Goal: Communication & Community: Answer question/provide support

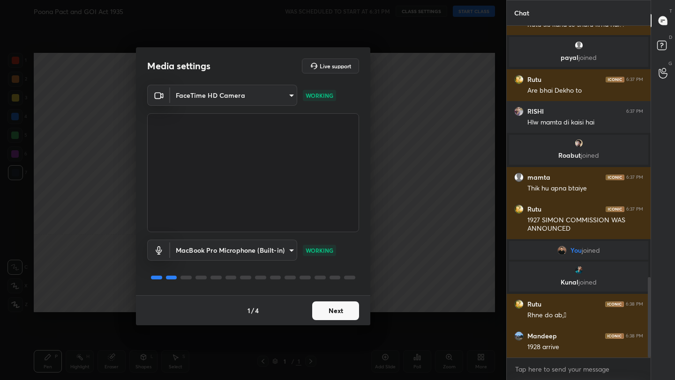
scroll to position [1041, 0]
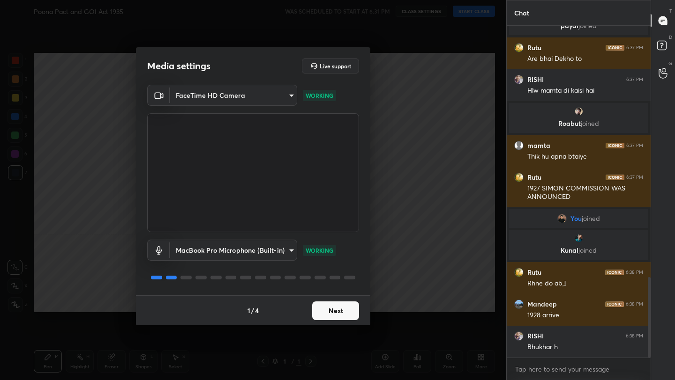
click at [254, 246] on body "1 2 3 4 5 6 7 C X Z C X Z E E Erase all H H Poona Pact and GOI Act 1935 WAS SCH…" at bounding box center [337, 190] width 675 height 380
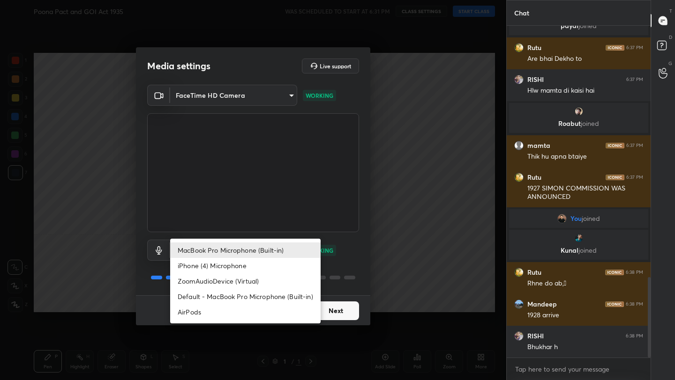
click at [230, 315] on li "AirPods" at bounding box center [245, 312] width 150 height 15
type input "483fa830f433fd6c98a3d3f75d5d899d99d5436cae465fd05eb628fd494c1e0b"
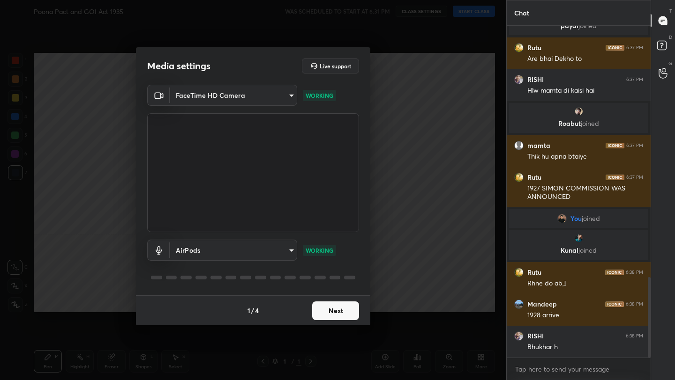
click at [359, 307] on div "1 / 4 Next" at bounding box center [253, 311] width 234 height 30
click at [346, 310] on button "Next" at bounding box center [335, 311] width 47 height 19
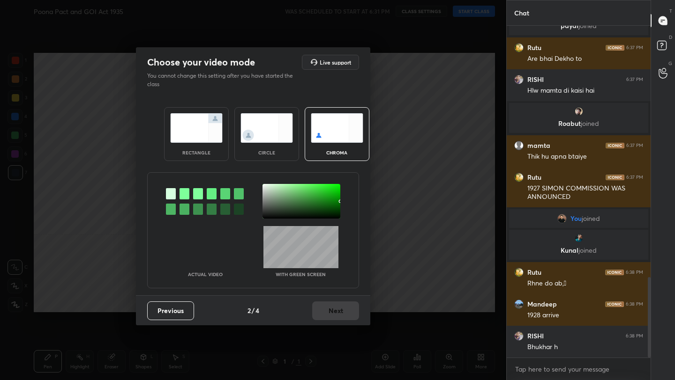
click at [198, 147] on div "rectangle" at bounding box center [196, 134] width 65 height 54
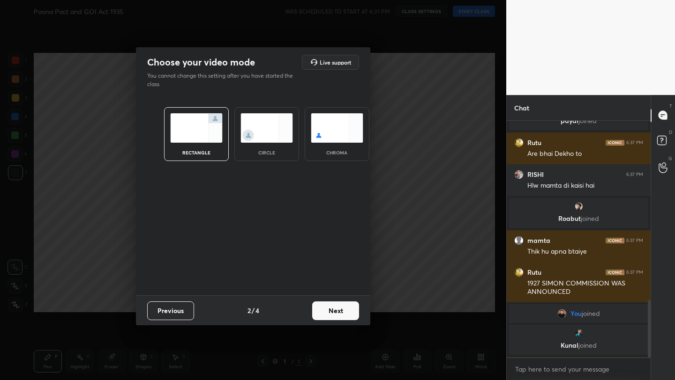
click at [198, 147] on div "rectangle" at bounding box center [196, 134] width 65 height 54
click at [340, 307] on button "Next" at bounding box center [335, 311] width 47 height 19
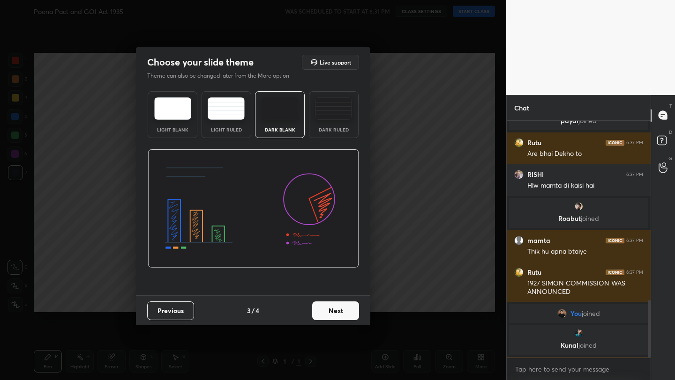
click at [340, 307] on button "Next" at bounding box center [335, 311] width 47 height 19
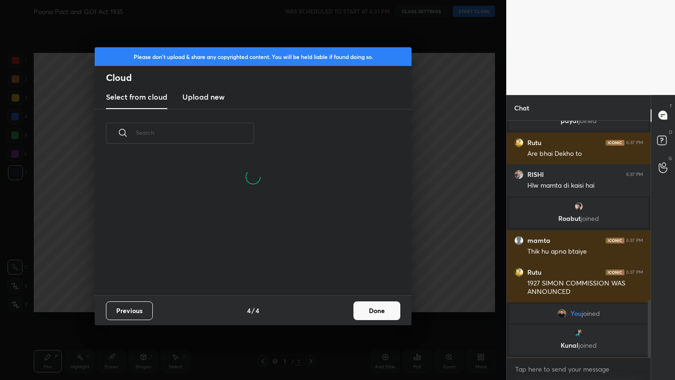
click at [398, 309] on button "Done" at bounding box center [376, 311] width 47 height 19
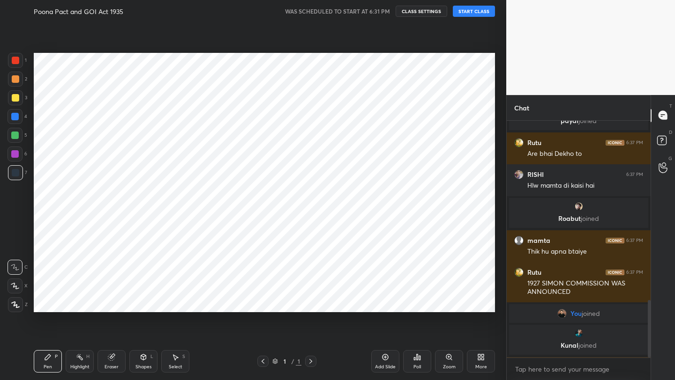
scroll to position [0, 0]
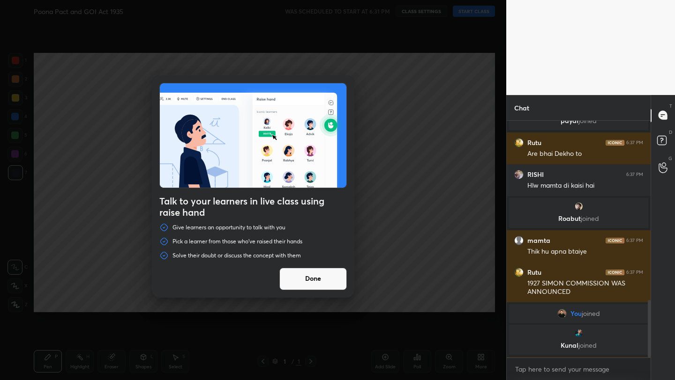
click at [329, 283] on button "Done" at bounding box center [312, 279] width 67 height 22
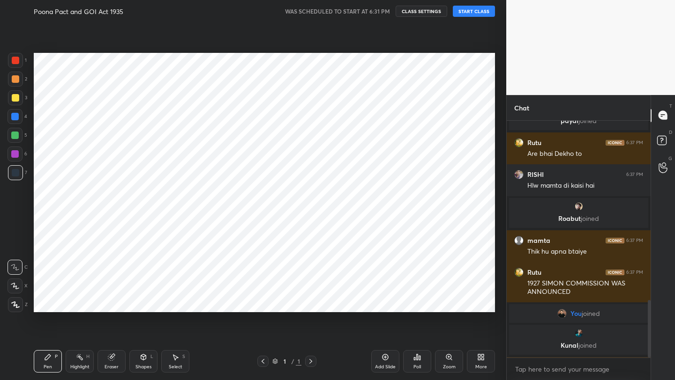
click at [469, 9] on button "START CLASS" at bounding box center [474, 11] width 42 height 11
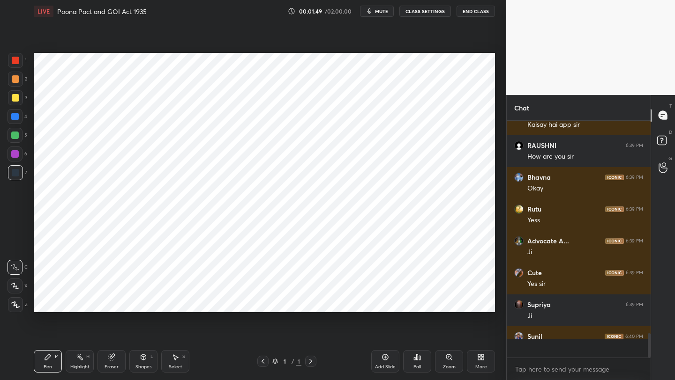
scroll to position [2059, 0]
click at [472, 359] on div "More" at bounding box center [481, 361] width 28 height 22
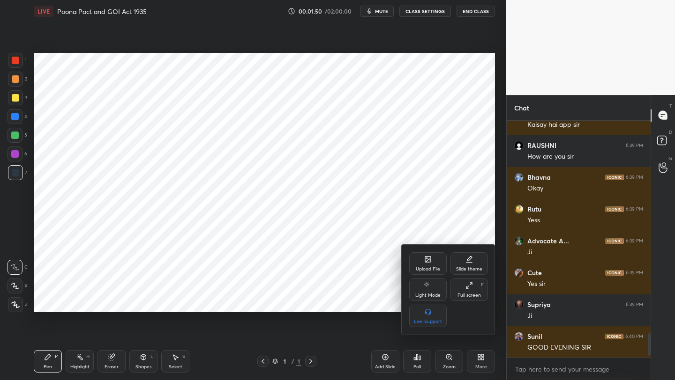
click at [464, 292] on div "Full screen F" at bounding box center [468, 290] width 37 height 22
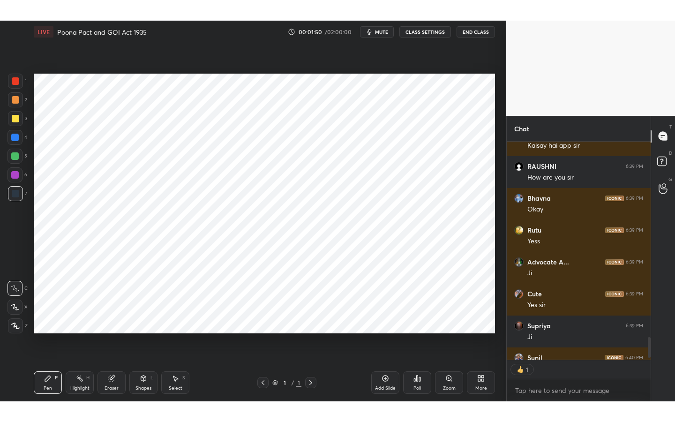
scroll to position [2037, 0]
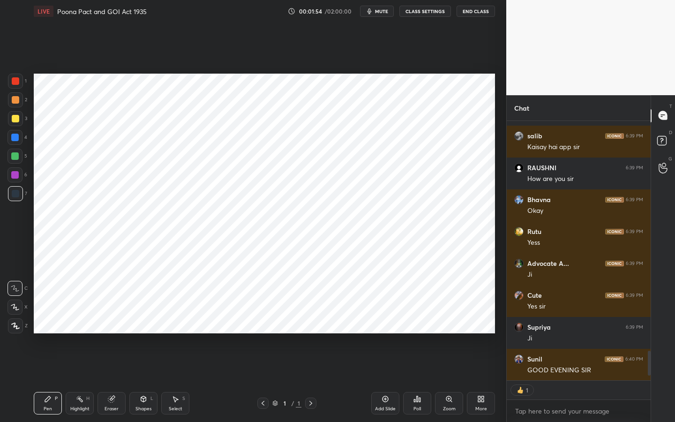
drag, startPoint x: 19, startPoint y: 329, endPoint x: 27, endPoint y: 328, distance: 8.0
click at [18, 329] on div at bounding box center [15, 325] width 15 height 15
click at [391, 380] on div "Add Slide" at bounding box center [385, 408] width 21 height 5
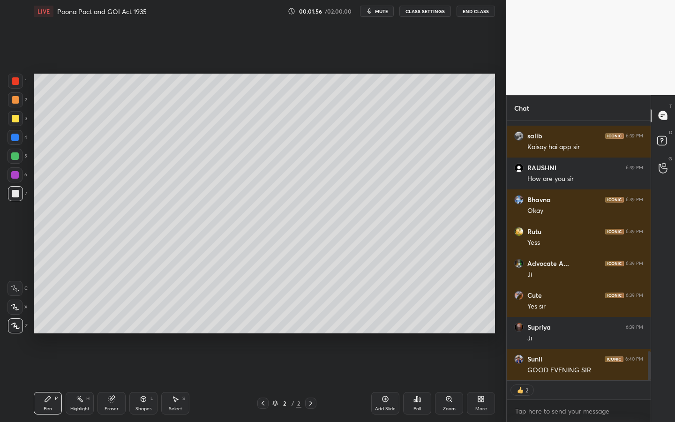
click at [452, 380] on icon at bounding box center [448, 398] width 7 height 7
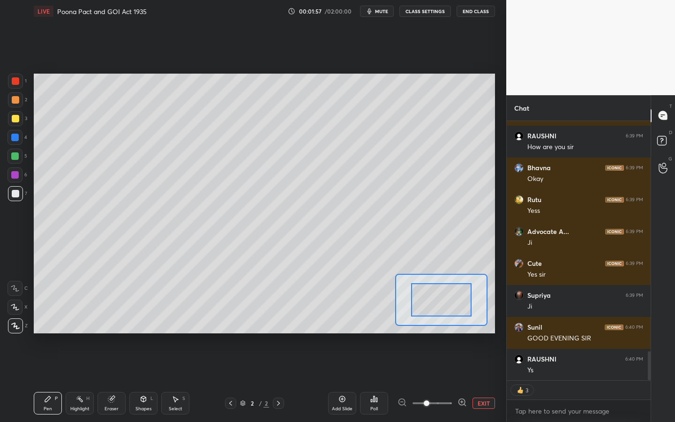
click at [484, 380] on button "EXIT" at bounding box center [483, 402] width 22 height 11
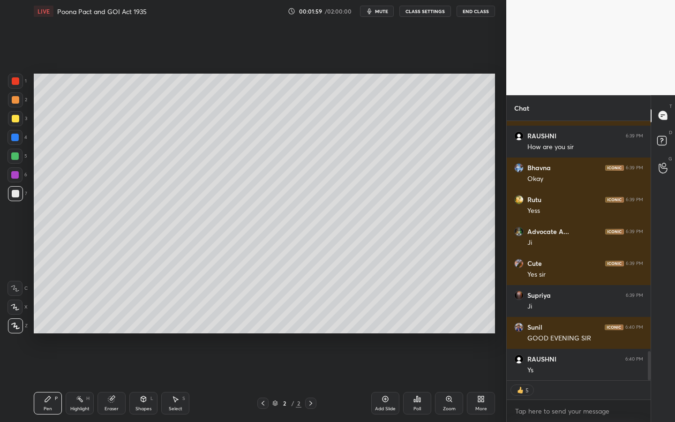
click at [17, 124] on div at bounding box center [15, 118] width 15 height 15
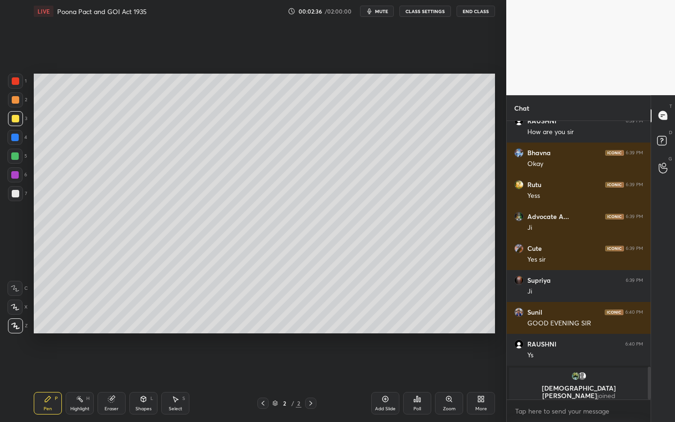
scroll to position [1860, 0]
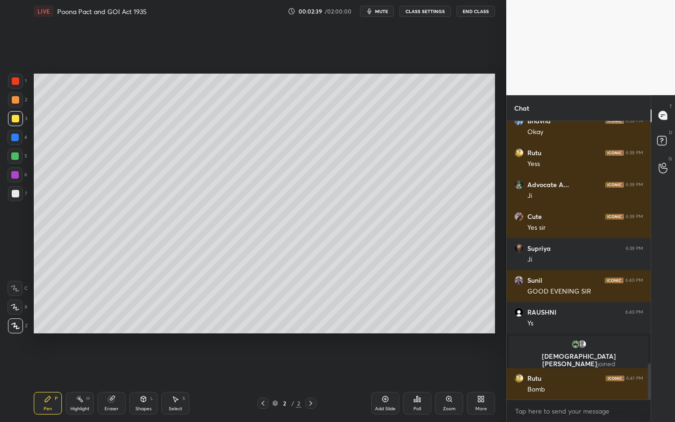
drag, startPoint x: 139, startPoint y: 398, endPoint x: 141, endPoint y: 392, distance: 6.3
click at [140, 380] on icon at bounding box center [143, 398] width 7 height 7
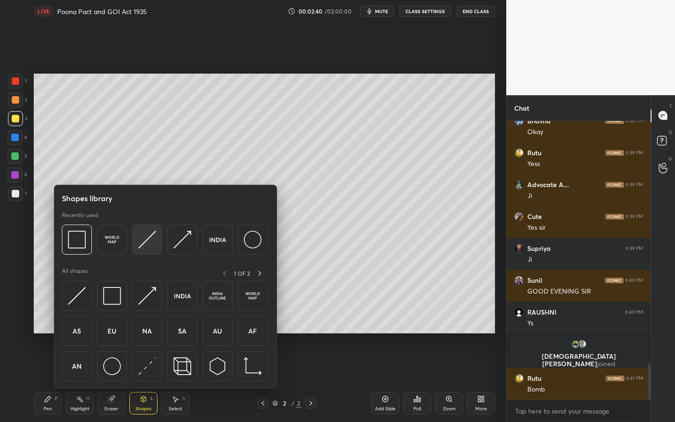
click at [134, 233] on div at bounding box center [147, 239] width 30 height 30
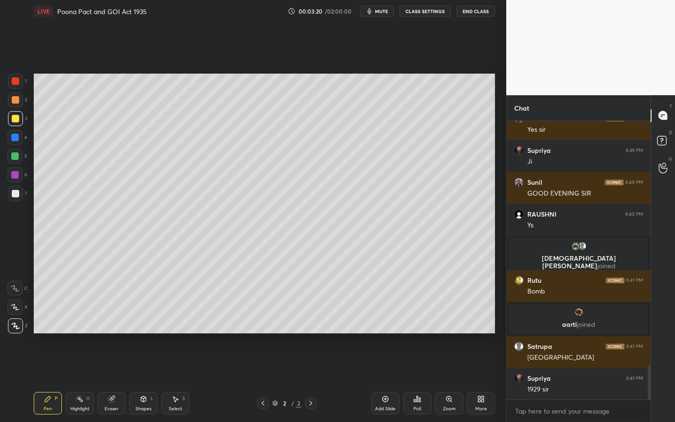
scroll to position [1982, 0]
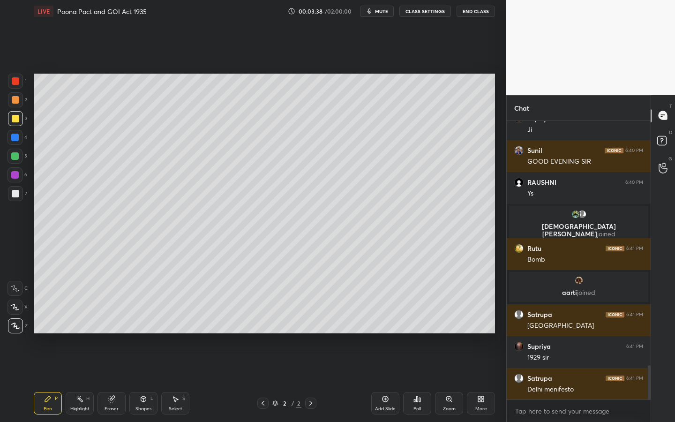
click at [390, 380] on div "Add Slide" at bounding box center [385, 403] width 28 height 22
click at [152, 380] on div "Shapes L" at bounding box center [143, 403] width 28 height 22
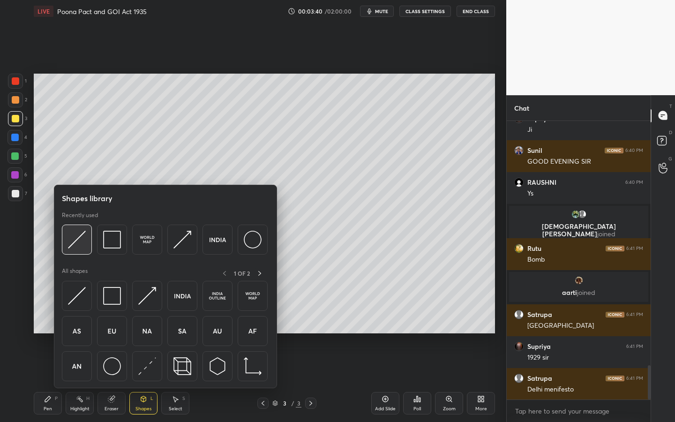
click at [77, 242] on img at bounding box center [77, 240] width 18 height 18
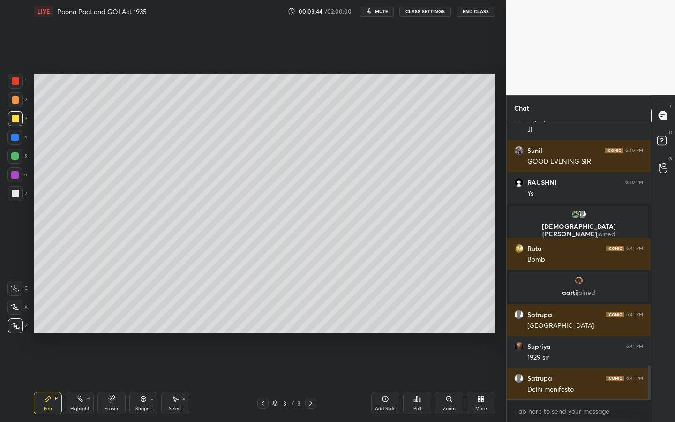
click at [15, 196] on div at bounding box center [15, 193] width 7 height 7
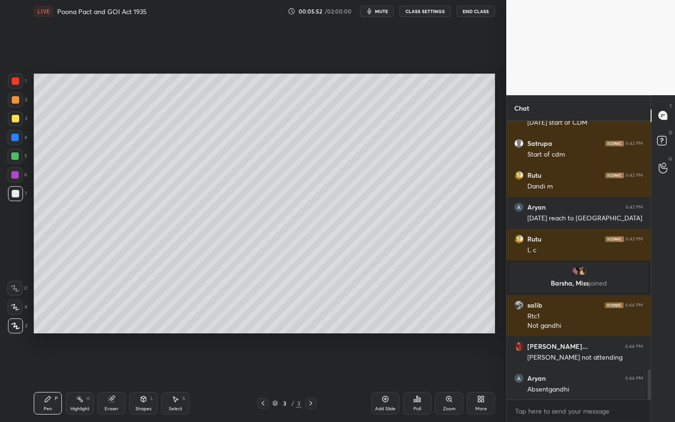
scroll to position [2339, 0]
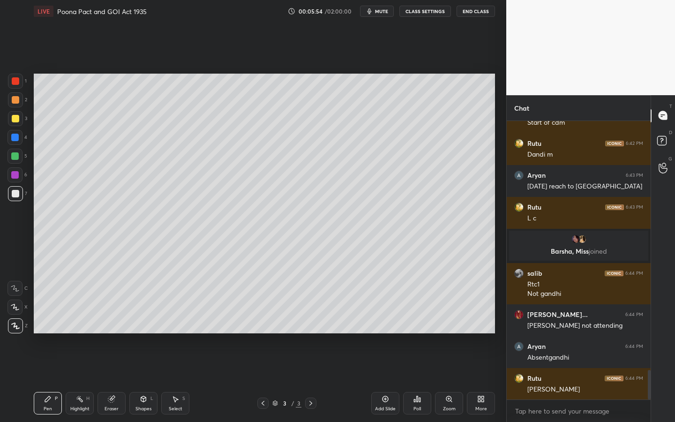
click at [153, 380] on div "Shapes L" at bounding box center [143, 403] width 28 height 22
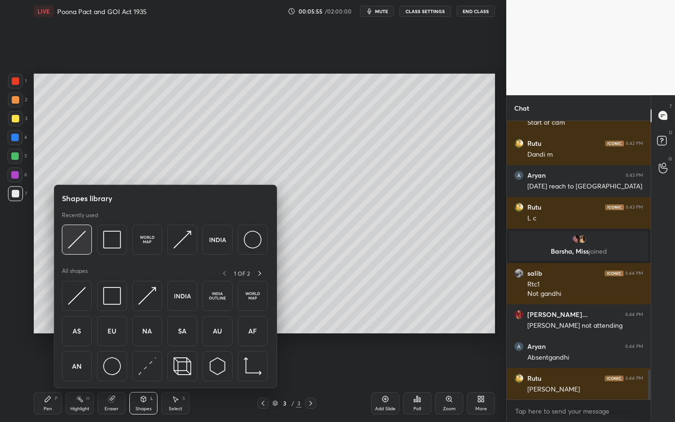
click at [84, 249] on div at bounding box center [77, 239] width 30 height 30
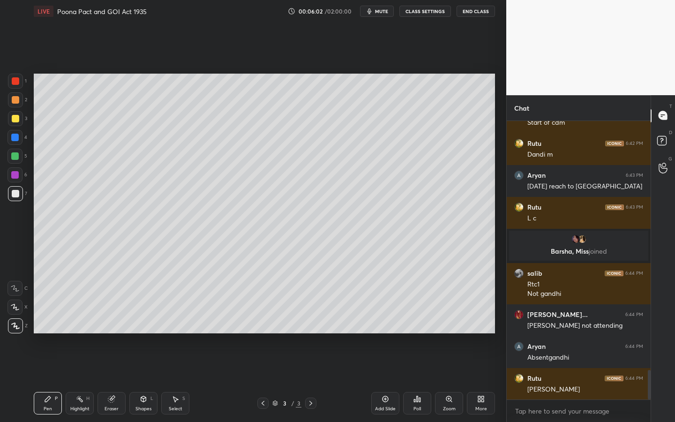
click at [15, 155] on div at bounding box center [14, 155] width 7 height 7
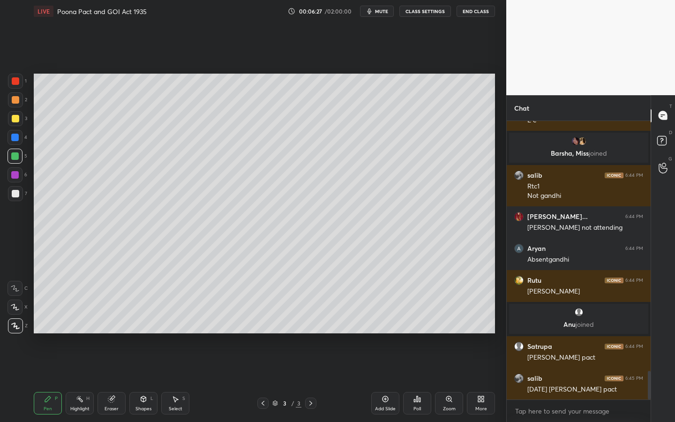
scroll to position [2435, 0]
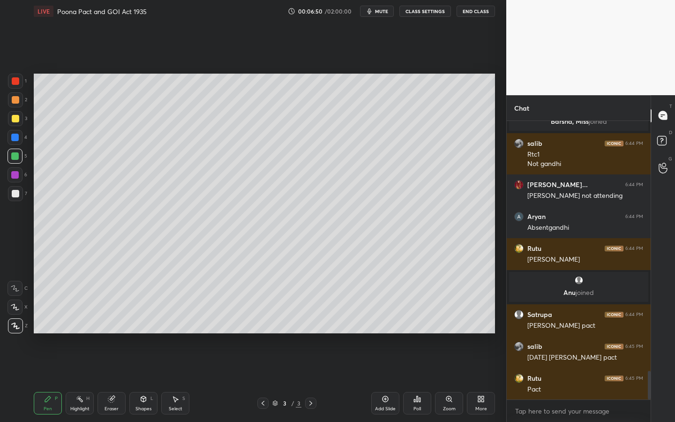
click at [17, 118] on div at bounding box center [15, 118] width 7 height 7
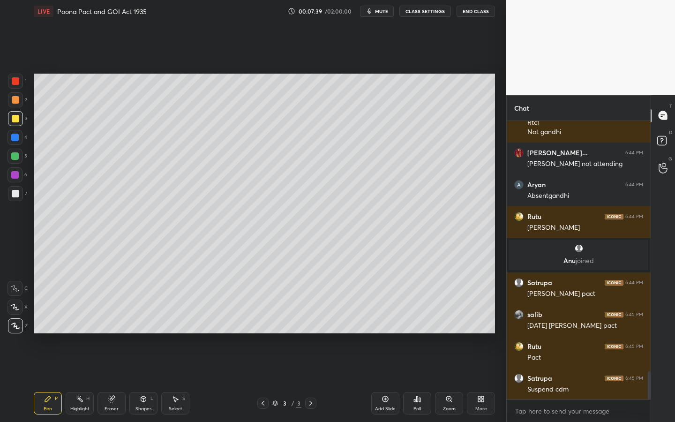
click at [394, 380] on div "Add Slide" at bounding box center [385, 408] width 21 height 5
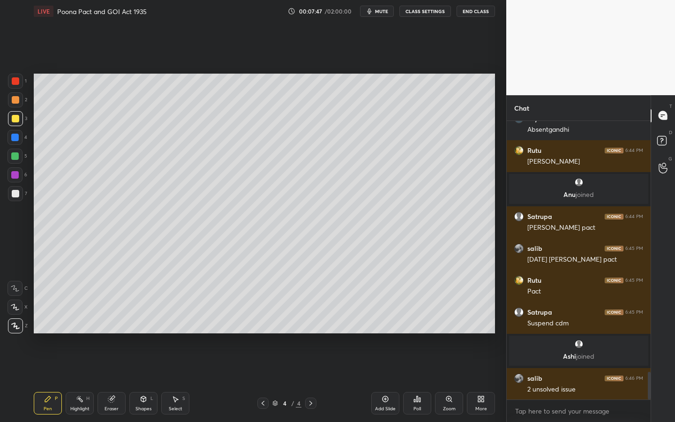
scroll to position [2510, 0]
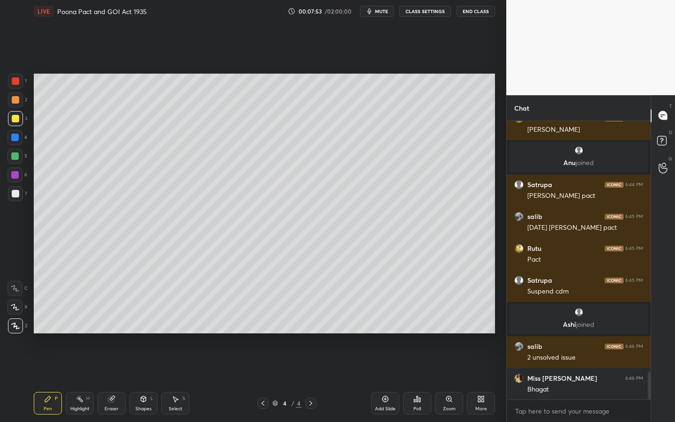
click at [17, 309] on icon at bounding box center [14, 307] width 7 height 6
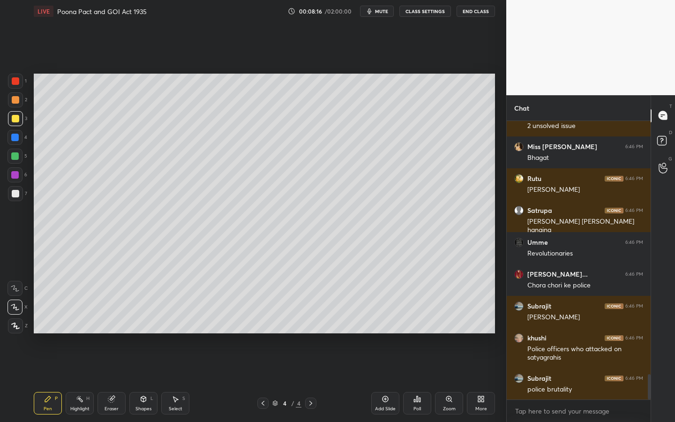
scroll to position [2781, 0]
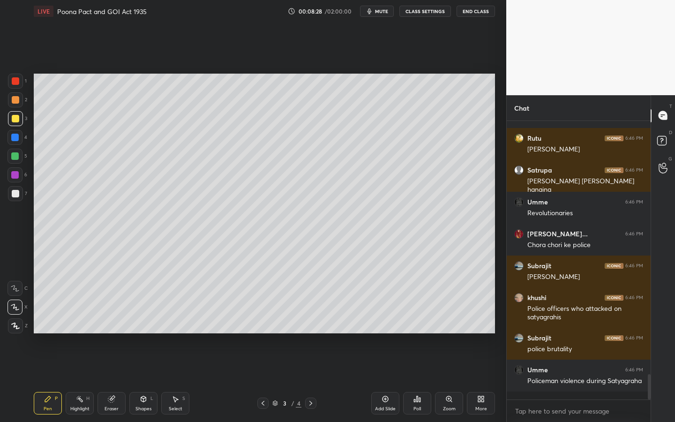
click at [377, 380] on div "Add Slide" at bounding box center [385, 403] width 28 height 22
drag, startPoint x: 131, startPoint y: 409, endPoint x: 148, endPoint y: 391, distance: 23.9
click at [135, 380] on div "Shapes L" at bounding box center [143, 403] width 28 height 22
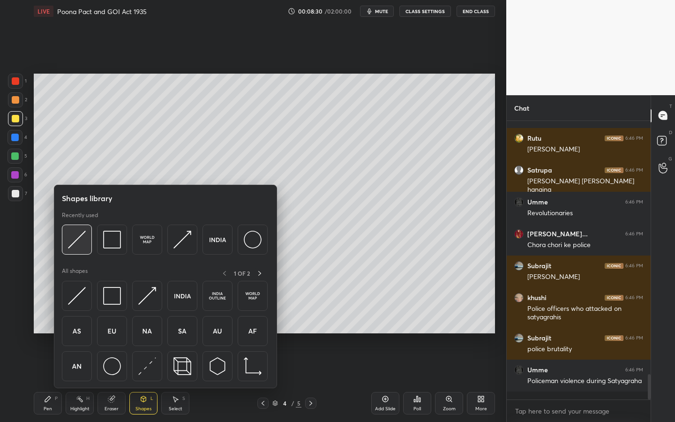
click at [68, 229] on div at bounding box center [77, 239] width 30 height 30
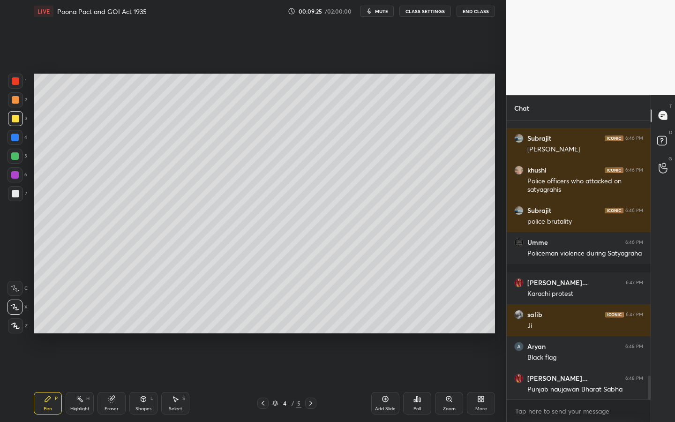
scroll to position [2943, 0]
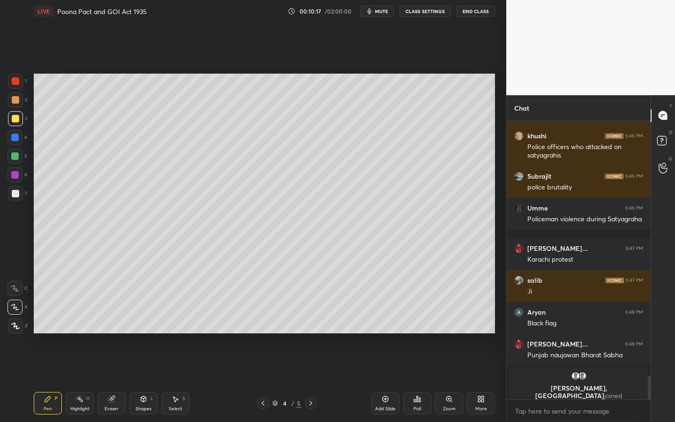
click at [478, 380] on icon at bounding box center [479, 400] width 2 height 2
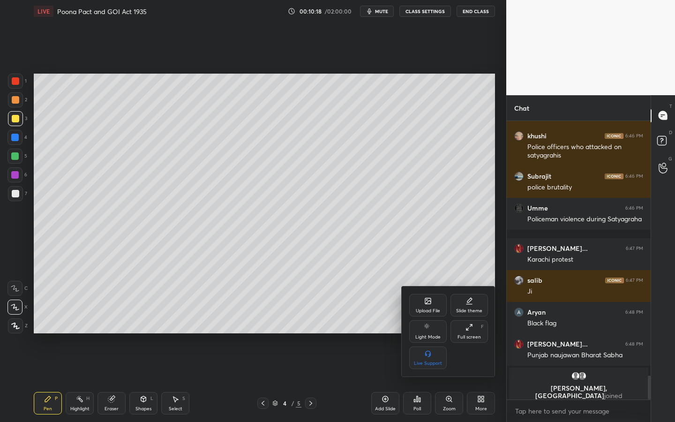
click at [429, 310] on div "Upload File" at bounding box center [428, 310] width 24 height 5
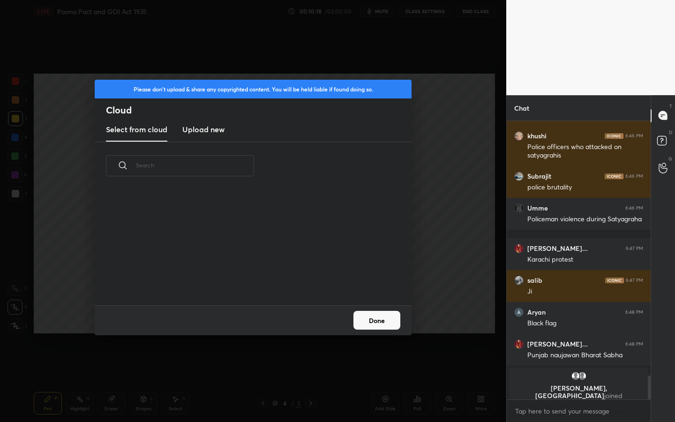
click at [203, 120] on new "Upload new" at bounding box center [203, 129] width 42 height 23
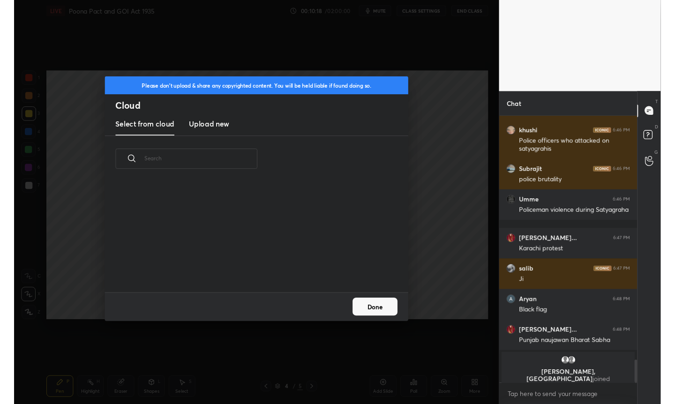
scroll to position [0, 0]
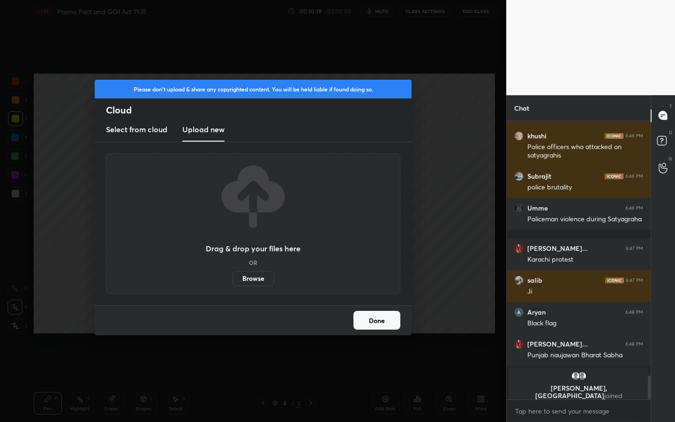
click at [249, 278] on label "Browse" at bounding box center [253, 278] width 42 height 15
click at [232, 278] on input "Browse" at bounding box center [232, 278] width 0 height 15
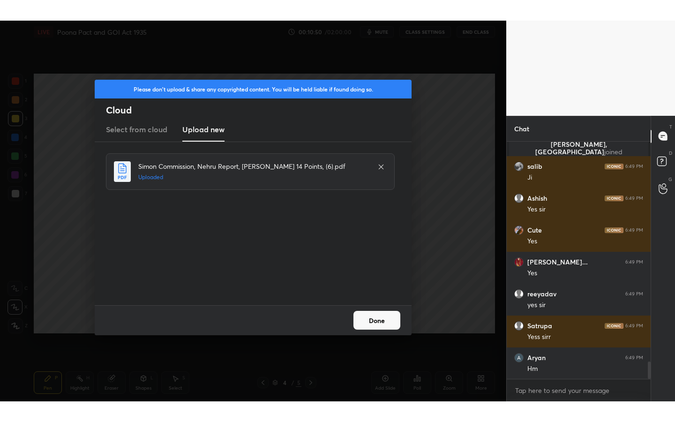
scroll to position [3081, 0]
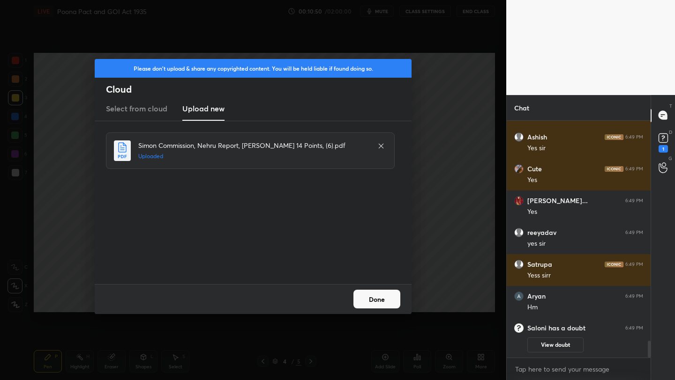
click at [375, 302] on button "Done" at bounding box center [376, 299] width 47 height 19
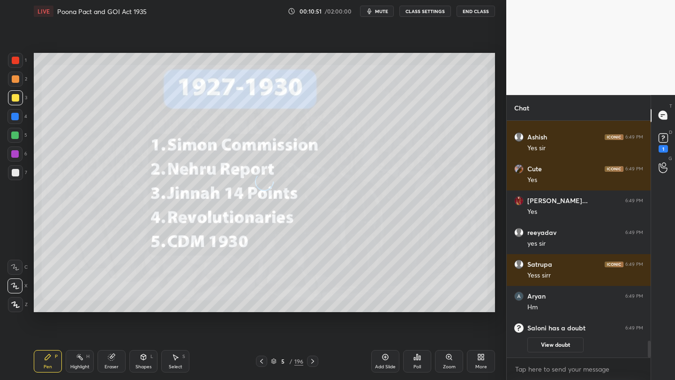
click at [478, 364] on div "More" at bounding box center [481, 361] width 28 height 22
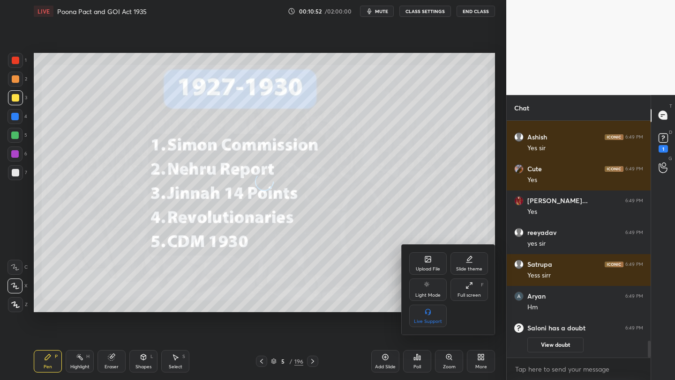
click at [466, 294] on div "Full screen" at bounding box center [468, 295] width 23 height 5
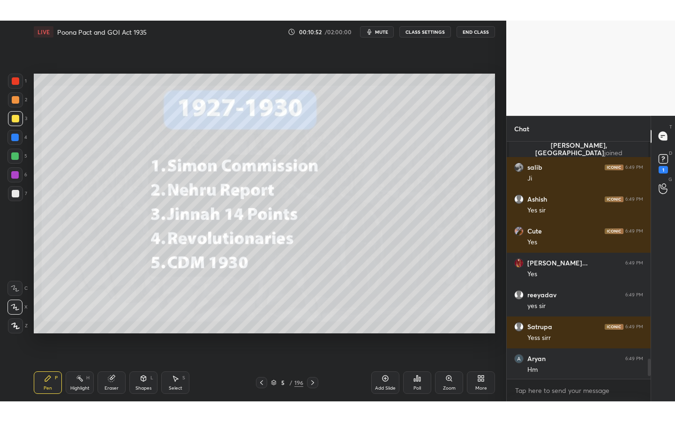
scroll to position [3040, 0]
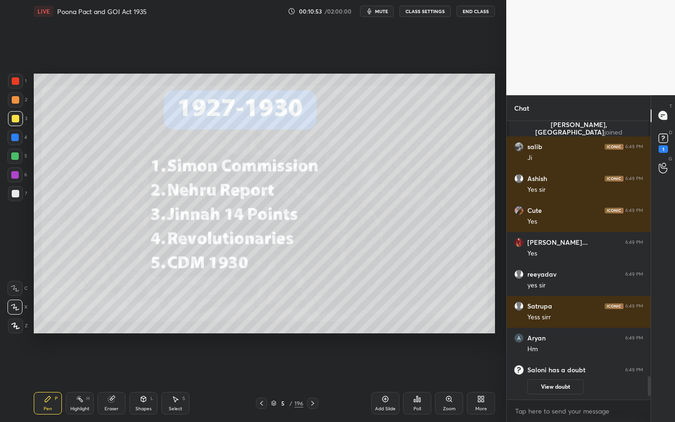
click at [290, 380] on div "/" at bounding box center [291, 403] width 3 height 6
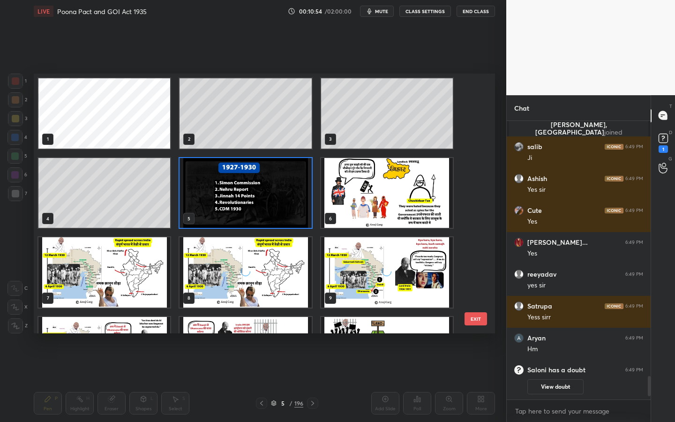
scroll to position [3, 5]
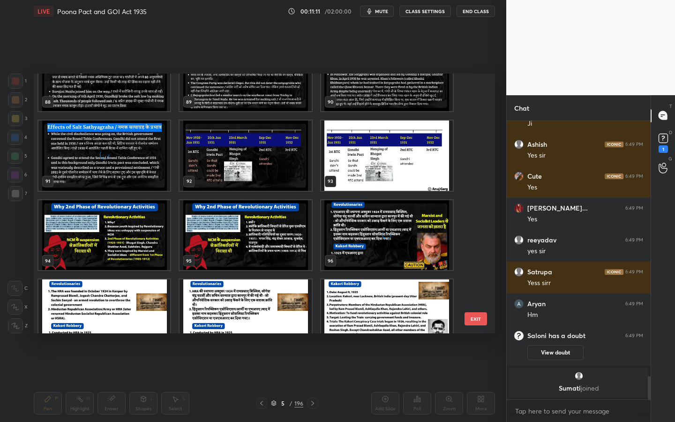
click at [245, 157] on img "grid" at bounding box center [245, 155] width 132 height 70
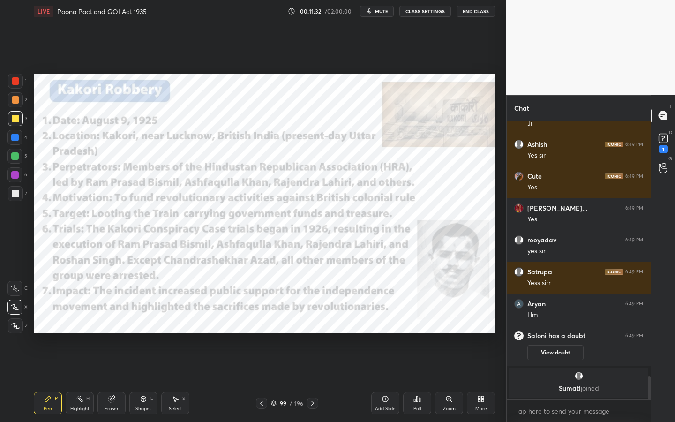
click at [287, 380] on div "99 / 196" at bounding box center [287, 403] width 32 height 8
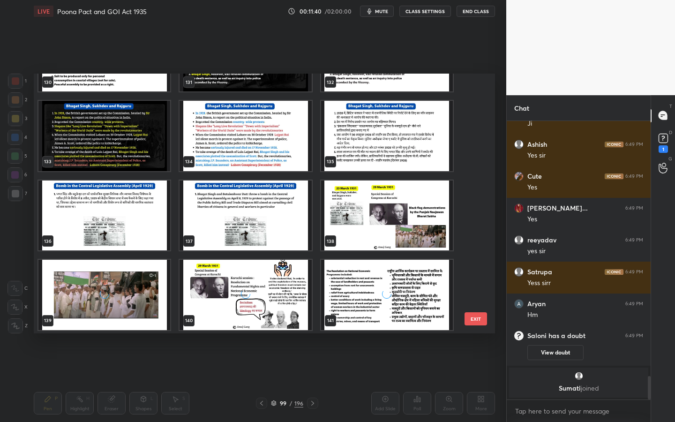
scroll to position [3473, 0]
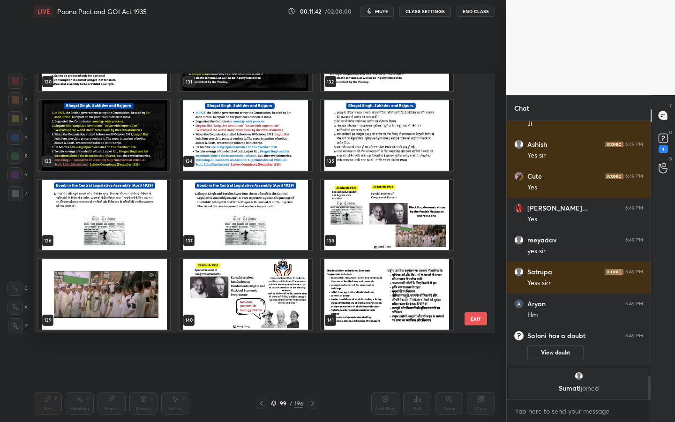
click at [339, 217] on img "grid" at bounding box center [387, 215] width 132 height 70
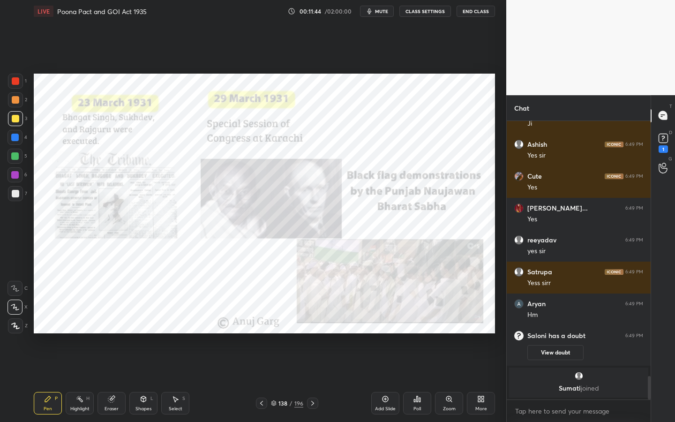
click at [14, 325] on icon at bounding box center [15, 325] width 8 height 7
click at [19, 79] on div at bounding box center [15, 81] width 15 height 15
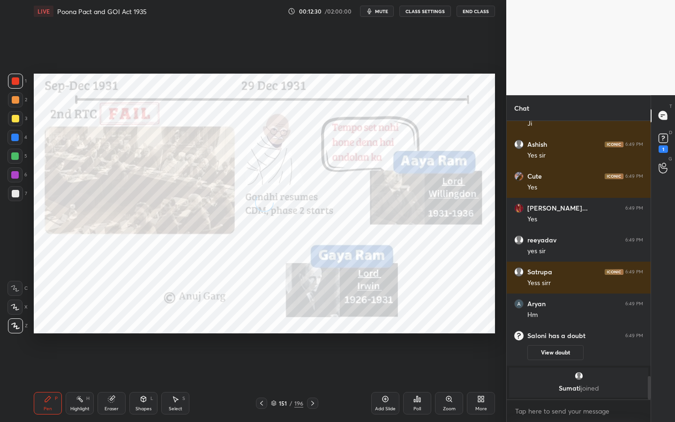
click at [297, 380] on div "151 / 196" at bounding box center [287, 402] width 62 height 11
click at [295, 380] on div "196" at bounding box center [298, 403] width 9 height 8
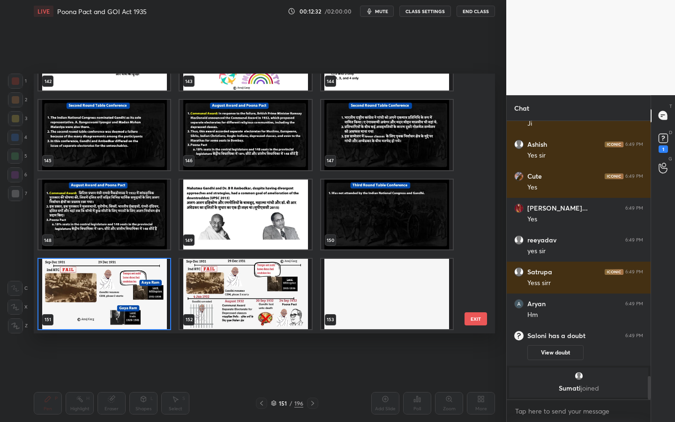
scroll to position [256, 456]
click at [149, 276] on img "grid" at bounding box center [104, 294] width 132 height 70
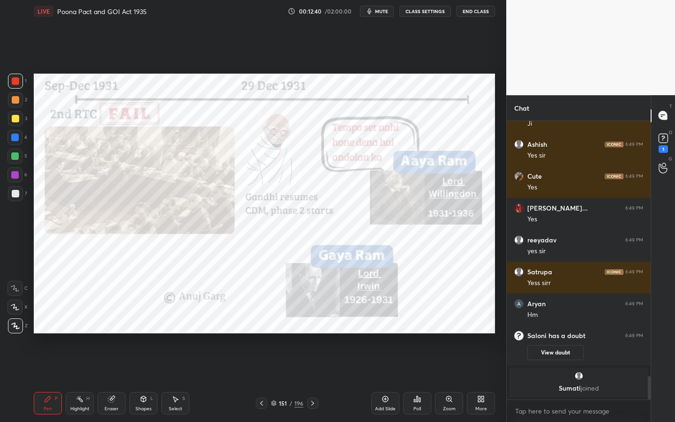
click at [444, 380] on div "Zoom" at bounding box center [449, 403] width 28 height 22
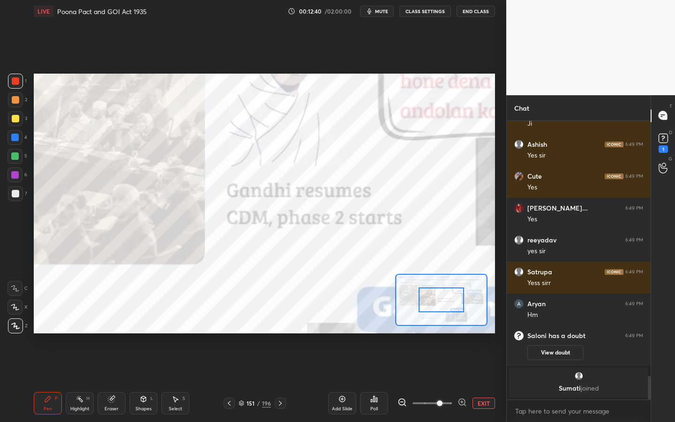
drag, startPoint x: 434, startPoint y: 296, endPoint x: 423, endPoint y: 294, distance: 11.4
click at [422, 294] on div at bounding box center [440, 299] width 45 height 25
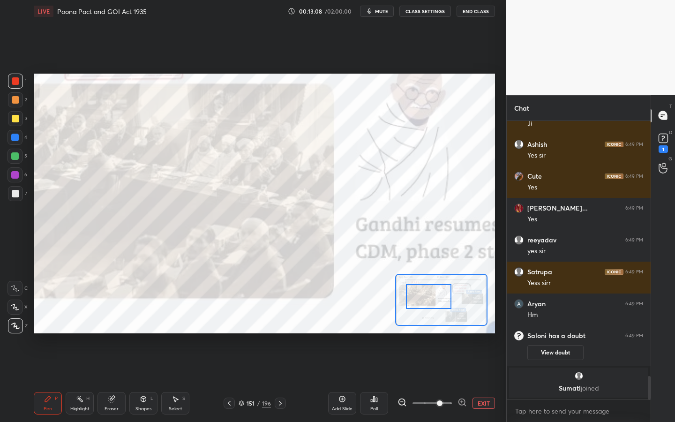
click at [489, 380] on button "EXIT" at bounding box center [483, 402] width 22 height 11
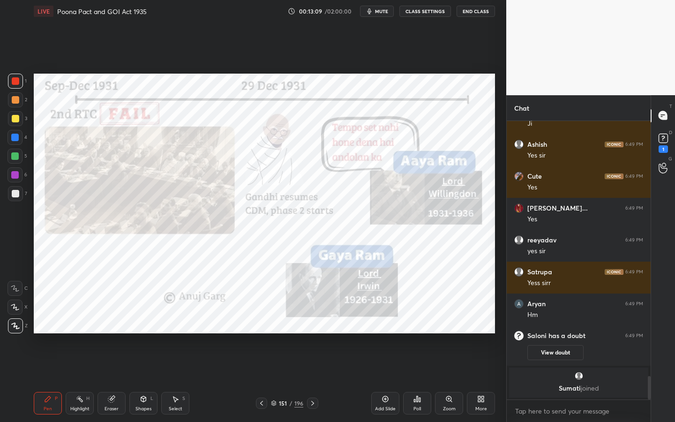
click at [104, 380] on div "Eraser" at bounding box center [111, 403] width 28 height 22
click at [15, 331] on div "Erase all" at bounding box center [14, 325] width 15 height 15
click at [268, 72] on div "Setting up your live class Poll for secs No correct answer Start poll" at bounding box center [264, 203] width 469 height 362
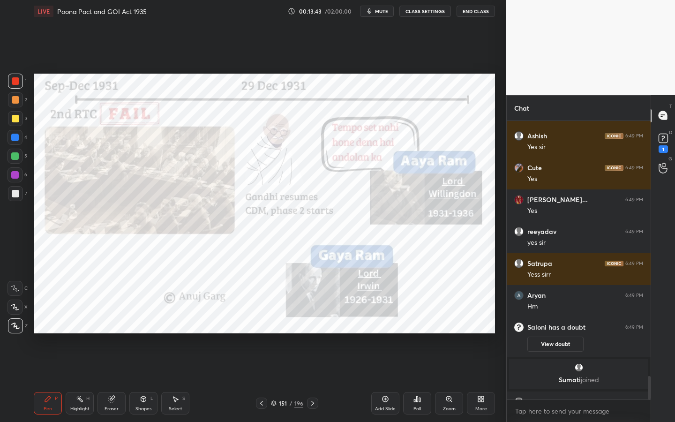
scroll to position [3036, 0]
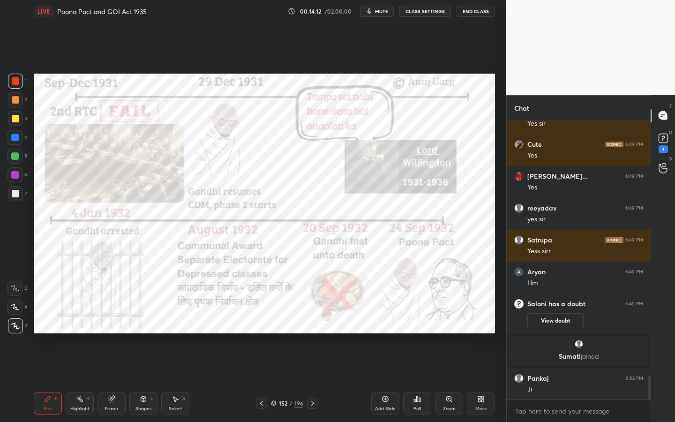
click at [207, 72] on div "Setting up your live class Poll for secs No correct answer Start poll" at bounding box center [264, 203] width 469 height 362
click at [386, 380] on div "Add Slide" at bounding box center [385, 408] width 21 height 5
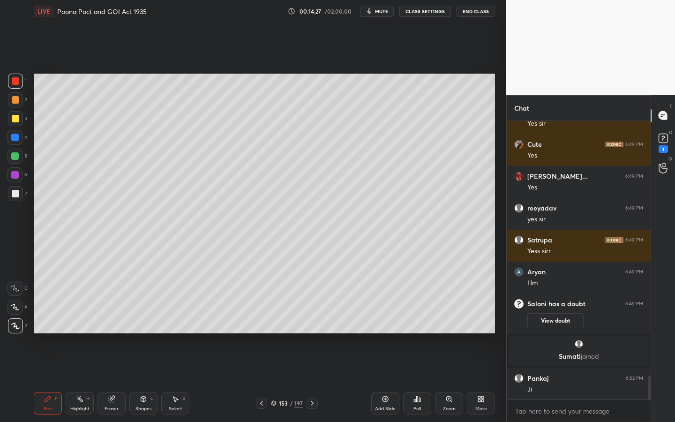
click at [12, 122] on div at bounding box center [15, 118] width 15 height 15
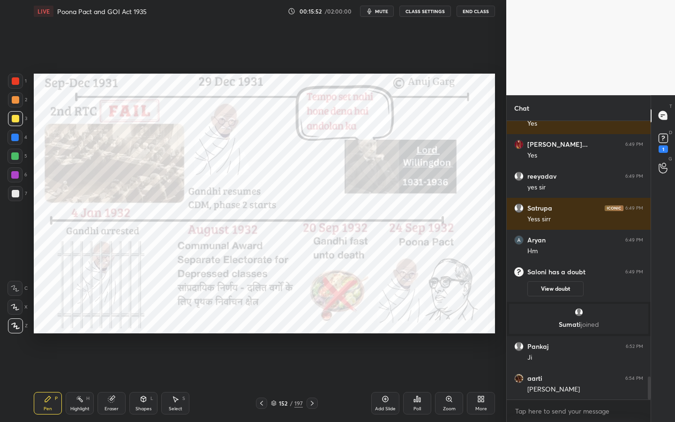
scroll to position [3102, 0]
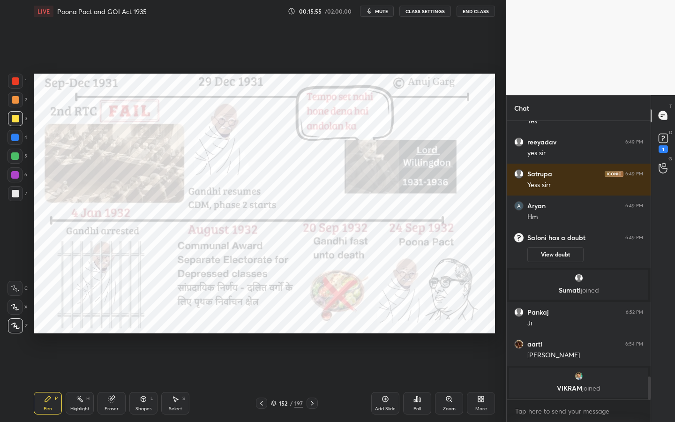
click at [15, 80] on div at bounding box center [15, 80] width 7 height 7
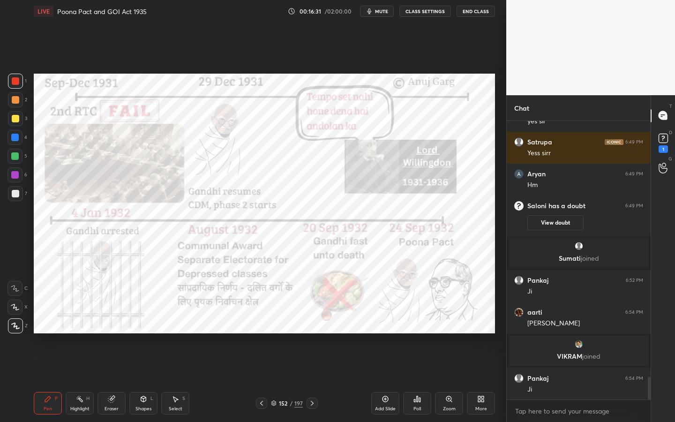
scroll to position [3160, 0]
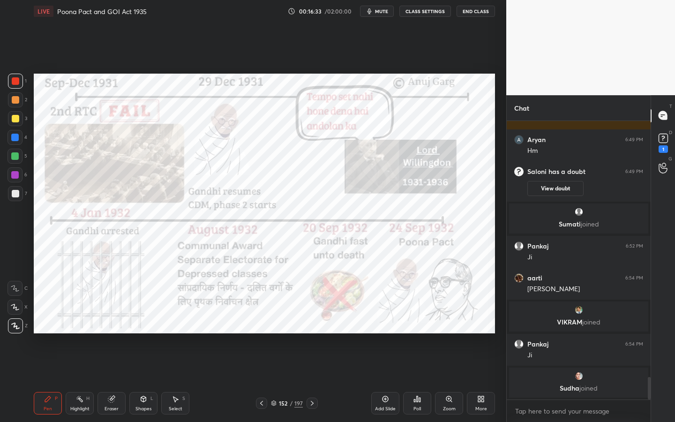
click at [111, 380] on div "Eraser" at bounding box center [111, 408] width 14 height 5
click at [15, 330] on div "Erase all" at bounding box center [14, 325] width 15 height 15
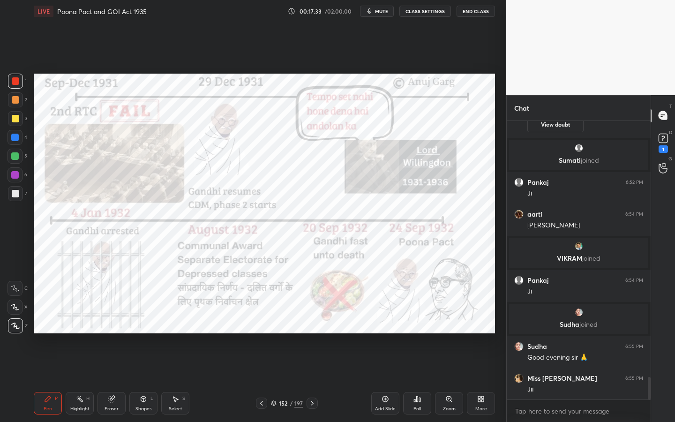
scroll to position [3230, 0]
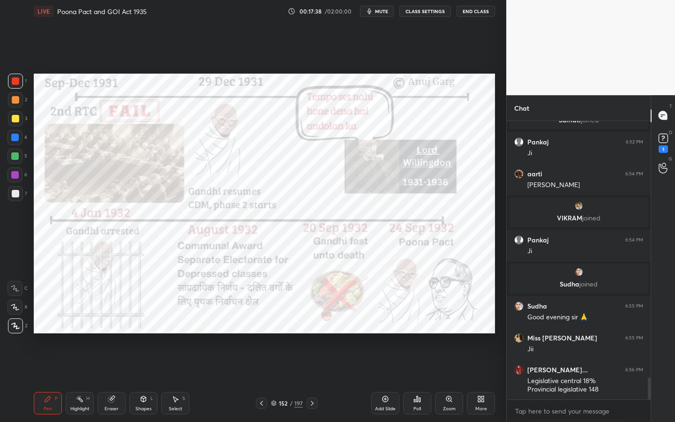
click at [288, 380] on div "152 / 197" at bounding box center [287, 403] width 32 height 8
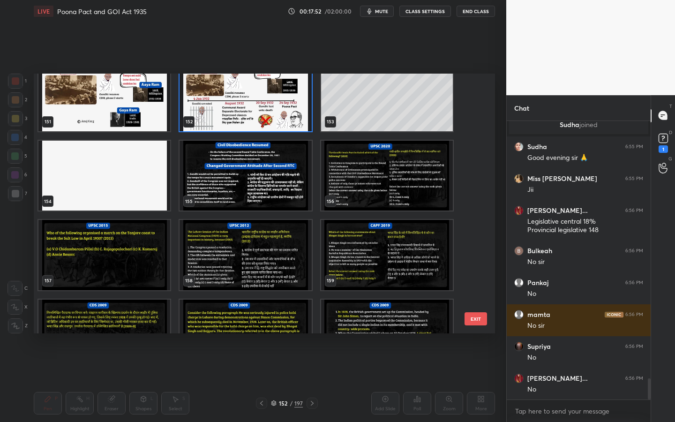
scroll to position [3976, 0]
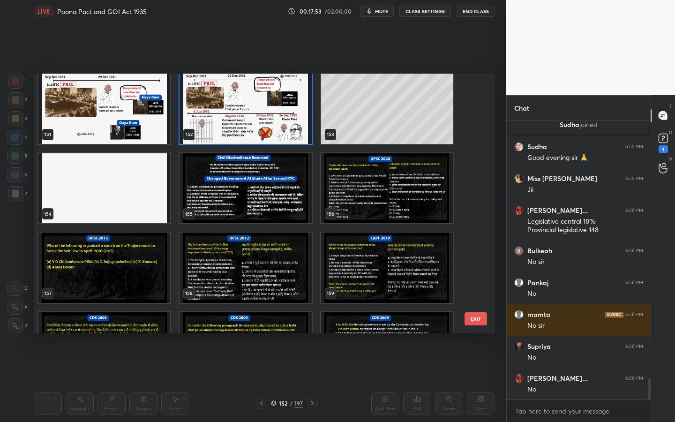
click at [252, 206] on img "grid" at bounding box center [245, 188] width 132 height 70
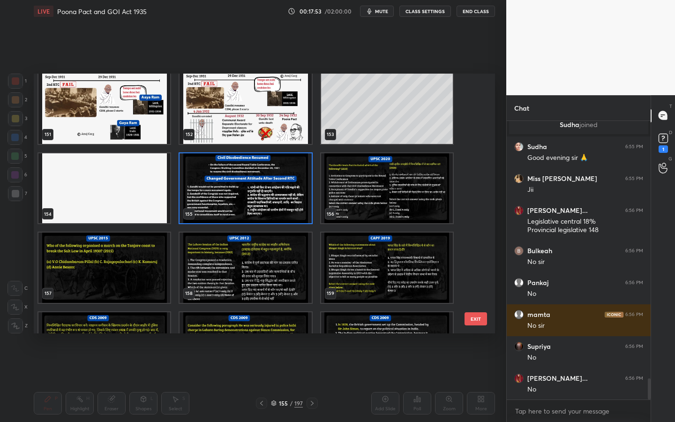
click at [252, 206] on img "grid" at bounding box center [245, 188] width 132 height 70
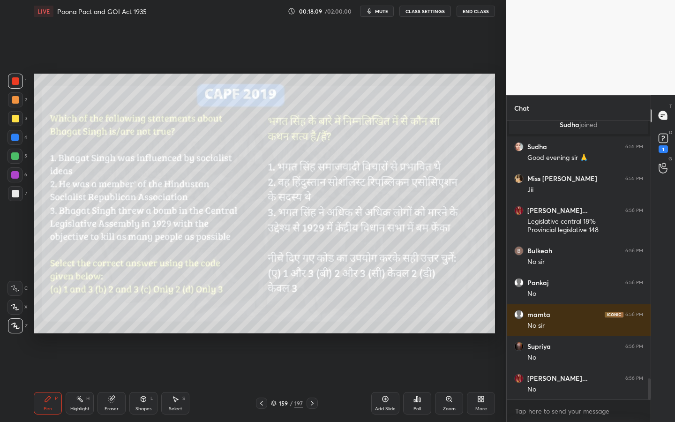
scroll to position [3421, 0]
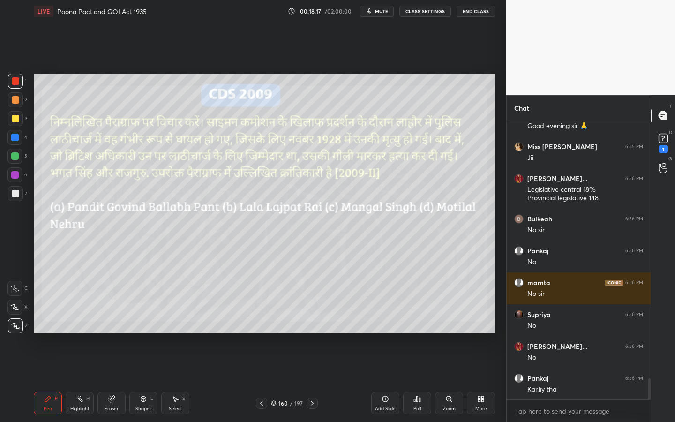
click at [421, 380] on div "Poll" at bounding box center [416, 408] width 7 height 5
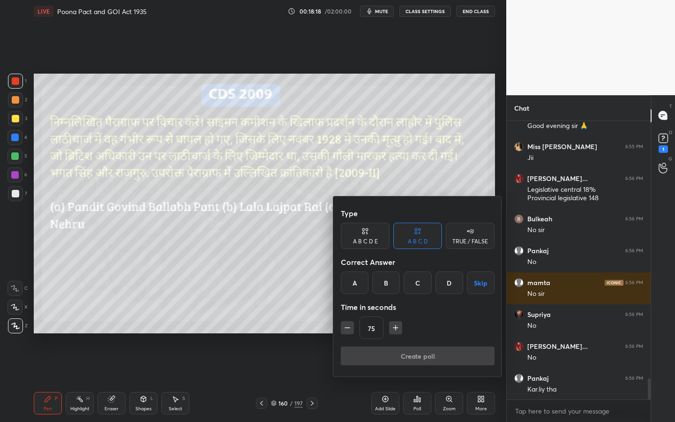
drag, startPoint x: 386, startPoint y: 274, endPoint x: 373, endPoint y: 310, distance: 38.6
click at [386, 275] on div "B" at bounding box center [386, 282] width 28 height 22
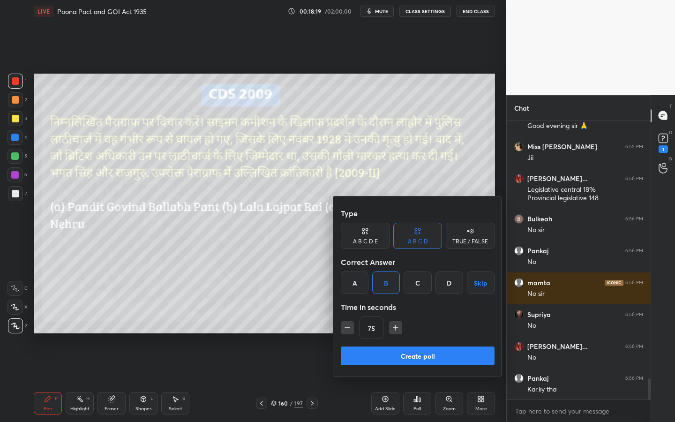
click at [369, 357] on button "Create poll" at bounding box center [418, 355] width 154 height 19
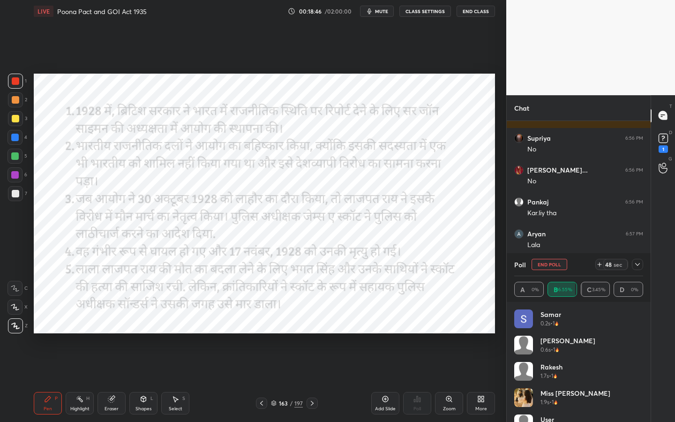
scroll to position [3629, 0]
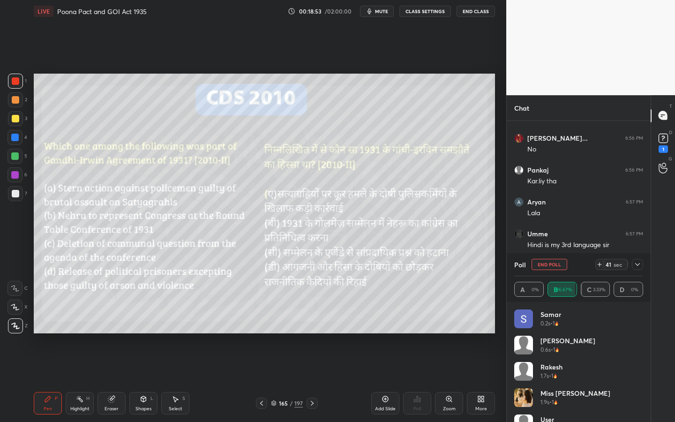
click at [557, 266] on button "End Poll" at bounding box center [549, 264] width 36 height 11
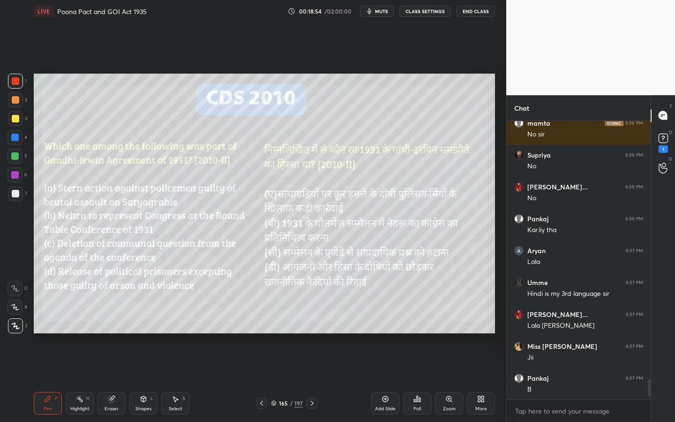
scroll to position [3580, 0]
click at [141, 380] on div "Shapes L" at bounding box center [143, 403] width 28 height 22
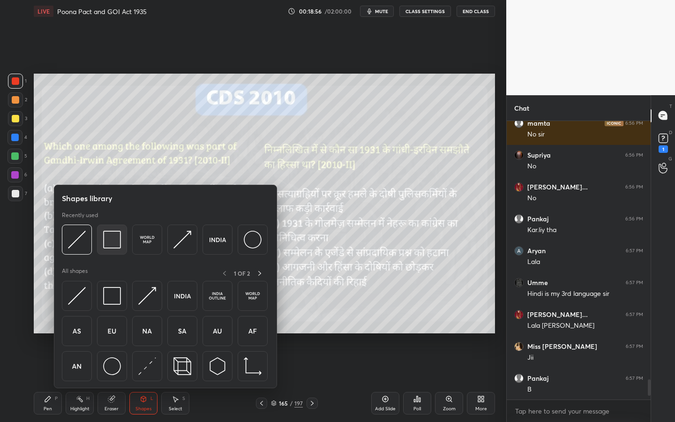
click at [127, 233] on div at bounding box center [112, 239] width 30 height 30
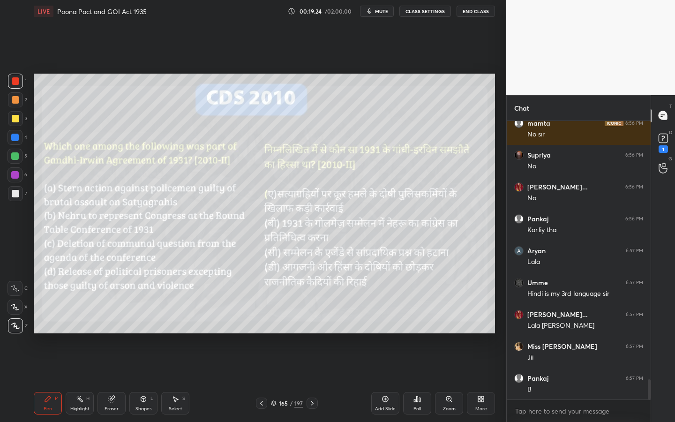
scroll to position [3612, 0]
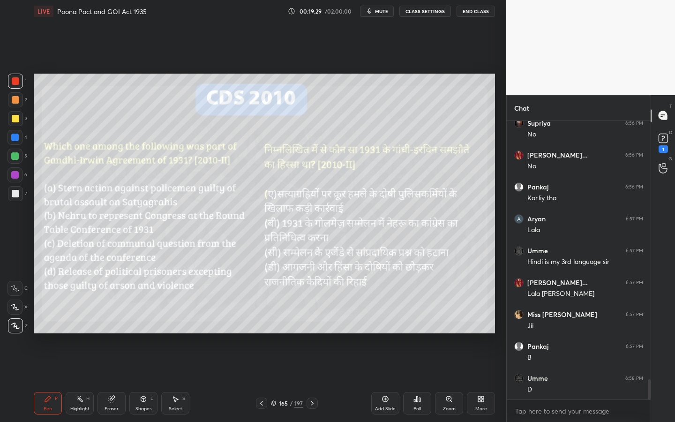
click at [423, 380] on div "Poll" at bounding box center [417, 403] width 28 height 22
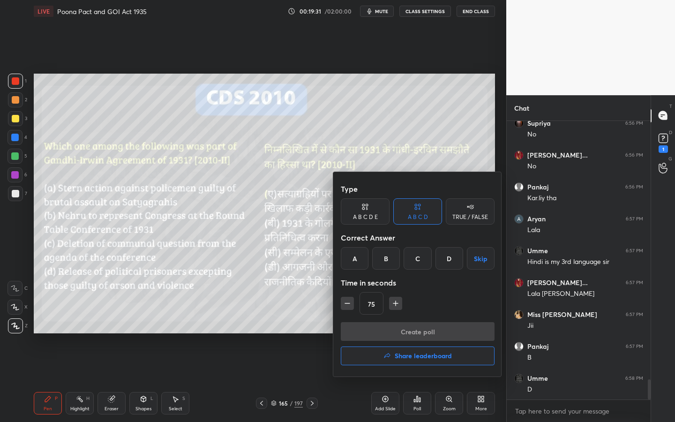
click at [461, 258] on div "D" at bounding box center [449, 258] width 28 height 22
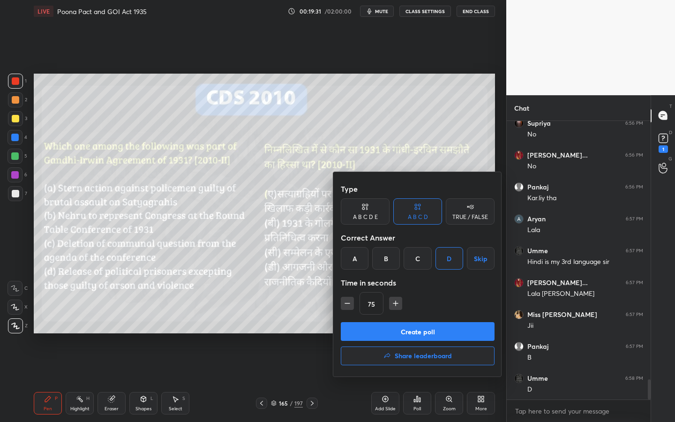
click at [385, 345] on div "Create poll Share leaderboard" at bounding box center [418, 345] width 154 height 47
click at [388, 335] on button "Create poll" at bounding box center [418, 331] width 154 height 19
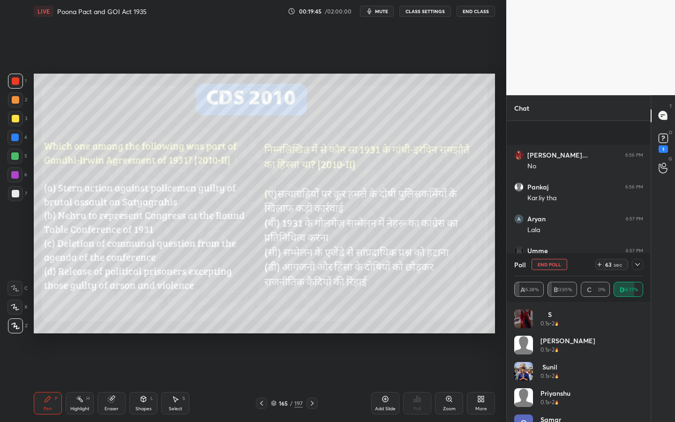
scroll to position [3693, 0]
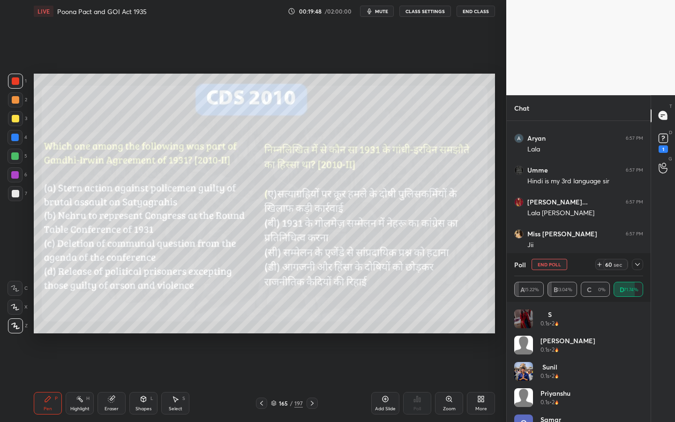
click at [641, 265] on div at bounding box center [637, 264] width 11 height 11
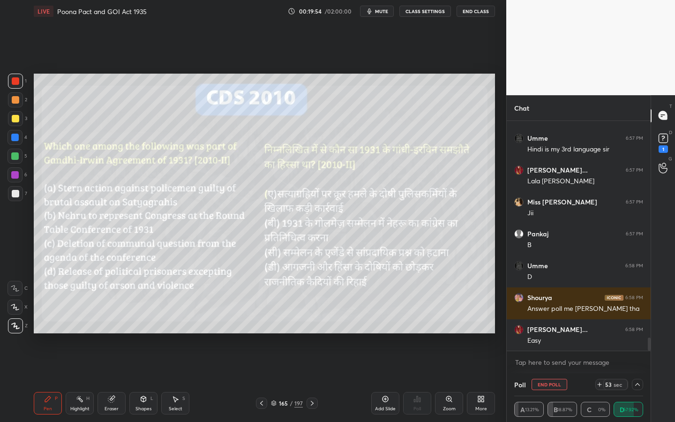
scroll to position [3757, 0]
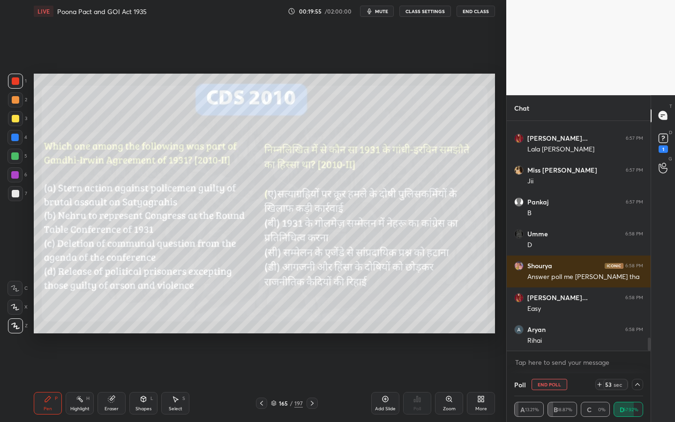
click at [112, 380] on div "Eraser" at bounding box center [111, 408] width 14 height 5
click at [17, 326] on span "Erase all" at bounding box center [15, 325] width 14 height 7
click at [14, 123] on div at bounding box center [15, 118] width 15 height 15
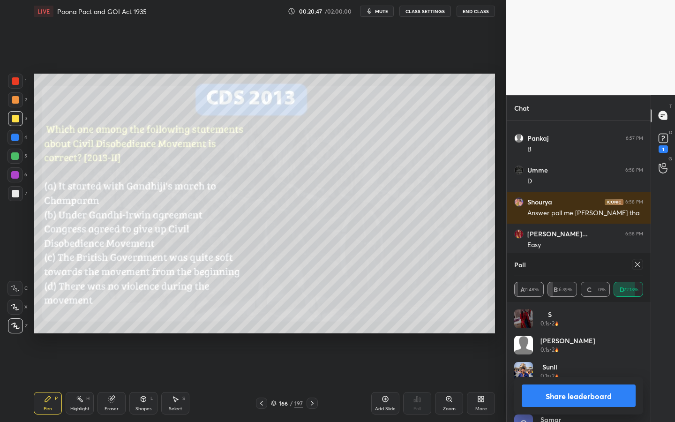
scroll to position [110, 126]
click at [630, 263] on div at bounding box center [635, 264] width 15 height 11
click at [643, 266] on div "Poll A 11.48% B 16.39% C 0% D 72.13%" at bounding box center [579, 277] width 144 height 49
click at [641, 265] on div at bounding box center [637, 264] width 11 height 11
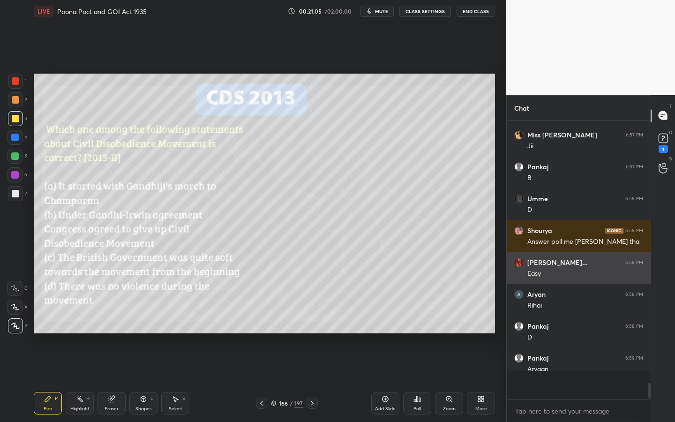
scroll to position [3772, 0]
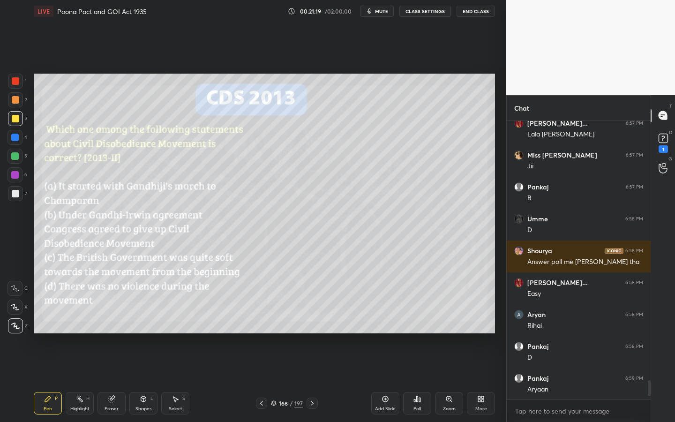
click at [418, 380] on div "Poll" at bounding box center [416, 408] width 7 height 5
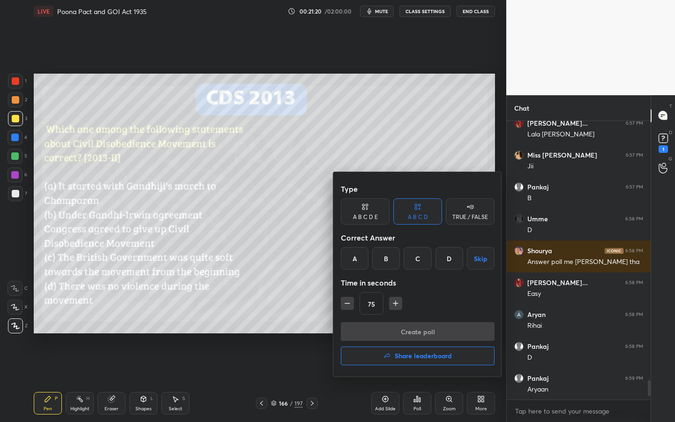
click at [390, 264] on div "B" at bounding box center [386, 258] width 28 height 22
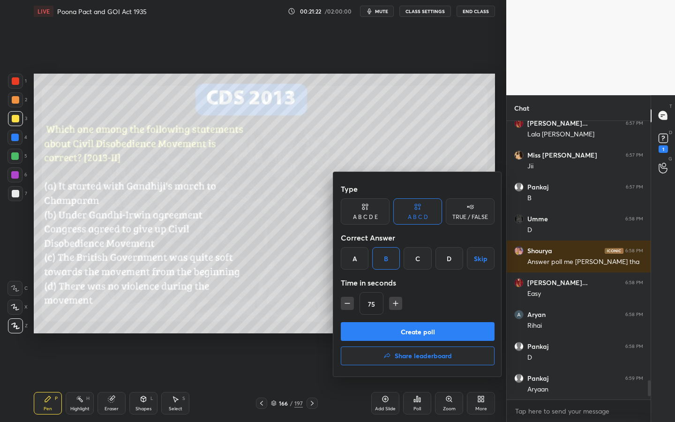
click at [395, 335] on button "Create poll" at bounding box center [418, 331] width 154 height 19
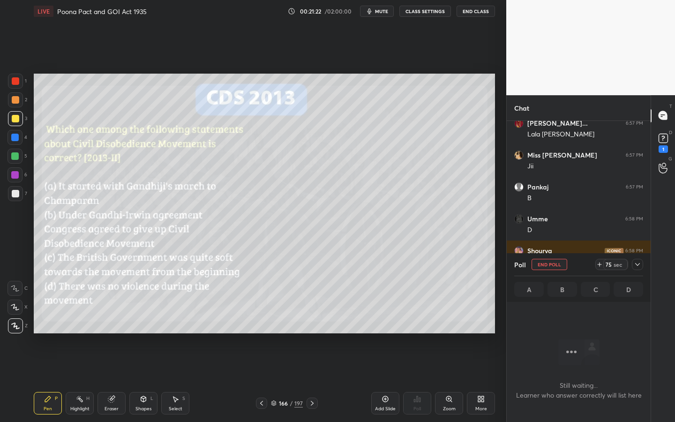
scroll to position [3, 3]
click at [112, 380] on icon at bounding box center [111, 398] width 7 height 7
click at [15, 330] on div "Erase all" at bounding box center [14, 325] width 15 height 15
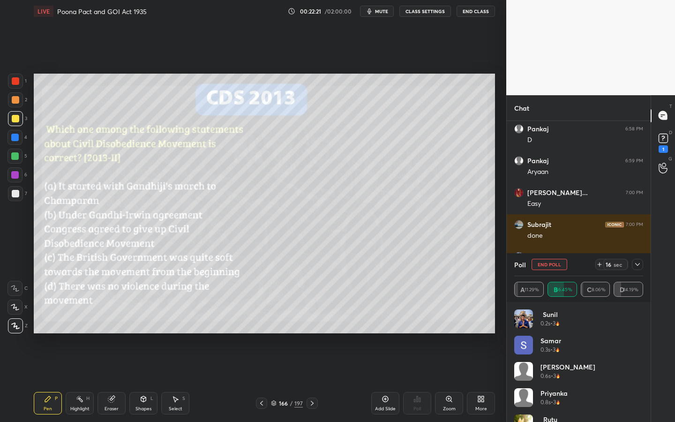
scroll to position [4021, 0]
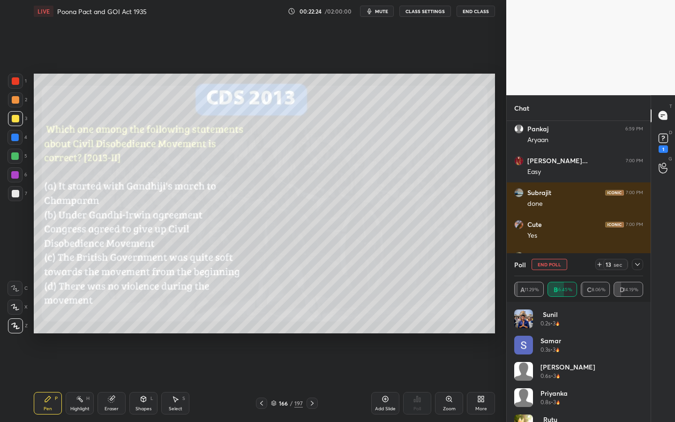
click at [641, 261] on icon at bounding box center [637, 264] width 7 height 7
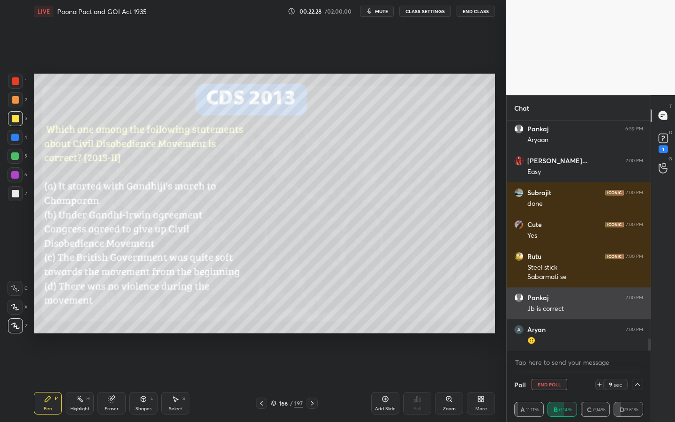
scroll to position [4053, 0]
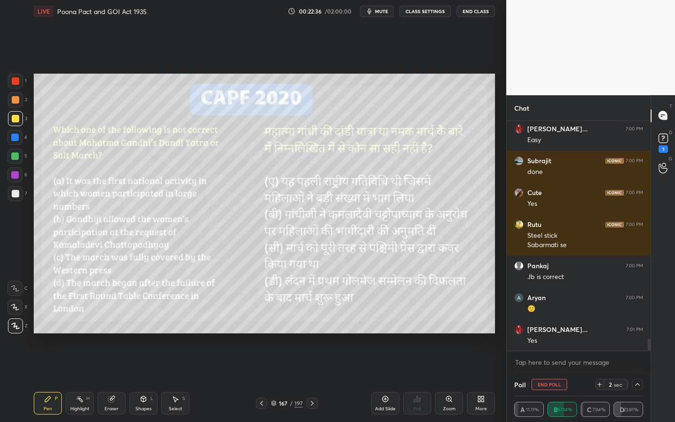
click at [141, 380] on div "Shapes L" at bounding box center [143, 403] width 28 height 22
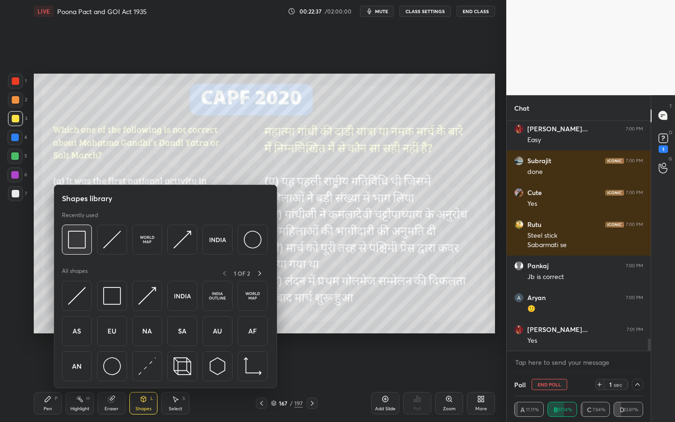
click at [70, 239] on img at bounding box center [77, 240] width 18 height 18
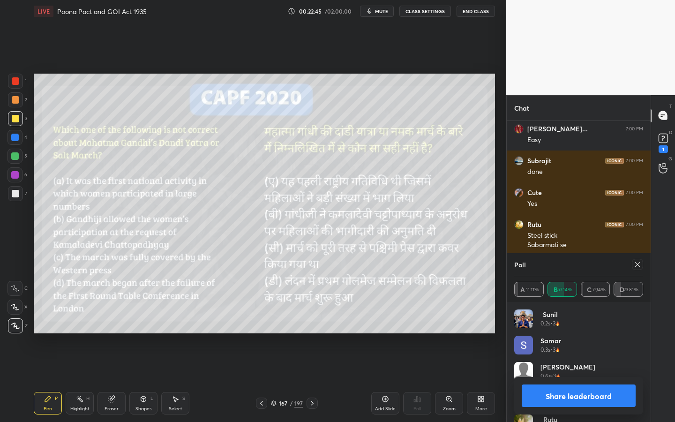
scroll to position [4085, 0]
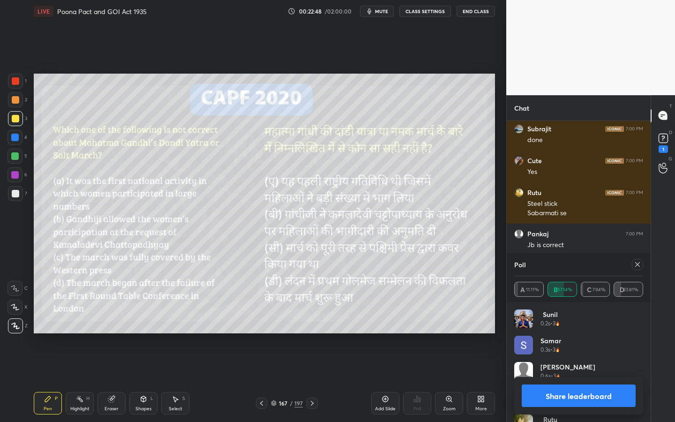
click at [640, 267] on icon at bounding box center [637, 264] width 7 height 7
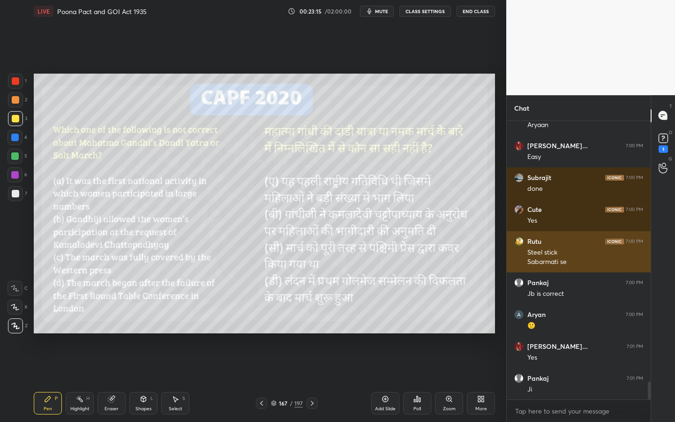
scroll to position [4068, 0]
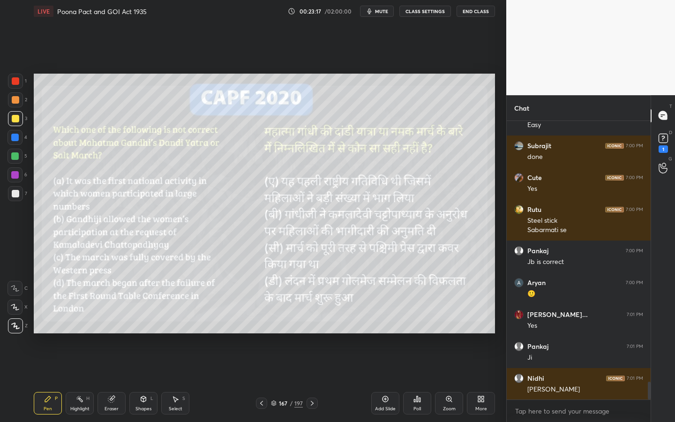
click at [428, 380] on div "Poll" at bounding box center [417, 403] width 28 height 22
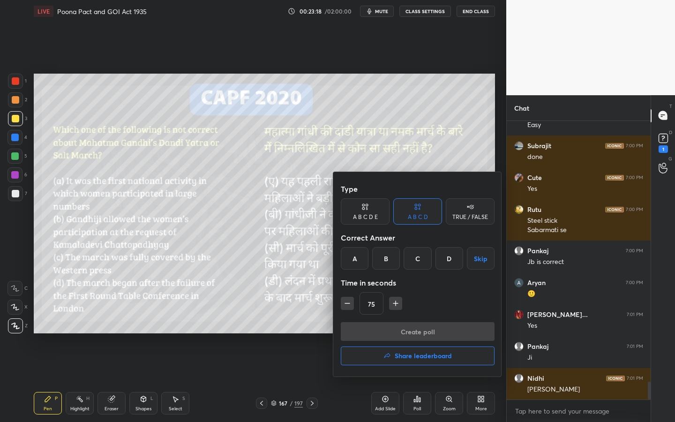
drag, startPoint x: 384, startPoint y: 257, endPoint x: 388, endPoint y: 280, distance: 23.3
click at [384, 257] on div "B" at bounding box center [386, 258] width 28 height 22
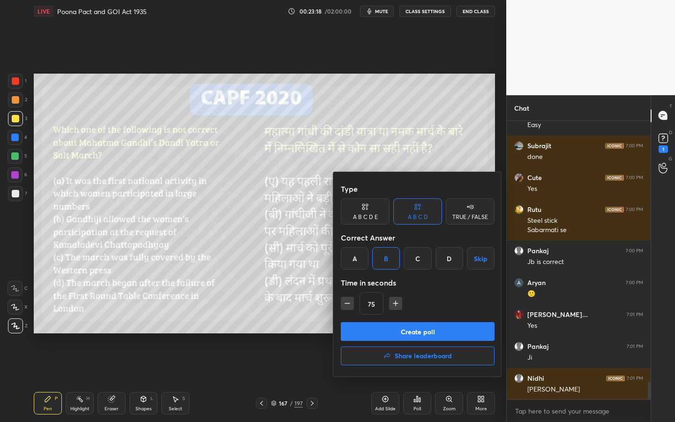
click at [392, 326] on button "Create poll" at bounding box center [418, 331] width 154 height 19
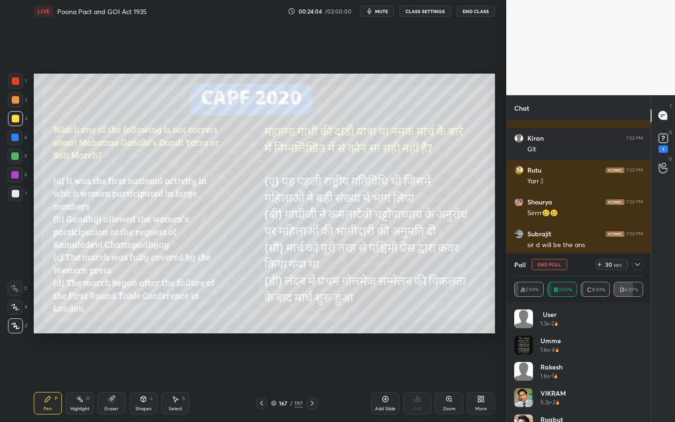
scroll to position [4626, 0]
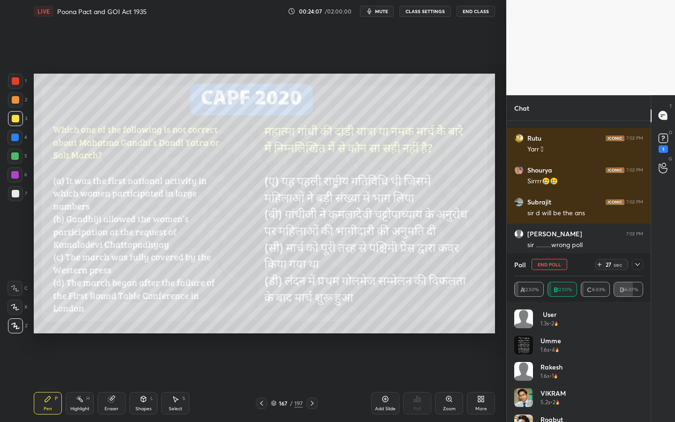
click at [634, 263] on icon at bounding box center [637, 264] width 7 height 7
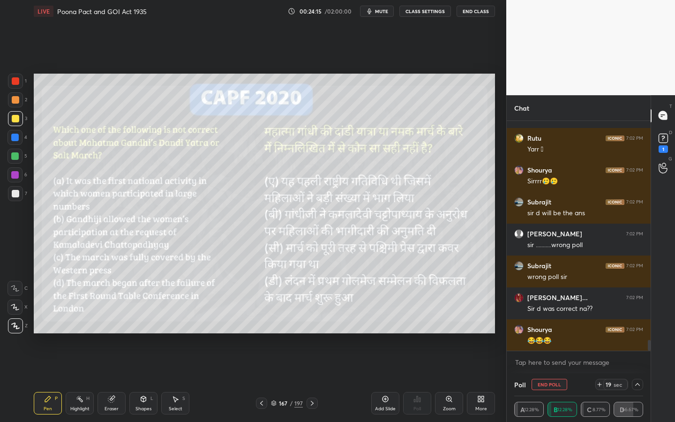
scroll to position [4658, 0]
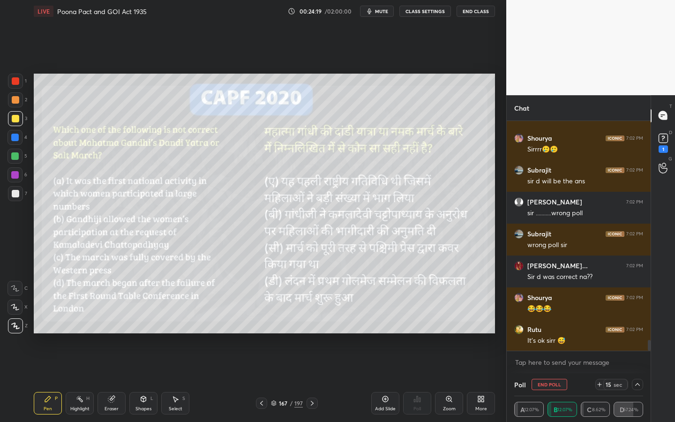
click at [108, 380] on icon at bounding box center [111, 398] width 7 height 7
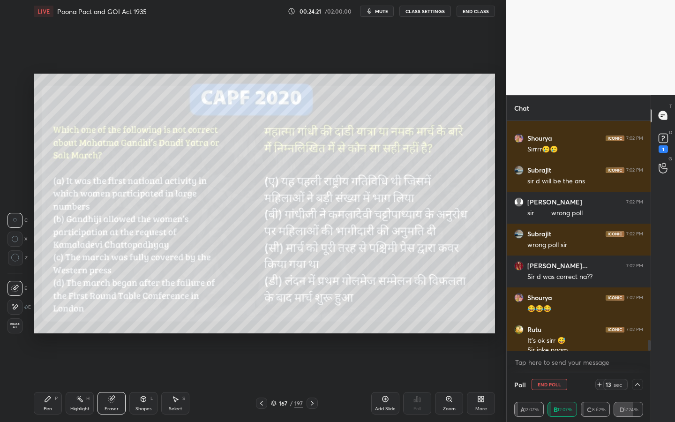
scroll to position [4668, 0]
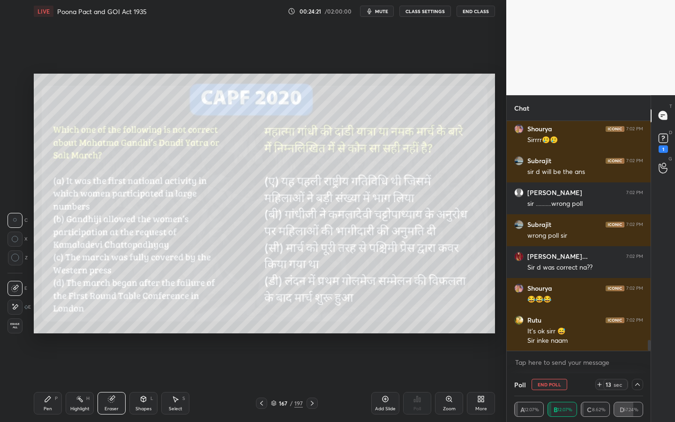
click at [4, 314] on div "1 2 3 4 5 6 7 C X Z C X Z E E Erase all H H" at bounding box center [15, 204] width 30 height 260
click at [15, 323] on span "Erase all" at bounding box center [15, 325] width 14 height 7
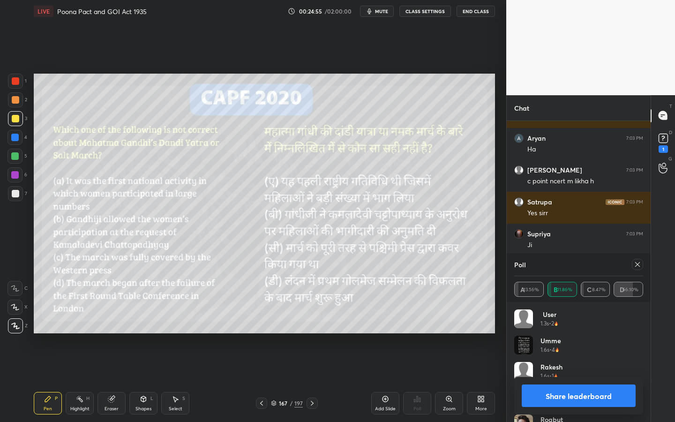
scroll to position [4986, 0]
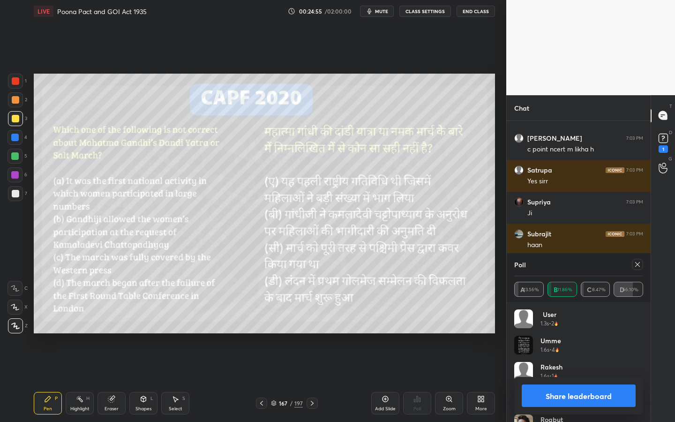
click at [641, 266] on div at bounding box center [637, 264] width 11 height 11
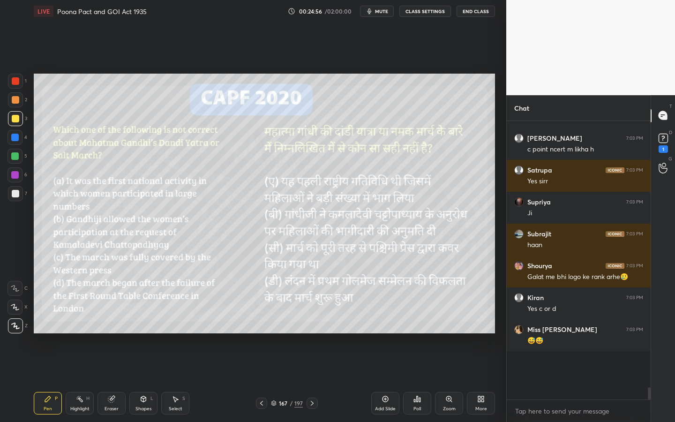
scroll to position [4943, 0]
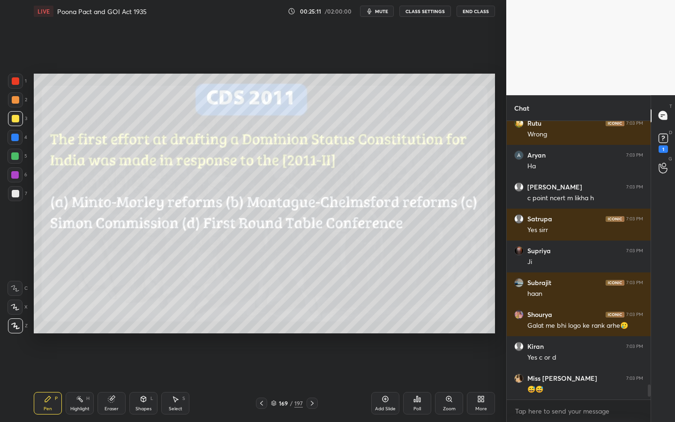
click at [419, 380] on div "Poll" at bounding box center [417, 403] width 28 height 22
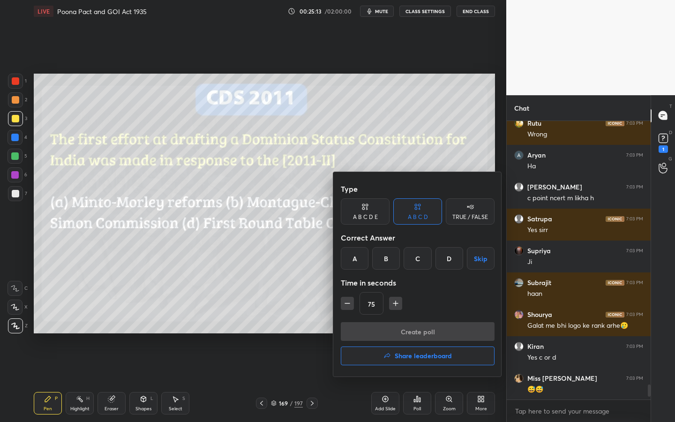
click at [416, 262] on div "C" at bounding box center [417, 258] width 28 height 22
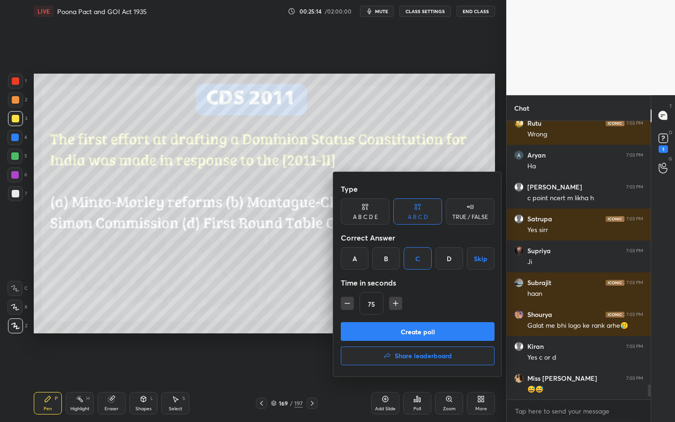
click at [410, 335] on button "Create poll" at bounding box center [418, 331] width 154 height 19
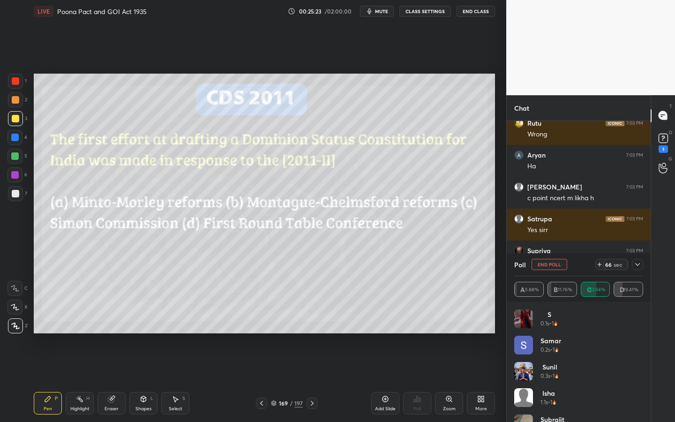
click at [637, 265] on icon at bounding box center [637, 264] width 5 height 3
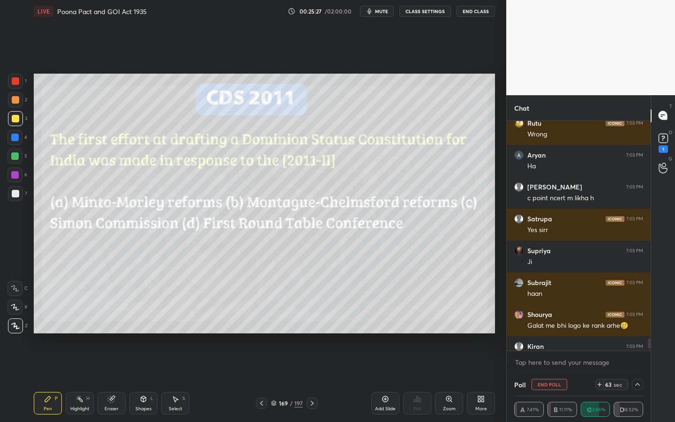
click at [108, 380] on icon at bounding box center [111, 398] width 7 height 7
click at [14, 322] on span "Erase all" at bounding box center [15, 325] width 14 height 7
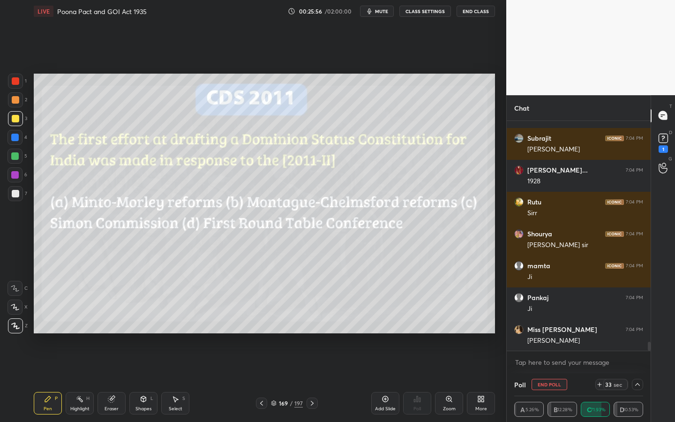
scroll to position [5815, 0]
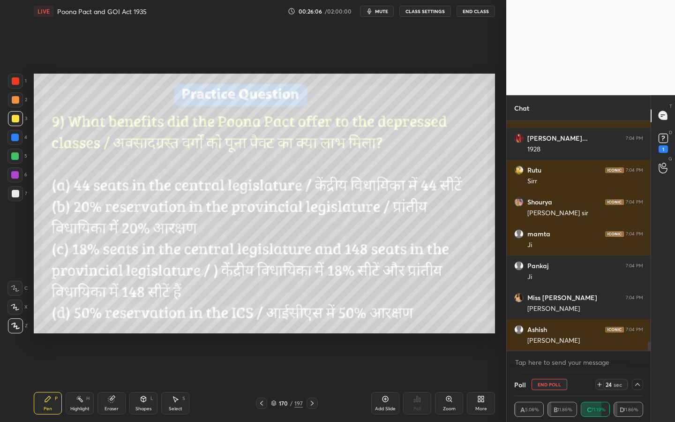
click at [551, 380] on button "End Poll" at bounding box center [549, 384] width 36 height 11
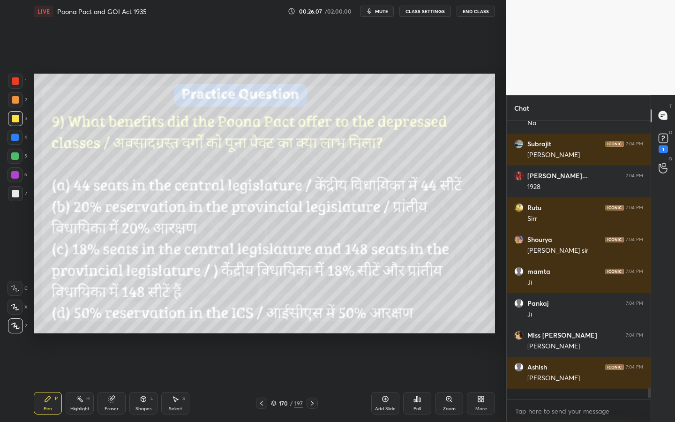
click at [416, 380] on div "Poll" at bounding box center [416, 408] width 7 height 5
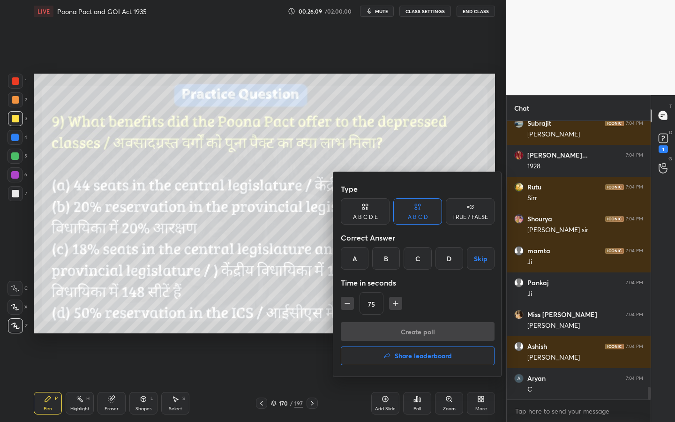
drag, startPoint x: 425, startPoint y: 260, endPoint x: 424, endPoint y: 264, distance: 4.7
click at [425, 260] on div "C" at bounding box center [417, 258] width 28 height 22
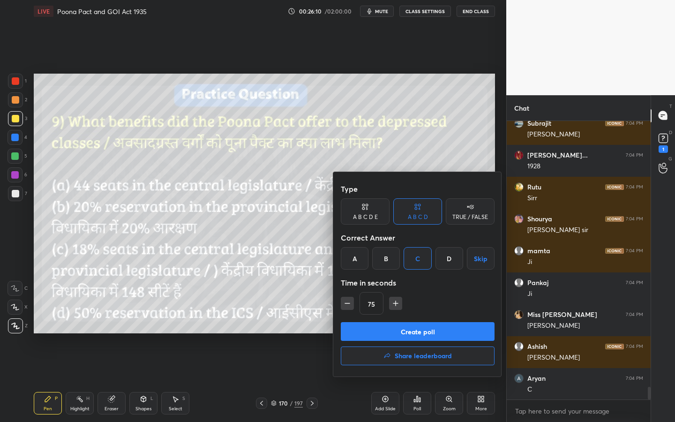
click at [403, 328] on button "Create poll" at bounding box center [418, 331] width 154 height 19
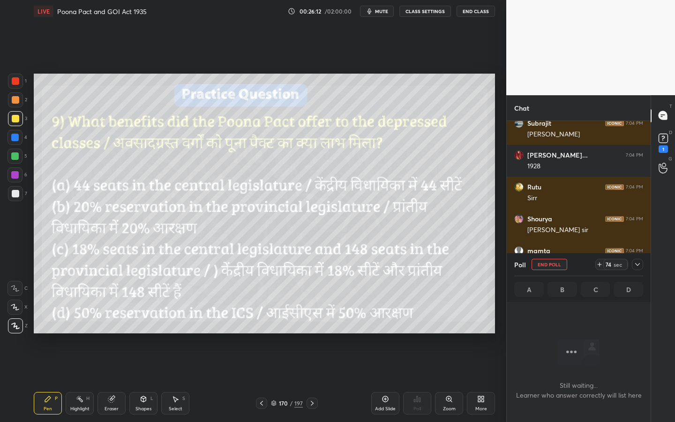
click at [638, 262] on icon at bounding box center [637, 264] width 7 height 7
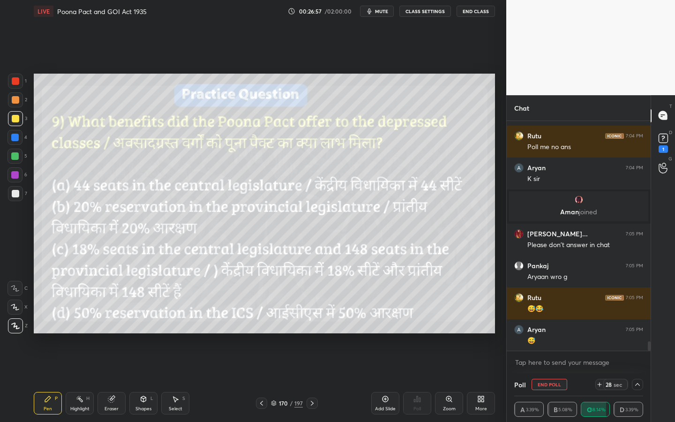
click at [113, 380] on div "Eraser" at bounding box center [111, 408] width 14 height 5
click at [16, 328] on span "Erase all" at bounding box center [15, 325] width 14 height 7
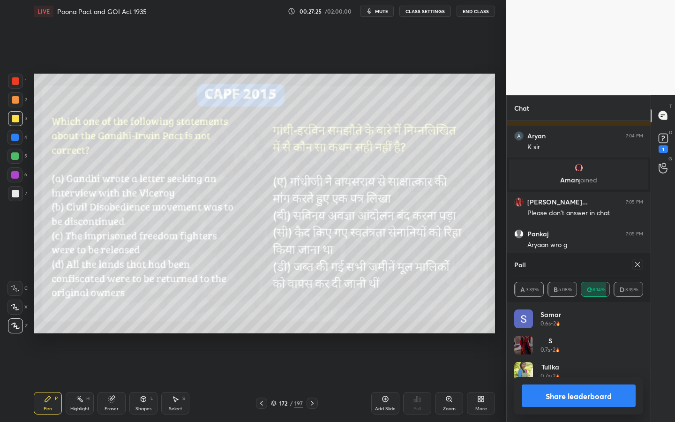
scroll to position [110, 126]
click at [640, 260] on div at bounding box center [637, 264] width 11 height 11
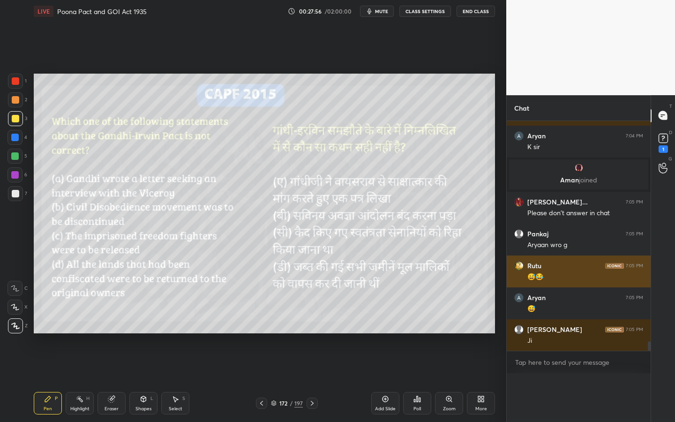
scroll to position [3, 3]
click at [639, 264] on div "7:05 PM" at bounding box center [634, 266] width 17 height 6
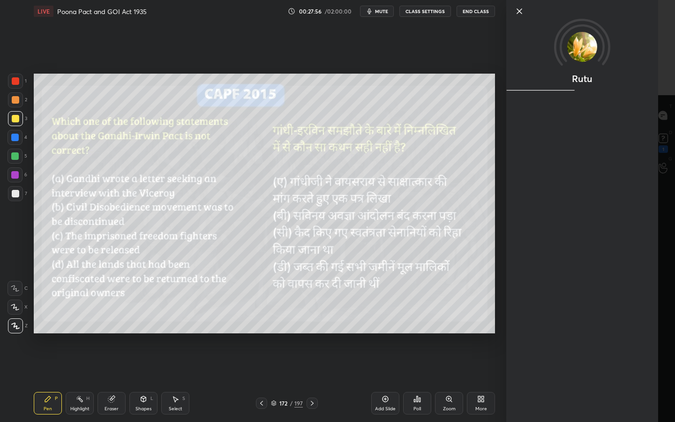
scroll to position [5268, 0]
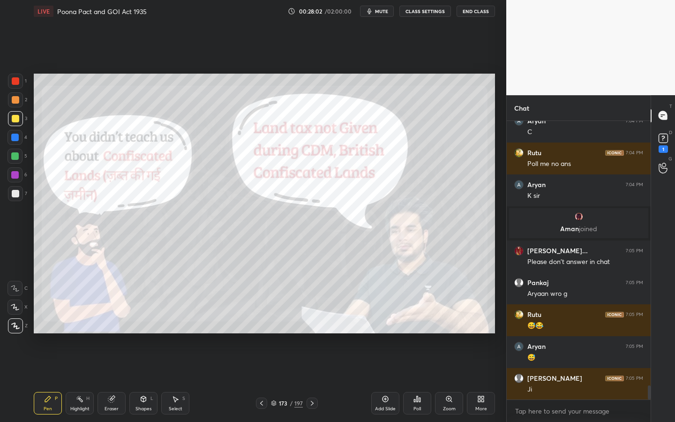
click at [17, 81] on div at bounding box center [15, 80] width 7 height 7
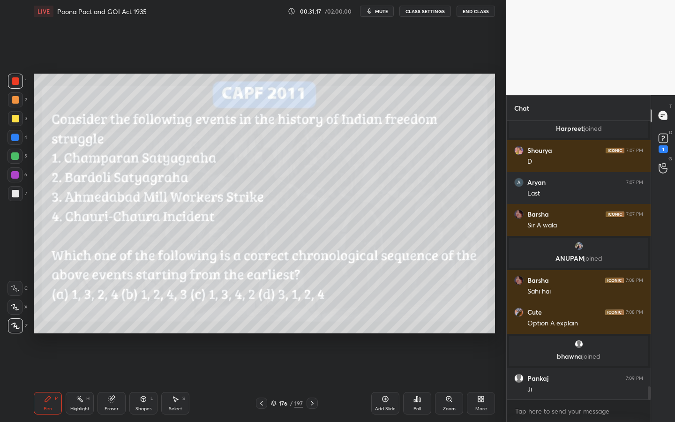
scroll to position [5626, 0]
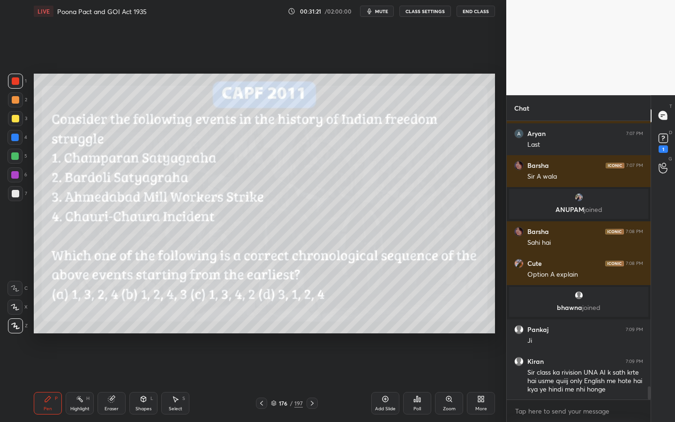
drag, startPoint x: 426, startPoint y: 378, endPoint x: 443, endPoint y: 404, distance: 30.5
click at [441, 380] on div "LIVE Poona Pact and GOI Act 1935 00:31:21 / 02:00:00 mute CLASS SETTINGS End Cl…" at bounding box center [264, 211] width 469 height 422
click at [112, 380] on div "Eraser" at bounding box center [111, 408] width 14 height 5
click at [11, 325] on span "Erase all" at bounding box center [15, 325] width 14 height 7
click at [414, 380] on icon at bounding box center [414, 400] width 1 height 2
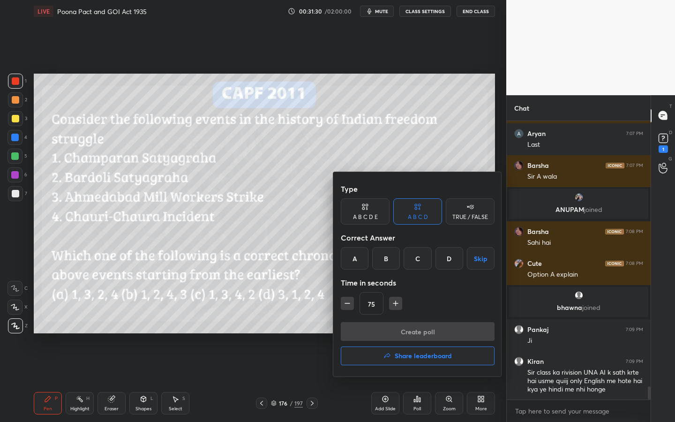
click at [418, 260] on div "C" at bounding box center [417, 258] width 28 height 22
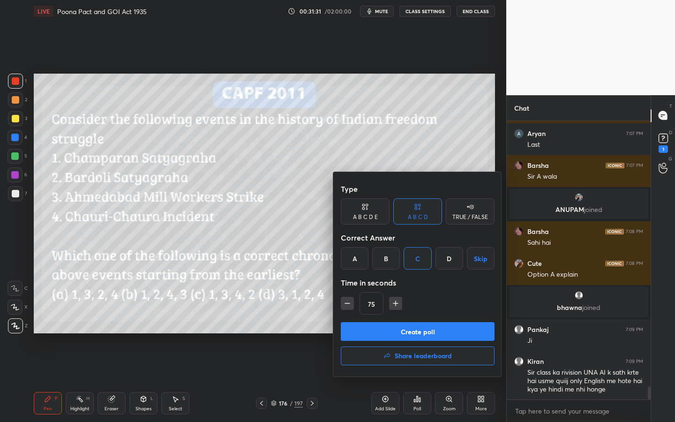
click at [415, 330] on button "Create poll" at bounding box center [418, 331] width 154 height 19
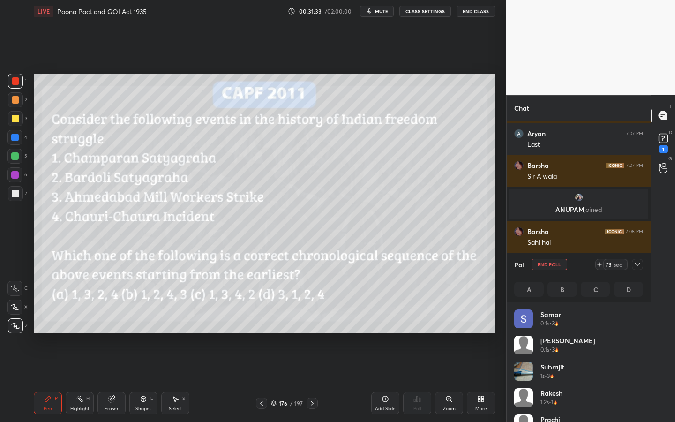
scroll to position [110, 126]
click at [642, 261] on div at bounding box center [637, 264] width 11 height 11
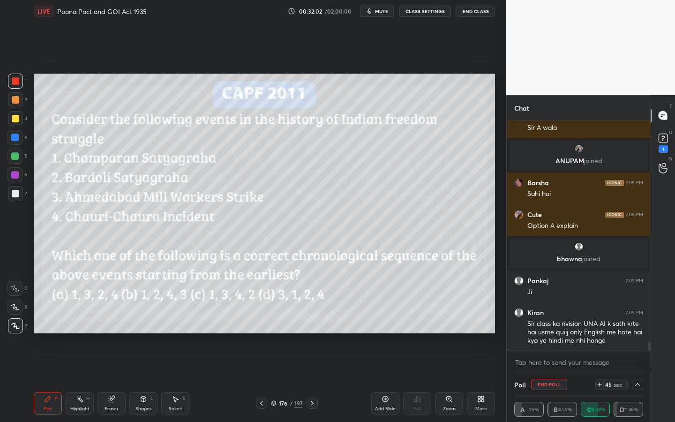
scroll to position [5707, 0]
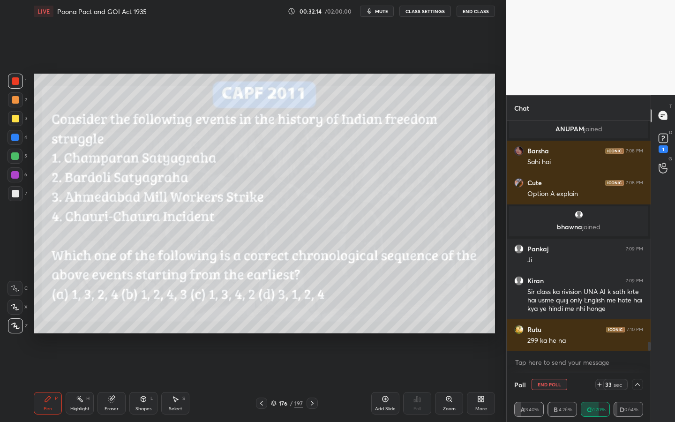
click at [19, 119] on div at bounding box center [15, 118] width 15 height 15
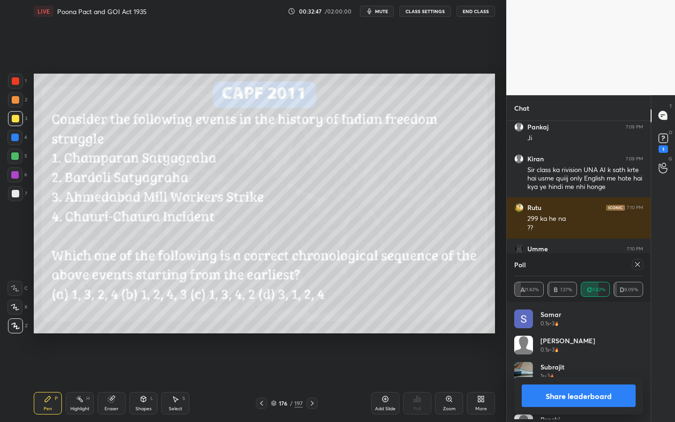
scroll to position [110, 126]
click at [636, 264] on icon at bounding box center [637, 264] width 7 height 7
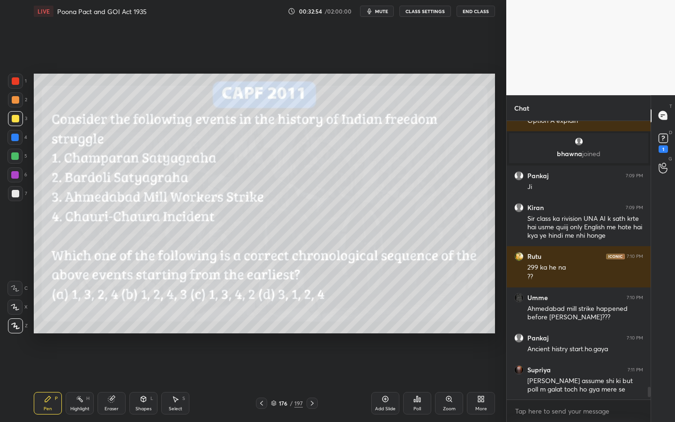
scroll to position [5812, 0]
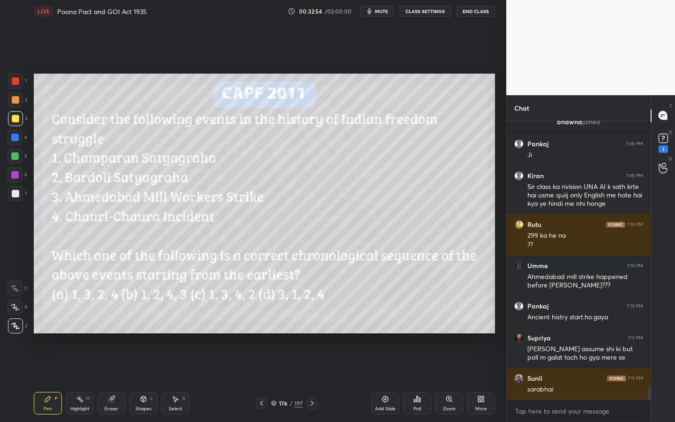
click at [425, 380] on div "Poll" at bounding box center [417, 403] width 28 height 22
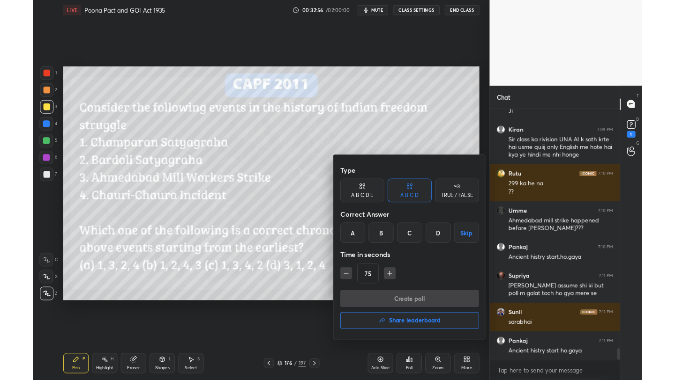
scroll to position [5884, 0]
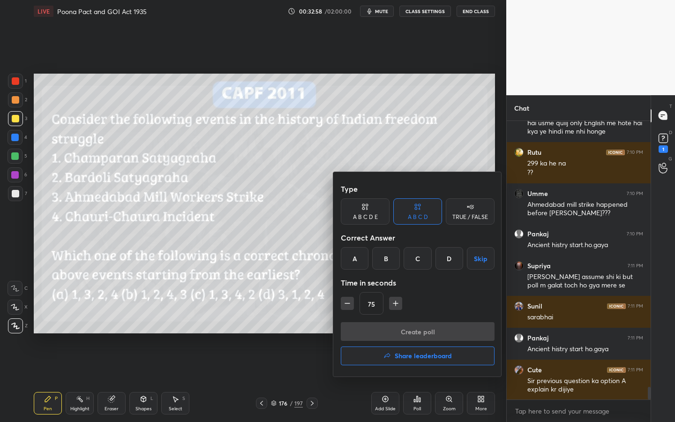
click at [438, 362] on button "Share leaderboard" at bounding box center [418, 355] width 154 height 19
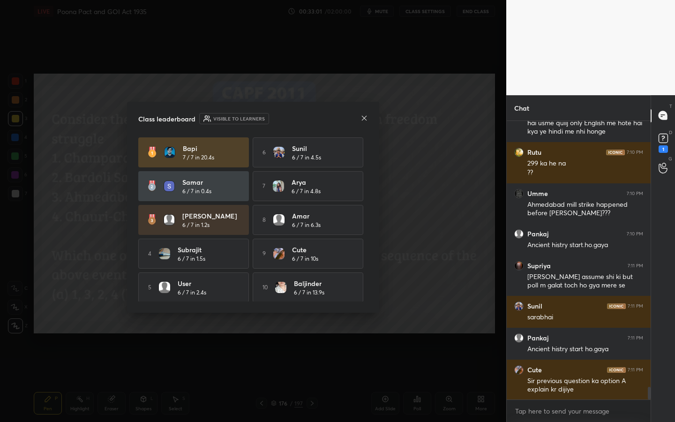
click at [362, 121] on icon at bounding box center [363, 117] width 7 height 7
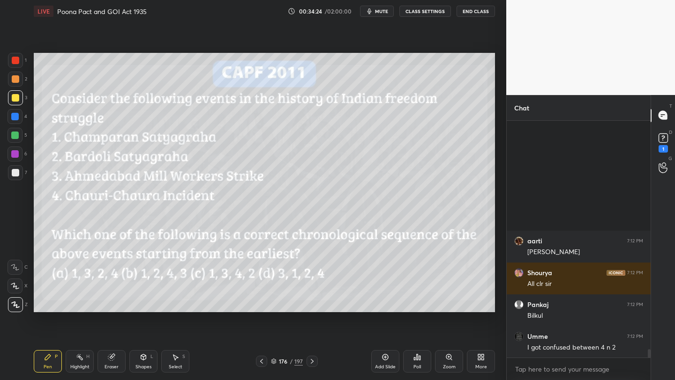
scroll to position [6182, 0]
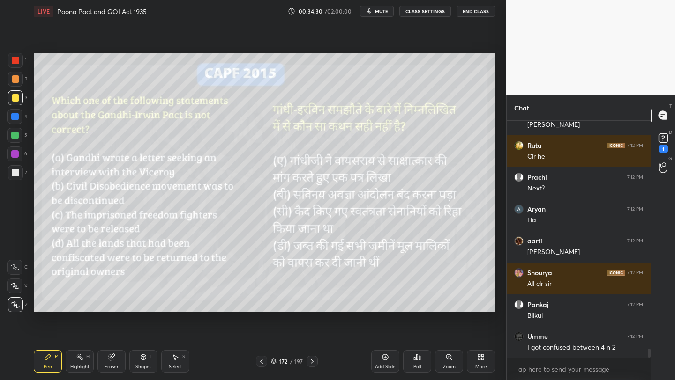
click at [112, 358] on icon at bounding box center [111, 358] width 6 height 6
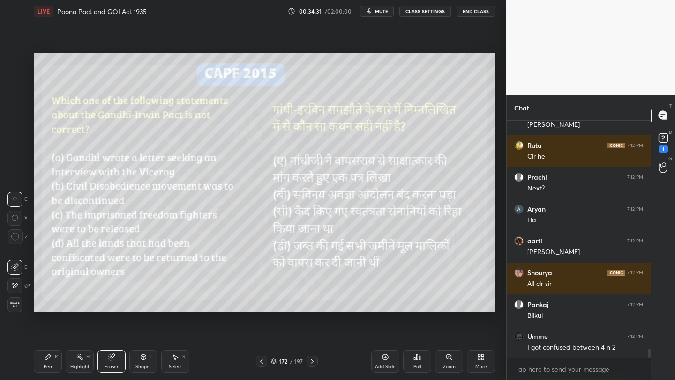
scroll to position [6214, 0]
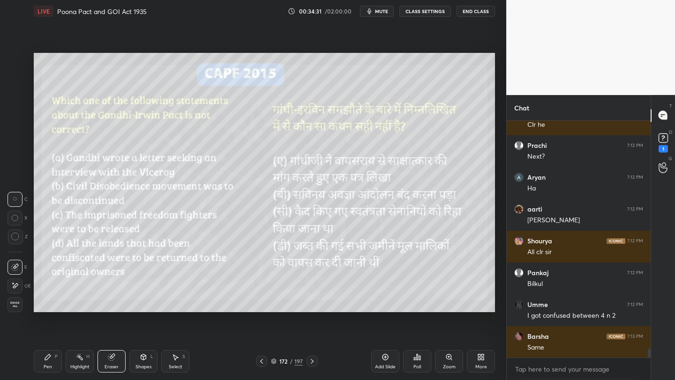
click at [21, 310] on div "Erase all" at bounding box center [14, 305] width 15 height 15
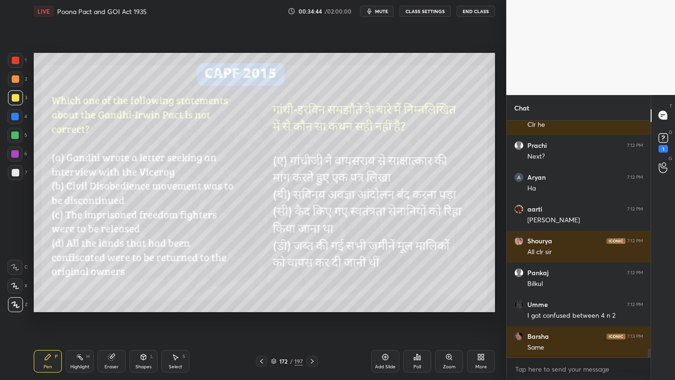
scroll to position [6246, 0]
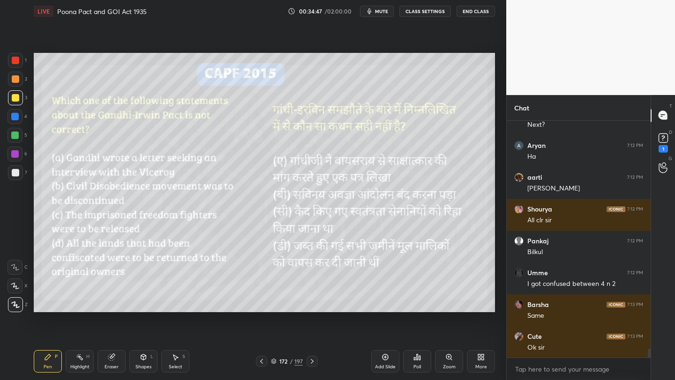
click at [291, 359] on div "/" at bounding box center [291, 362] width 3 height 6
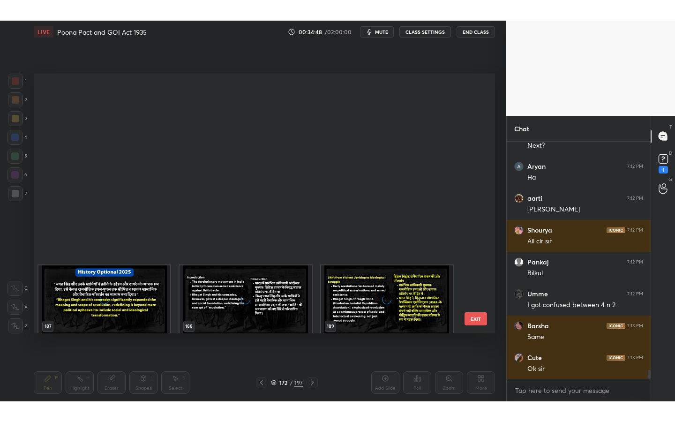
scroll to position [4982, 0]
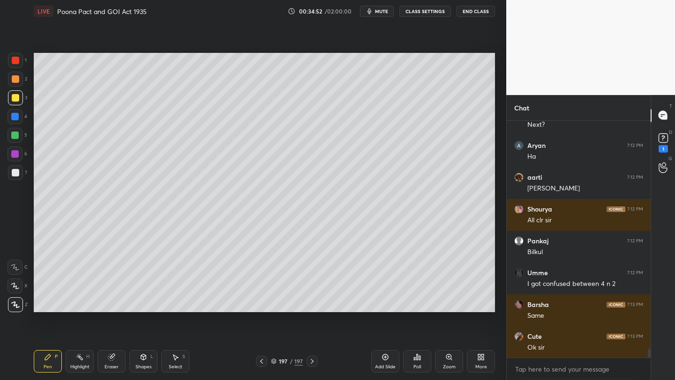
click at [487, 362] on div "More" at bounding box center [481, 361] width 28 height 22
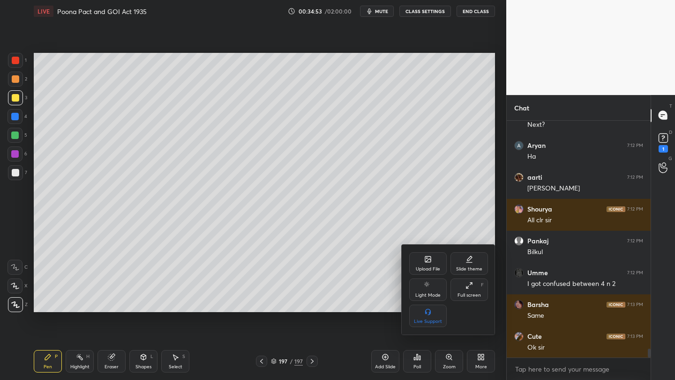
click at [470, 298] on div "Full screen F" at bounding box center [468, 290] width 37 height 22
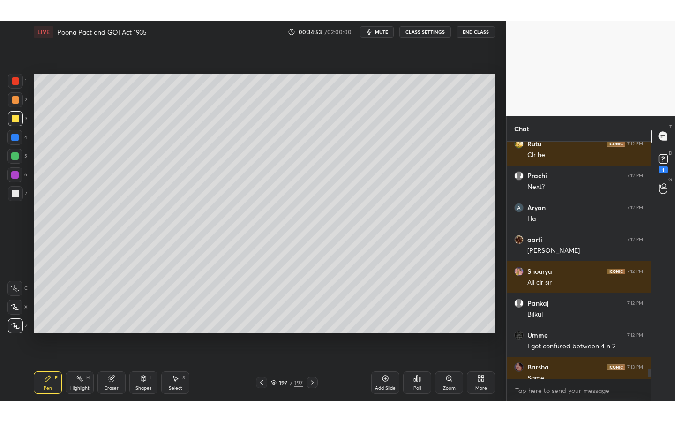
scroll to position [6204, 0]
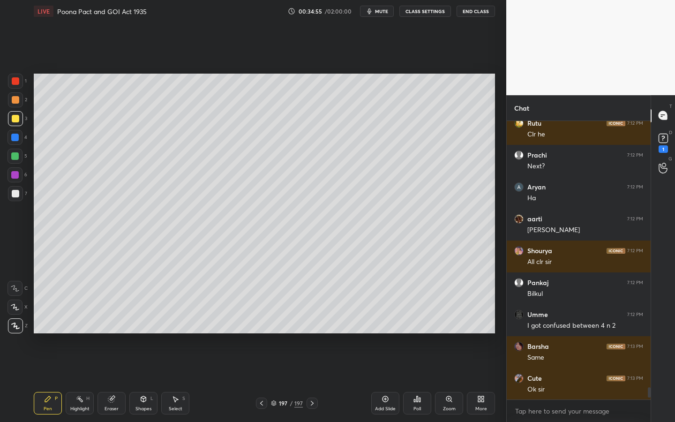
click at [389, 380] on div "Add Slide" at bounding box center [385, 403] width 28 height 22
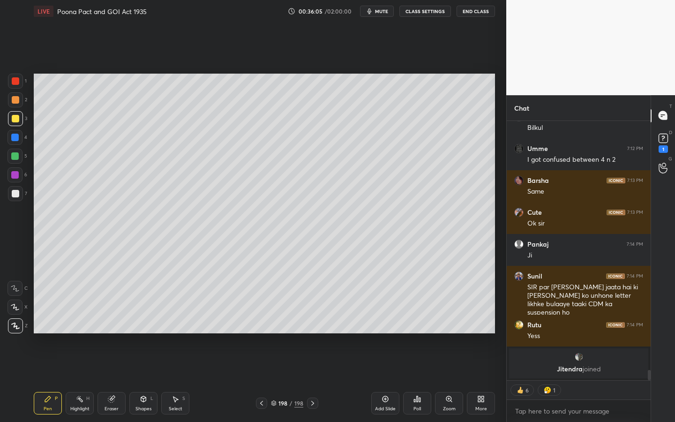
scroll to position [6326, 0]
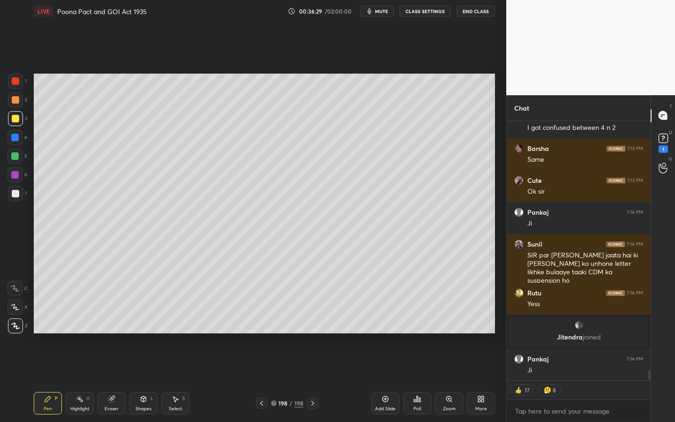
click at [389, 380] on div "Add Slide" at bounding box center [385, 403] width 28 height 22
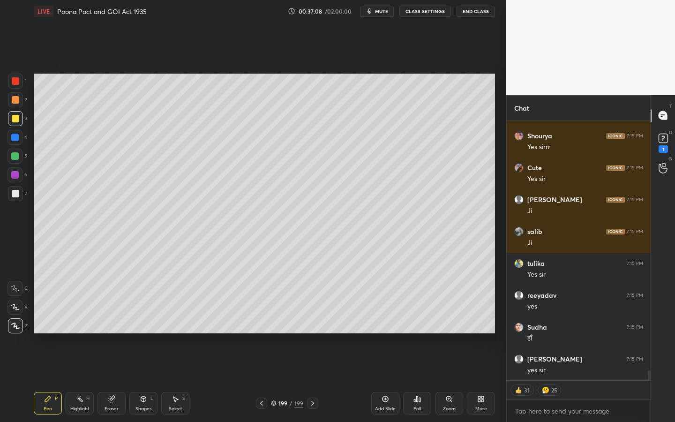
scroll to position [6677, 0]
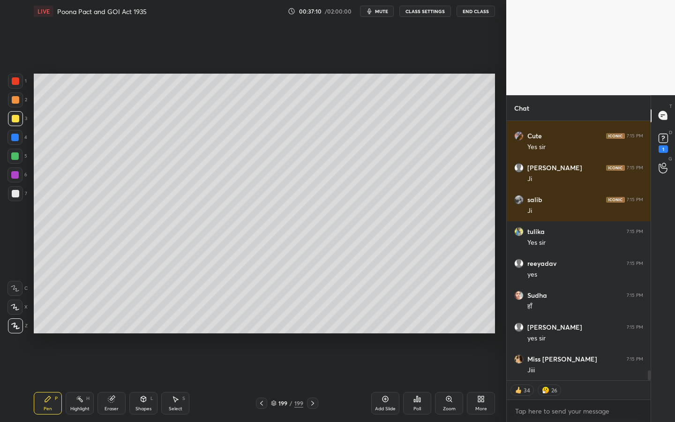
click at [114, 380] on div "Eraser" at bounding box center [111, 403] width 28 height 22
click at [20, 318] on div "Erase all" at bounding box center [15, 325] width 17 height 15
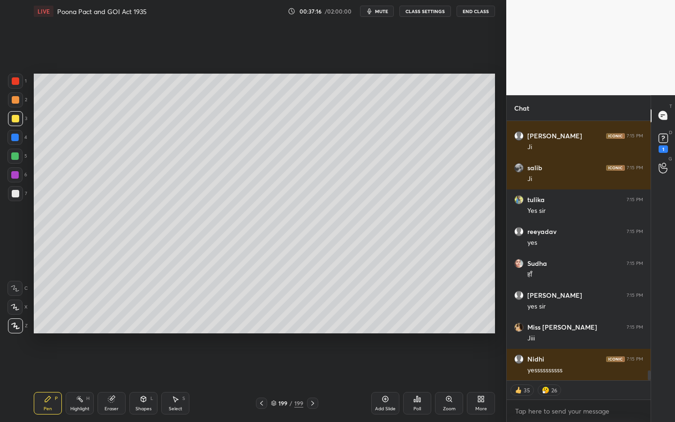
drag, startPoint x: 39, startPoint y: 377, endPoint x: 115, endPoint y: 388, distance: 76.7
click at [54, 380] on div "LIVE Poona Pact and GOI Act 1935 00:37:16 / 02:00:00 mute CLASS SETTINGS End Cl…" at bounding box center [264, 211] width 469 height 422
click at [143, 380] on icon at bounding box center [143, 399] width 0 height 3
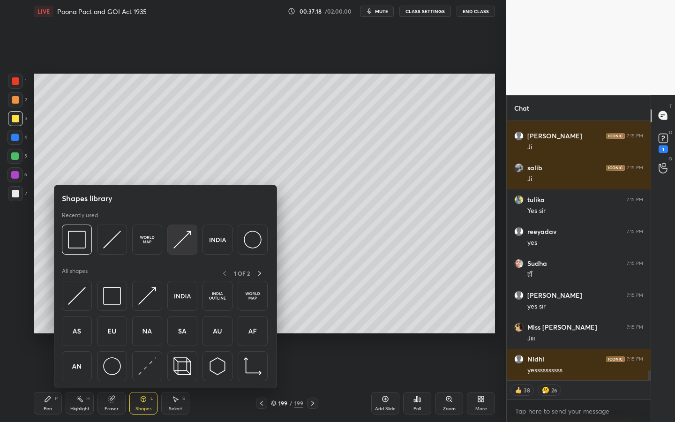
click at [178, 241] on img at bounding box center [182, 240] width 18 height 18
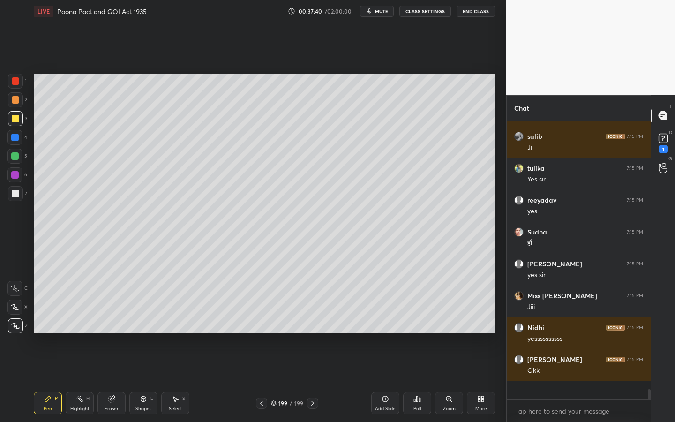
scroll to position [6721, 0]
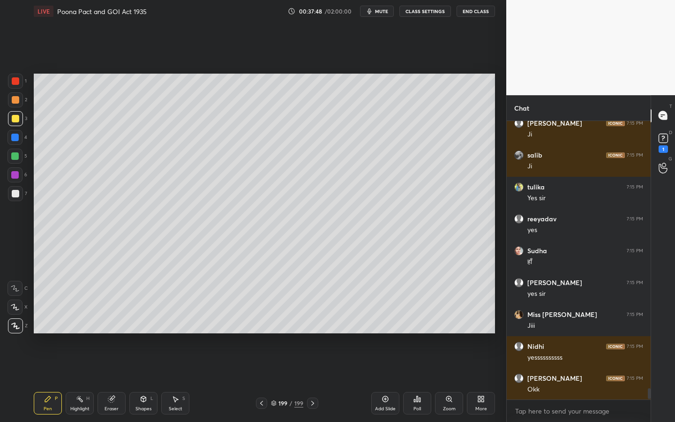
click at [10, 195] on div at bounding box center [15, 193] width 15 height 15
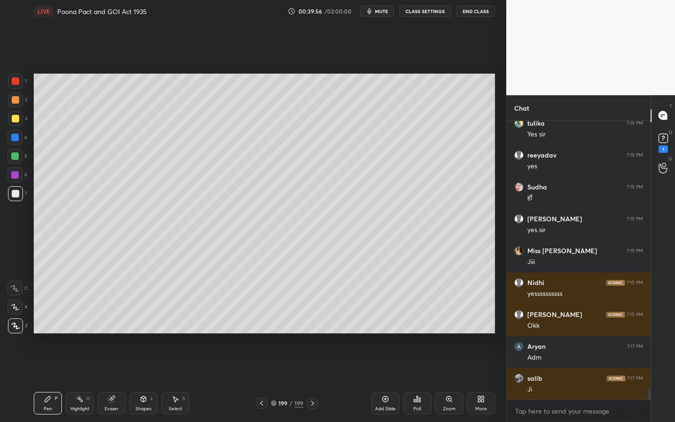
scroll to position [6819, 0]
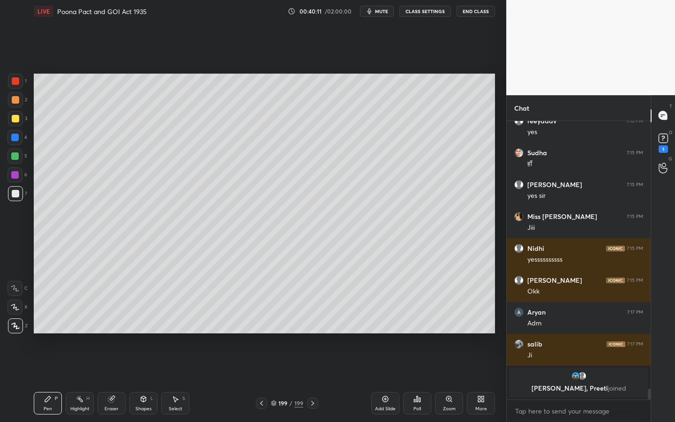
click at [147, 380] on div "Shapes" at bounding box center [143, 408] width 16 height 5
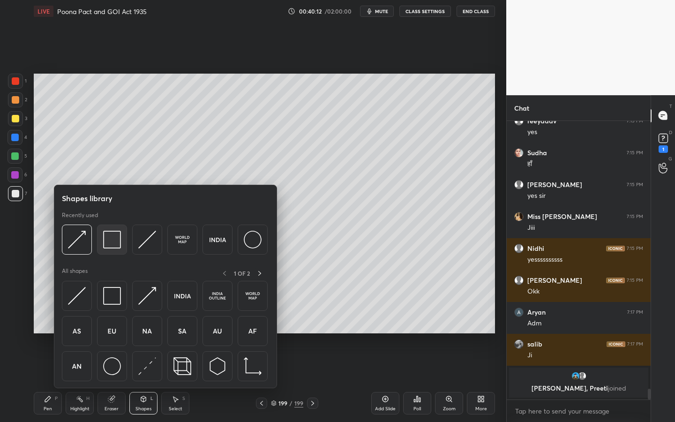
click at [107, 247] on img at bounding box center [112, 240] width 18 height 18
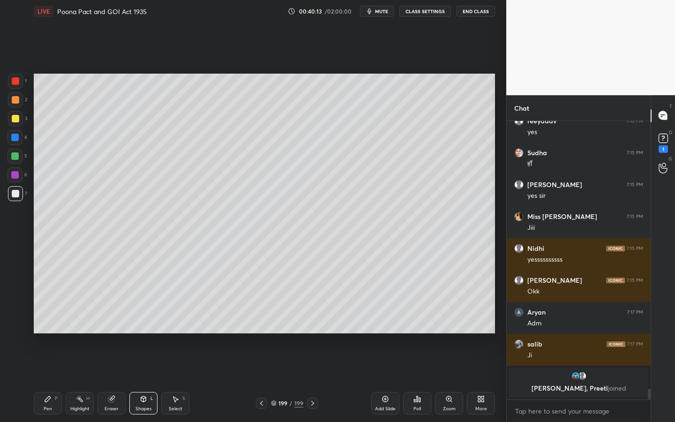
click at [14, 118] on div at bounding box center [15, 118] width 7 height 7
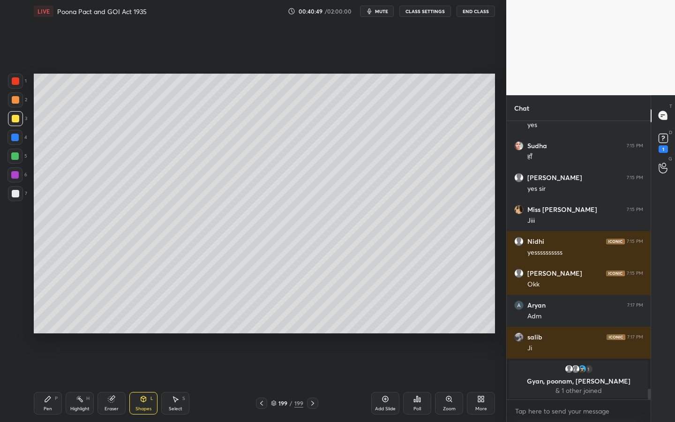
click at [389, 380] on div "Add Slide" at bounding box center [385, 403] width 28 height 22
click at [446, 380] on icon at bounding box center [448, 398] width 7 height 7
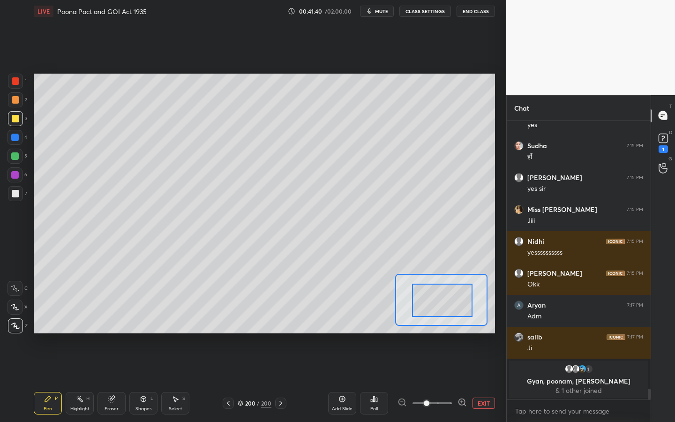
drag, startPoint x: 447, startPoint y: 296, endPoint x: 429, endPoint y: 301, distance: 19.4
drag, startPoint x: 426, startPoint y: 302, endPoint x: 448, endPoint y: 303, distance: 21.6
click at [448, 303] on div at bounding box center [448, 303] width 60 height 33
click at [14, 303] on div at bounding box center [14, 306] width 15 height 15
drag, startPoint x: 445, startPoint y: 296, endPoint x: 471, endPoint y: 294, distance: 25.8
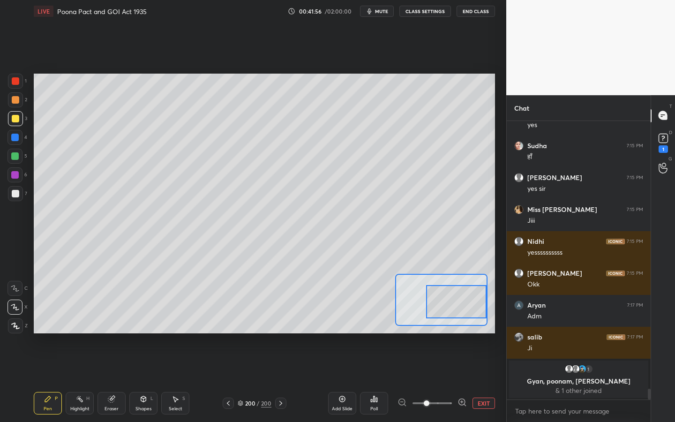
click at [471, 295] on div at bounding box center [456, 301] width 60 height 33
click at [443, 307] on div at bounding box center [455, 305] width 60 height 33
click at [416, 380] on span at bounding box center [431, 403] width 39 height 14
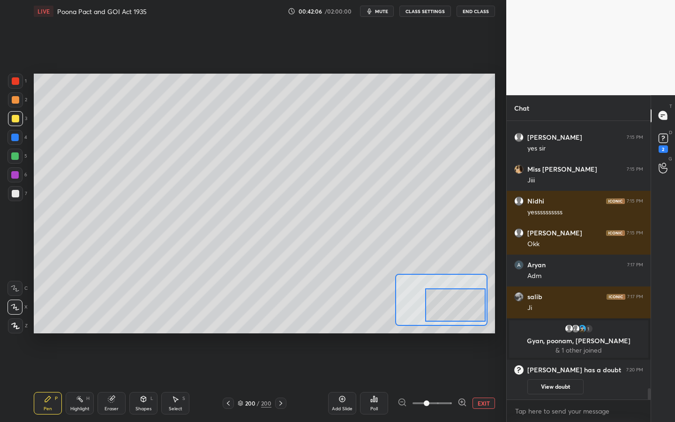
click at [480, 380] on button "EXIT" at bounding box center [483, 402] width 22 height 11
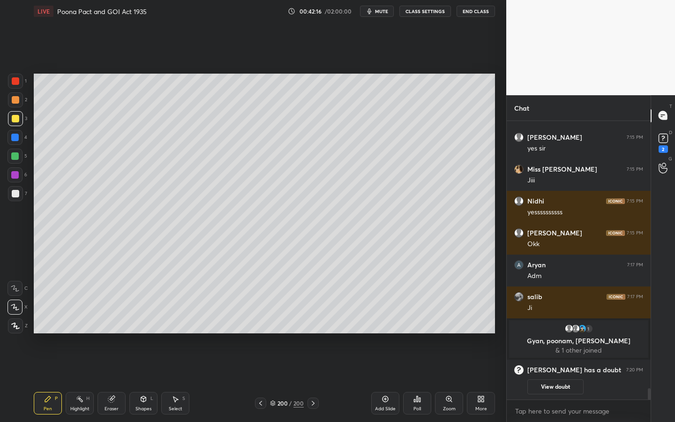
click at [444, 380] on div "Zoom" at bounding box center [449, 403] width 28 height 22
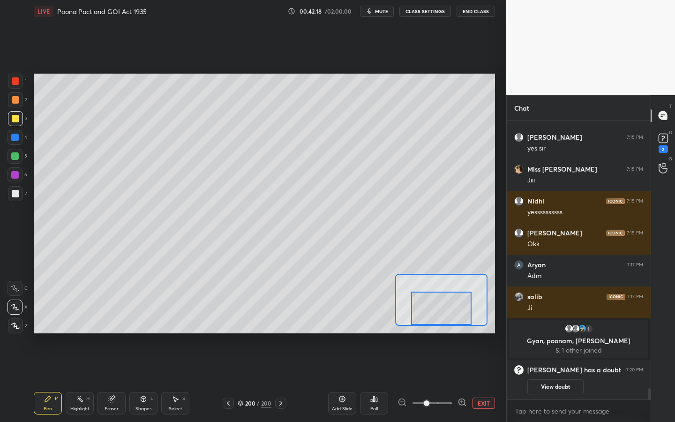
drag, startPoint x: 447, startPoint y: 303, endPoint x: 447, endPoint y: 319, distance: 15.9
click at [447, 319] on div at bounding box center [441, 307] width 60 height 33
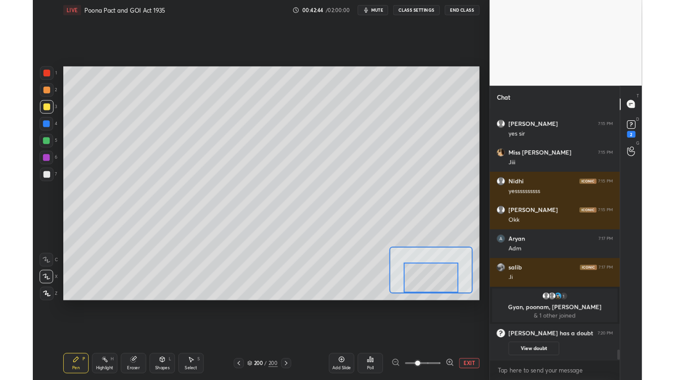
scroll to position [6747, 0]
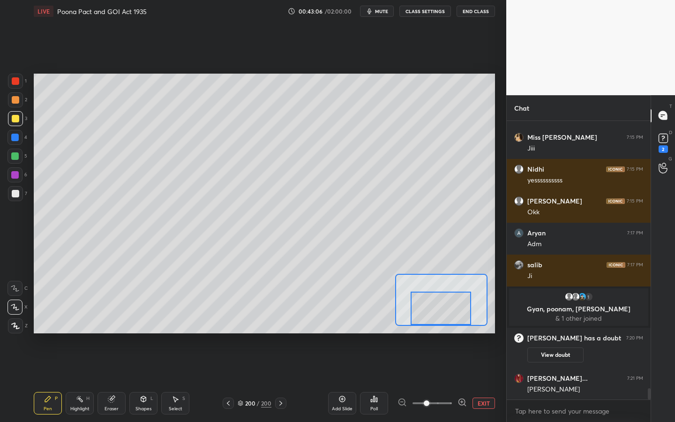
click at [454, 332] on div "Setting up your live class Poll for secs No correct answer Start poll" at bounding box center [264, 204] width 461 height 260
drag, startPoint x: 449, startPoint y: 319, endPoint x: 456, endPoint y: 319, distance: 7.5
click at [457, 320] on div at bounding box center [449, 307] width 60 height 33
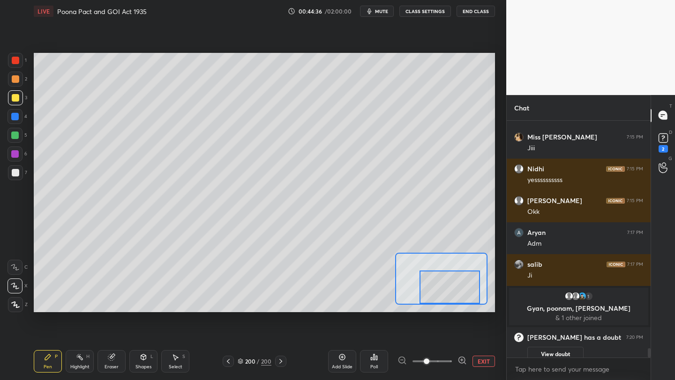
click at [485, 361] on button "EXIT" at bounding box center [483, 361] width 22 height 11
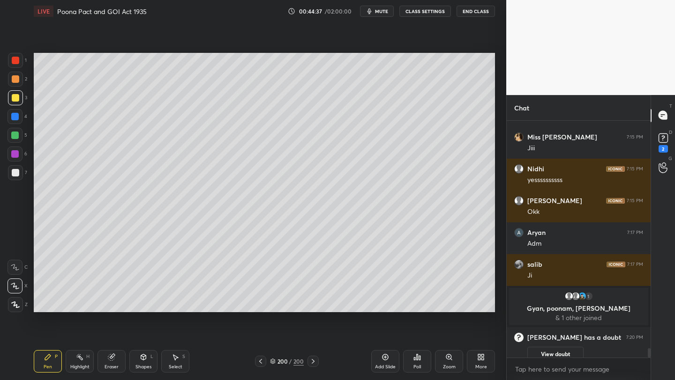
click at [485, 361] on div "More" at bounding box center [481, 361] width 28 height 22
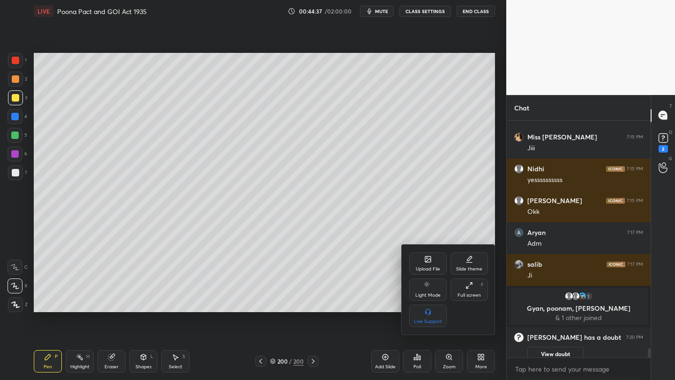
click at [427, 268] on div "Upload File" at bounding box center [428, 269] width 24 height 5
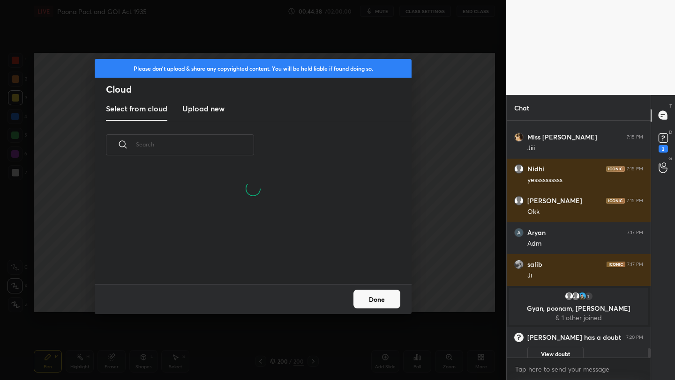
click at [207, 105] on h3 "Upload new" at bounding box center [203, 108] width 42 height 11
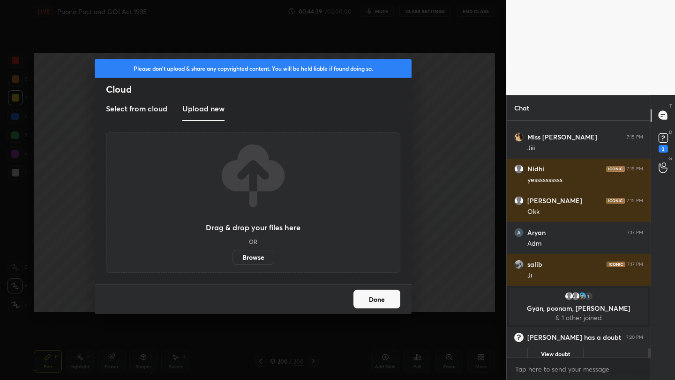
click at [259, 250] on label "Browse" at bounding box center [253, 257] width 42 height 15
click at [232, 250] on input "Browse" at bounding box center [232, 257] width 0 height 15
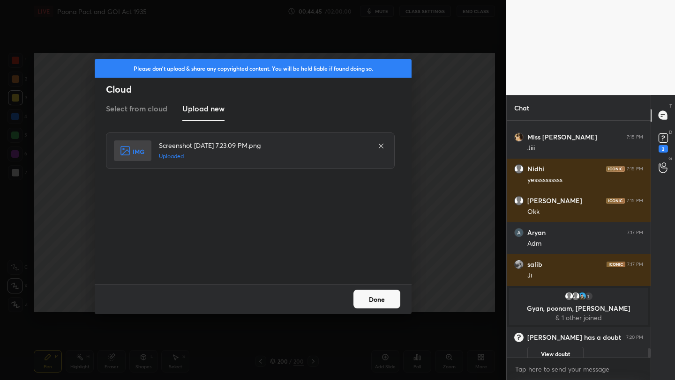
click at [396, 295] on button "Done" at bounding box center [376, 299] width 47 height 19
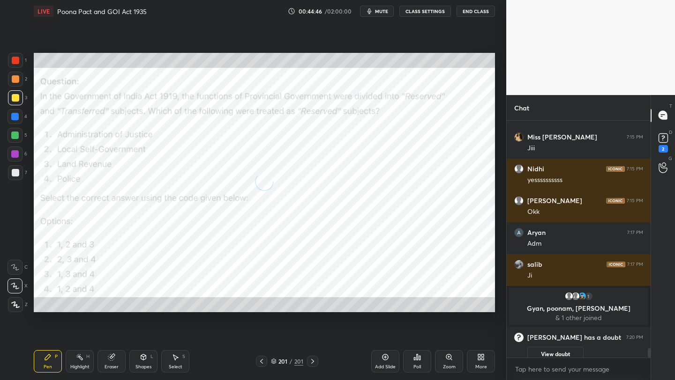
click at [485, 369] on div "More" at bounding box center [481, 367] width 12 height 5
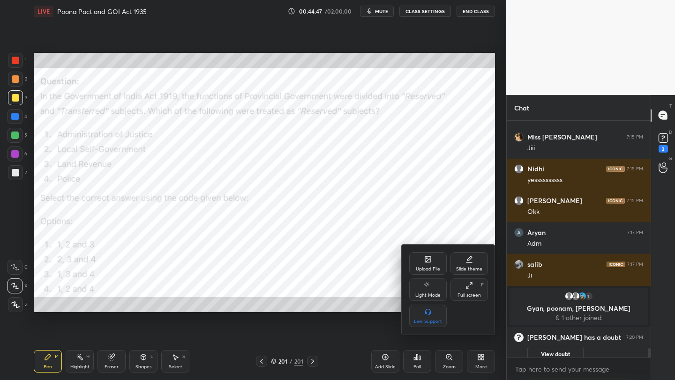
click at [474, 301] on div "Full screen F" at bounding box center [468, 290] width 37 height 22
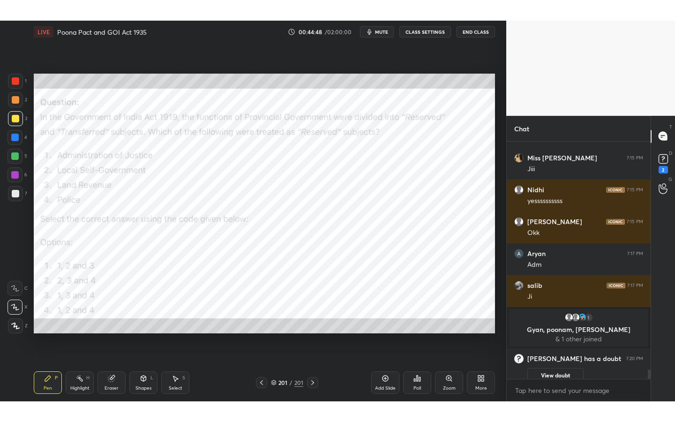
scroll to position [197, 141]
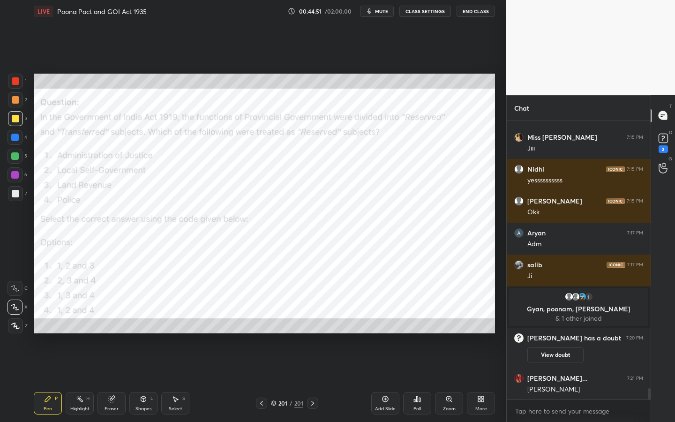
click at [16, 328] on div at bounding box center [15, 325] width 15 height 15
click at [20, 79] on div at bounding box center [15, 81] width 15 height 15
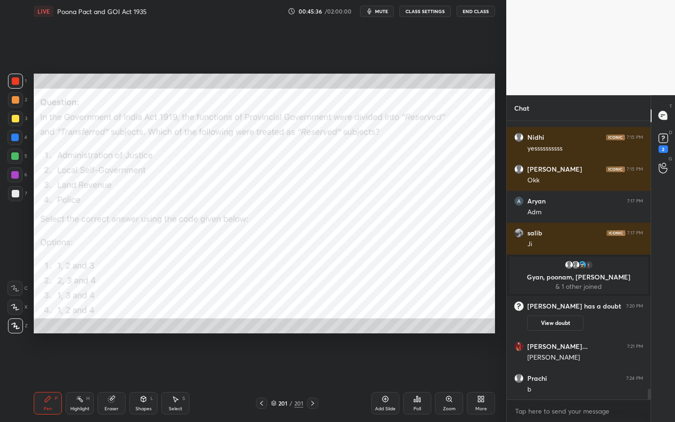
click at [414, 380] on icon at bounding box center [414, 400] width 1 height 2
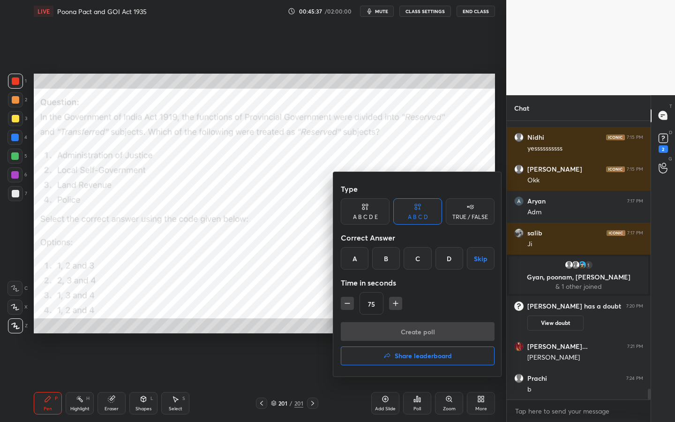
click at [412, 261] on div "C" at bounding box center [417, 258] width 28 height 22
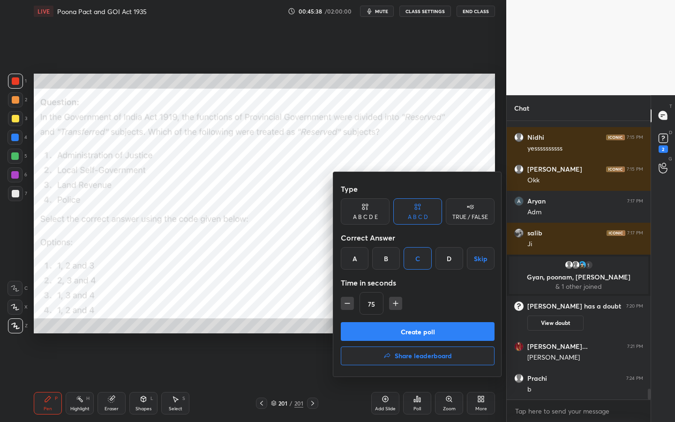
scroll to position [6813, 0]
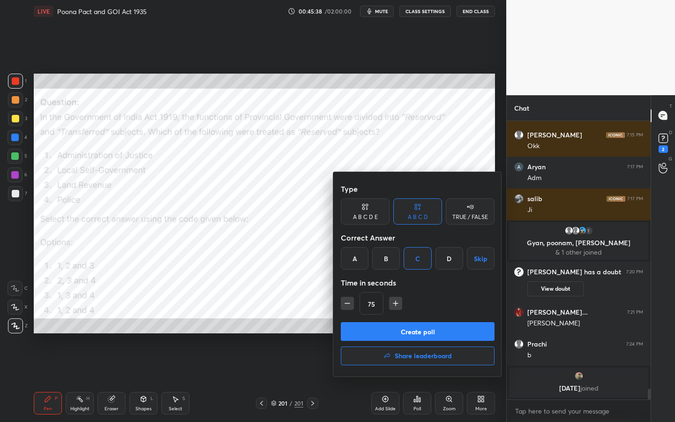
click at [408, 335] on button "Create poll" at bounding box center [418, 331] width 154 height 19
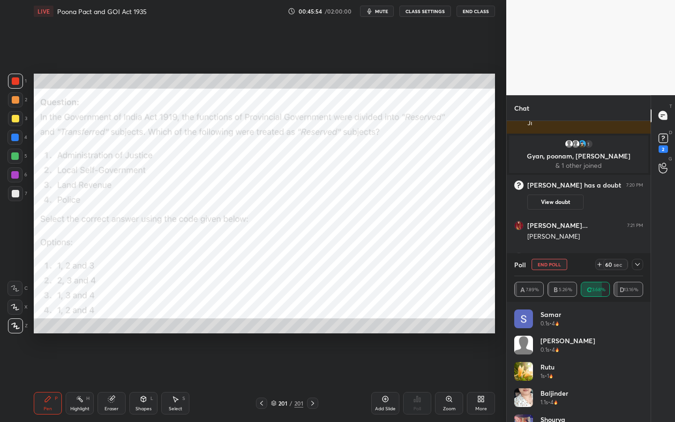
scroll to position [6832, 0]
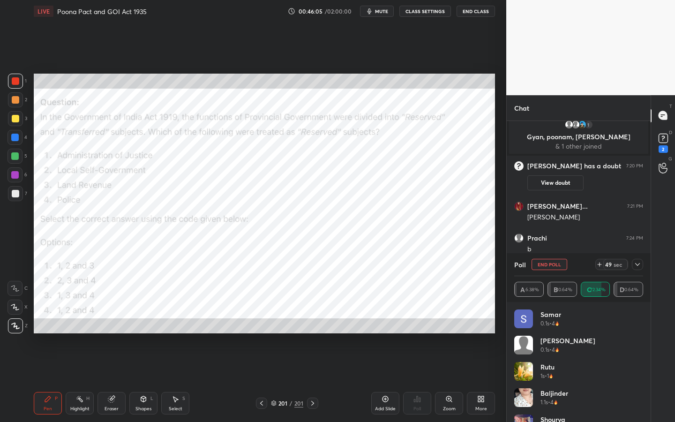
click at [638, 267] on icon at bounding box center [637, 264] width 7 height 7
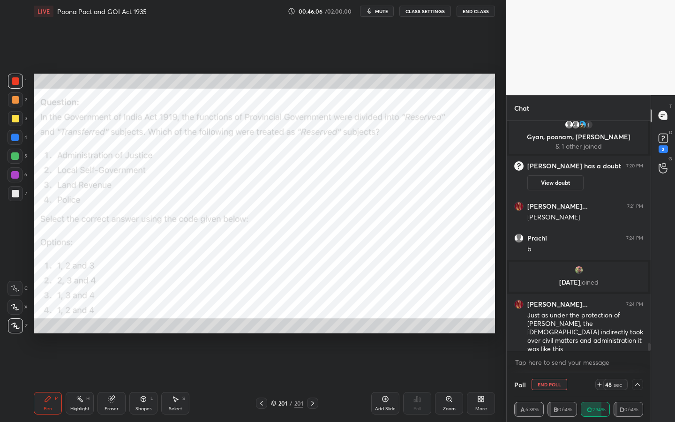
scroll to position [0, 3]
click at [115, 380] on icon at bounding box center [112, 397] width 5 height 5
click at [14, 326] on span "Erase all" at bounding box center [15, 325] width 14 height 7
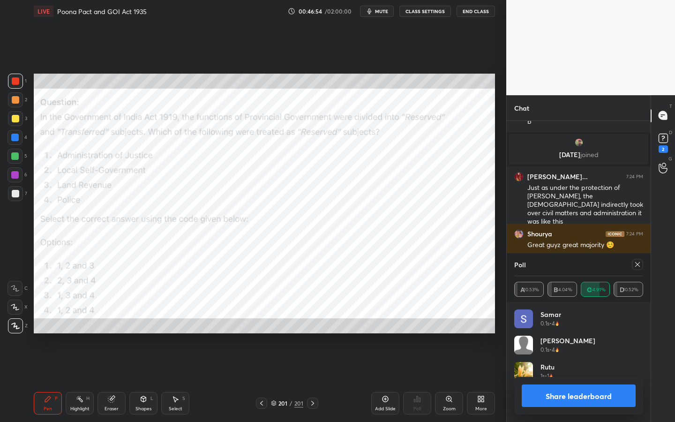
scroll to position [110, 126]
click at [641, 265] on div at bounding box center [637, 264] width 11 height 11
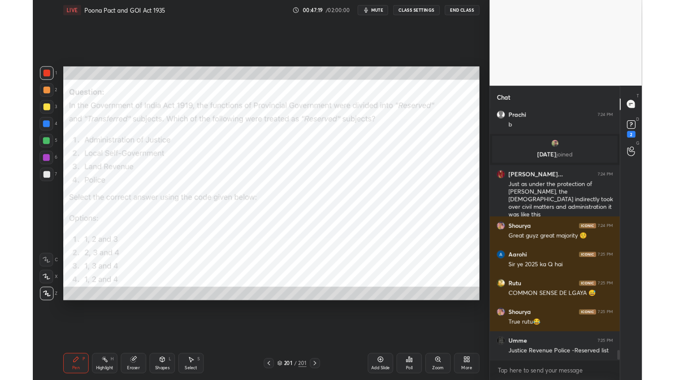
scroll to position [6974, 0]
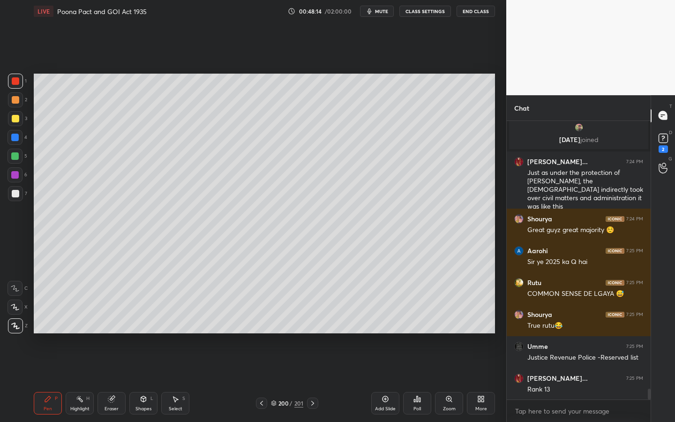
click at [393, 380] on div "Add Slide" at bounding box center [385, 403] width 28 height 22
click at [21, 304] on div at bounding box center [14, 306] width 15 height 15
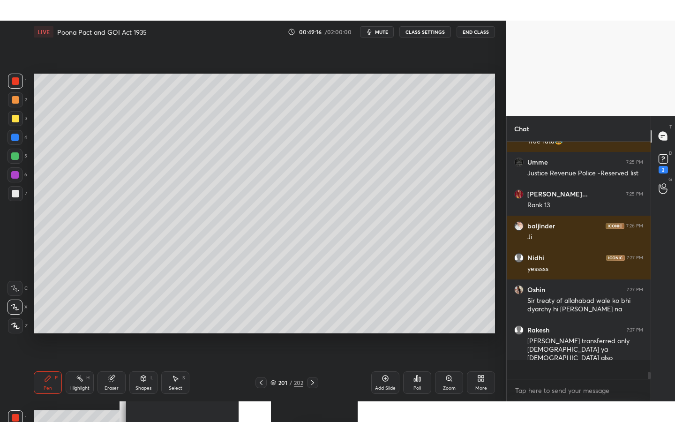
scroll to position [7160, 0]
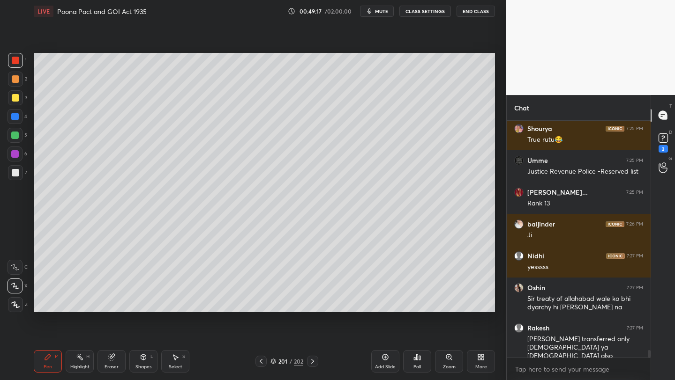
click at [486, 367] on div "More" at bounding box center [481, 367] width 12 height 5
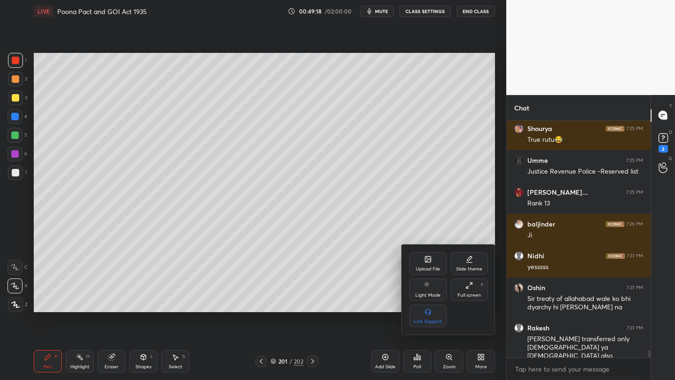
click at [470, 298] on div "Full screen" at bounding box center [468, 295] width 23 height 5
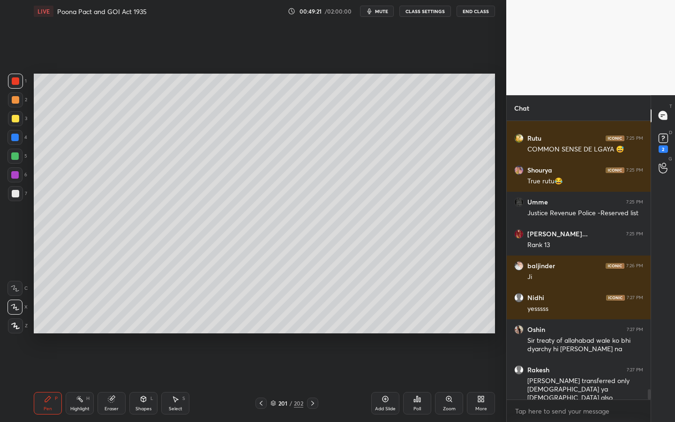
scroll to position [7151, 0]
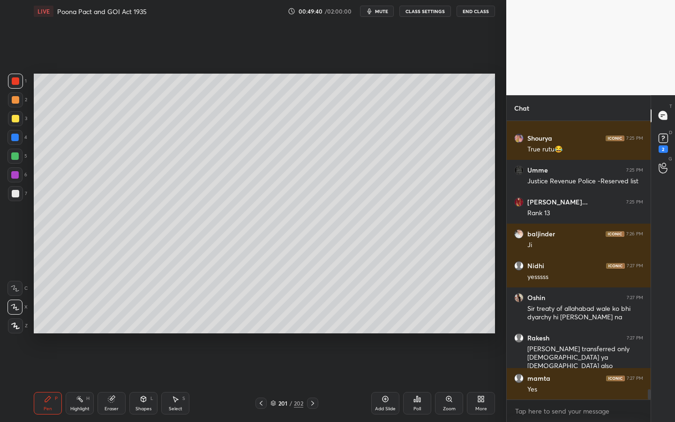
click at [16, 121] on div at bounding box center [15, 118] width 7 height 7
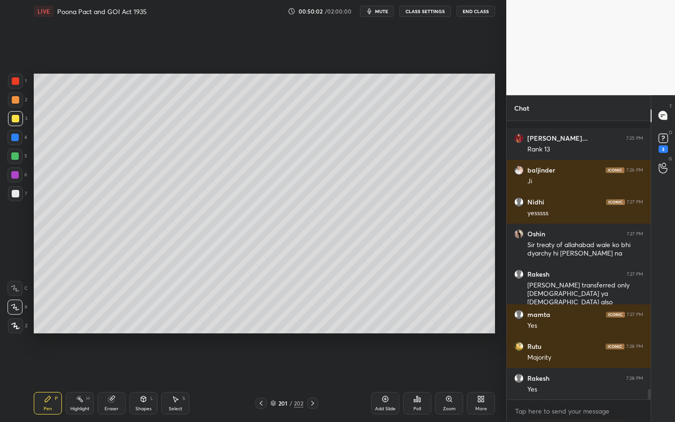
scroll to position [7255, 0]
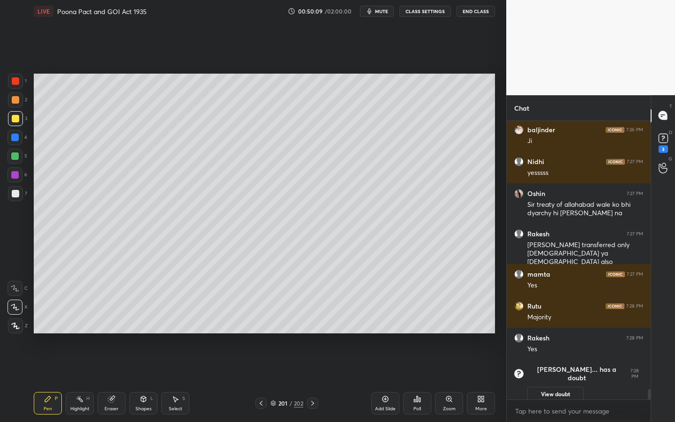
click at [17, 194] on div at bounding box center [15, 193] width 7 height 7
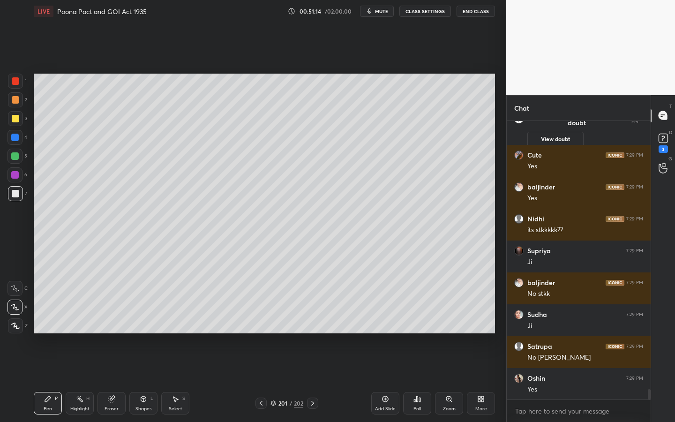
scroll to position [7457, 0]
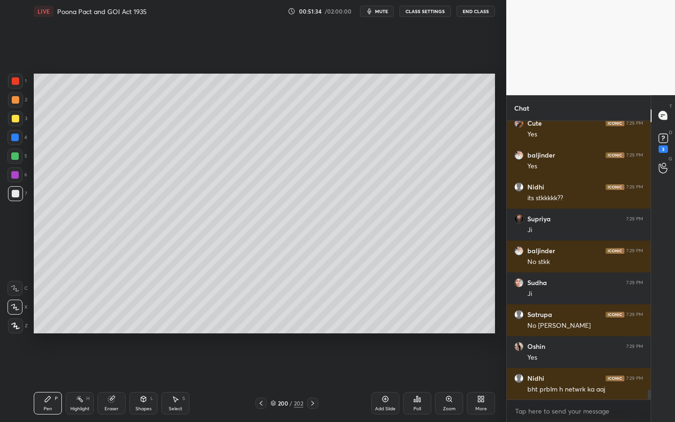
click at [385, 380] on div "Add Slide" at bounding box center [385, 403] width 28 height 22
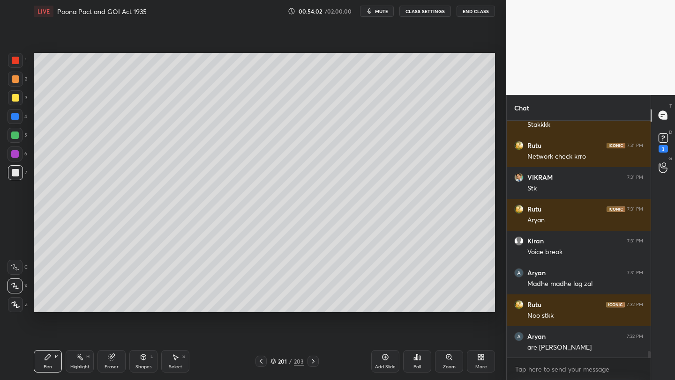
scroll to position [8104, 0]
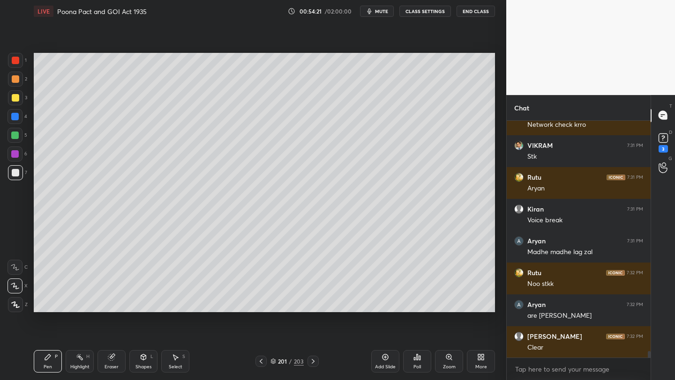
click at [482, 370] on div "More" at bounding box center [481, 367] width 12 height 5
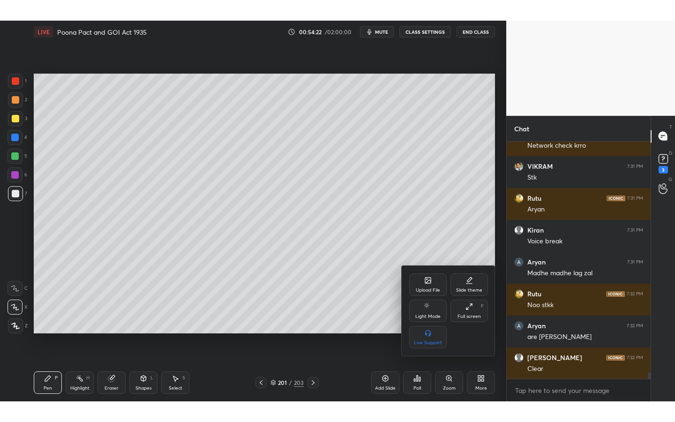
scroll to position [8135, 0]
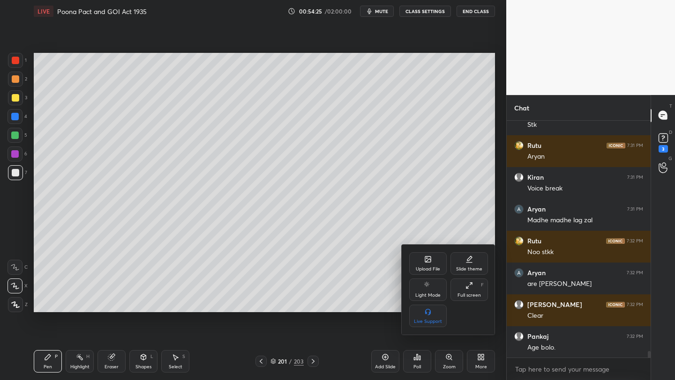
click at [468, 297] on div "Full screen" at bounding box center [468, 295] width 23 height 5
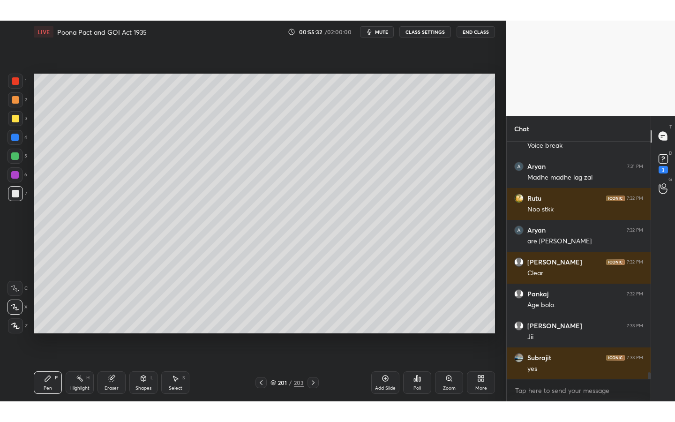
scroll to position [8327, 0]
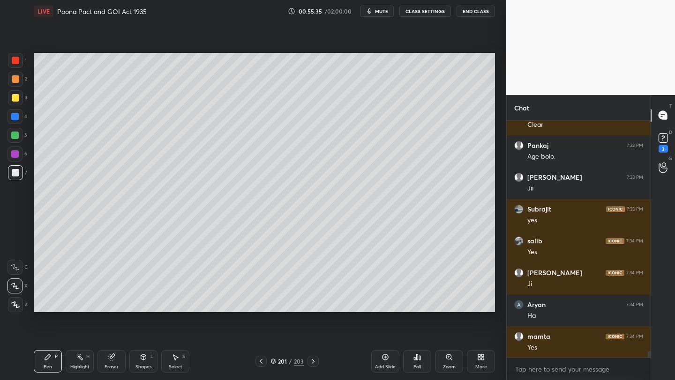
click at [481, 365] on div "More" at bounding box center [481, 367] width 12 height 5
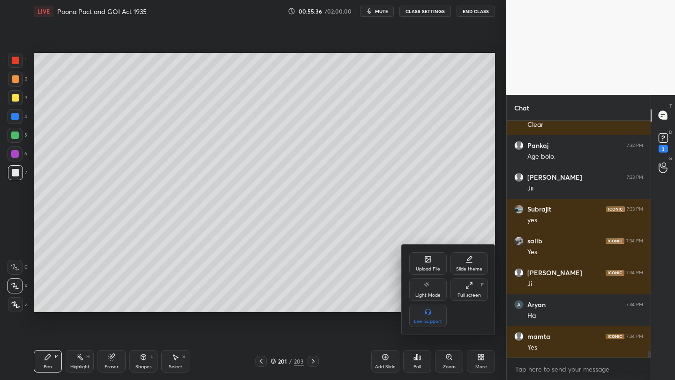
click at [477, 292] on div "Full screen F" at bounding box center [468, 290] width 37 height 22
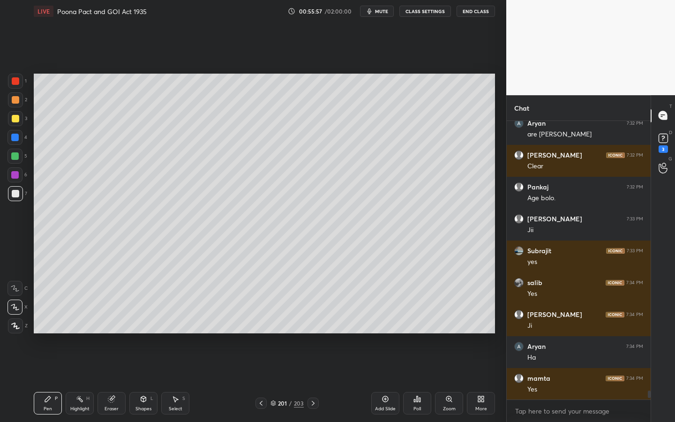
scroll to position [8317, 0]
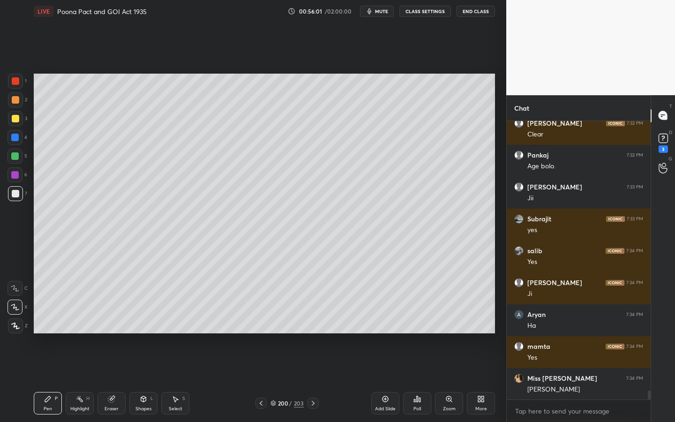
click at [20, 318] on div "Z" at bounding box center [18, 323] width 20 height 19
drag, startPoint x: 15, startPoint y: 116, endPoint x: 21, endPoint y: 118, distance: 5.9
click at [16, 116] on div at bounding box center [15, 118] width 7 height 7
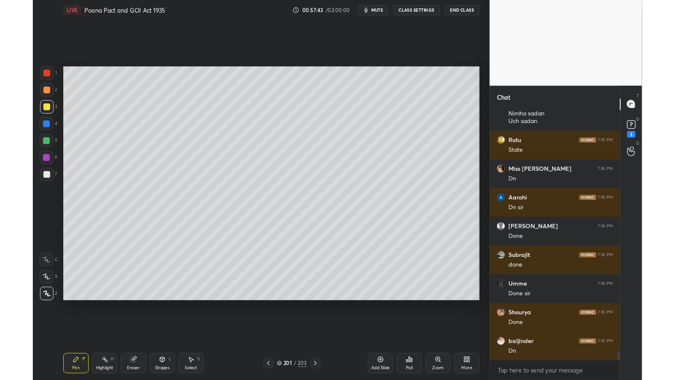
scroll to position [8279, 0]
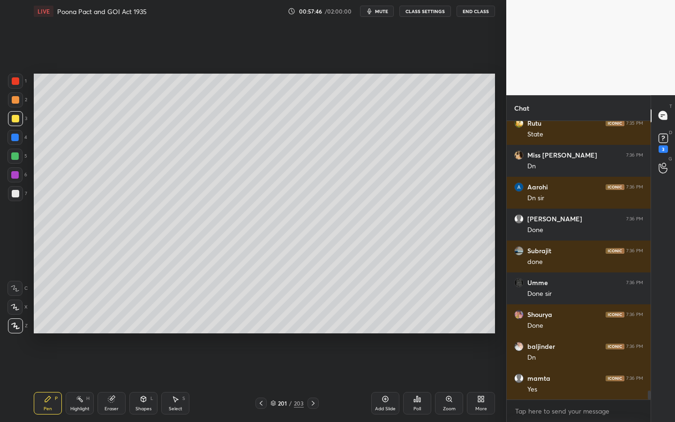
click at [378, 380] on div "Add Slide" at bounding box center [385, 403] width 28 height 22
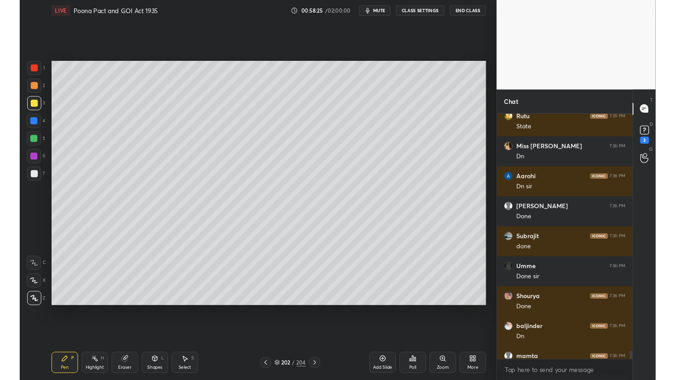
scroll to position [46538, 46389]
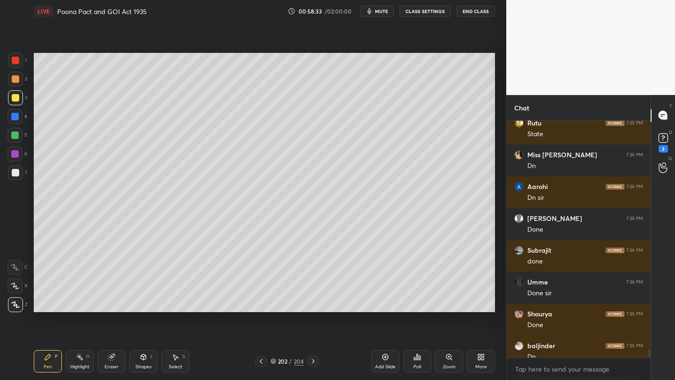
click at [290, 360] on div "/" at bounding box center [290, 362] width 3 height 6
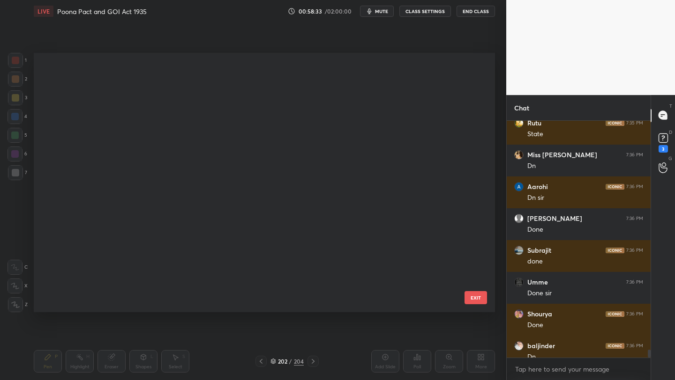
scroll to position [256, 456]
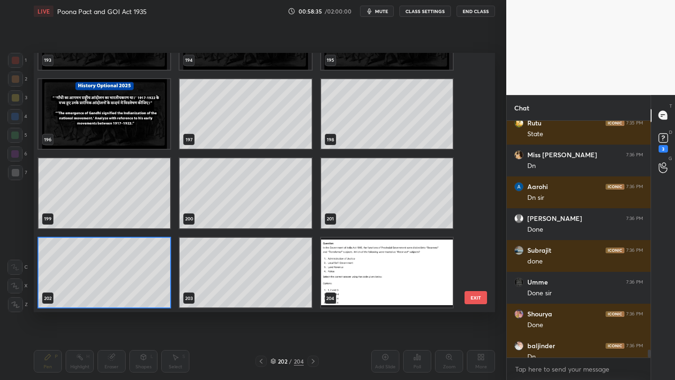
click at [405, 289] on img "grid" at bounding box center [387, 273] width 132 height 70
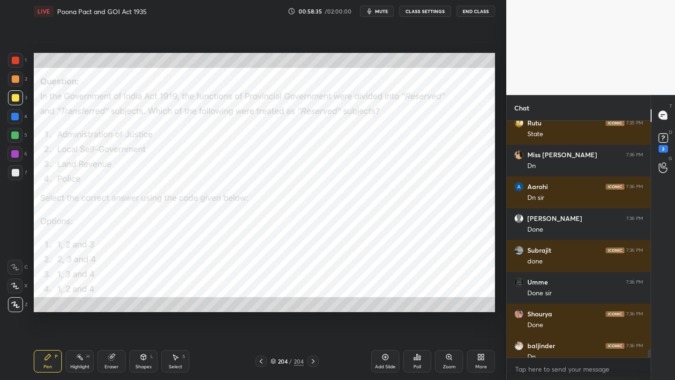
click at [405, 289] on img "grid" at bounding box center [387, 273] width 132 height 70
click at [387, 371] on div "Add Slide" at bounding box center [385, 361] width 28 height 22
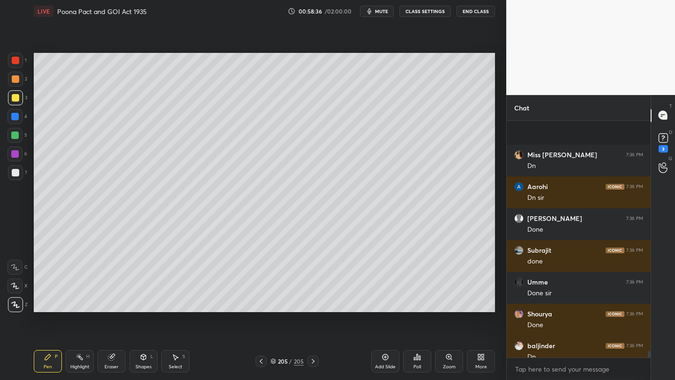
scroll to position [8352, 0]
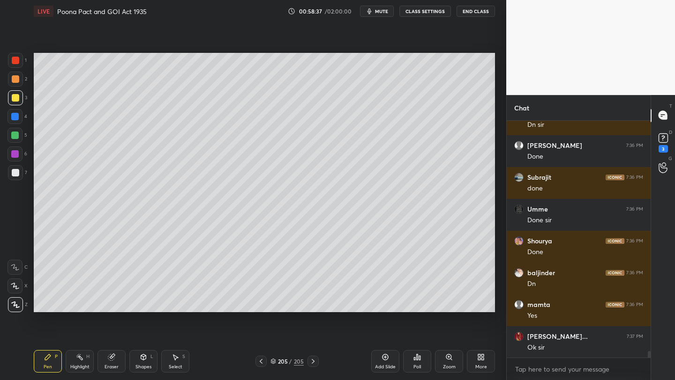
click at [488, 360] on div "More" at bounding box center [481, 361] width 28 height 22
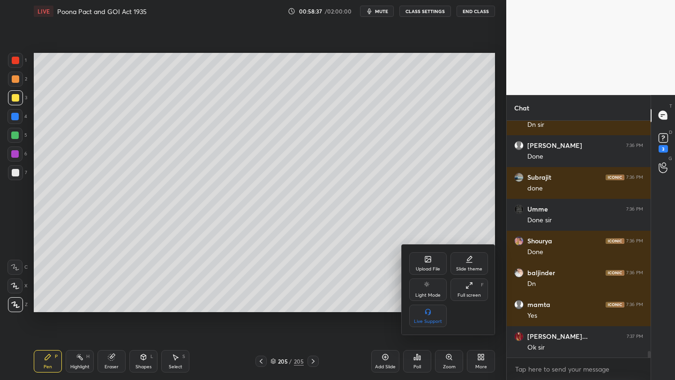
click at [419, 262] on div "Upload File" at bounding box center [427, 264] width 37 height 22
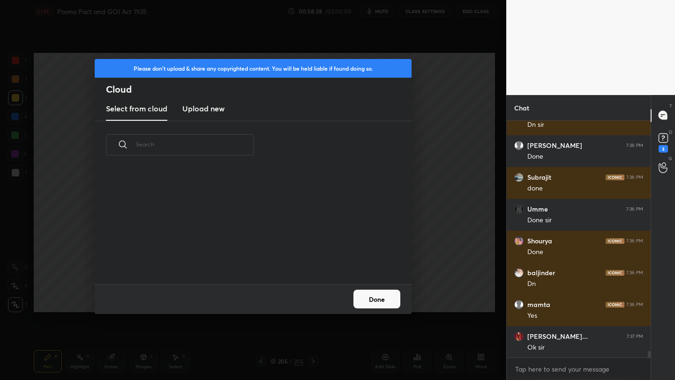
click at [210, 112] on h3 "Upload new" at bounding box center [203, 108] width 42 height 11
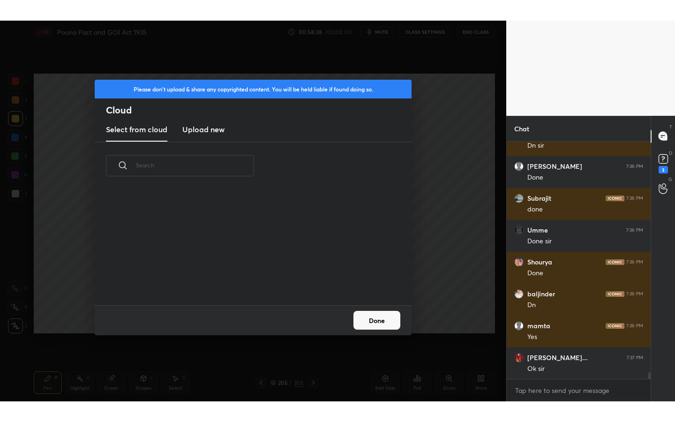
scroll to position [0, 0]
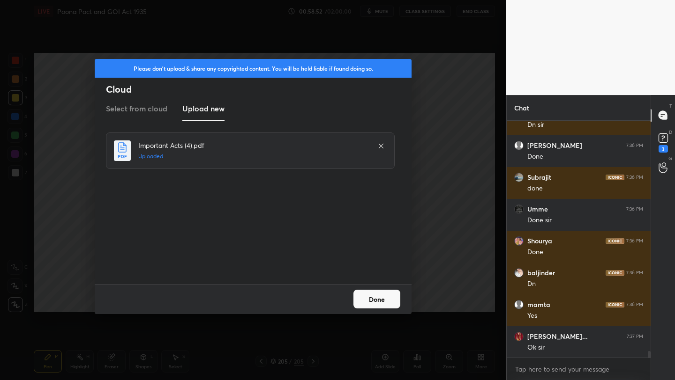
click at [388, 300] on button "Done" at bounding box center [376, 299] width 47 height 19
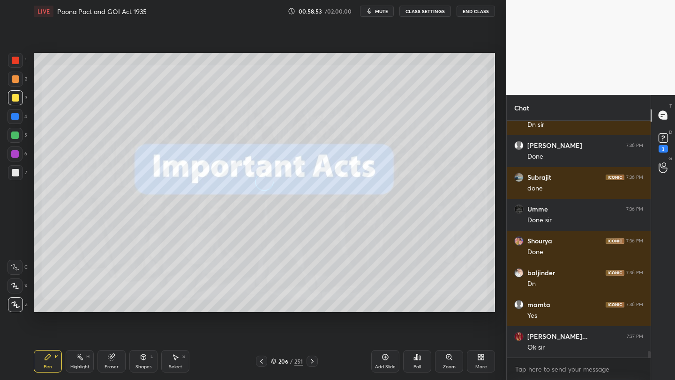
click at [480, 358] on icon at bounding box center [479, 359] width 2 height 2
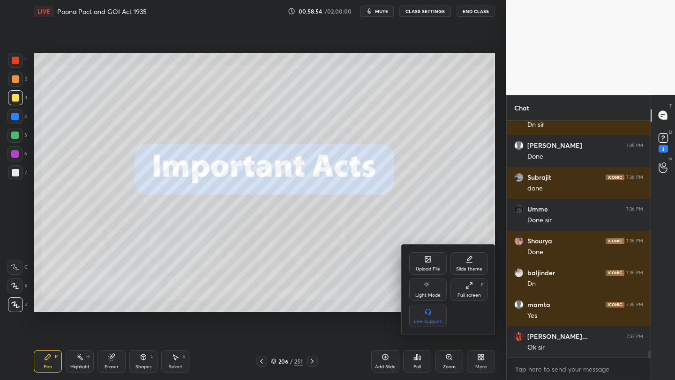
click at [470, 298] on div "Full screen" at bounding box center [468, 295] width 23 height 5
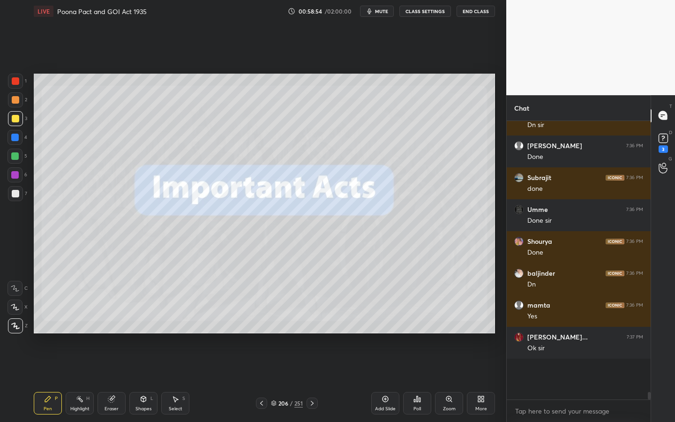
scroll to position [8311, 0]
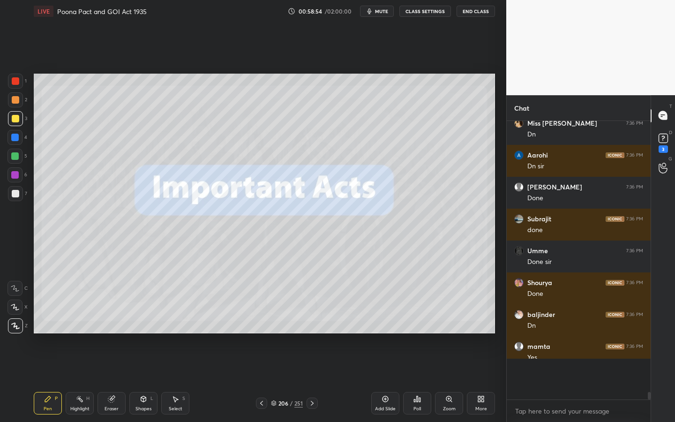
type textarea "x"
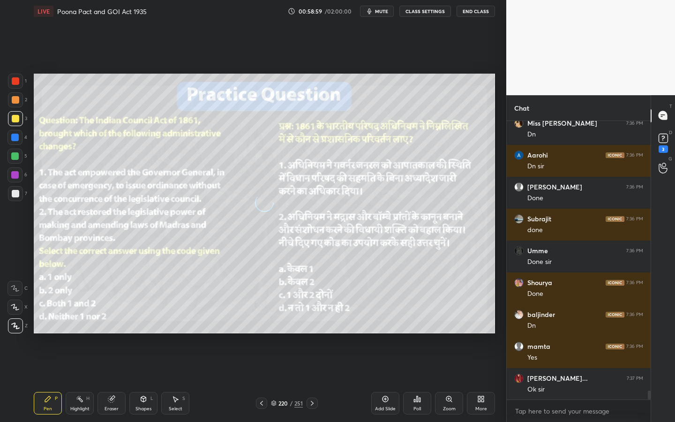
scroll to position [8343, 0]
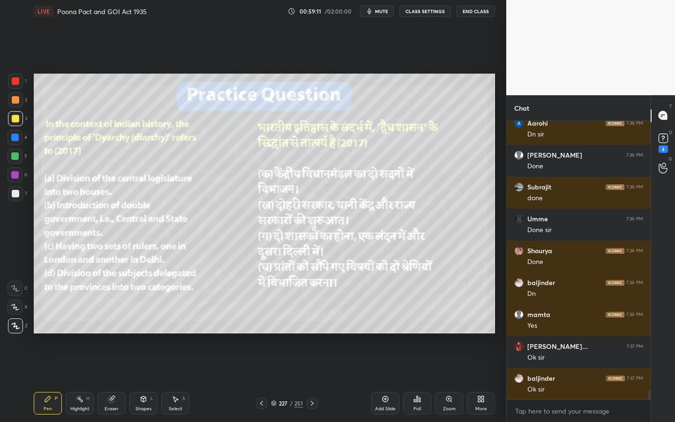
click at [141, 380] on div "Shapes" at bounding box center [143, 408] width 16 height 5
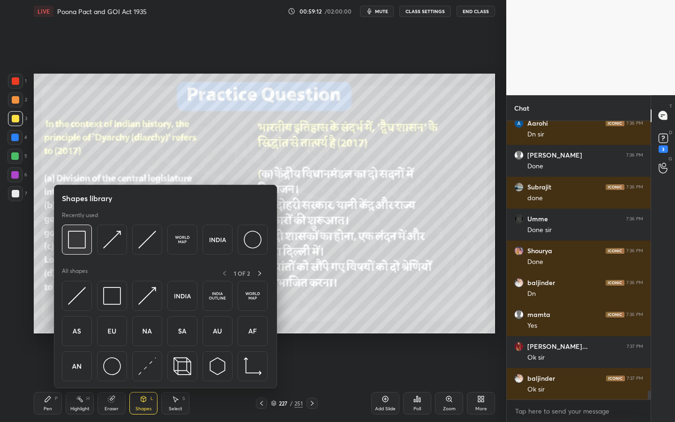
click at [73, 238] on img at bounding box center [77, 240] width 18 height 18
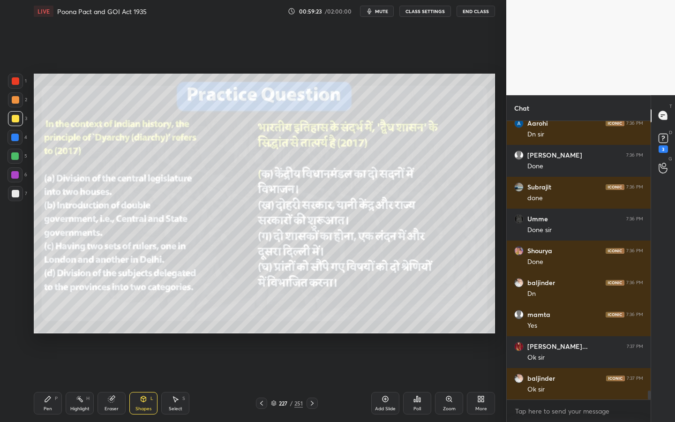
click at [418, 380] on div "Poll" at bounding box center [417, 403] width 28 height 52
click at [419, 380] on div "Poll" at bounding box center [417, 403] width 28 height 22
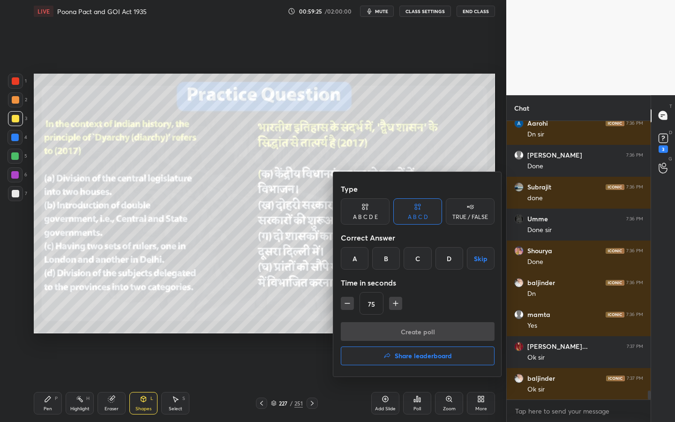
click at [442, 255] on div "D" at bounding box center [449, 258] width 28 height 22
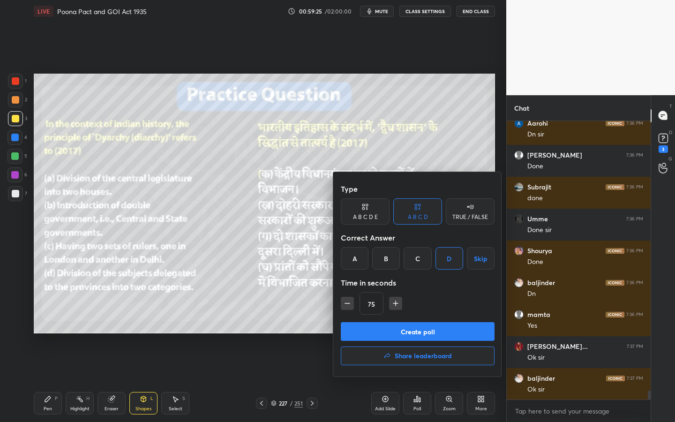
click at [392, 302] on icon "button" at bounding box center [395, 302] width 9 height 9
click at [393, 302] on icon "button" at bounding box center [395, 302] width 9 height 9
type input "105"
click at [392, 332] on button "Create poll" at bounding box center [418, 331] width 154 height 19
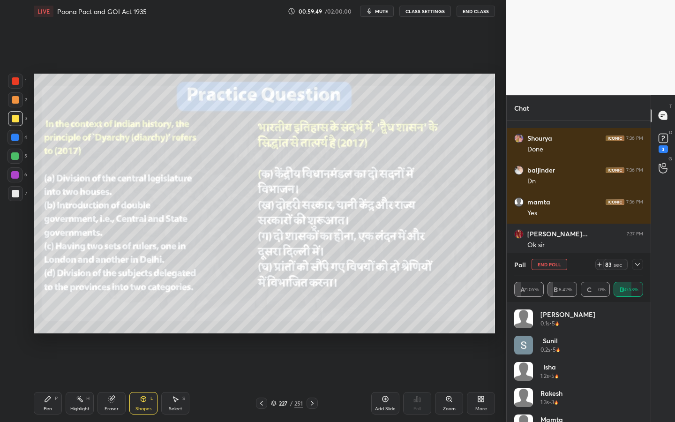
scroll to position [8487, 0]
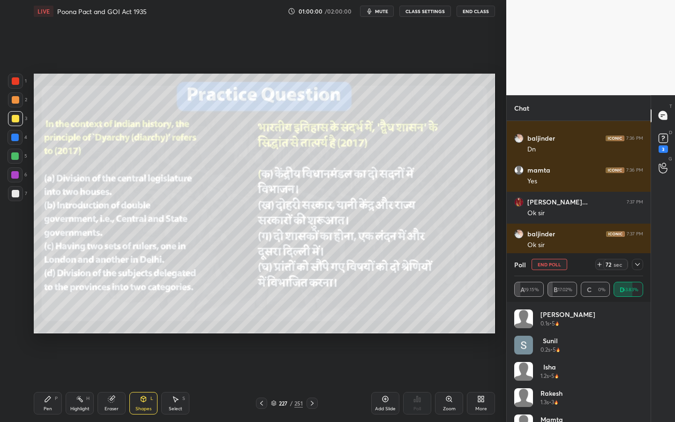
click at [634, 264] on icon at bounding box center [637, 264] width 7 height 7
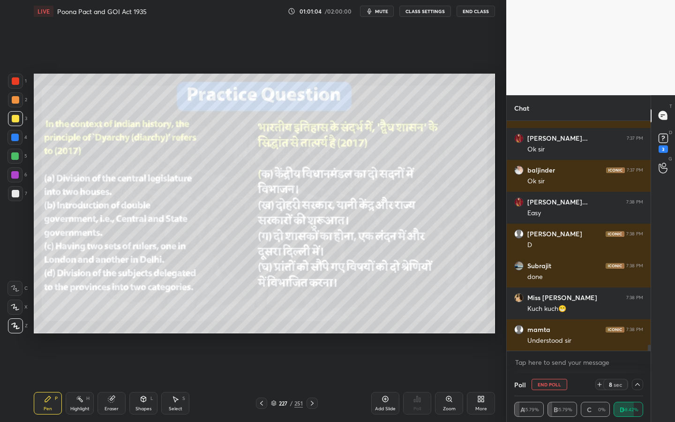
scroll to position [8583, 0]
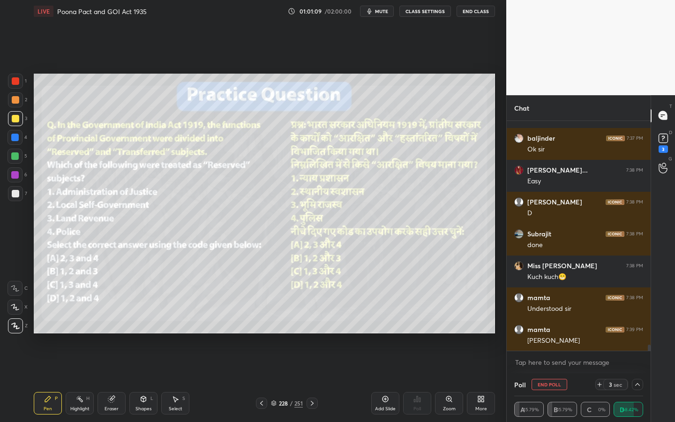
click at [138, 380] on div "Shapes L" at bounding box center [143, 403] width 28 height 22
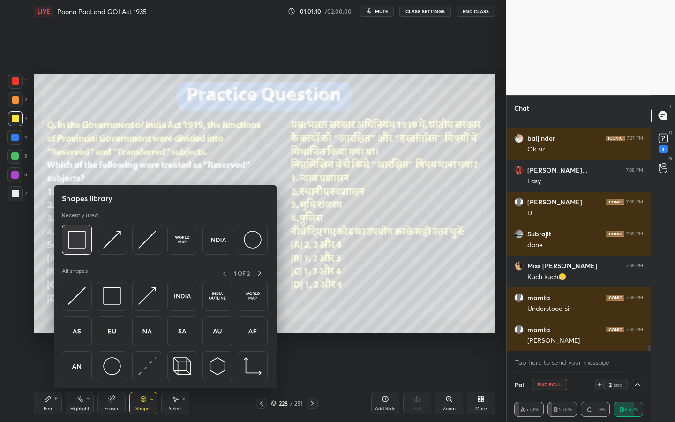
click at [79, 238] on img at bounding box center [77, 240] width 18 height 18
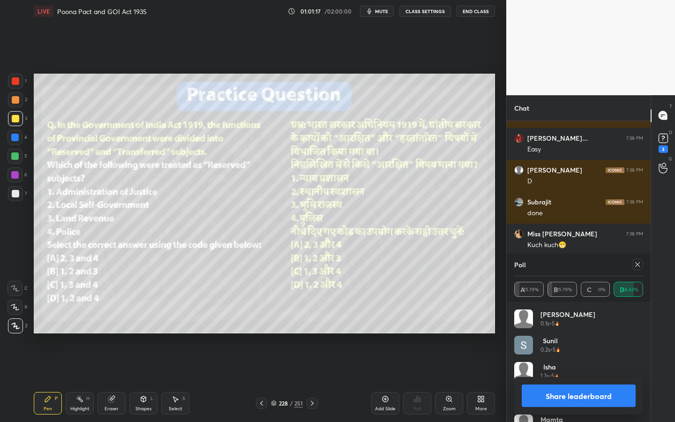
scroll to position [8646, 0]
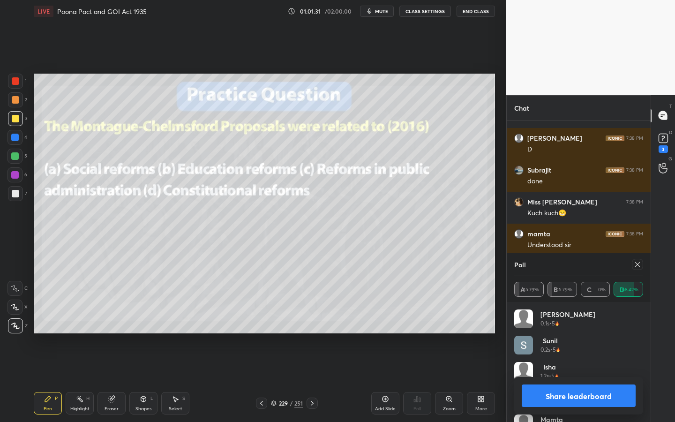
drag, startPoint x: 636, startPoint y: 265, endPoint x: 624, endPoint y: 272, distance: 14.3
click at [636, 264] on icon at bounding box center [637, 264] width 7 height 7
type textarea "x"
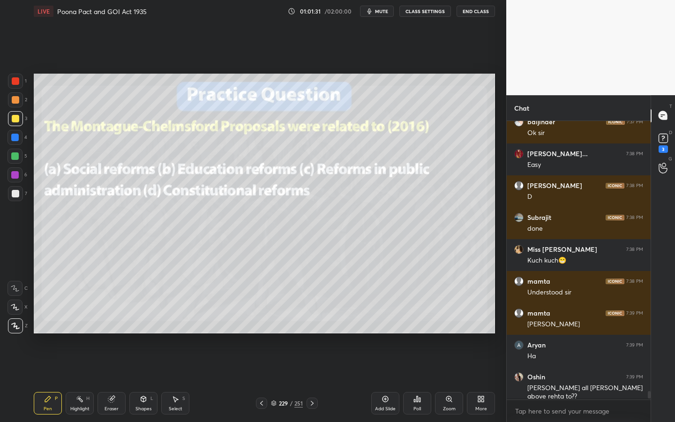
scroll to position [8598, 0]
click at [422, 380] on div "Poll" at bounding box center [417, 403] width 28 height 22
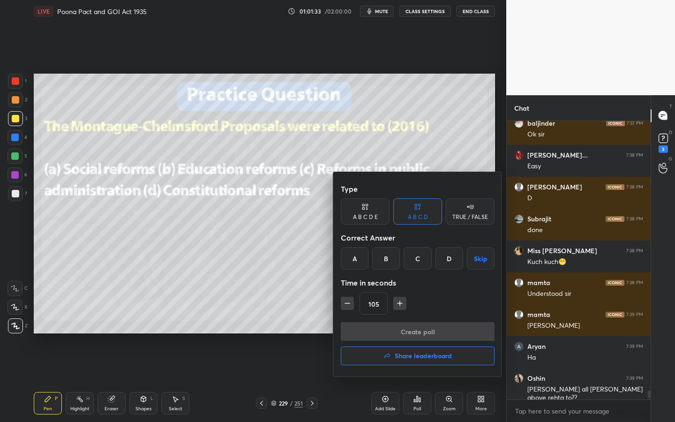
click at [352, 305] on button "button" at bounding box center [347, 303] width 13 height 13
click at [351, 305] on button "button" at bounding box center [347, 303] width 13 height 13
type input "60"
click at [450, 258] on div "D" at bounding box center [449, 258] width 28 height 22
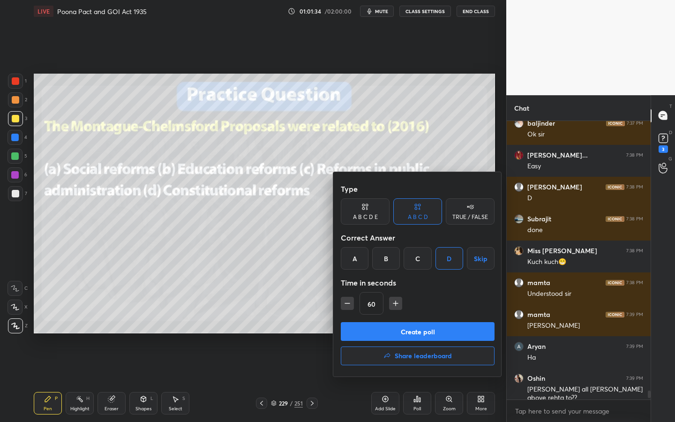
click at [410, 328] on button "Create poll" at bounding box center [418, 331] width 154 height 19
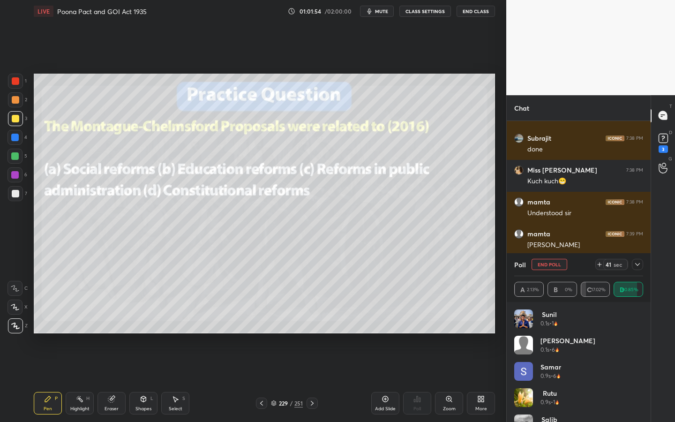
scroll to position [8710, 0]
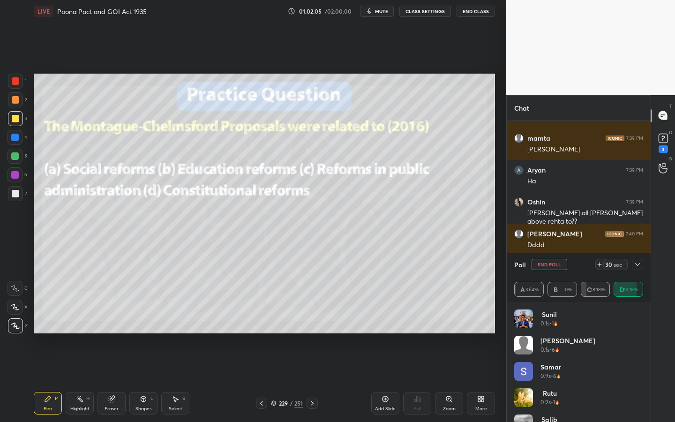
click at [640, 265] on icon at bounding box center [637, 264] width 7 height 7
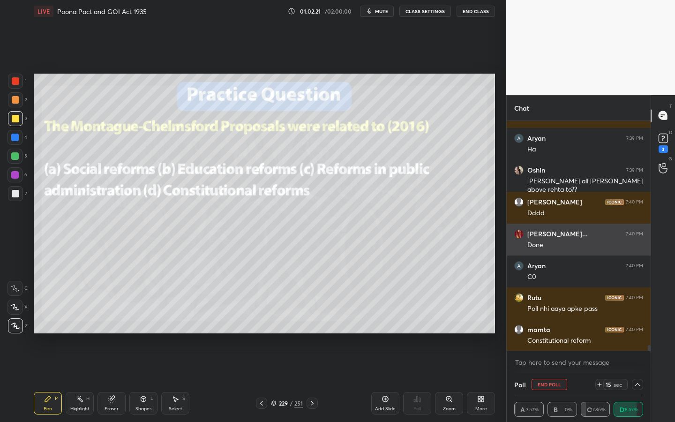
scroll to position [8837, 0]
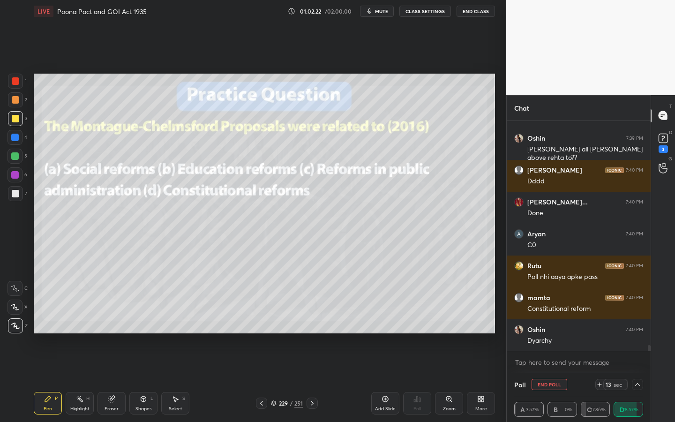
click at [109, 380] on icon at bounding box center [111, 399] width 6 height 6
click at [18, 325] on span "Erase all" at bounding box center [15, 325] width 14 height 7
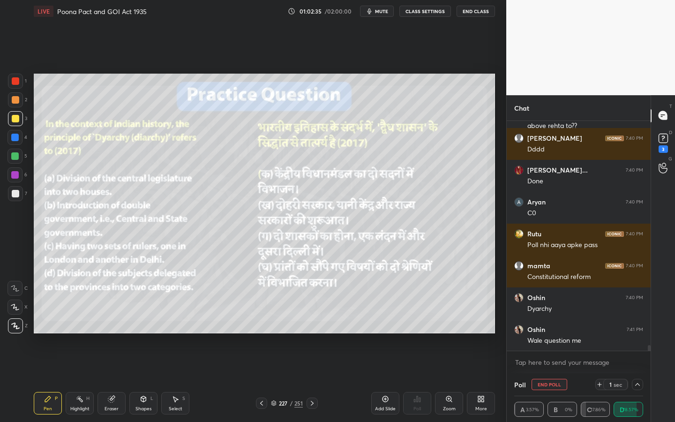
click at [105, 380] on div "Eraser" at bounding box center [111, 403] width 28 height 22
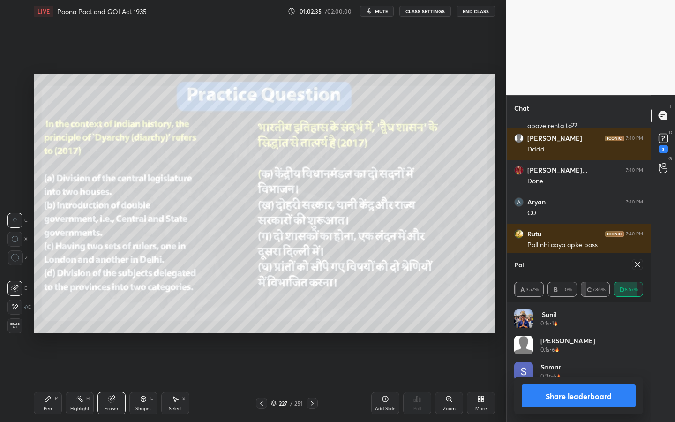
scroll to position [110, 126]
click at [22, 322] on div "Erase all" at bounding box center [15, 325] width 17 height 15
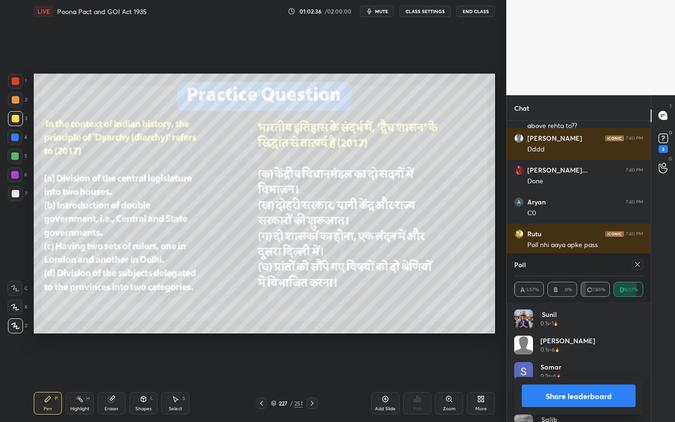
click at [134, 380] on div "Shapes L" at bounding box center [143, 403] width 28 height 22
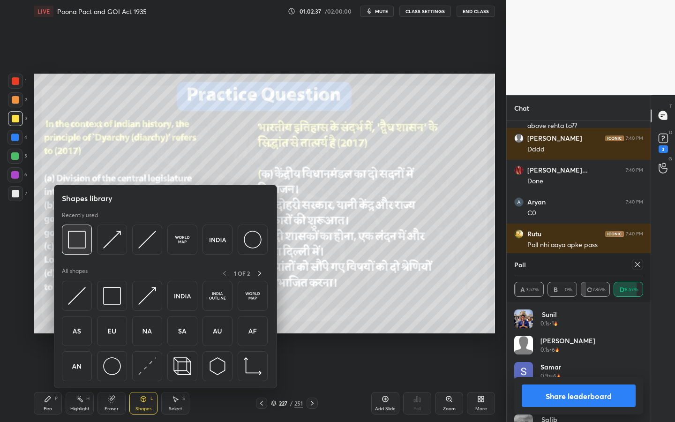
click at [84, 240] on img at bounding box center [77, 240] width 18 height 18
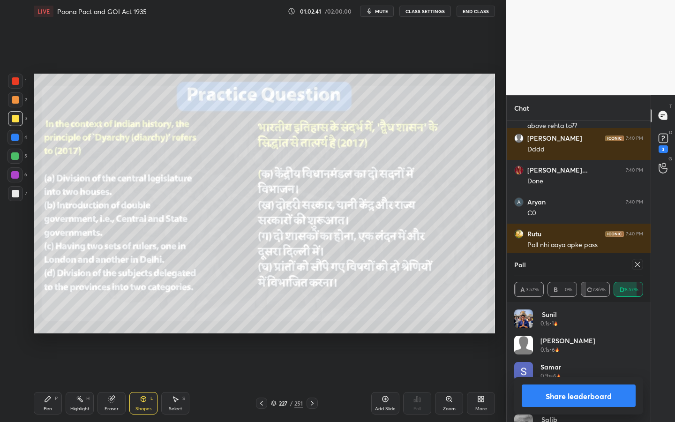
click at [636, 266] on icon at bounding box center [637, 264] width 7 height 7
type textarea "x"
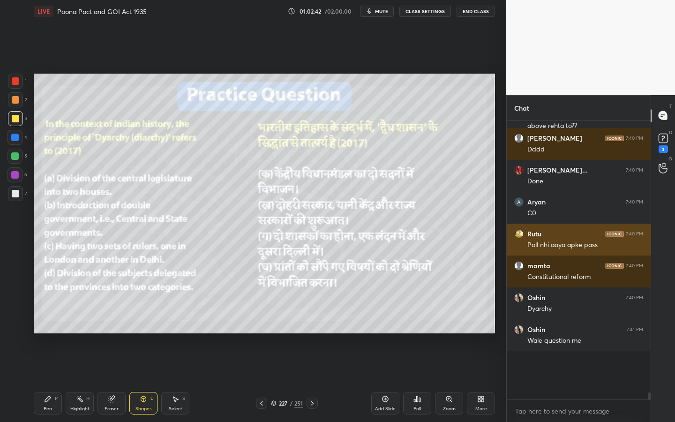
scroll to position [264, 141]
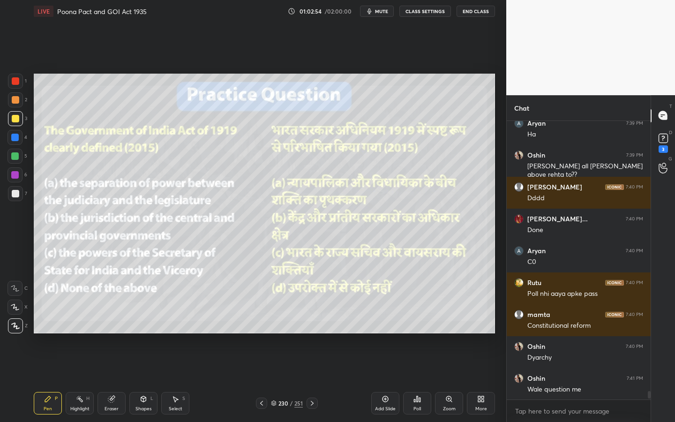
click at [110, 369] on div "Setting up your live class Poll for secs No correct answer Start poll" at bounding box center [264, 203] width 469 height 362
click at [112, 380] on div "LIVE Poona Pact and GOI Act 1935 01:02:54 / 02:00:00 mute CLASS SETTINGS End Cl…" at bounding box center [264, 211] width 469 height 422
click at [138, 380] on div "Shapes L" at bounding box center [143, 403] width 28 height 22
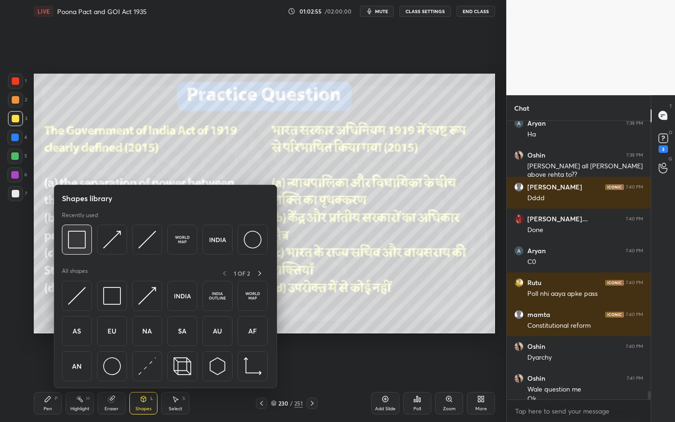
scroll to position [8830, 0]
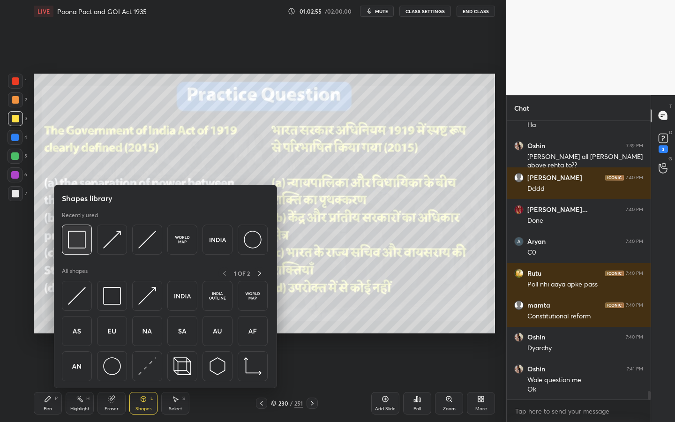
click at [79, 237] on img at bounding box center [77, 240] width 18 height 18
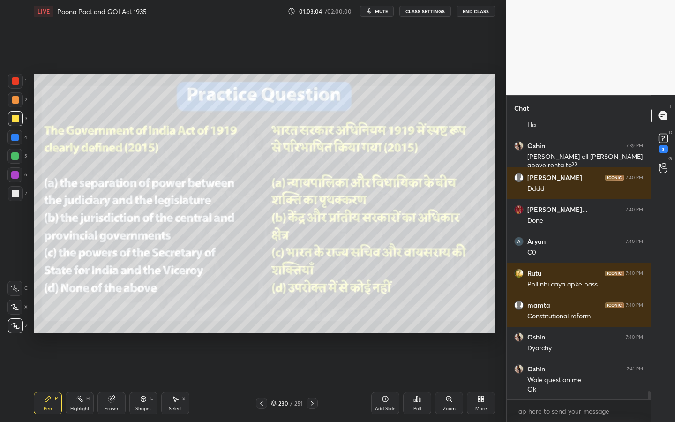
click at [436, 7] on button "CLASS SETTINGS" at bounding box center [425, 11] width 52 height 11
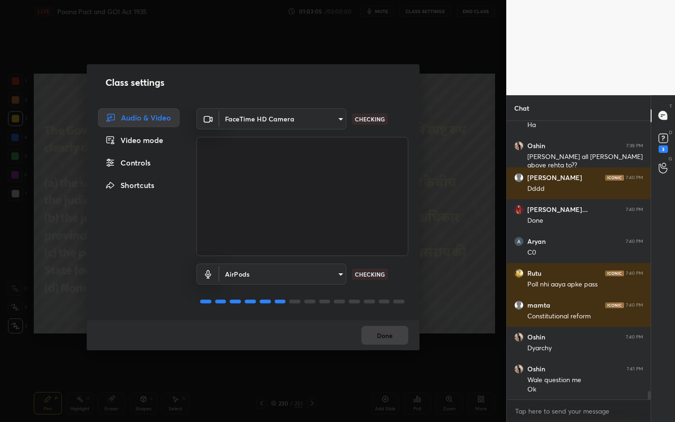
click at [134, 167] on div "Controls" at bounding box center [139, 162] width 82 height 19
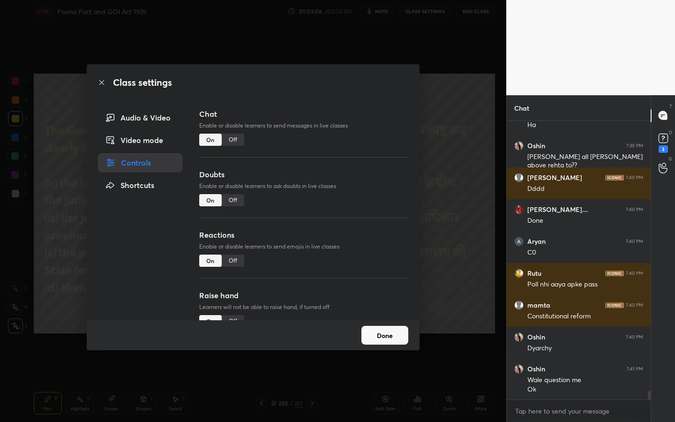
click at [227, 142] on div "Off" at bounding box center [233, 140] width 22 height 12
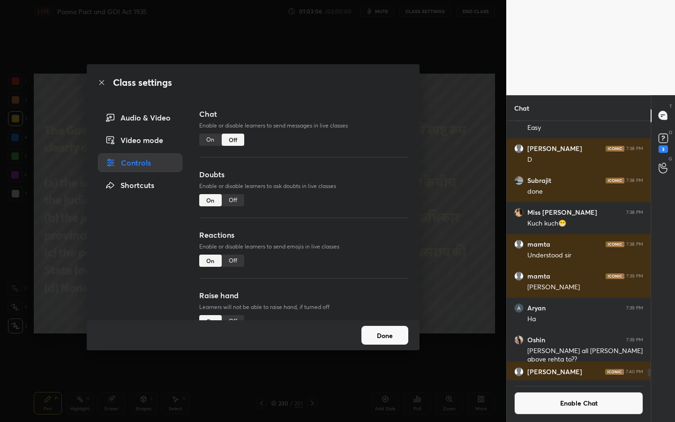
click at [101, 85] on icon at bounding box center [101, 82] width 7 height 7
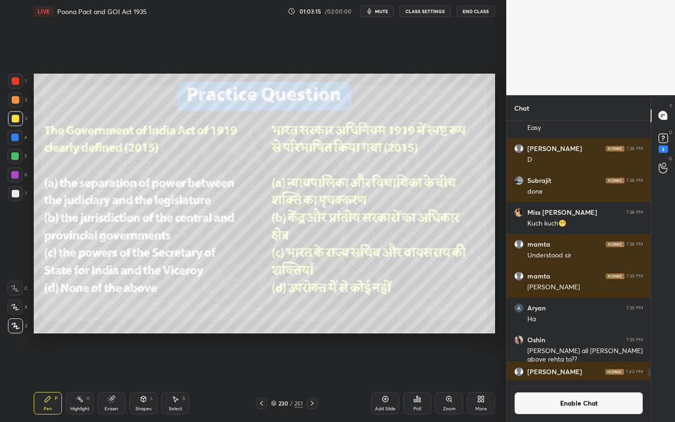
click at [11, 155] on div at bounding box center [14, 156] width 15 height 15
click at [415, 380] on icon at bounding box center [414, 400] width 1 height 2
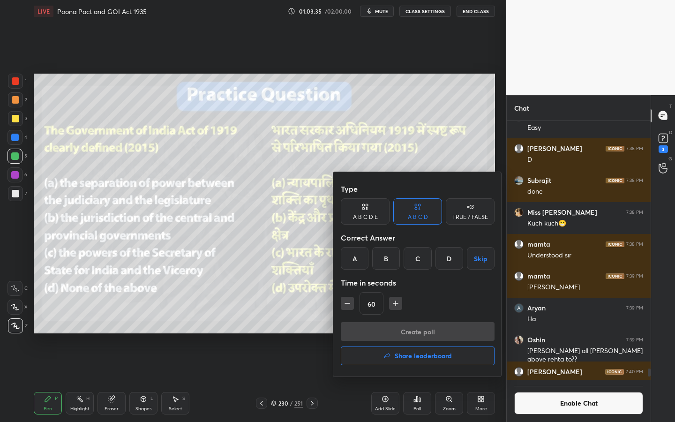
click at [391, 262] on div "B" at bounding box center [386, 258] width 28 height 22
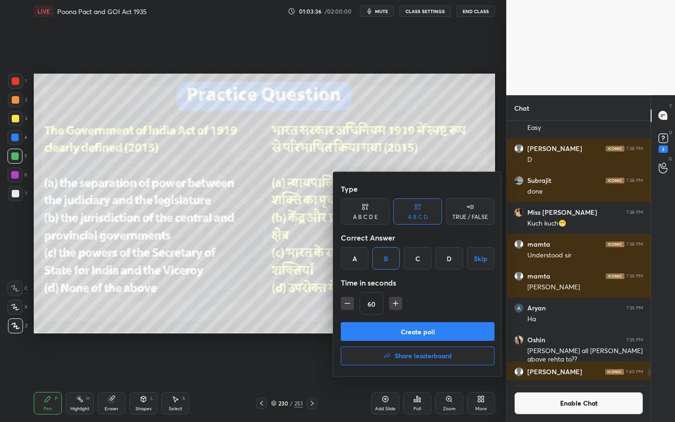
click at [397, 299] on icon "button" at bounding box center [395, 302] width 9 height 9
click at [397, 301] on icon "button" at bounding box center [395, 302] width 9 height 9
click at [398, 302] on icon "button" at bounding box center [395, 302] width 9 height 9
type input "105"
click at [397, 327] on button "Create poll" at bounding box center [418, 331] width 154 height 19
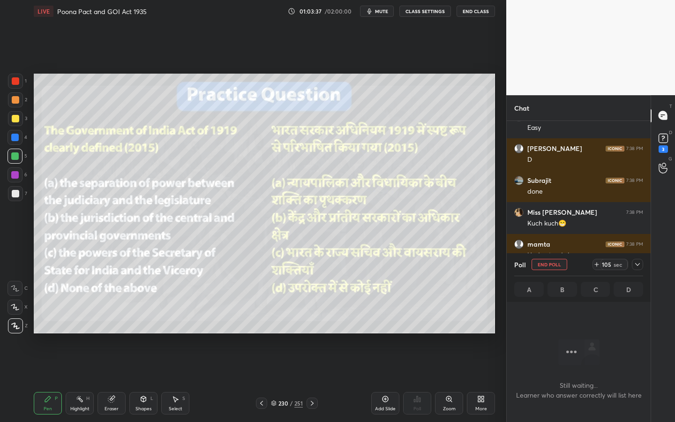
scroll to position [3, 3]
click at [118, 380] on div "Eraser" at bounding box center [111, 403] width 28 height 22
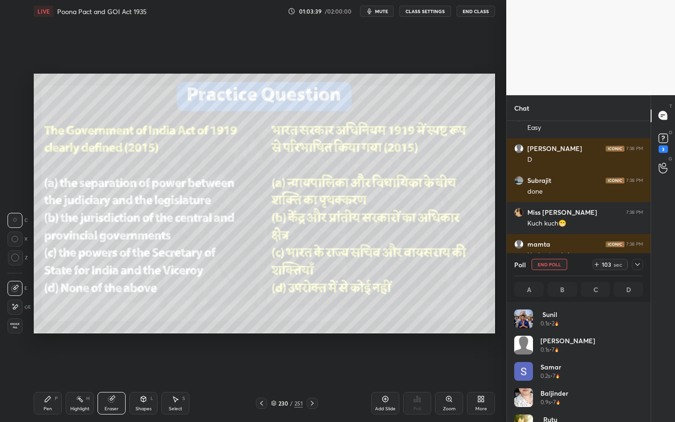
click at [10, 325] on span "Erase all" at bounding box center [15, 325] width 14 height 7
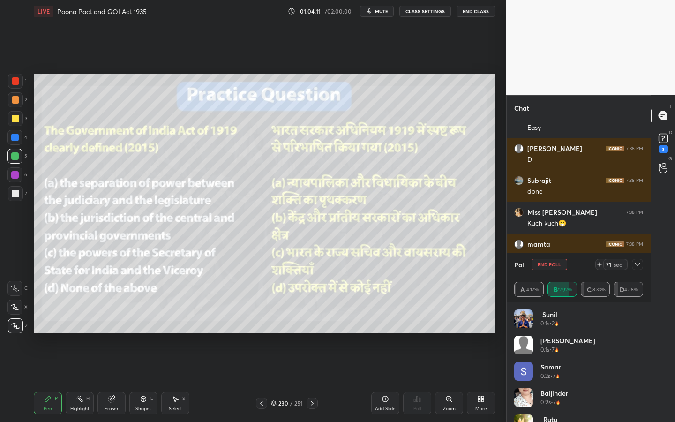
click at [635, 265] on icon at bounding box center [637, 264] width 7 height 7
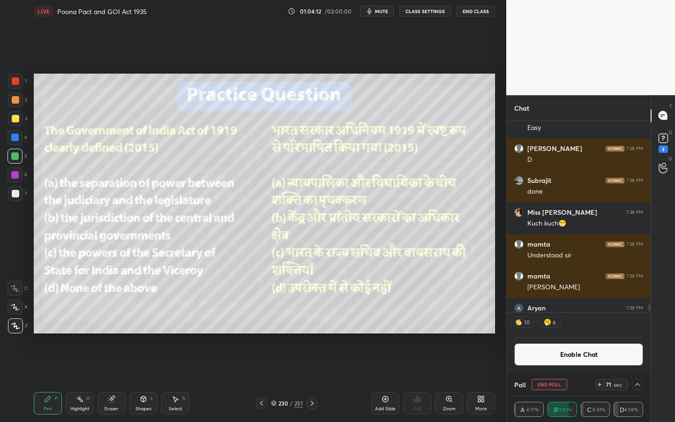
scroll to position [0, 3]
click at [600, 357] on button "Enable Chat" at bounding box center [578, 354] width 129 height 22
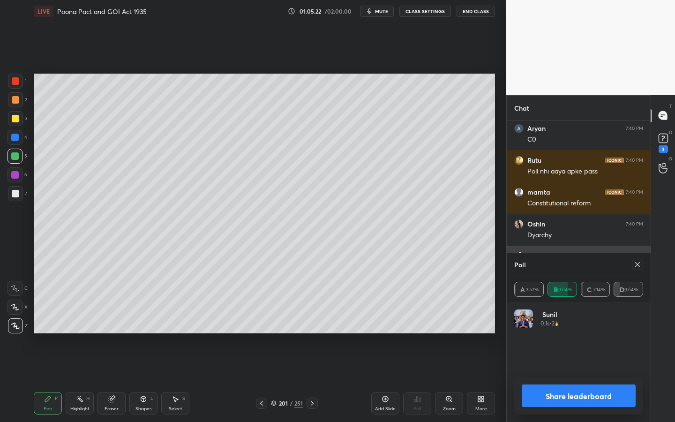
scroll to position [110, 126]
click at [638, 270] on div "Poll" at bounding box center [578, 264] width 129 height 22
click at [636, 264] on icon at bounding box center [637, 264] width 7 height 7
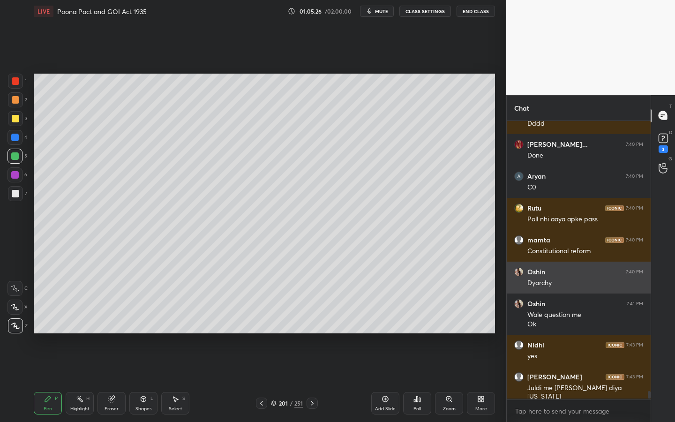
scroll to position [8697, 0]
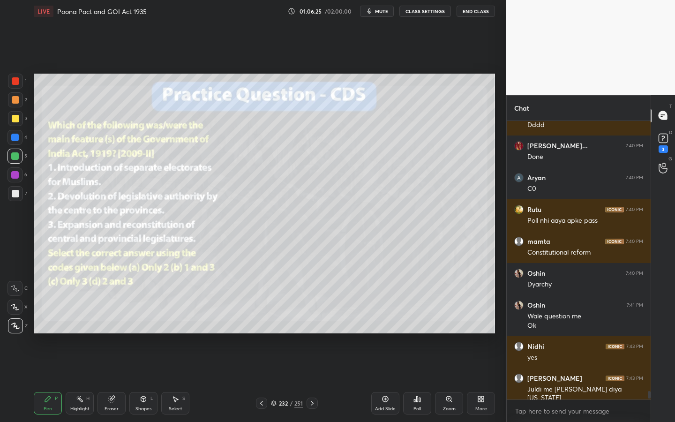
click at [452, 380] on div "Zoom" at bounding box center [449, 408] width 13 height 5
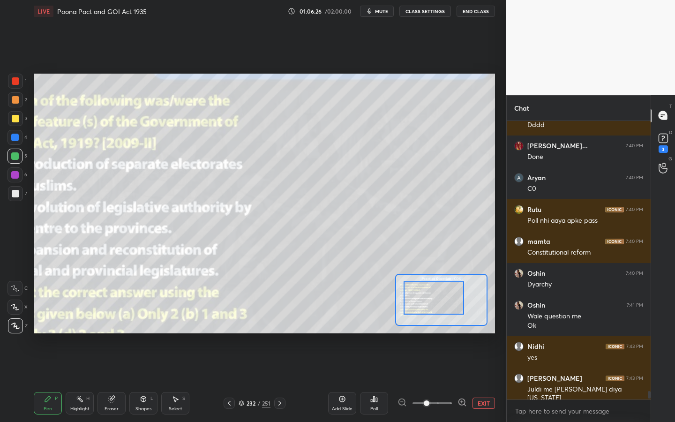
drag, startPoint x: 435, startPoint y: 306, endPoint x: 429, endPoint y: 303, distance: 6.8
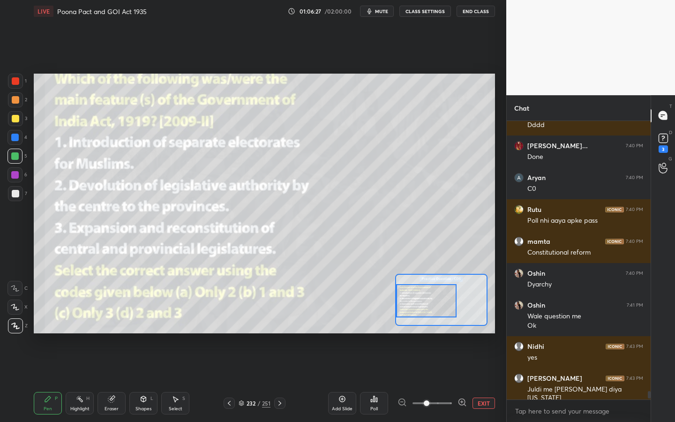
drag, startPoint x: 410, startPoint y: 302, endPoint x: 404, endPoint y: 303, distance: 5.2
click at [404, 304] on div at bounding box center [426, 300] width 60 height 33
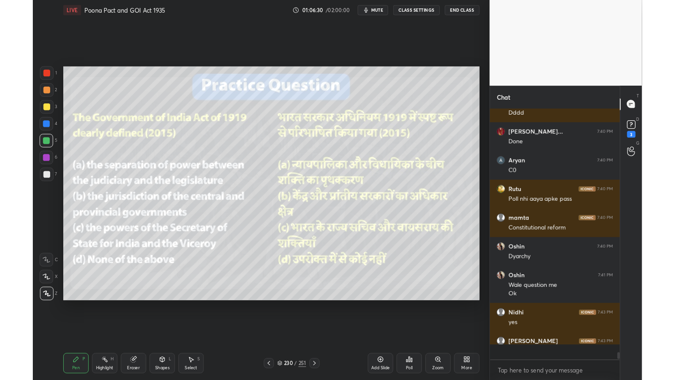
scroll to position [46538, 46389]
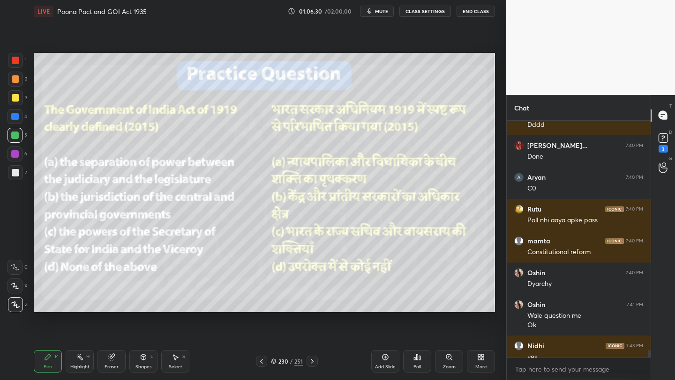
type textarea "x"
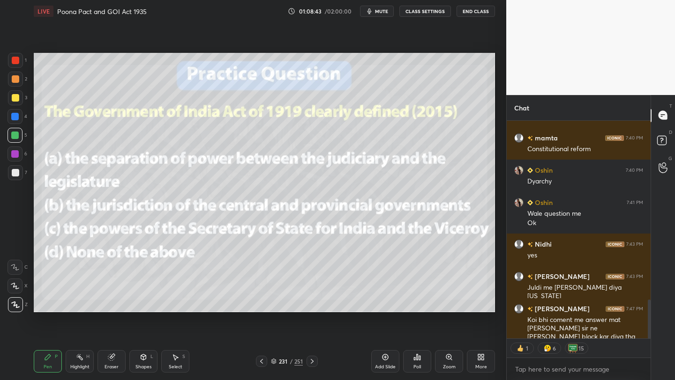
click at [480, 359] on icon at bounding box center [480, 357] width 7 height 7
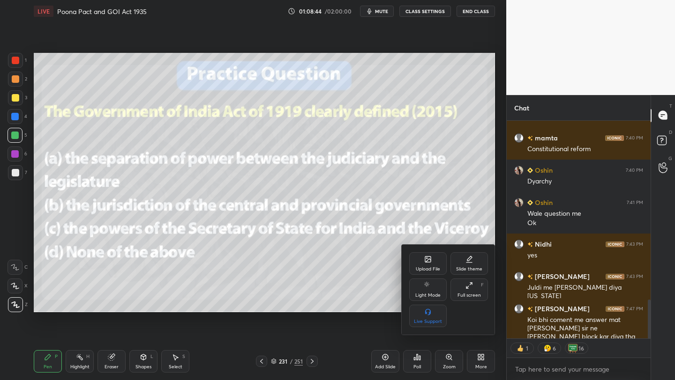
click at [419, 259] on div "Upload File" at bounding box center [427, 264] width 37 height 22
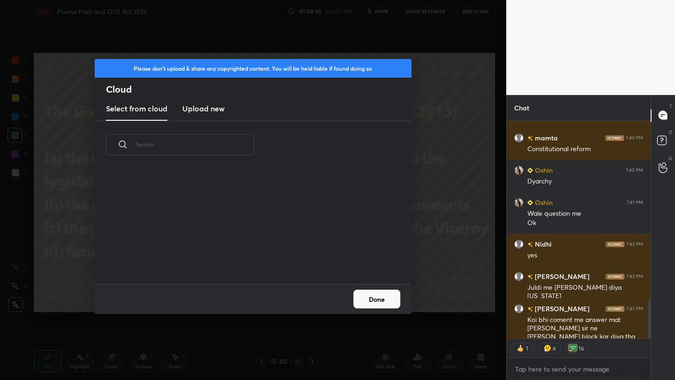
scroll to position [115, 301]
click at [197, 109] on h3 "Upload new" at bounding box center [203, 108] width 42 height 11
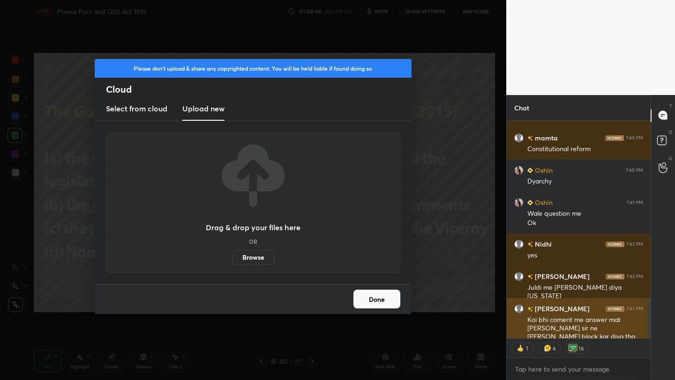
scroll to position [1032, 0]
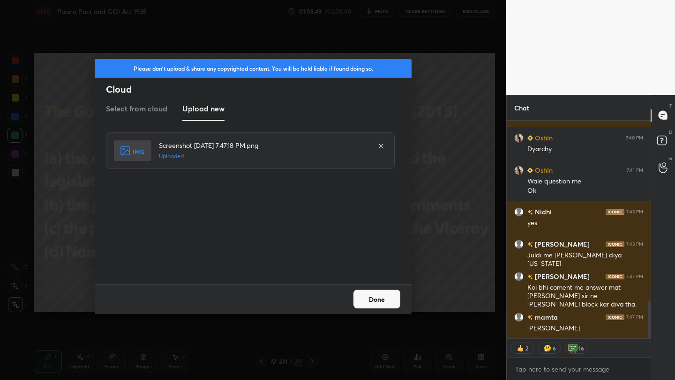
click at [378, 295] on button "Done" at bounding box center [376, 299] width 47 height 19
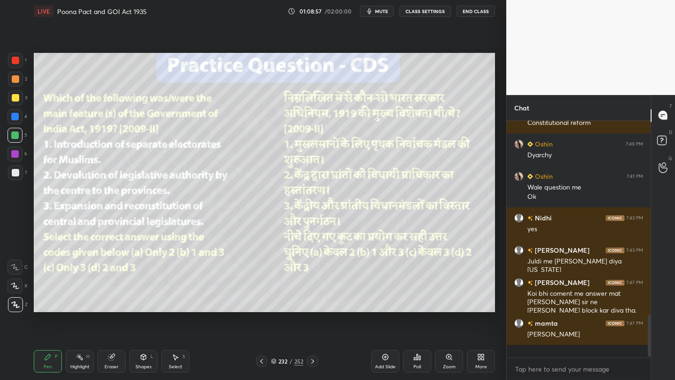
scroll to position [1013, 0]
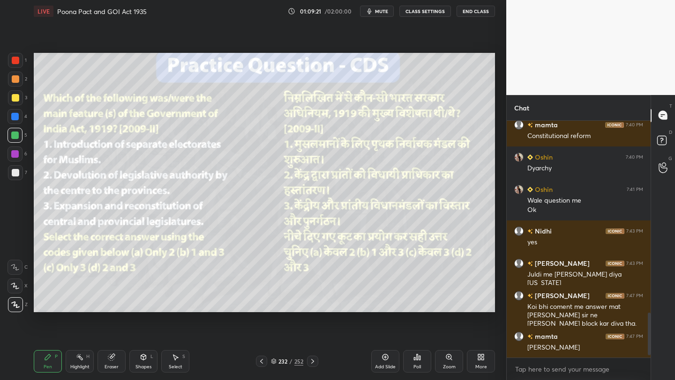
click at [426, 358] on div "Poll" at bounding box center [417, 361] width 28 height 22
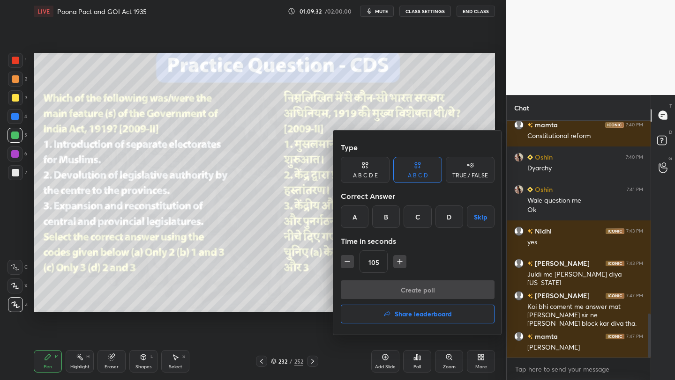
scroll to position [1045, 0]
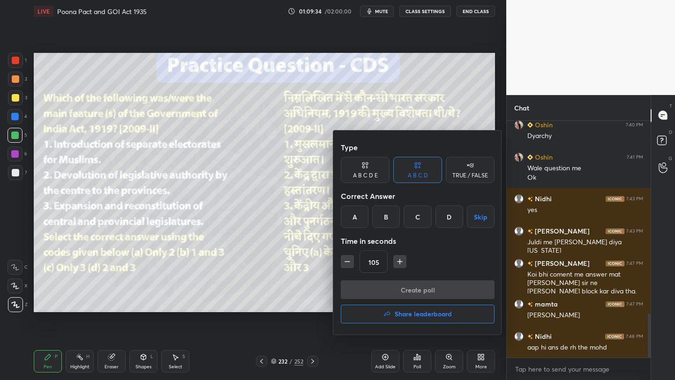
click at [458, 217] on div "D" at bounding box center [449, 217] width 28 height 22
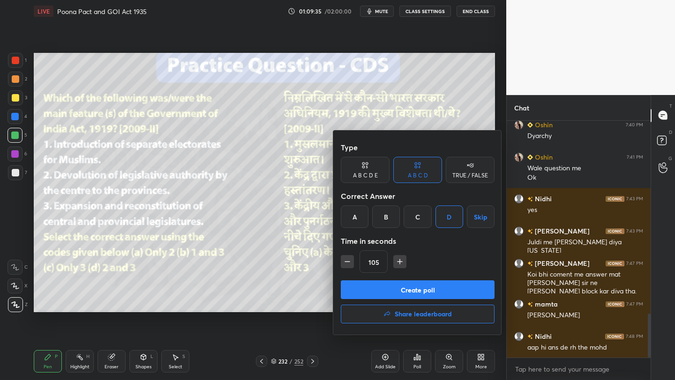
click at [452, 289] on button "Create poll" at bounding box center [418, 290] width 154 height 19
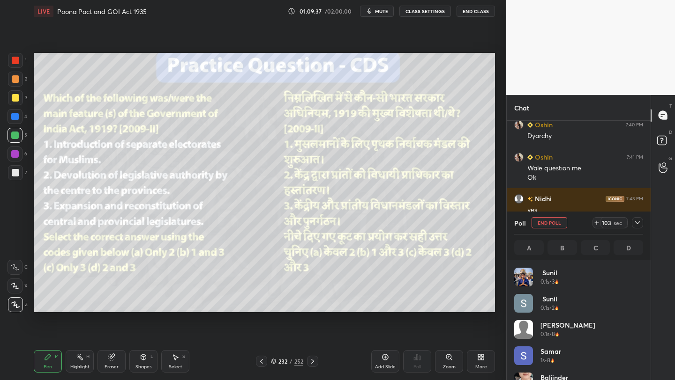
scroll to position [3, 3]
click at [629, 223] on div "103 sec" at bounding box center [617, 222] width 51 height 11
click at [636, 223] on icon at bounding box center [637, 223] width 5 height 3
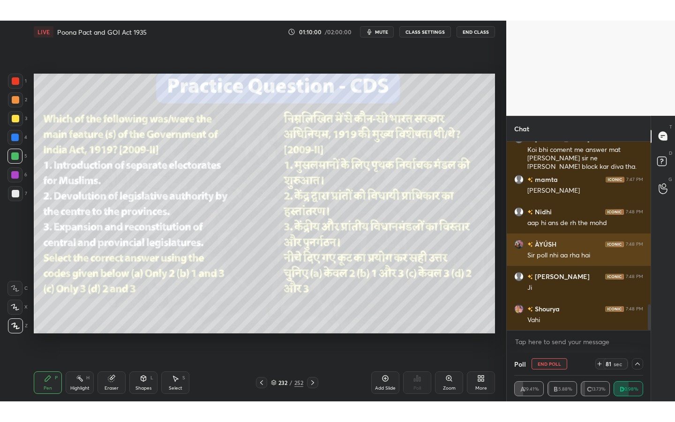
scroll to position [1223, 0]
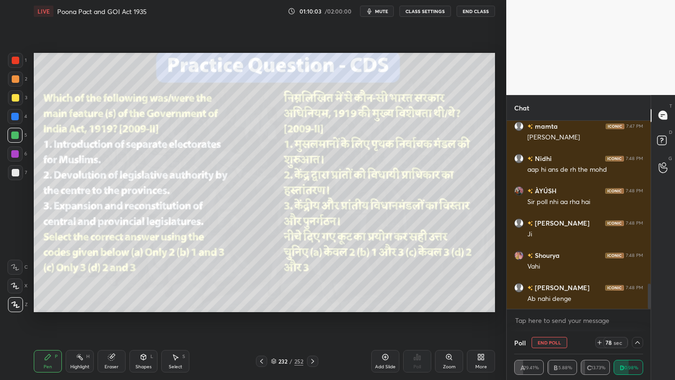
click at [486, 364] on div "More" at bounding box center [481, 361] width 28 height 22
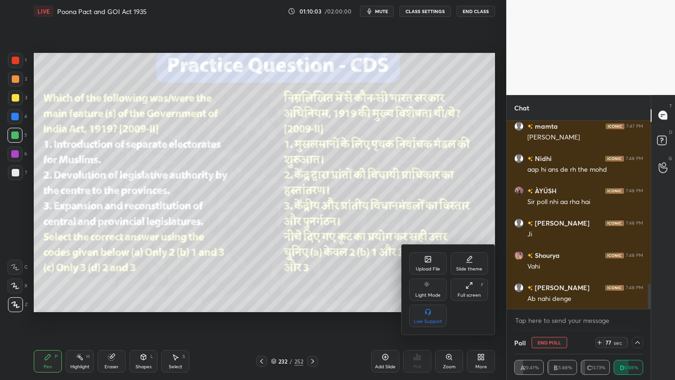
click at [483, 288] on div "F" at bounding box center [482, 285] width 3 height 5
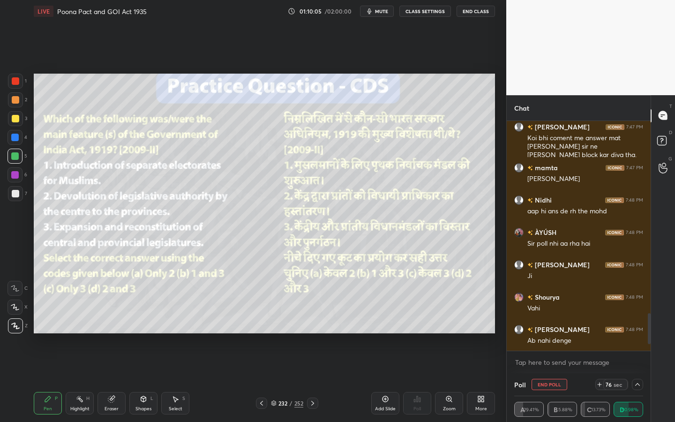
scroll to position [1214, 0]
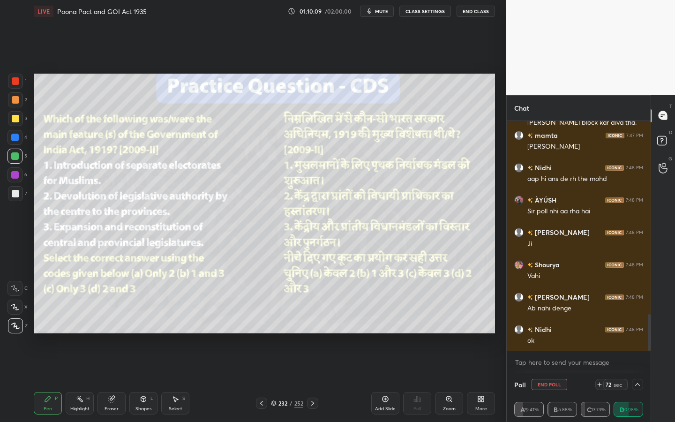
click at [107, 380] on div "Eraser" at bounding box center [111, 403] width 28 height 22
click at [19, 327] on span "Erase all" at bounding box center [15, 325] width 14 height 7
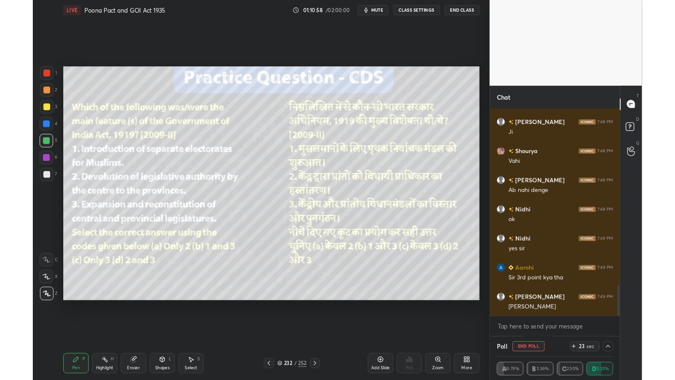
scroll to position [46538, 46389]
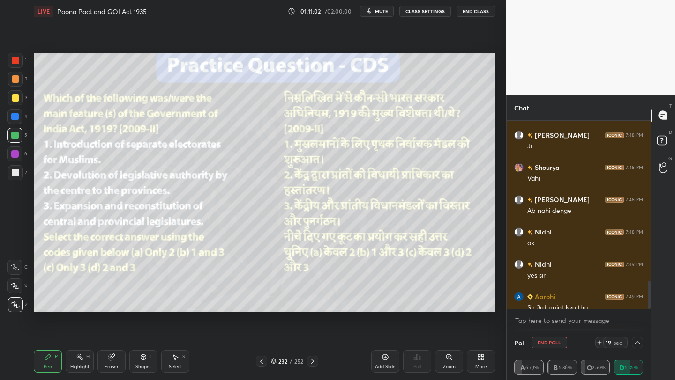
click at [549, 344] on button "End Poll" at bounding box center [549, 342] width 36 height 11
type textarea "x"
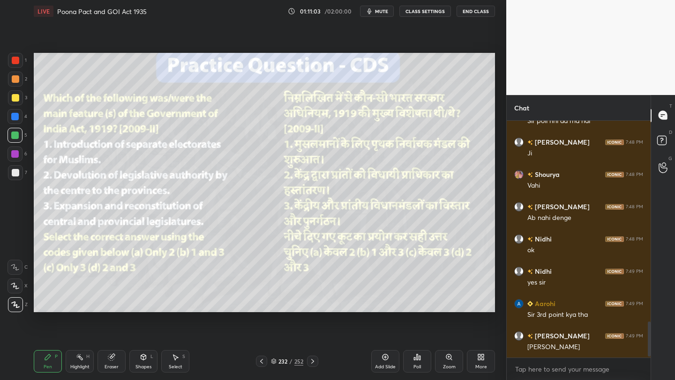
scroll to position [1304, 0]
click at [113, 361] on icon at bounding box center [111, 357] width 7 height 7
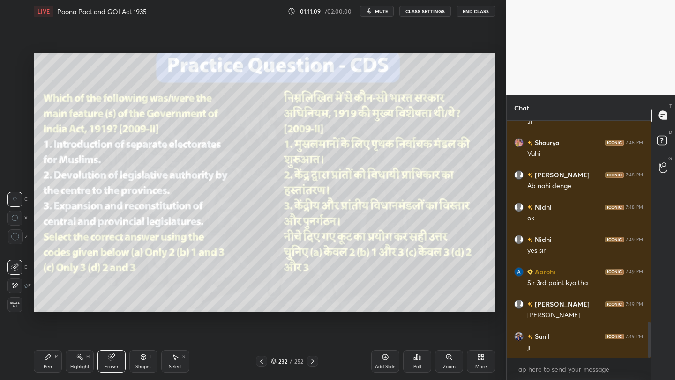
click at [16, 304] on span "Erase all" at bounding box center [15, 305] width 14 height 7
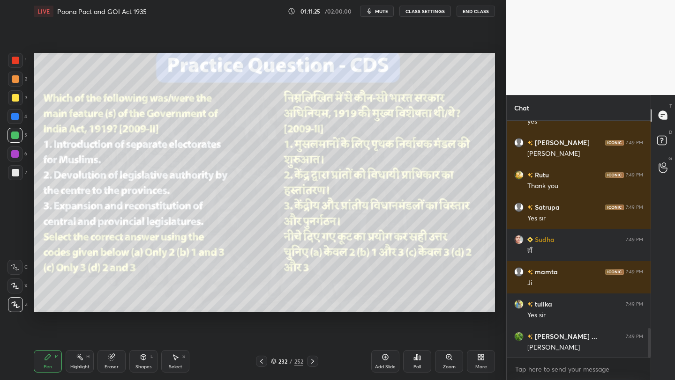
scroll to position [1659, 0]
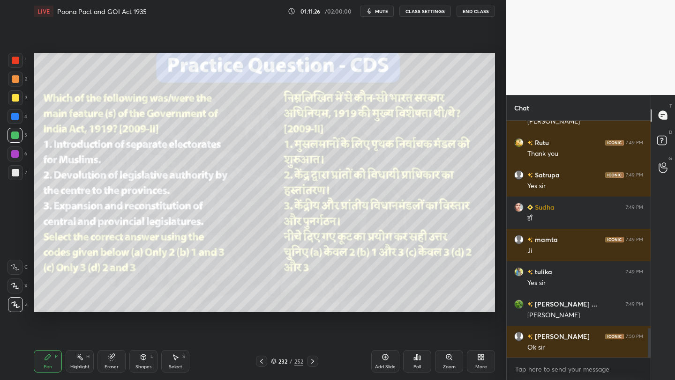
click at [383, 11] on span "mute" at bounding box center [381, 11] width 13 height 7
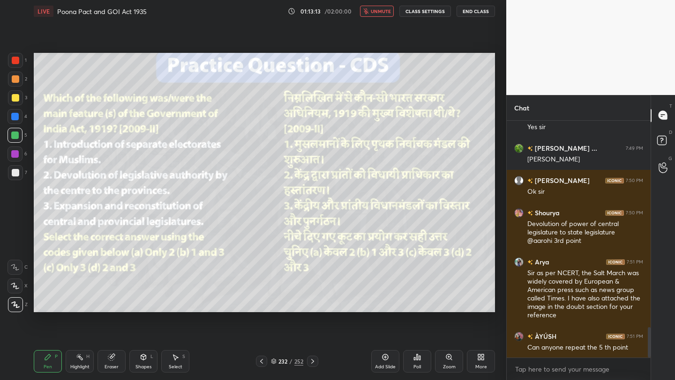
scroll to position [1651, 0]
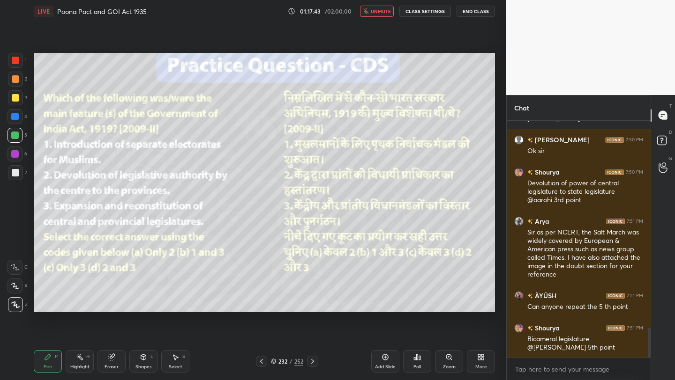
click at [381, 11] on span "unmute" at bounding box center [381, 11] width 20 height 7
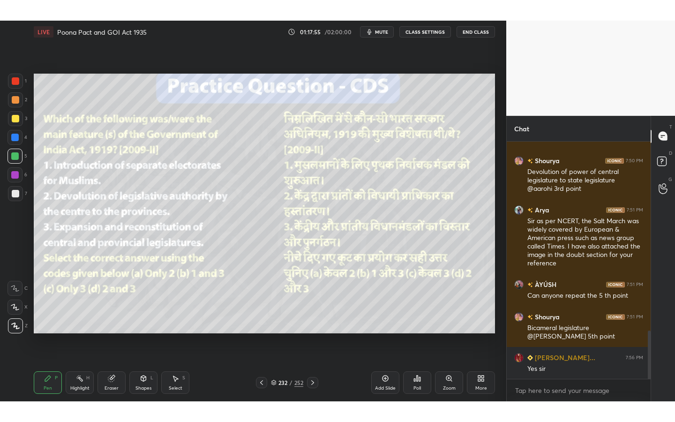
scroll to position [321, 469]
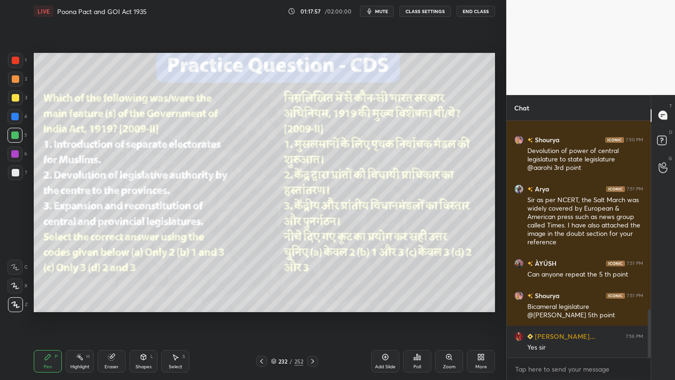
click at [487, 368] on div "More" at bounding box center [481, 361] width 28 height 22
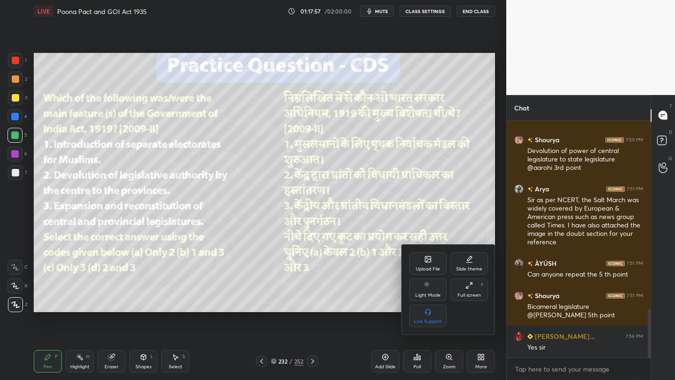
click at [474, 292] on div "Full screen F" at bounding box center [468, 290] width 37 height 22
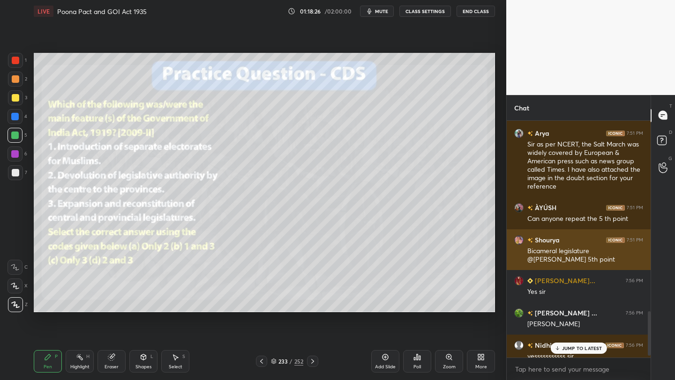
scroll to position [1033, 0]
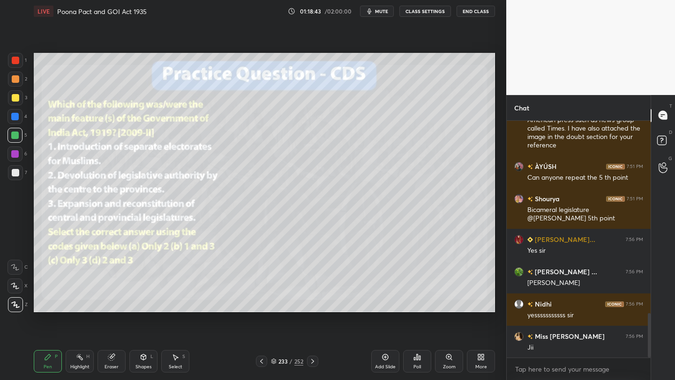
click at [295, 365] on div "252" at bounding box center [298, 362] width 9 height 8
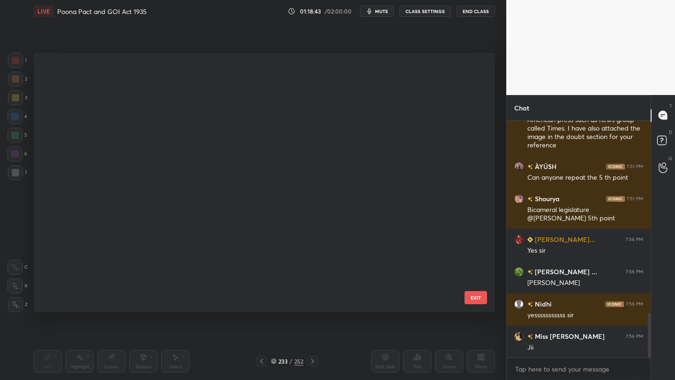
scroll to position [0, 0]
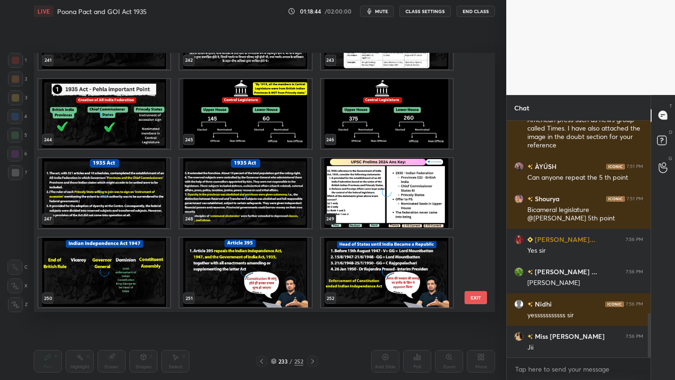
click at [393, 260] on div "grid" at bounding box center [387, 273] width 132 height 70
click at [393, 260] on img "grid" at bounding box center [387, 273] width 132 height 70
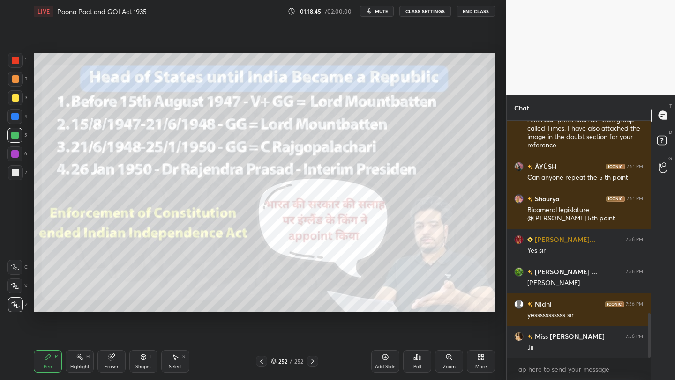
click at [393, 260] on img "grid" at bounding box center [387, 273] width 132 height 70
click at [484, 359] on icon at bounding box center [482, 359] width 2 height 2
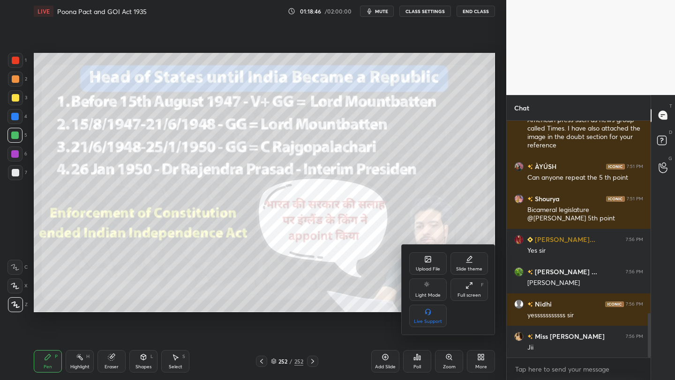
click at [424, 267] on div "Upload File" at bounding box center [428, 269] width 24 height 5
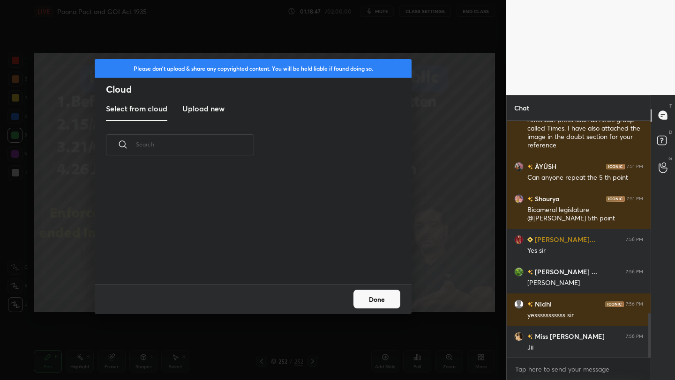
click at [201, 115] on new "Upload new" at bounding box center [203, 108] width 42 height 23
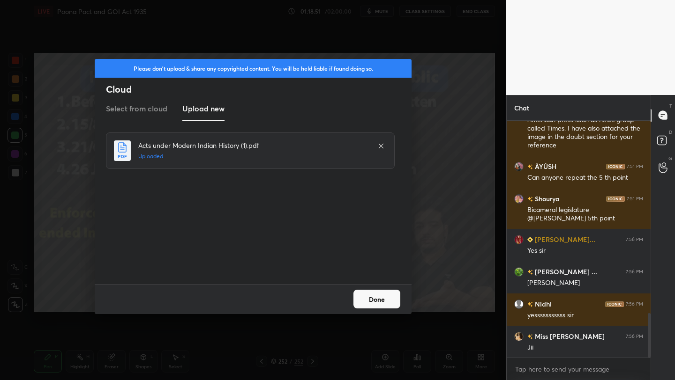
click at [385, 294] on button "Done" at bounding box center [376, 299] width 47 height 19
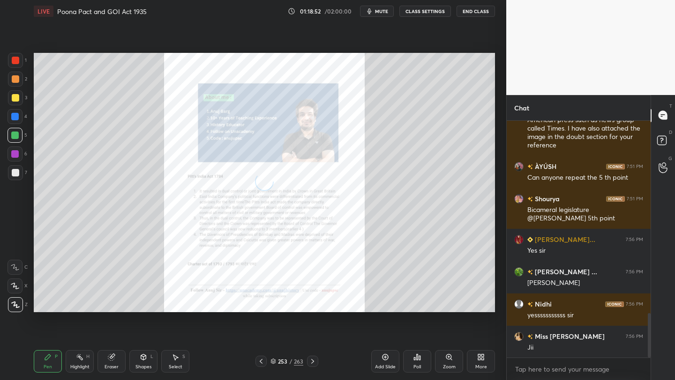
click at [478, 358] on icon at bounding box center [480, 357] width 7 height 7
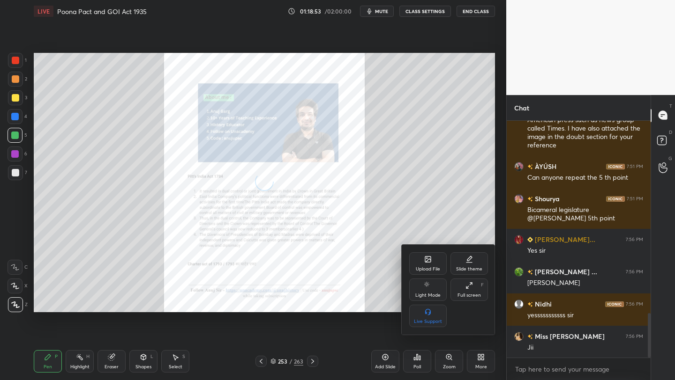
click at [465, 287] on div "Full screen F" at bounding box center [468, 290] width 37 height 22
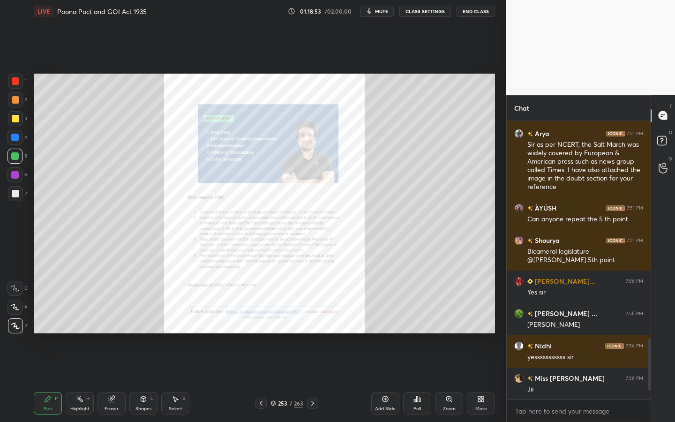
scroll to position [276, 141]
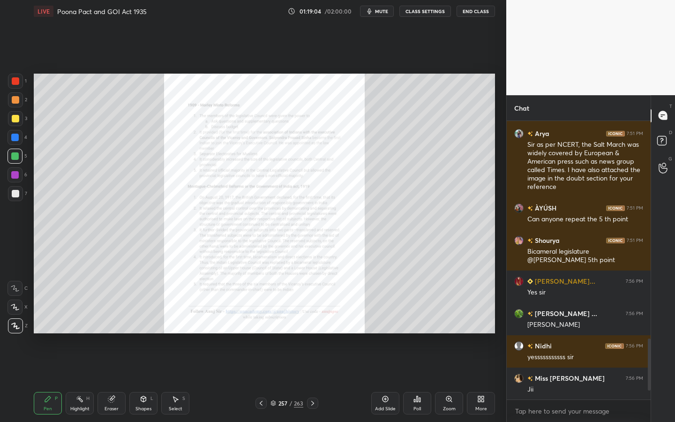
click at [443, 380] on div "Zoom" at bounding box center [449, 408] width 13 height 5
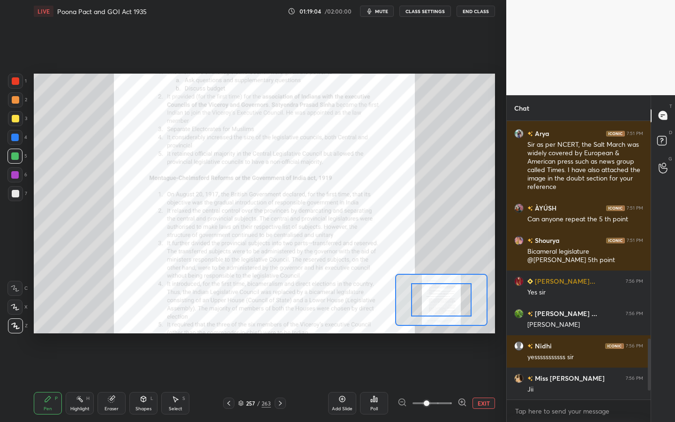
drag, startPoint x: 443, startPoint y: 410, endPoint x: 477, endPoint y: 409, distance: 34.2
click at [477, 380] on div "Add Slide Poll EXIT" at bounding box center [411, 403] width 167 height 52
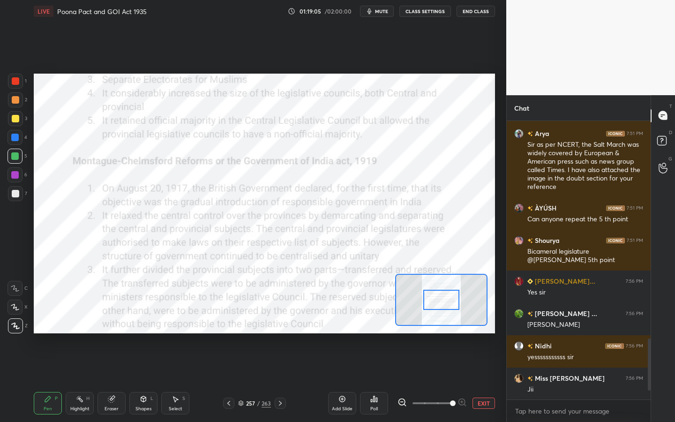
drag, startPoint x: 445, startPoint y: 401, endPoint x: 510, endPoint y: 401, distance: 65.6
click at [510, 380] on div "1 2 3 4 5 6 7 C X Z C X Z E E Erase all H H LIVE Poona Pact and GOI Act 1935 01…" at bounding box center [337, 211] width 675 height 422
click at [17, 80] on div at bounding box center [15, 80] width 7 height 7
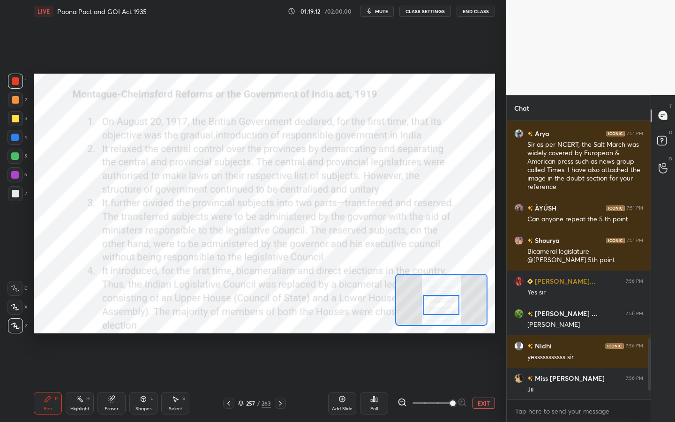
drag, startPoint x: 436, startPoint y: 304, endPoint x: 436, endPoint y: 309, distance: 5.2
click at [436, 309] on div at bounding box center [441, 305] width 36 height 20
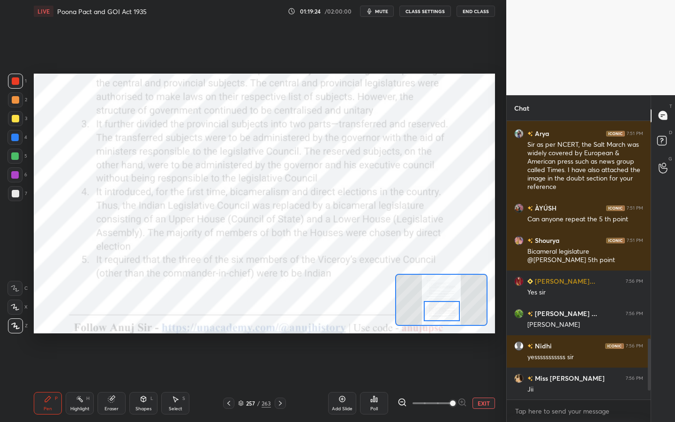
click at [437, 302] on div at bounding box center [442, 311] width 36 height 20
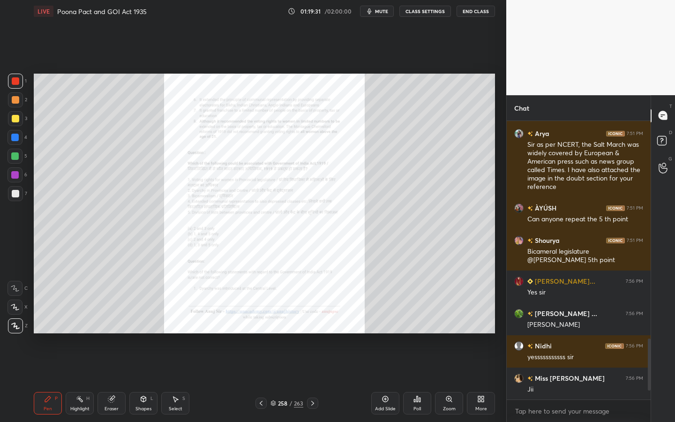
click at [447, 380] on div "Zoom" at bounding box center [449, 408] width 13 height 5
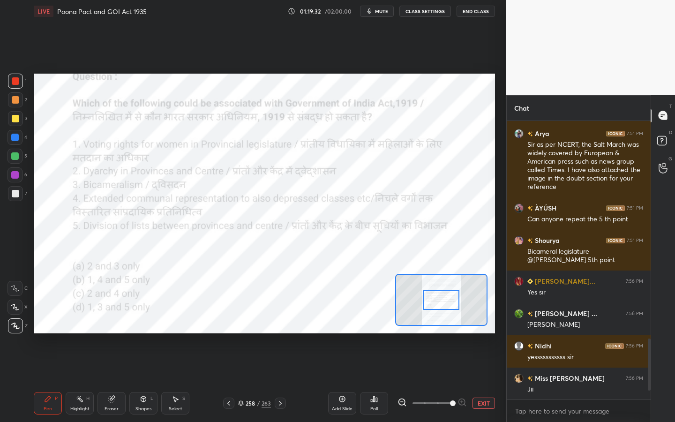
click at [486, 380] on div "Add Slide Poll EXIT" at bounding box center [411, 403] width 167 height 52
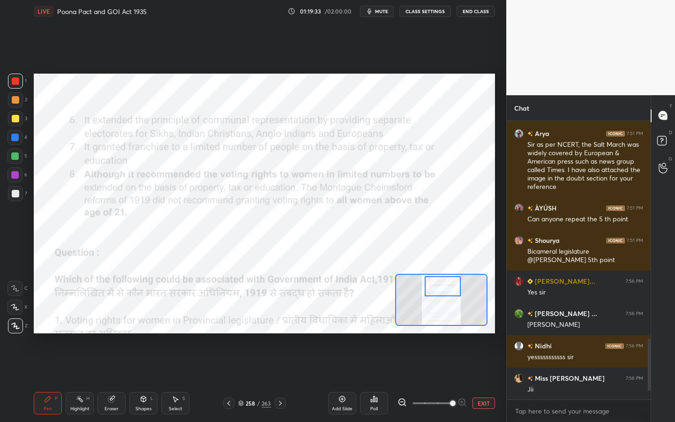
drag, startPoint x: 453, startPoint y: 288, endPoint x: 453, endPoint y: 283, distance: 5.2
click at [453, 283] on div at bounding box center [443, 286] width 36 height 20
click at [15, 308] on icon at bounding box center [15, 307] width 8 height 7
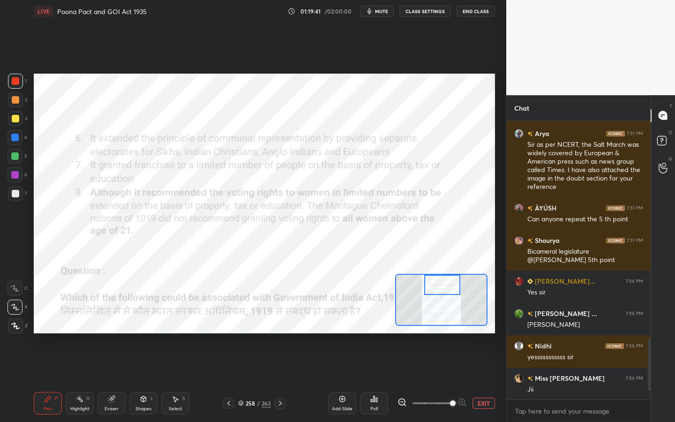
click at [445, 284] on div at bounding box center [442, 285] width 36 height 20
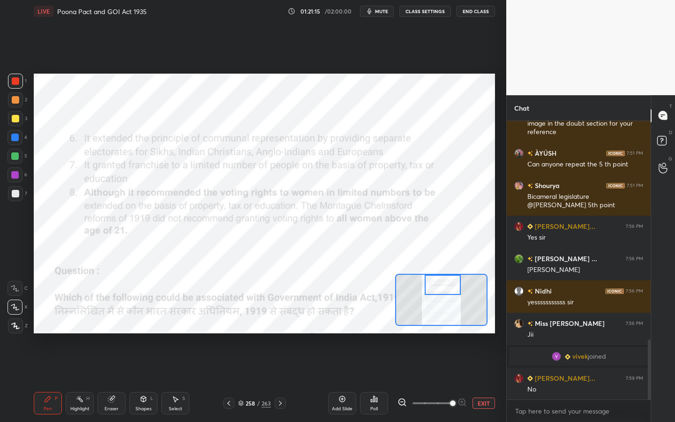
scroll to position [1011, 0]
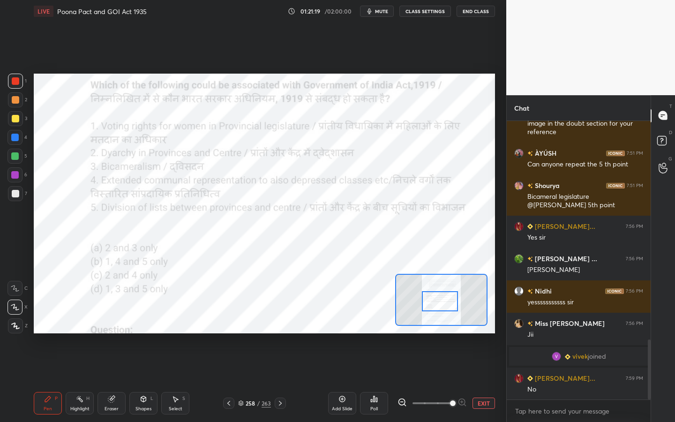
drag, startPoint x: 438, startPoint y: 288, endPoint x: 435, endPoint y: 304, distance: 16.6
click at [435, 304] on div at bounding box center [440, 301] width 36 height 20
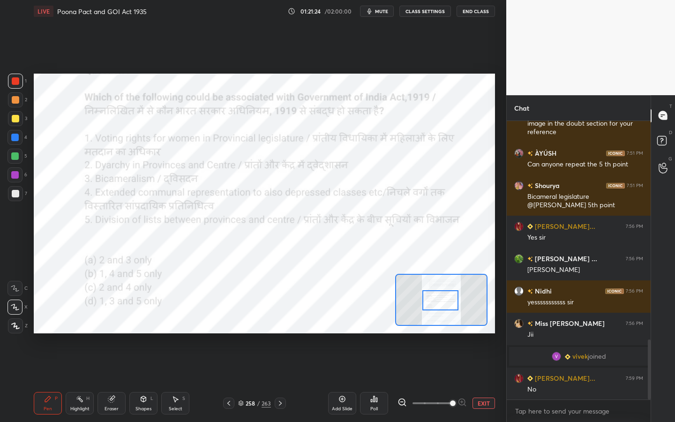
click at [445, 298] on div at bounding box center [440, 300] width 36 height 20
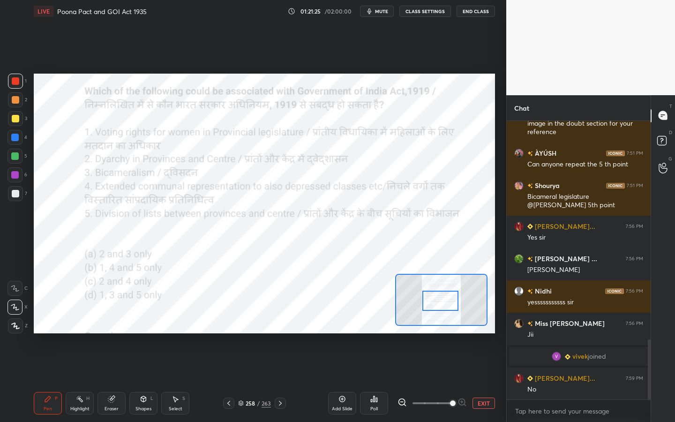
click at [111, 380] on div "Eraser" at bounding box center [111, 403] width 28 height 22
click at [3, 328] on div "1 2 3 4 5 6 7 C X Z C X Z E E Erase all H H" at bounding box center [15, 204] width 30 height 260
click at [16, 322] on span "Erase all" at bounding box center [15, 325] width 14 height 7
click at [390, 380] on div "Add Slide Poll EXIT" at bounding box center [411, 403] width 167 height 52
click at [377, 380] on div "Poll" at bounding box center [374, 403] width 28 height 22
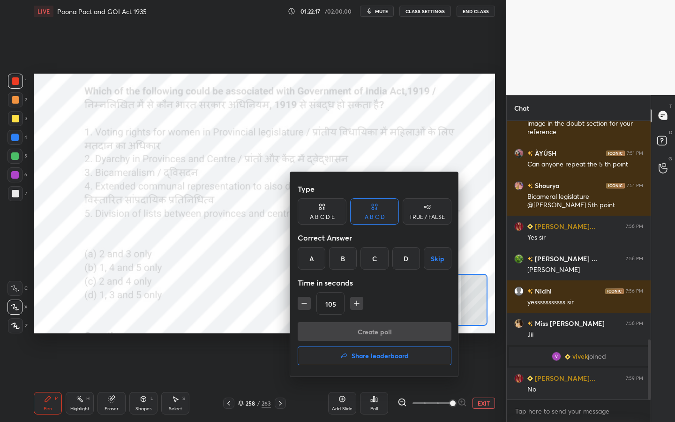
click at [403, 259] on div "D" at bounding box center [406, 258] width 28 height 22
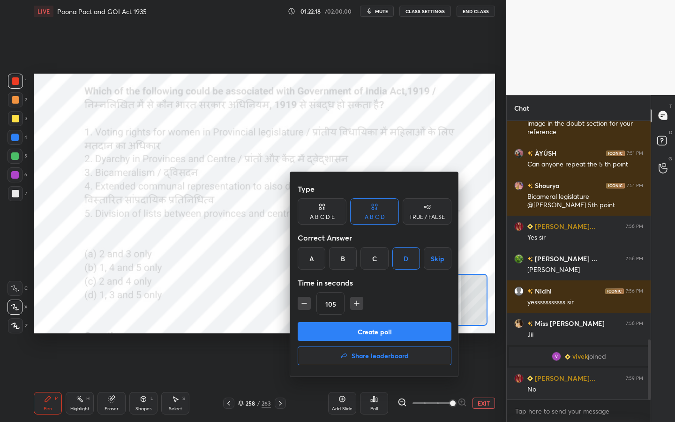
click at [368, 327] on button "Create poll" at bounding box center [375, 331] width 154 height 19
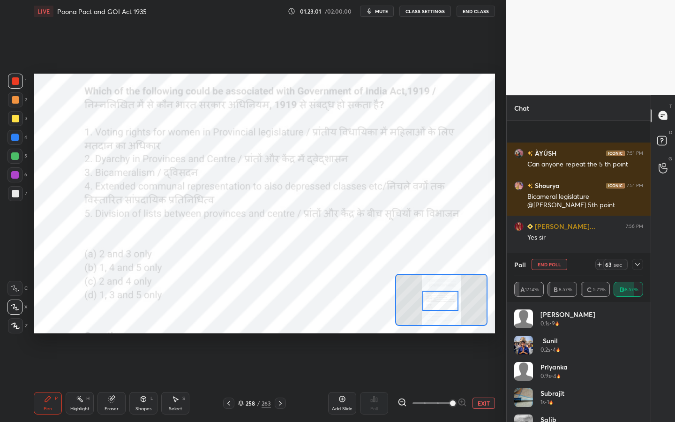
scroll to position [1092, 0]
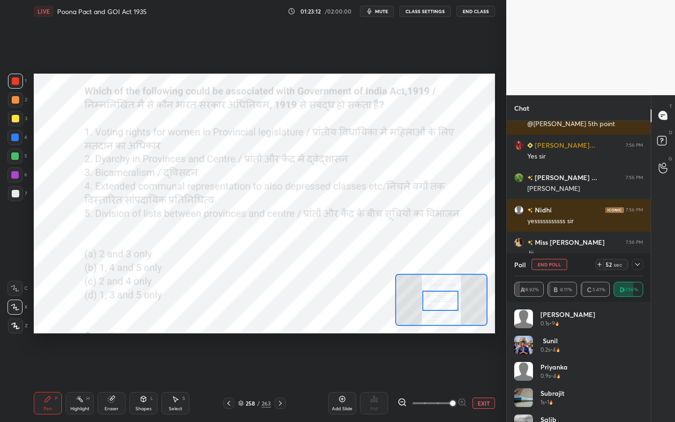
click at [638, 268] on icon at bounding box center [637, 264] width 7 height 7
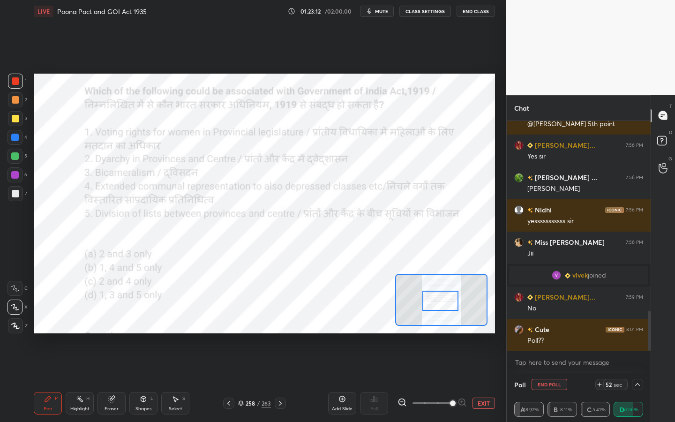
scroll to position [0, 3]
click at [99, 380] on div "Eraser" at bounding box center [111, 403] width 28 height 22
click at [22, 328] on span "Erase all" at bounding box center [15, 325] width 14 height 7
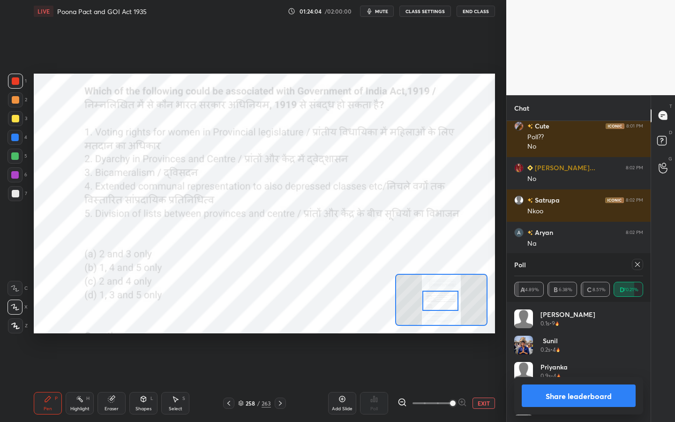
scroll to position [110, 126]
drag, startPoint x: 110, startPoint y: 403, endPoint x: 101, endPoint y: 390, distance: 15.6
click at [110, 380] on div "Eraser" at bounding box center [111, 403] width 28 height 22
click at [17, 322] on span "Erase all" at bounding box center [15, 325] width 14 height 7
click at [639, 267] on icon at bounding box center [637, 264] width 7 height 7
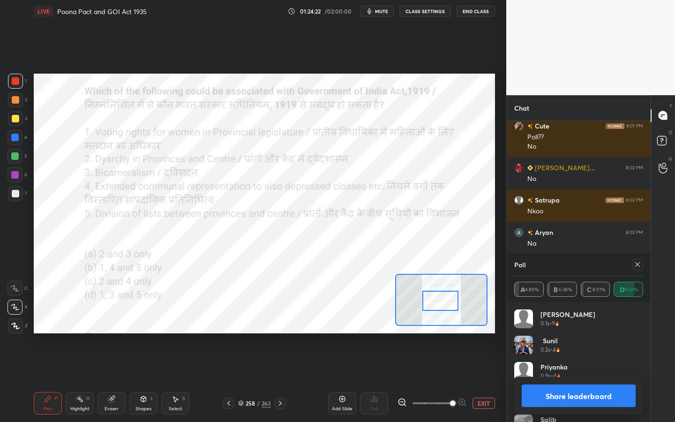
type textarea "x"
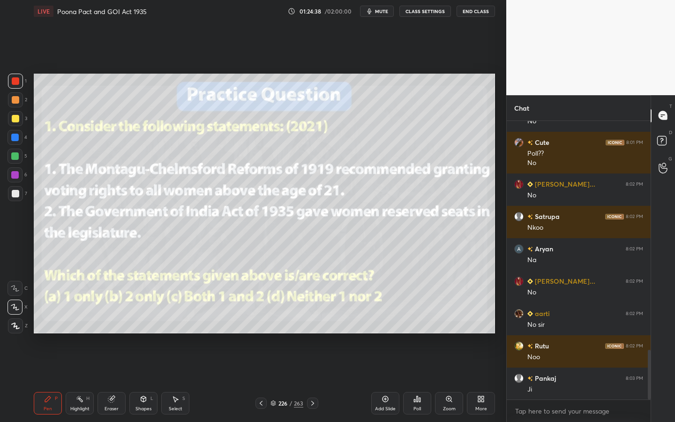
scroll to position [1320, 0]
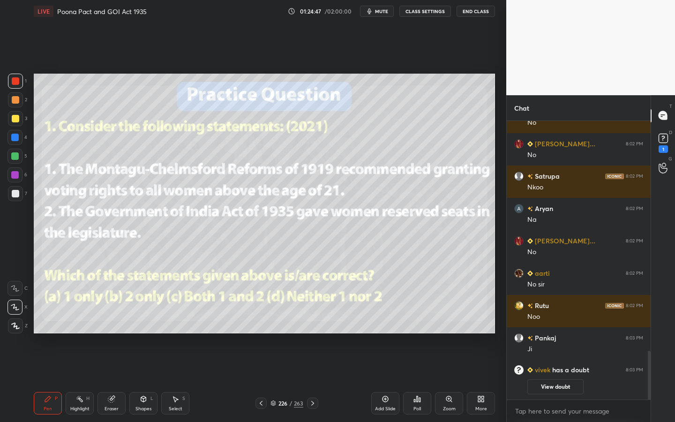
click at [418, 380] on div "Poll" at bounding box center [417, 403] width 28 height 22
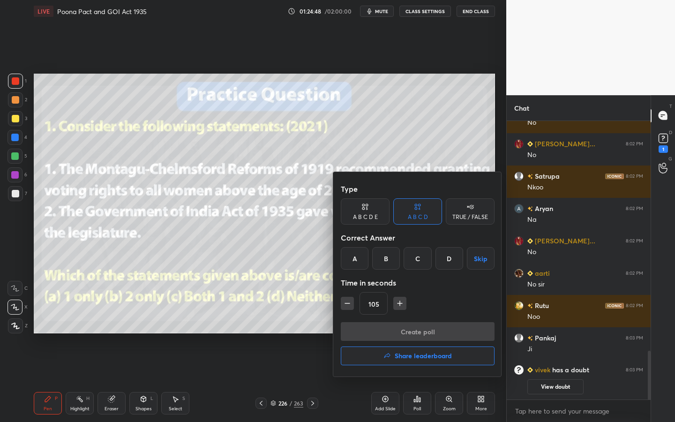
click at [354, 308] on div "105" at bounding box center [418, 303] width 154 height 22
click at [352, 307] on button "button" at bounding box center [347, 303] width 13 height 13
click at [351, 306] on icon "button" at bounding box center [347, 302] width 9 height 9
click at [351, 306] on button "button" at bounding box center [347, 303] width 13 height 13
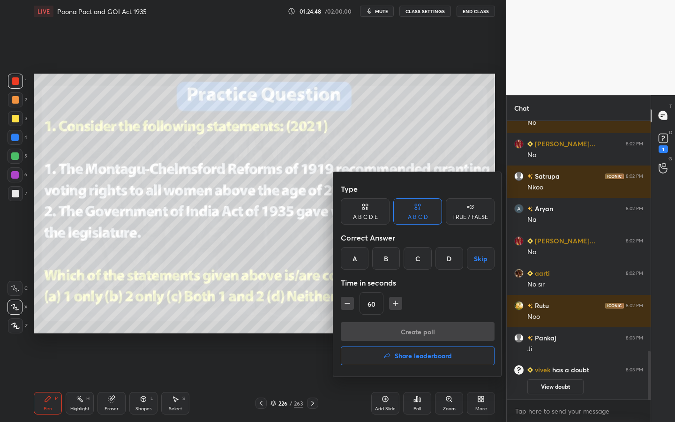
type input "45"
drag, startPoint x: 480, startPoint y: 219, endPoint x: 469, endPoint y: 232, distance: 17.3
click at [479, 219] on div "TRUE / FALSE" at bounding box center [470, 217] width 36 height 6
click at [417, 257] on div "False" at bounding box center [417, 258] width 49 height 22
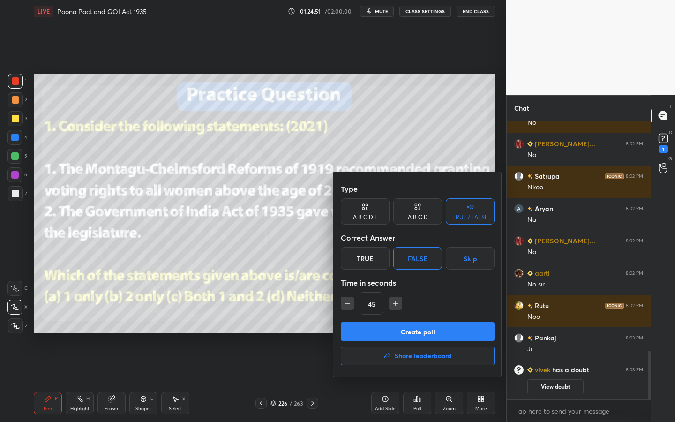
click at [382, 329] on button "Create poll" at bounding box center [418, 331] width 154 height 19
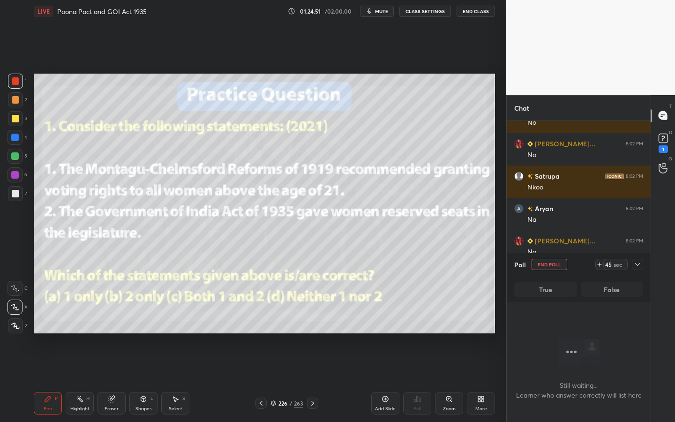
scroll to position [3, 3]
click at [641, 269] on div "44 sec" at bounding box center [619, 264] width 48 height 11
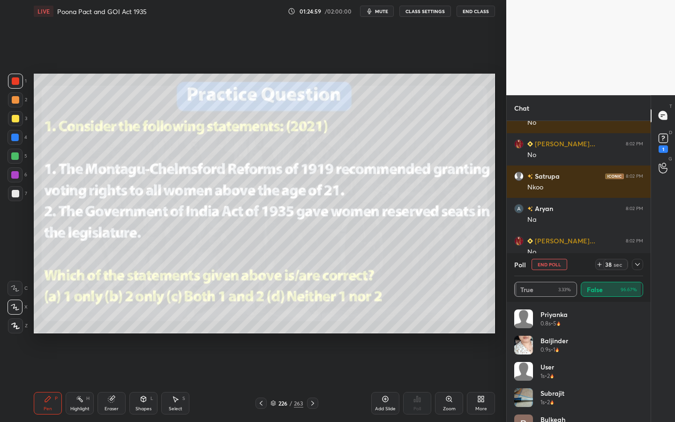
click at [641, 264] on icon at bounding box center [637, 264] width 7 height 7
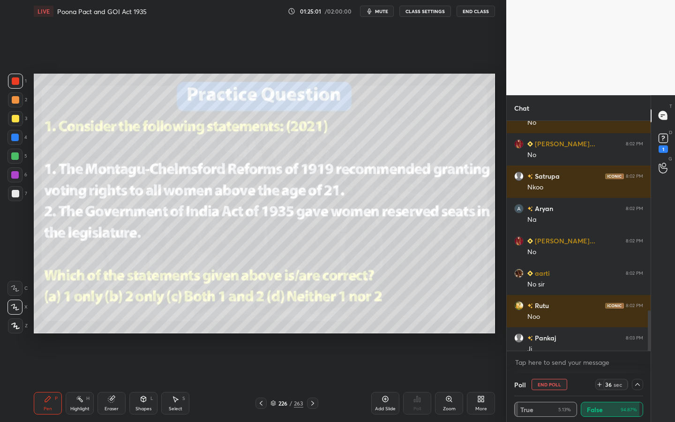
click at [113, 380] on icon at bounding box center [111, 398] width 7 height 7
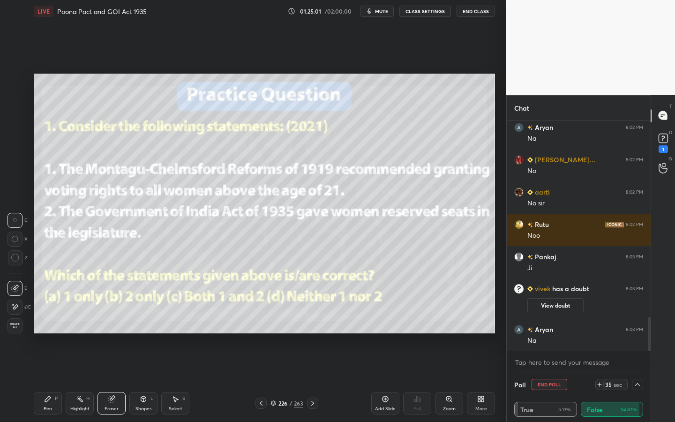
click at [16, 330] on div "Erase all" at bounding box center [14, 325] width 15 height 15
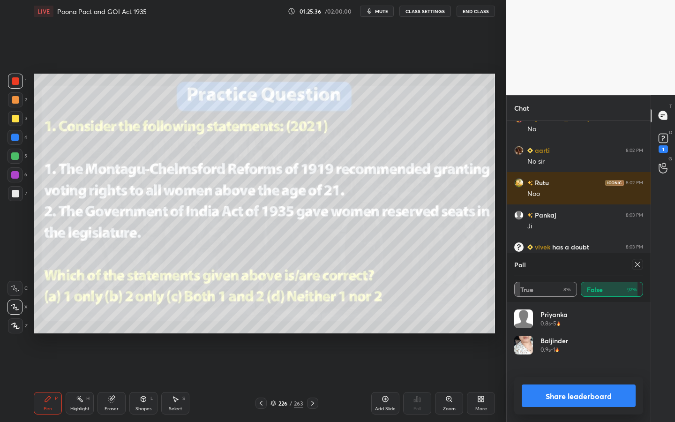
scroll to position [110, 126]
click at [635, 261] on icon at bounding box center [637, 264] width 7 height 7
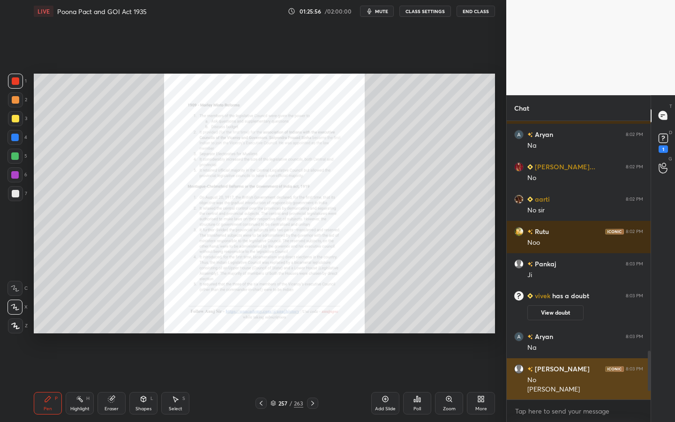
scroll to position [1355, 0]
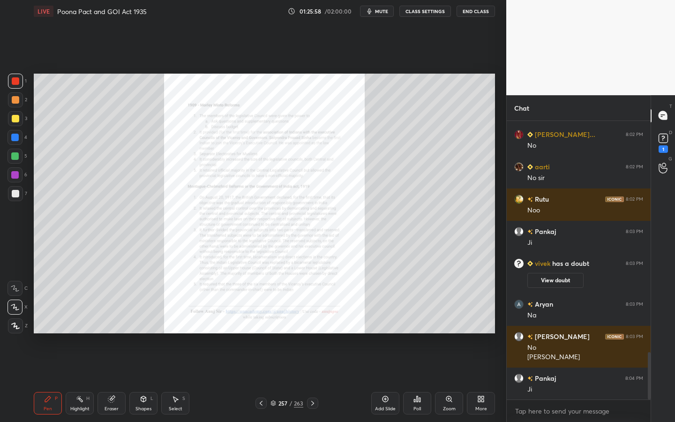
click at [287, 380] on div "257 / 263" at bounding box center [286, 403] width 33 height 8
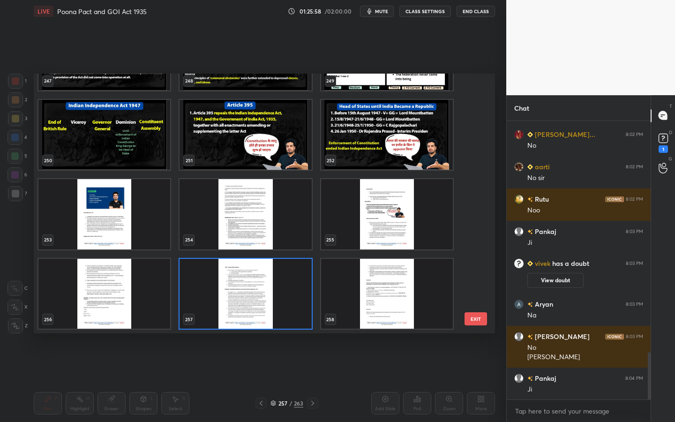
scroll to position [6730, 0]
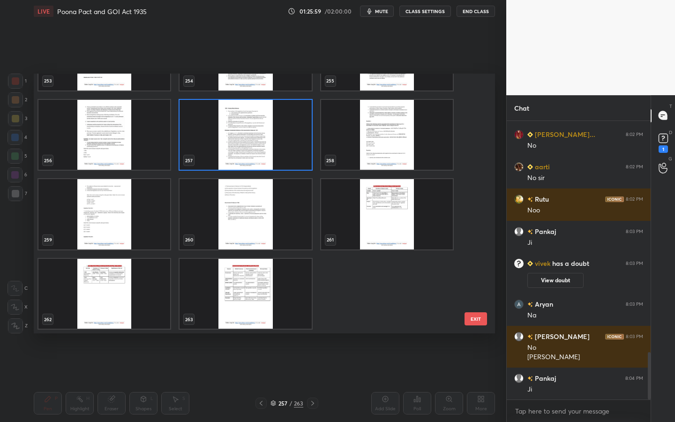
click at [291, 292] on img "grid" at bounding box center [245, 294] width 132 height 70
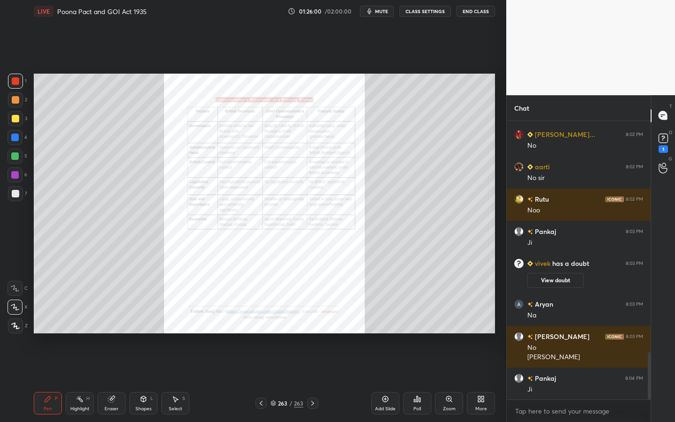
click at [388, 380] on div "Add Slide" at bounding box center [385, 408] width 21 height 5
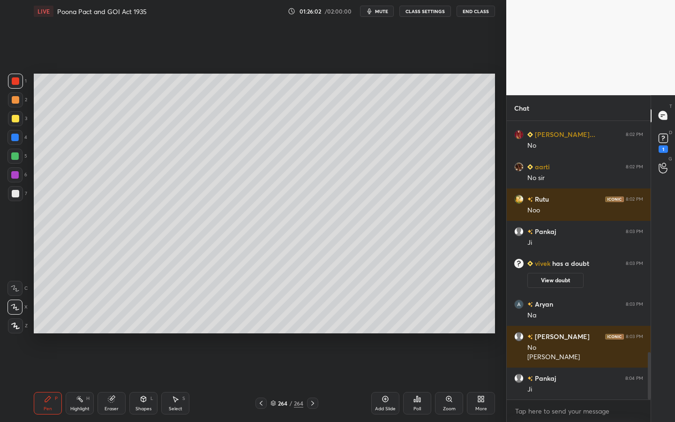
click at [16, 322] on div at bounding box center [15, 325] width 15 height 15
click at [16, 116] on div at bounding box center [15, 118] width 15 height 15
click at [139, 380] on div "Shapes" at bounding box center [143, 408] width 16 height 5
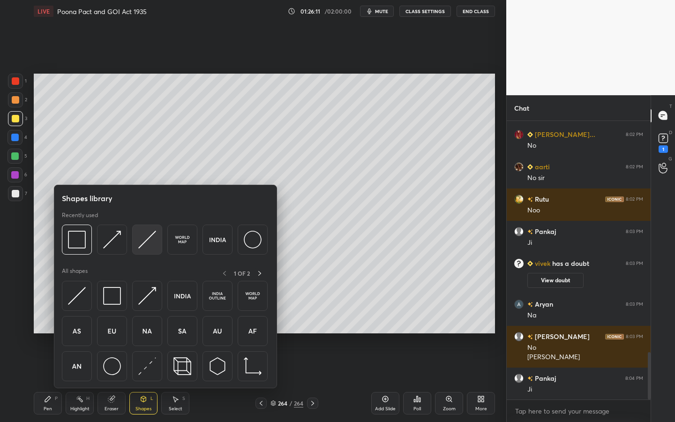
click at [154, 239] on img at bounding box center [147, 240] width 18 height 18
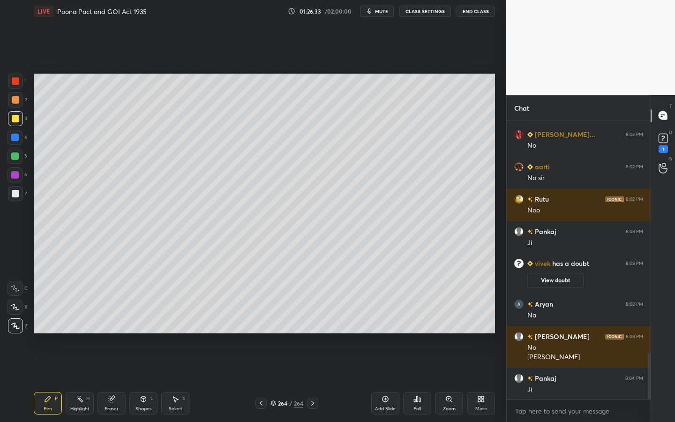
scroll to position [1387, 0]
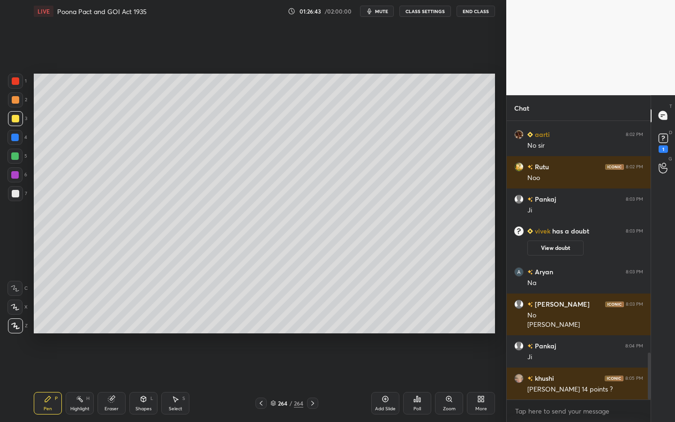
click at [149, 380] on div "Shapes" at bounding box center [143, 408] width 16 height 5
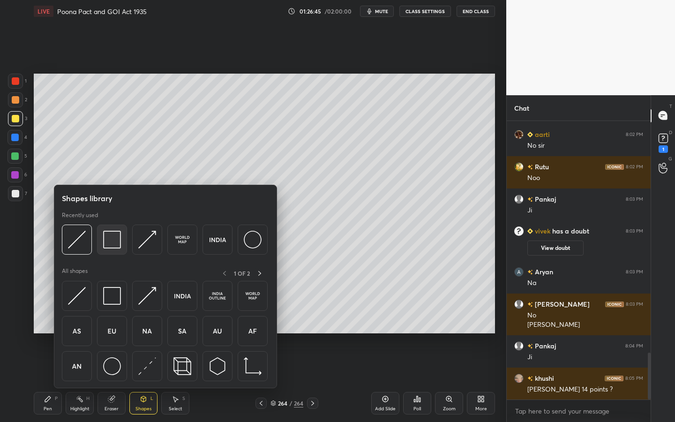
click at [121, 247] on img at bounding box center [112, 240] width 18 height 18
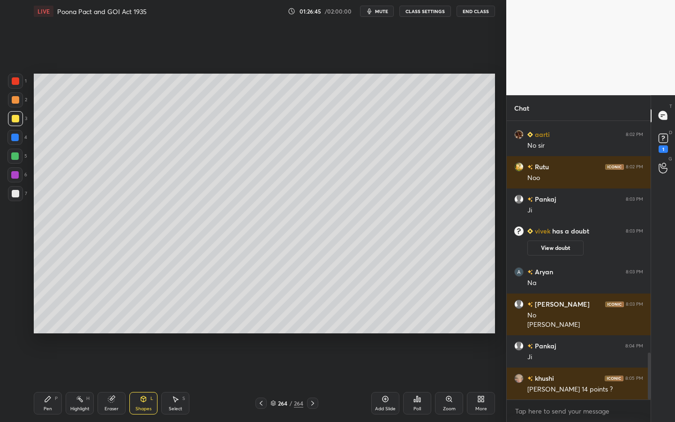
click at [10, 190] on div at bounding box center [15, 193] width 15 height 15
click at [386, 380] on icon at bounding box center [384, 398] width 7 height 7
click at [152, 380] on div "Shapes L" at bounding box center [143, 403] width 28 height 22
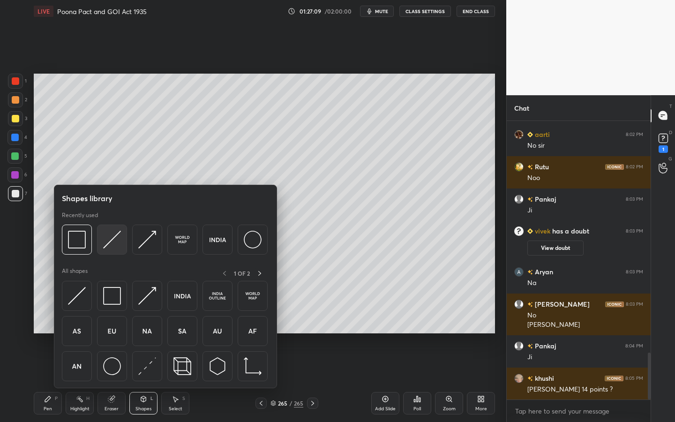
click at [121, 244] on div at bounding box center [112, 239] width 30 height 30
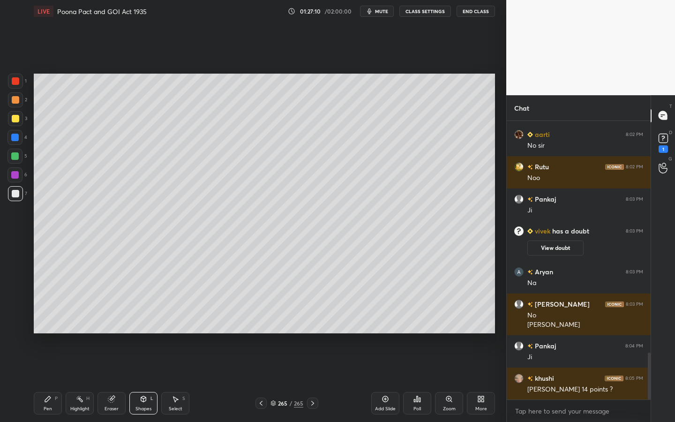
click at [14, 114] on div at bounding box center [15, 118] width 15 height 15
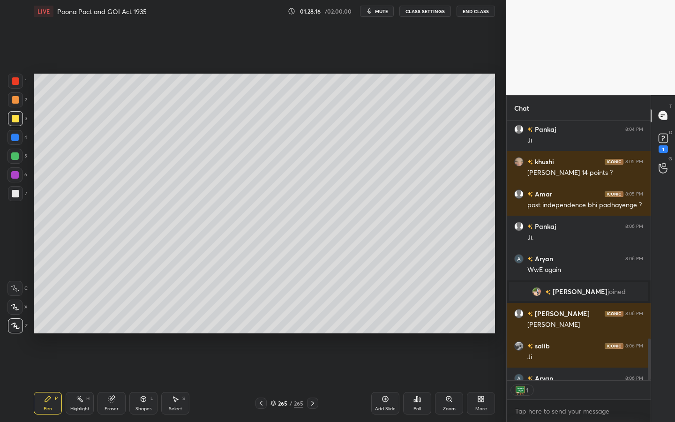
scroll to position [3, 3]
click at [674, 135] on div "D Doubts (D) 1" at bounding box center [663, 142] width 24 height 26
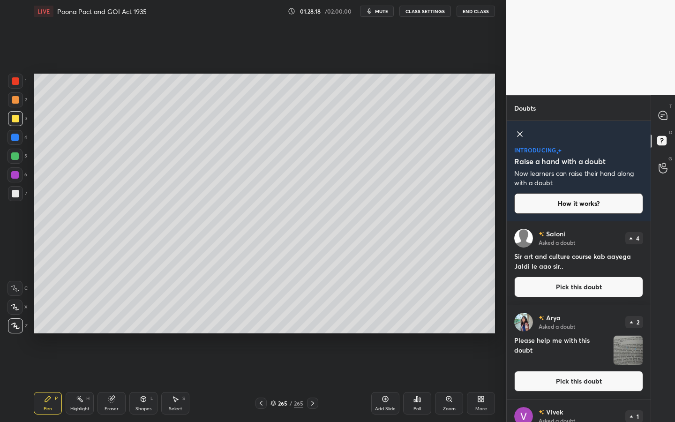
click at [625, 287] on button "Pick this doubt" at bounding box center [578, 286] width 129 height 21
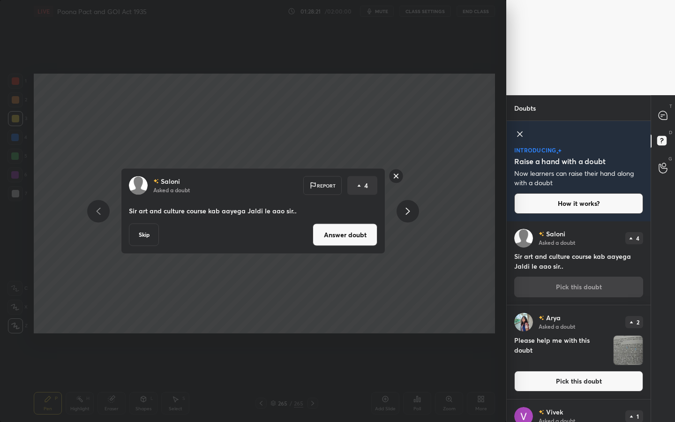
click at [335, 230] on button "Answer doubt" at bounding box center [345, 235] width 65 height 22
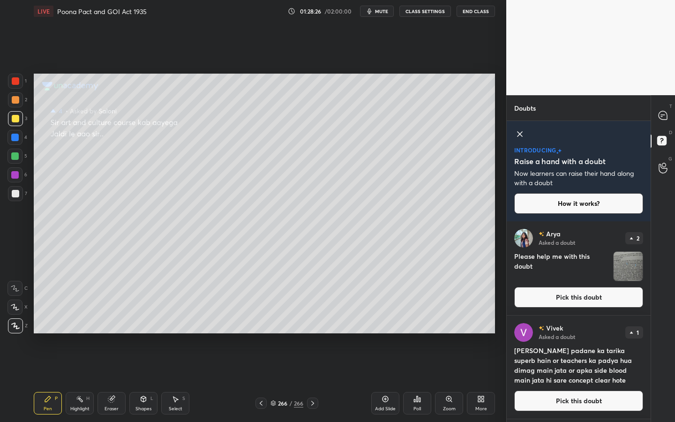
click at [625, 295] on button "Pick this doubt" at bounding box center [578, 297] width 129 height 21
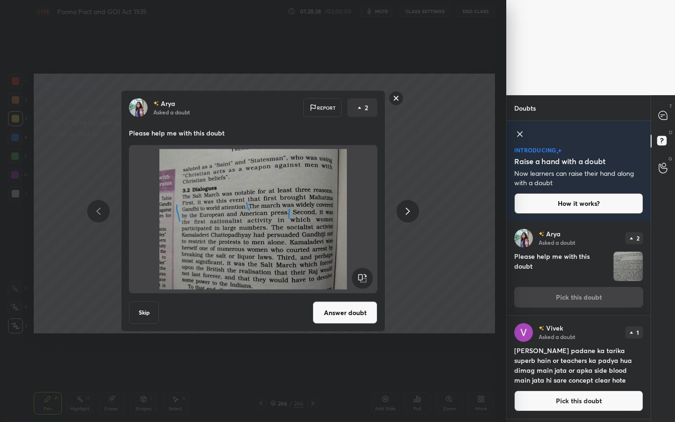
click at [360, 317] on button "Answer doubt" at bounding box center [345, 312] width 65 height 22
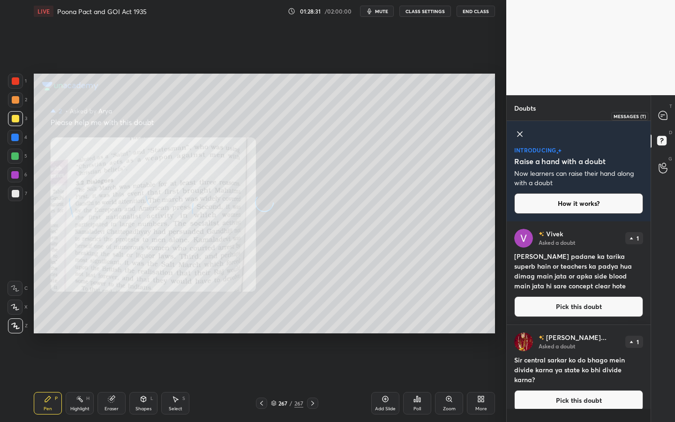
click at [662, 111] on icon at bounding box center [662, 115] width 8 height 8
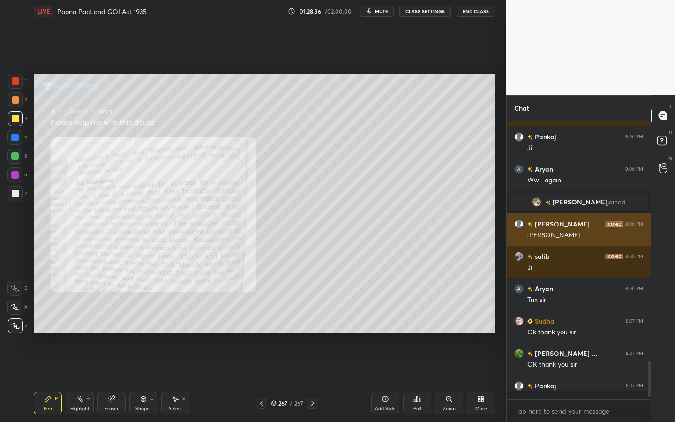
scroll to position [1767, 0]
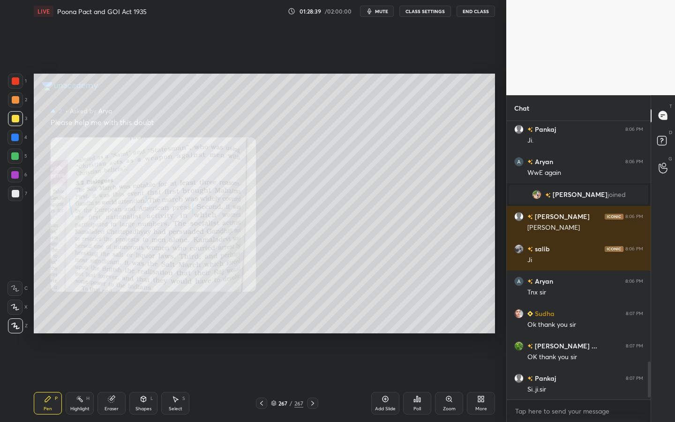
click at [283, 380] on div "267" at bounding box center [282, 403] width 9 height 6
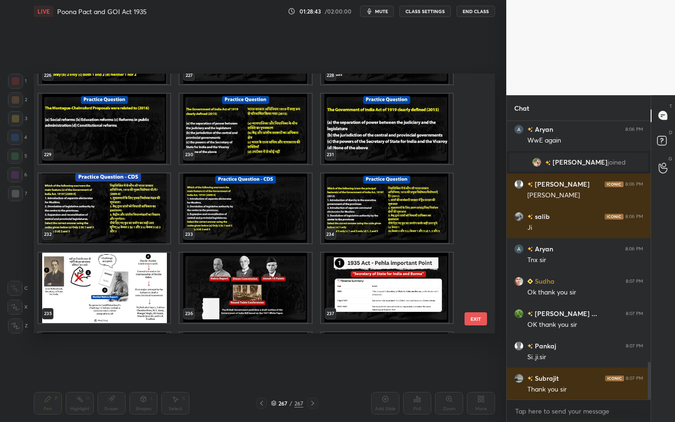
scroll to position [6035, 0]
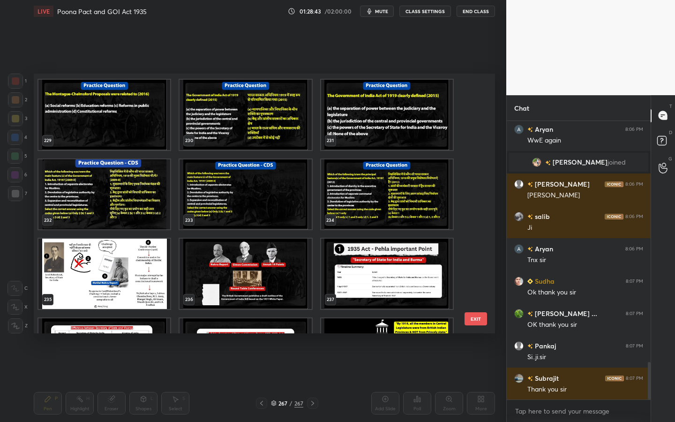
click at [239, 214] on img "grid" at bounding box center [245, 194] width 132 height 70
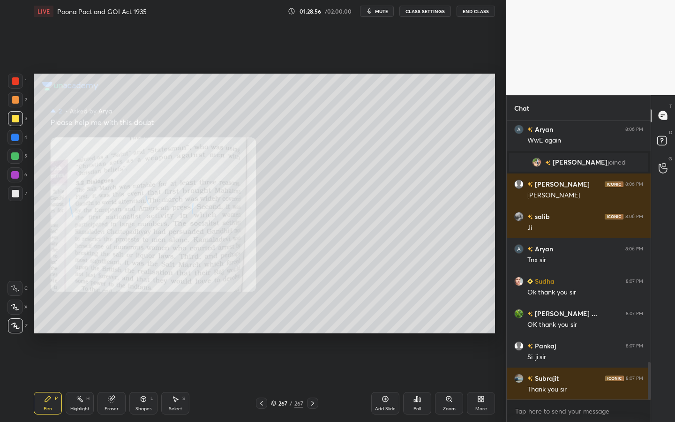
click at [662, 151] on div "D Doubts (D)" at bounding box center [663, 142] width 24 height 26
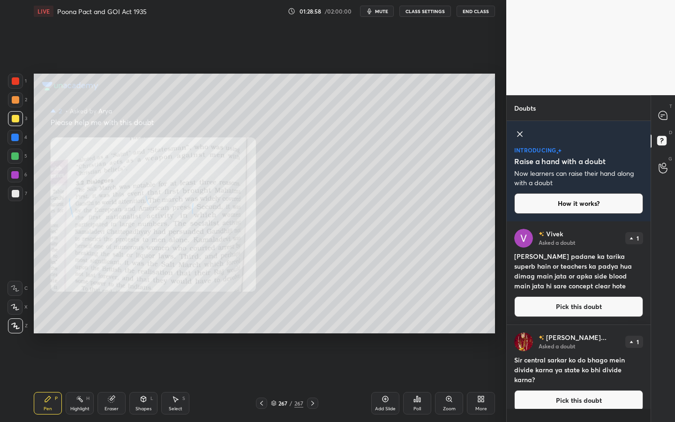
click at [628, 306] on button "Pick this doubt" at bounding box center [578, 306] width 129 height 21
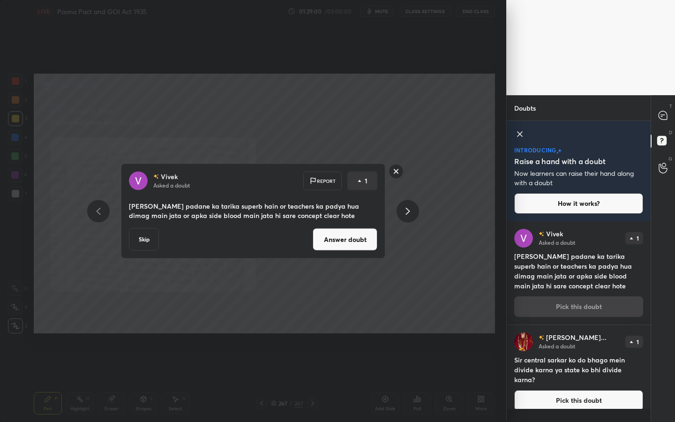
click at [357, 242] on button "Answer doubt" at bounding box center [345, 239] width 65 height 22
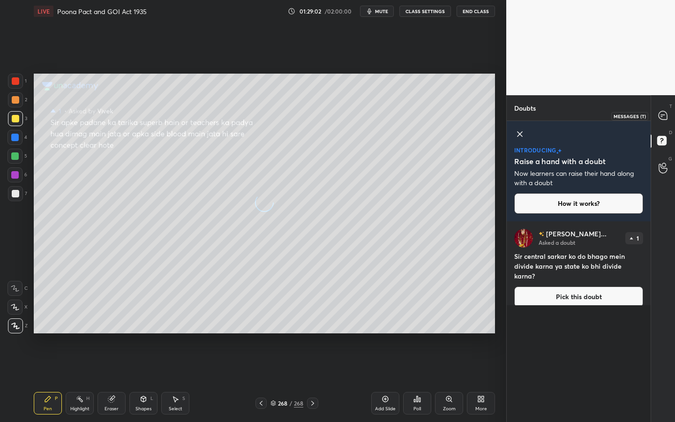
click at [663, 120] on div at bounding box center [663, 115] width 19 height 17
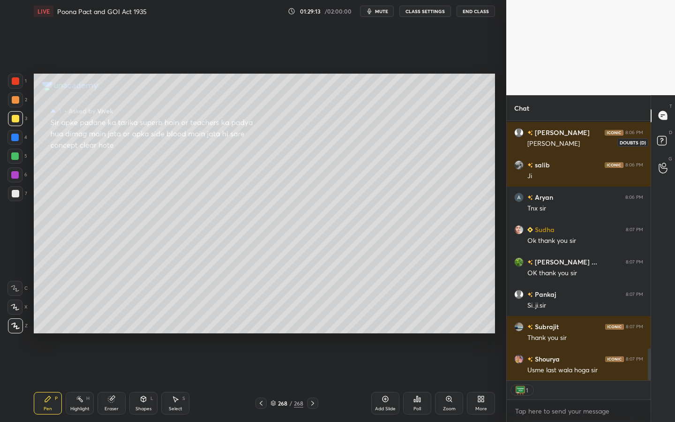
scroll to position [1851, 0]
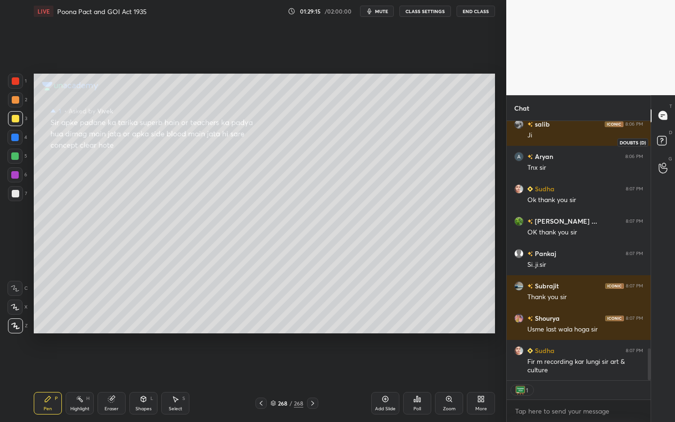
click at [665, 144] on rect at bounding box center [661, 140] width 9 height 9
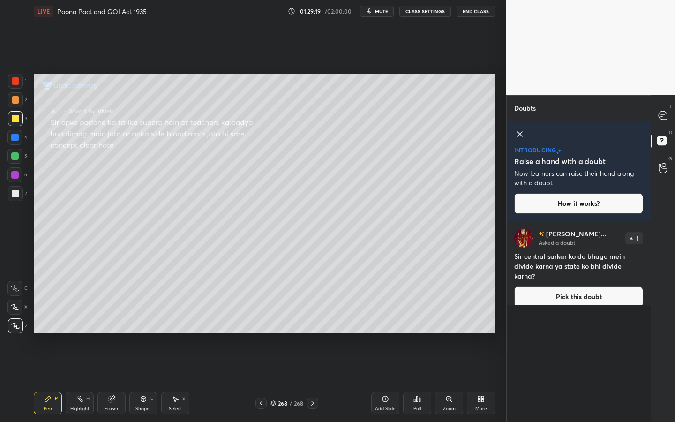
click at [626, 298] on div "[PERSON_NAME]... Asked a doubt 1 Sir central sarkar ko do bhago mein divide kar…" at bounding box center [579, 267] width 144 height 93
click at [559, 291] on button "Pick this doubt" at bounding box center [578, 296] width 129 height 21
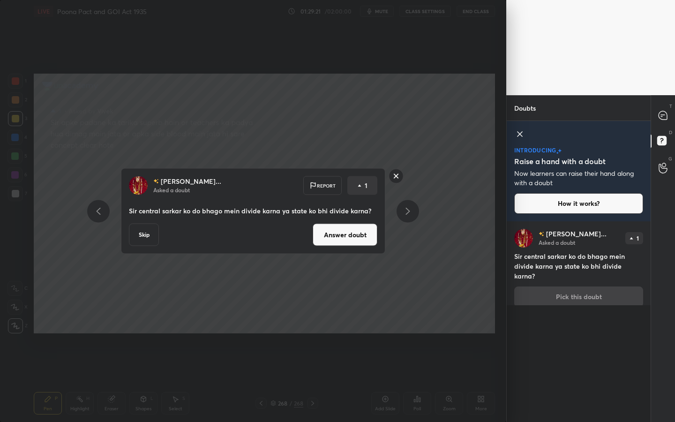
click at [369, 232] on button "Answer doubt" at bounding box center [345, 235] width 65 height 22
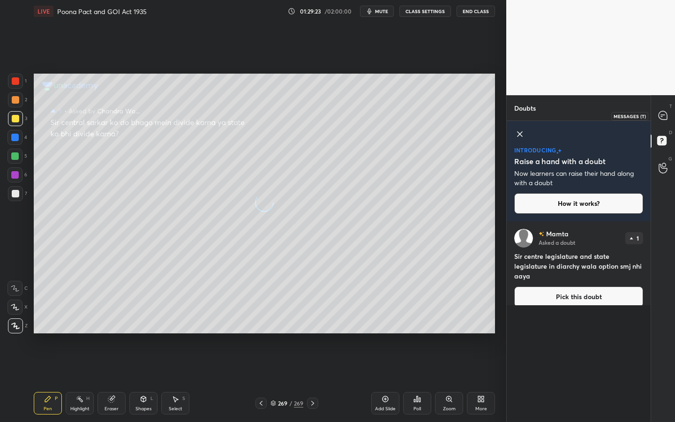
click at [666, 119] on icon at bounding box center [662, 115] width 8 height 8
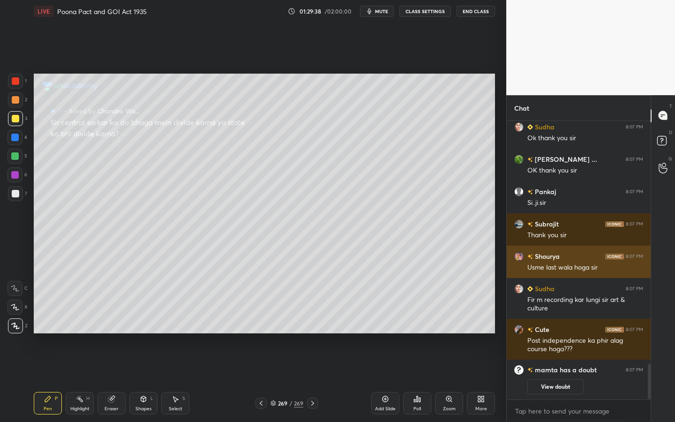
scroll to position [1945, 0]
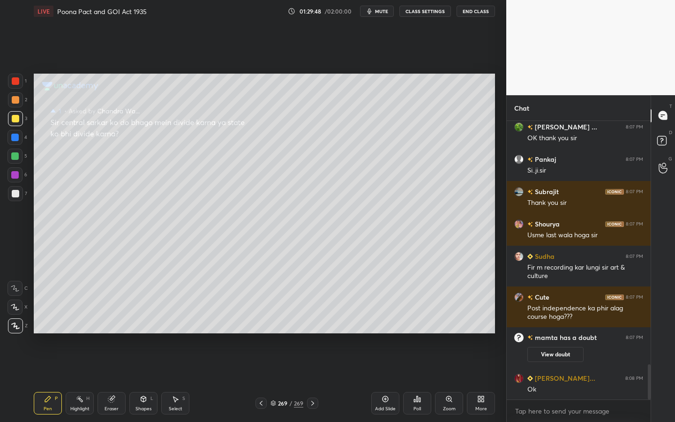
click at [664, 153] on div "D Doubts (D)" at bounding box center [663, 142] width 24 height 26
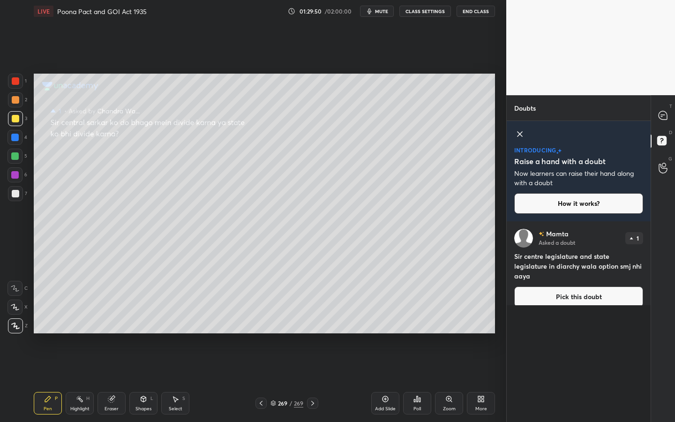
click at [612, 293] on button "Pick this doubt" at bounding box center [578, 296] width 129 height 21
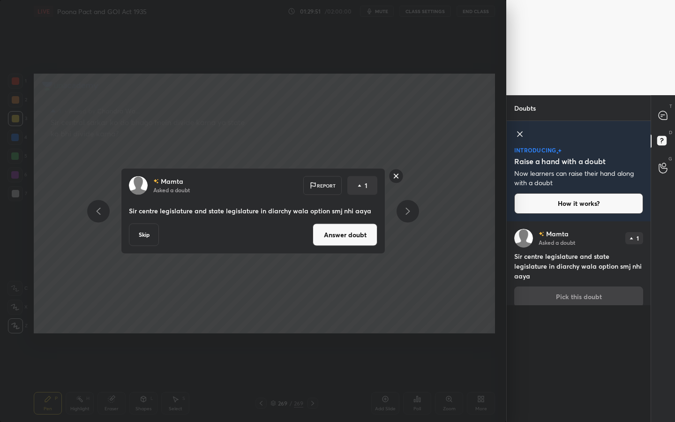
click at [345, 243] on button "Answer doubt" at bounding box center [345, 235] width 65 height 22
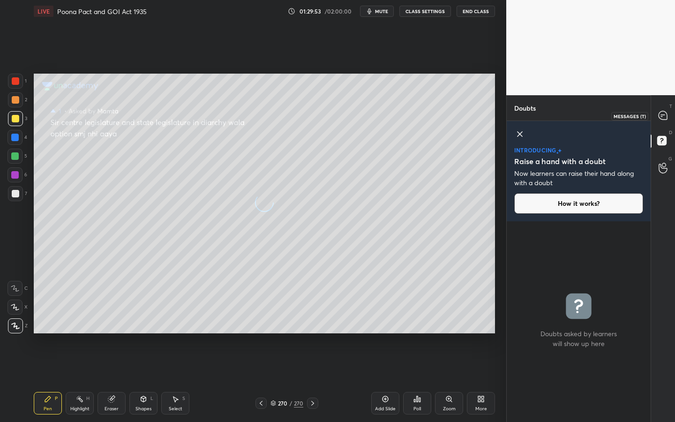
click at [664, 116] on icon at bounding box center [662, 115] width 8 height 8
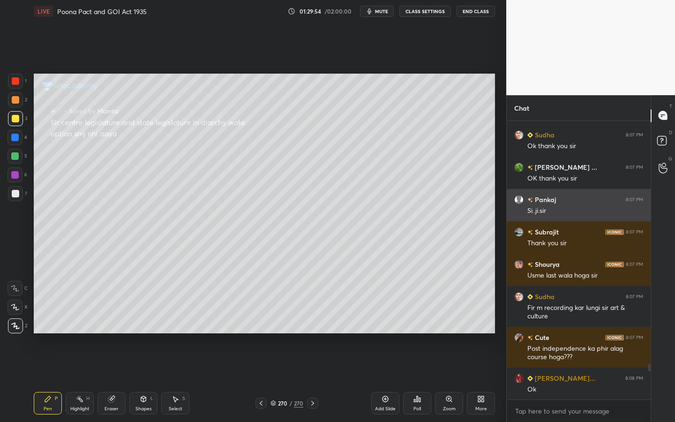
scroll to position [1914, 0]
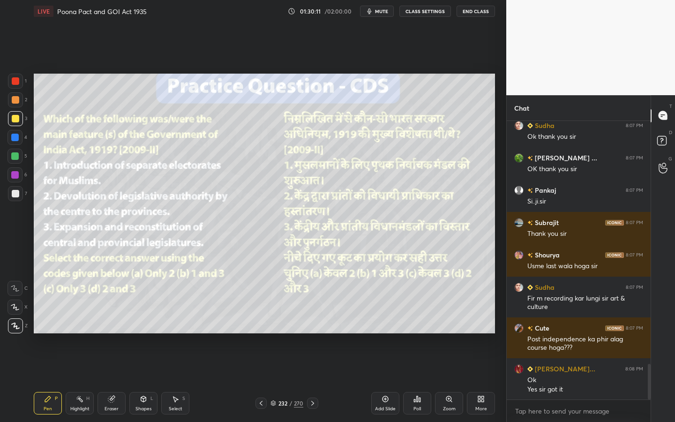
click at [118, 380] on div "Eraser" at bounding box center [111, 403] width 28 height 22
click at [17, 324] on span "Erase all" at bounding box center [15, 325] width 14 height 7
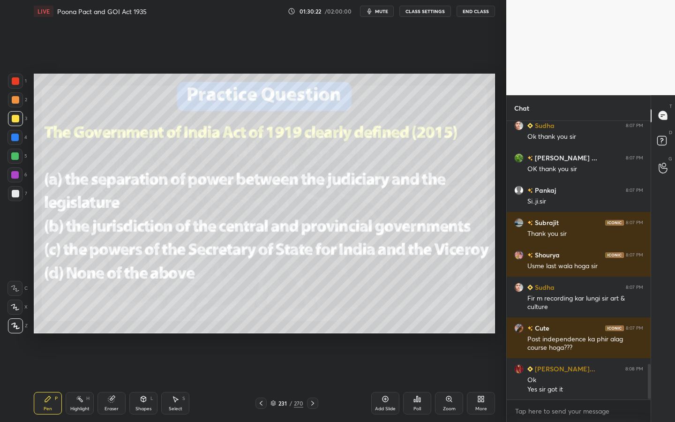
scroll to position [1946, 0]
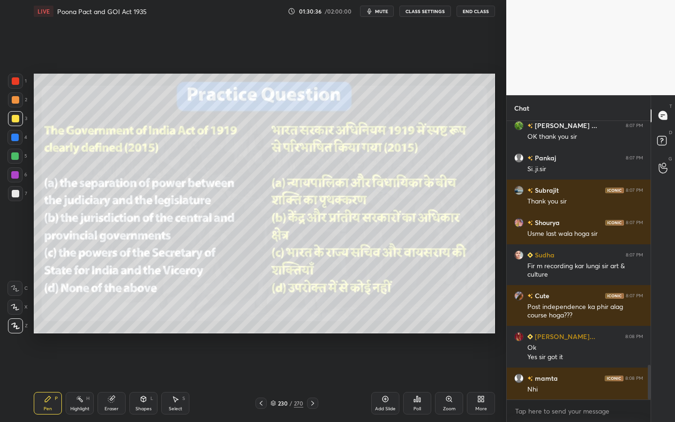
click at [117, 380] on div "Eraser" at bounding box center [111, 403] width 28 height 22
click at [17, 325] on span "Erase all" at bounding box center [15, 325] width 14 height 7
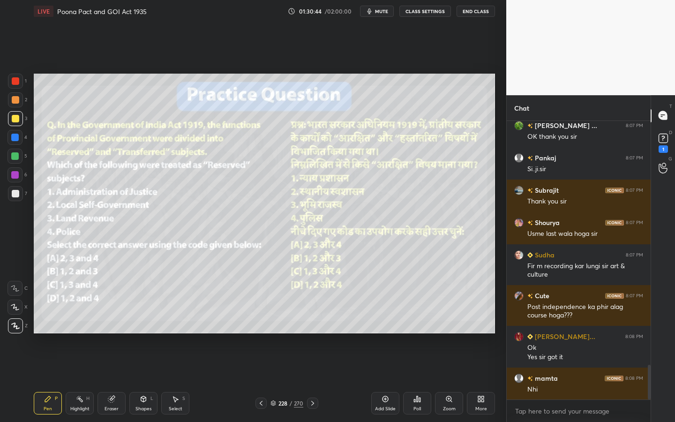
scroll to position [1987, 0]
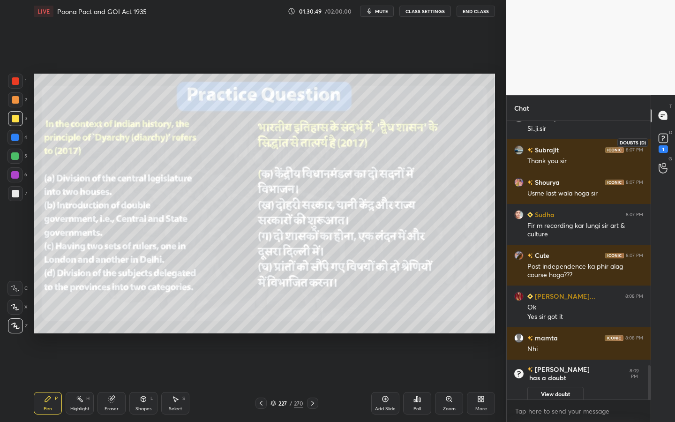
click at [665, 145] on div "1" at bounding box center [662, 148] width 9 height 7
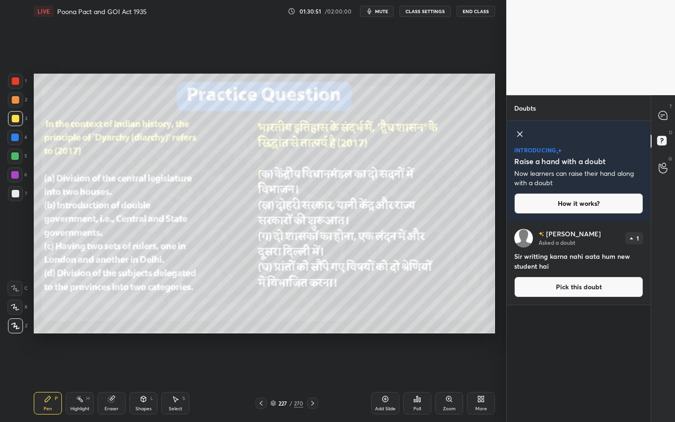
click at [588, 286] on button "Pick this doubt" at bounding box center [578, 286] width 129 height 21
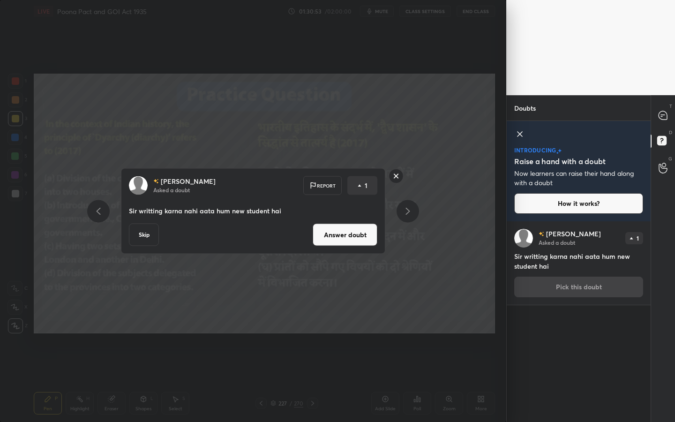
click at [361, 236] on button "Answer doubt" at bounding box center [345, 235] width 65 height 22
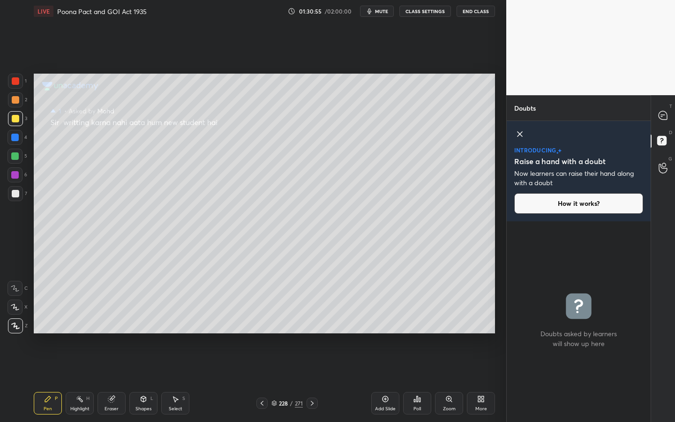
click at [664, 132] on div "D Doubts (D)" at bounding box center [663, 142] width 24 height 26
click at [663, 123] on div at bounding box center [663, 115] width 19 height 17
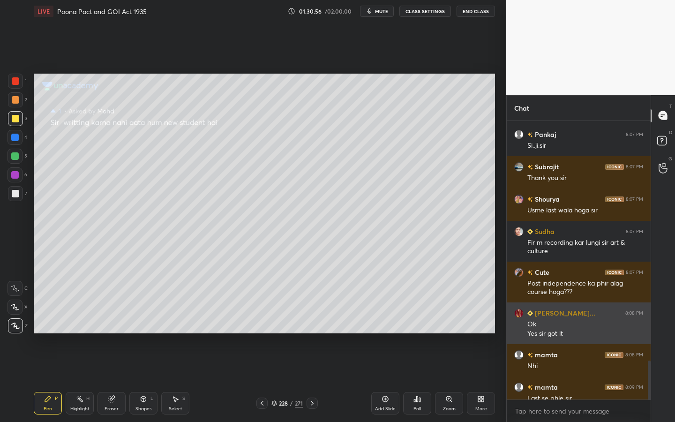
scroll to position [1784, 0]
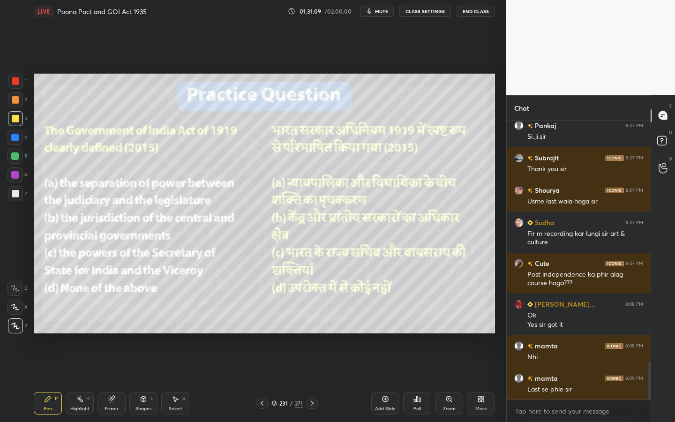
click at [114, 380] on div "Eraser" at bounding box center [111, 403] width 28 height 22
click at [7, 327] on div "1 2 3 4 5 6 7 C X Z C X Z E E Erase all H H" at bounding box center [15, 204] width 30 height 260
click at [14, 328] on span "Erase all" at bounding box center [15, 325] width 14 height 7
click at [286, 380] on div "231" at bounding box center [283, 403] width 9 height 6
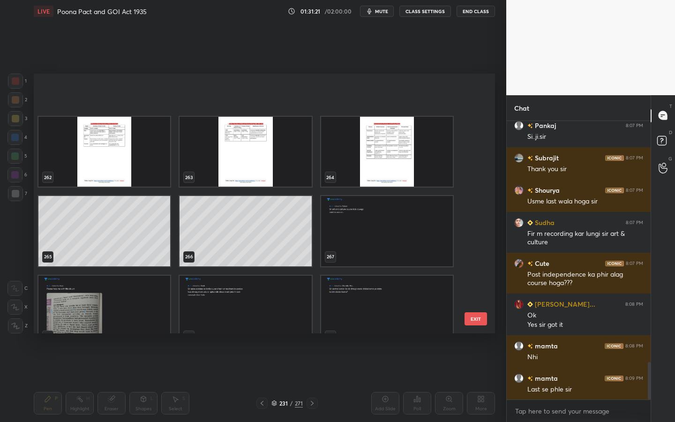
scroll to position [6968, 0]
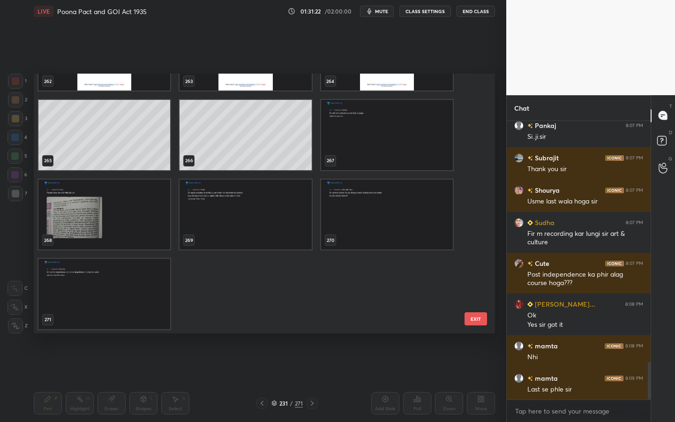
click at [128, 275] on img "grid" at bounding box center [104, 294] width 132 height 70
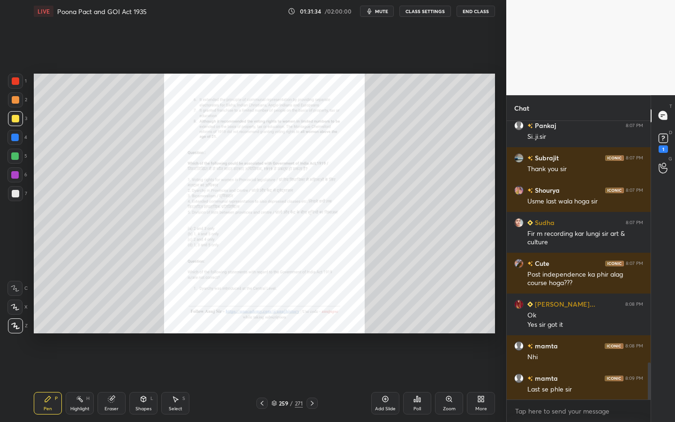
scroll to position [1824, 0]
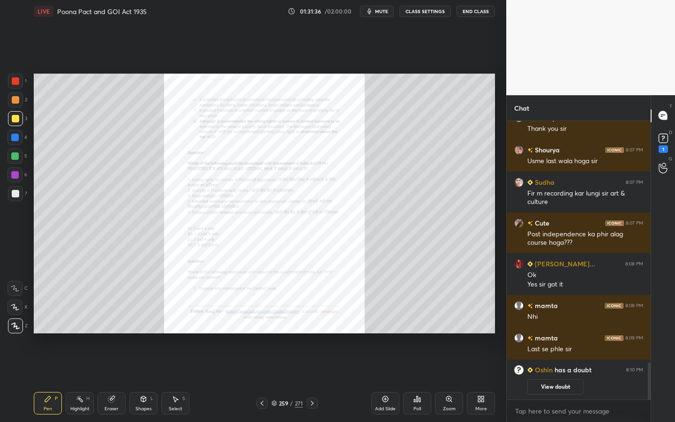
click at [446, 380] on icon at bounding box center [448, 398] width 7 height 7
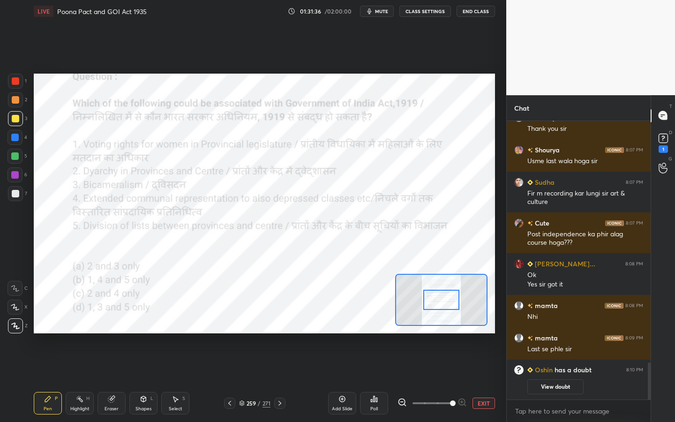
drag, startPoint x: 446, startPoint y: 402, endPoint x: 488, endPoint y: 402, distance: 42.2
click at [490, 380] on div "EXIT" at bounding box center [445, 402] width 97 height 11
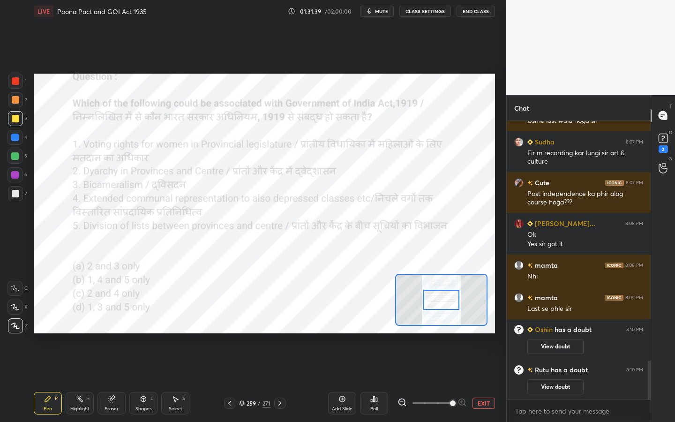
click at [148, 380] on div "Shapes L" at bounding box center [143, 403] width 28 height 22
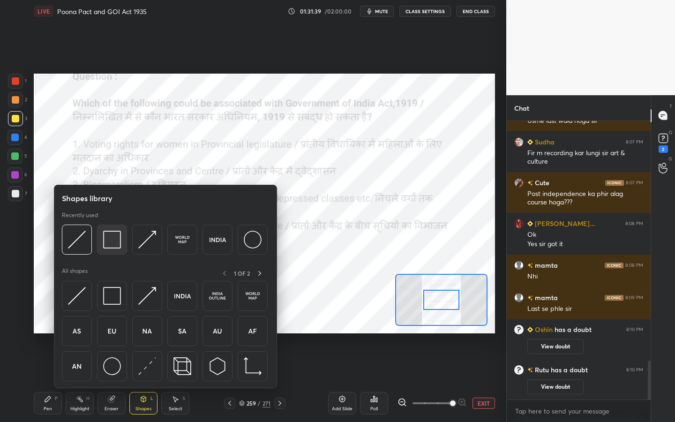
click at [100, 239] on div at bounding box center [112, 239] width 30 height 30
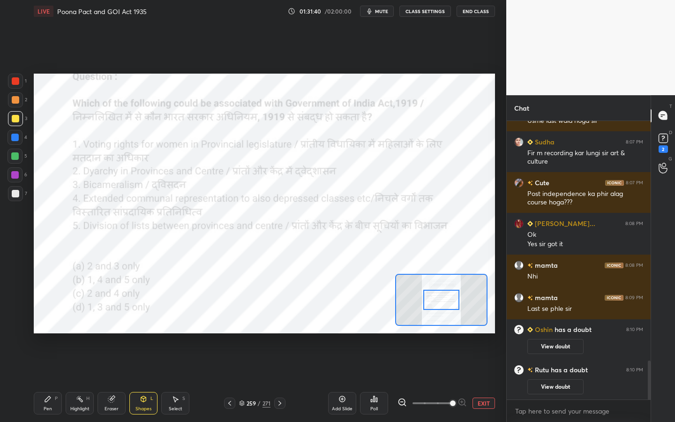
click at [14, 81] on div at bounding box center [15, 80] width 7 height 7
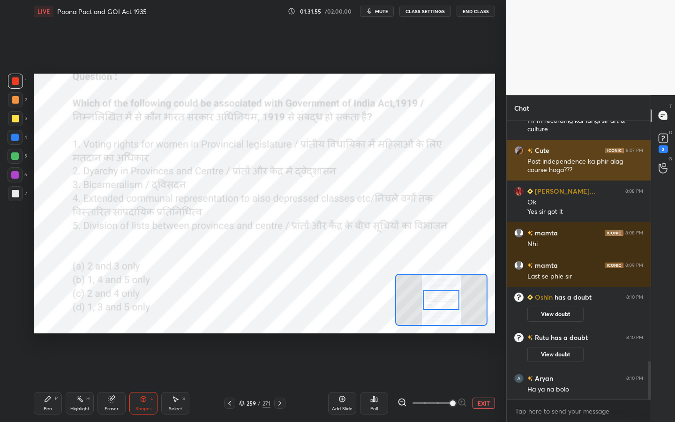
drag, startPoint x: 662, startPoint y: 142, endPoint x: 552, endPoint y: 156, distance: 111.0
click at [552, 156] on div "Chat [PERSON_NAME] 8:07 PM Usme last wala hoga sir Sudha 8:07 PM Fir m recordin…" at bounding box center [590, 258] width 169 height 327
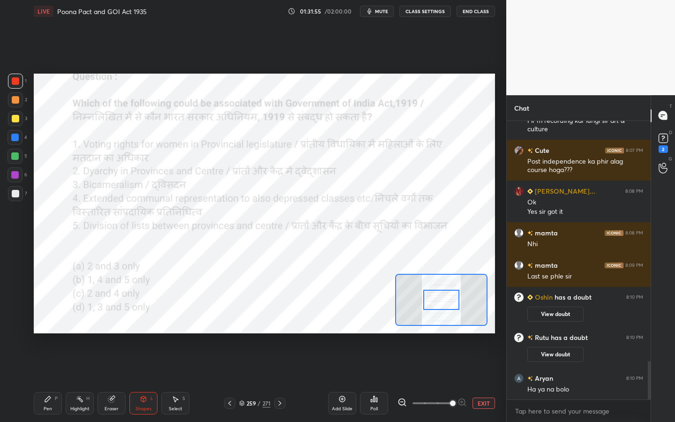
scroll to position [1785, 0]
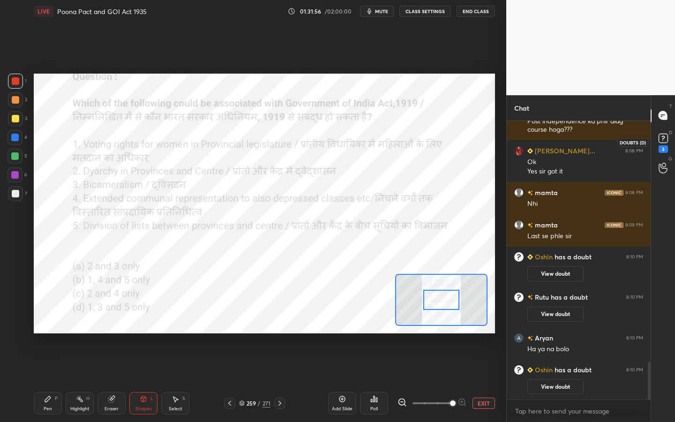
click at [662, 144] on icon at bounding box center [663, 138] width 14 height 14
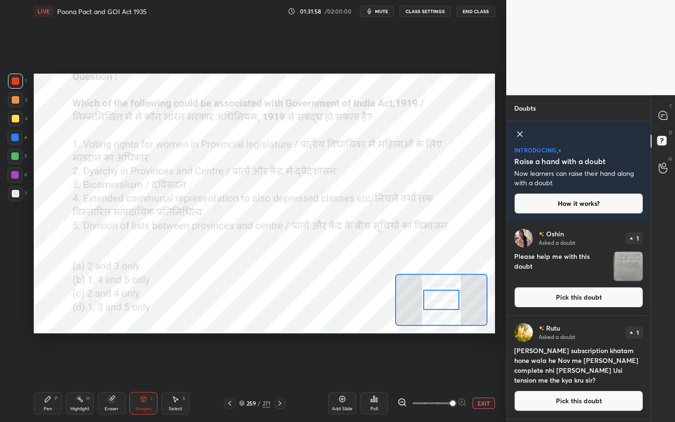
click at [581, 287] on button "Pick this doubt" at bounding box center [578, 297] width 129 height 21
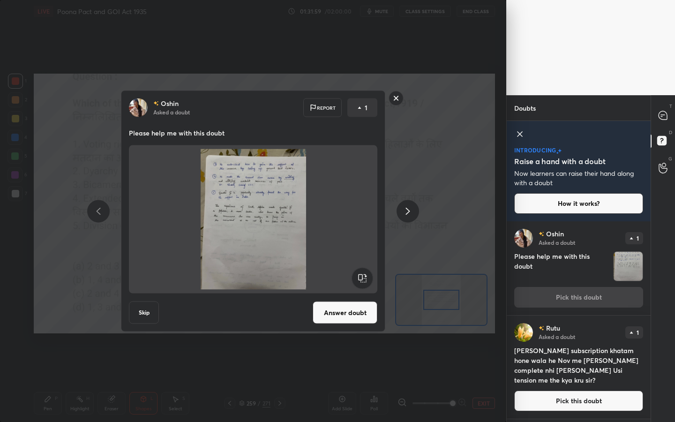
click at [363, 312] on button "Answer doubt" at bounding box center [345, 312] width 65 height 22
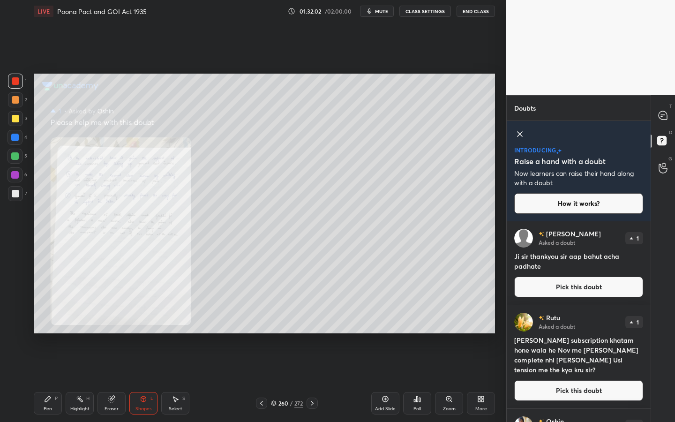
click at [577, 380] on button "Pick this doubt" at bounding box center [578, 390] width 129 height 21
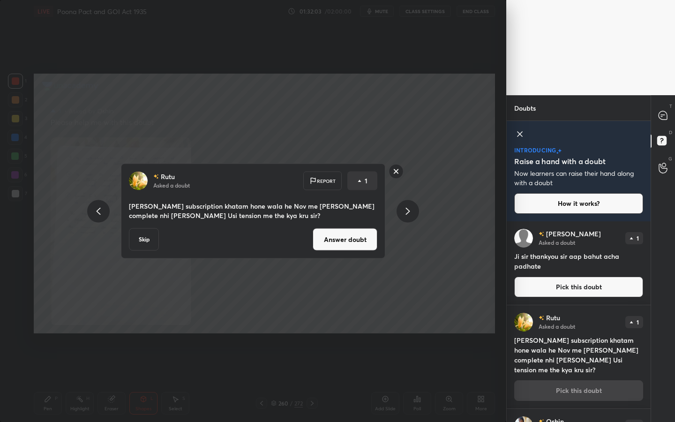
click at [395, 169] on rect at bounding box center [396, 171] width 15 height 15
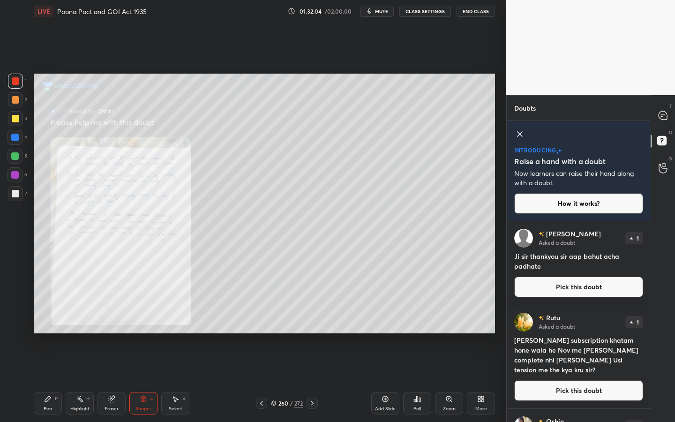
scroll to position [81, 0]
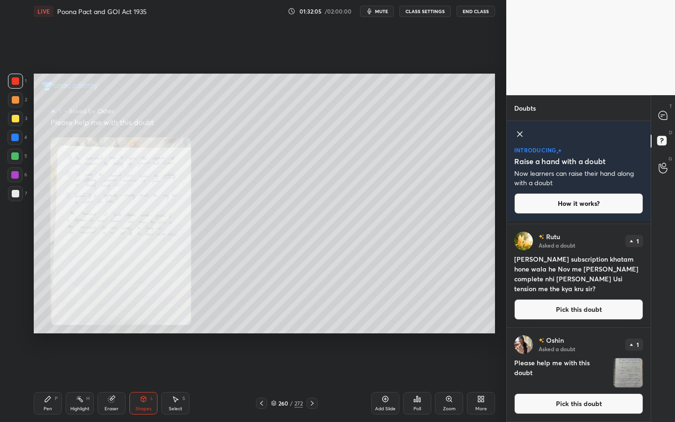
click at [570, 380] on button "Pick this doubt" at bounding box center [578, 403] width 129 height 21
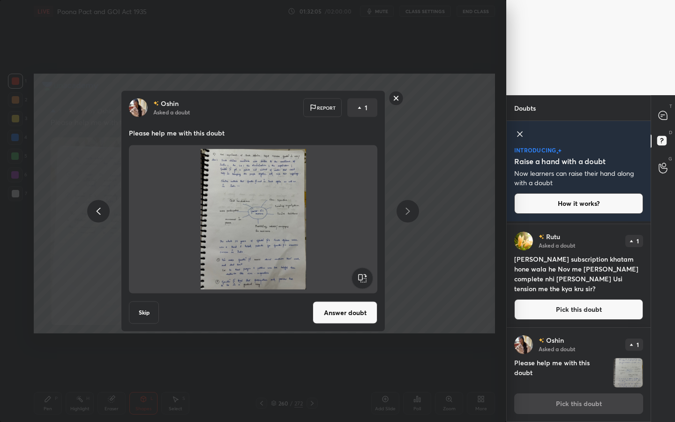
click at [333, 312] on button "Answer doubt" at bounding box center [345, 312] width 65 height 22
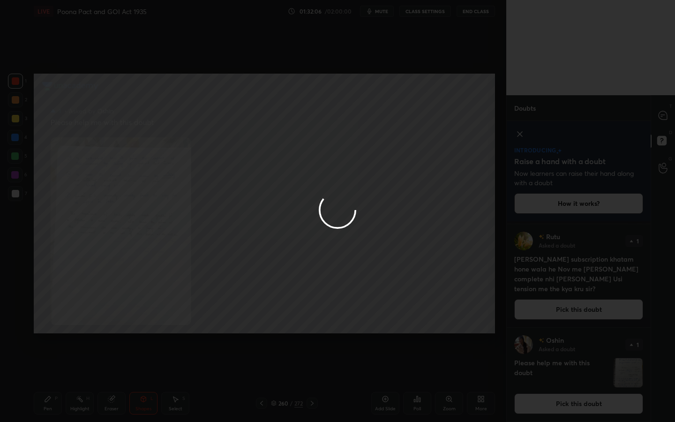
scroll to position [0, 0]
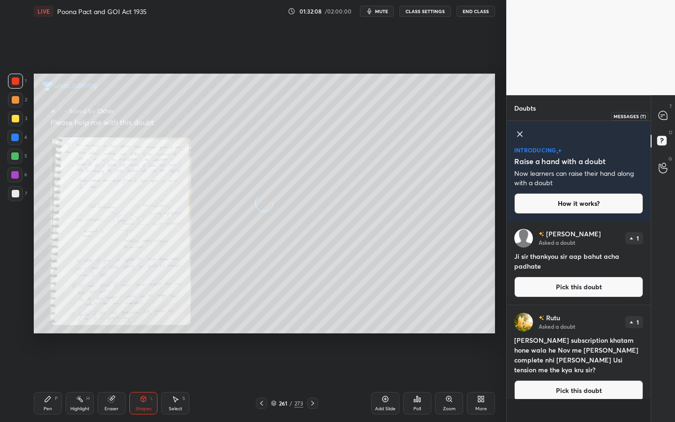
click at [664, 123] on div at bounding box center [663, 115] width 19 height 17
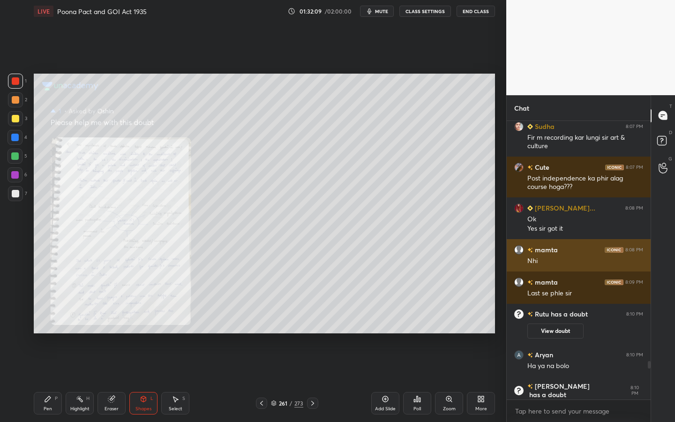
scroll to position [1861, 0]
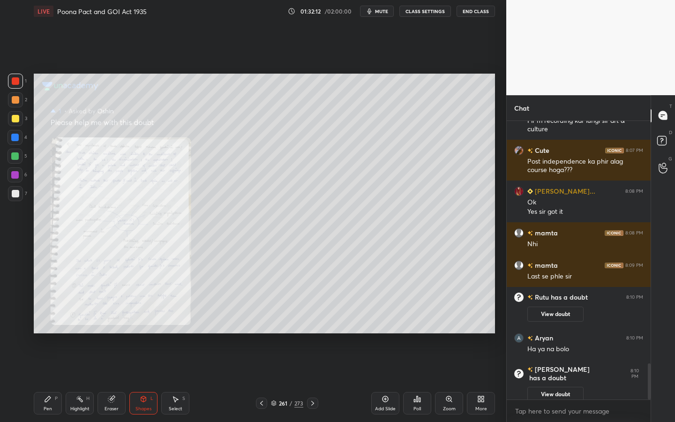
click at [446, 380] on icon at bounding box center [448, 398] width 7 height 7
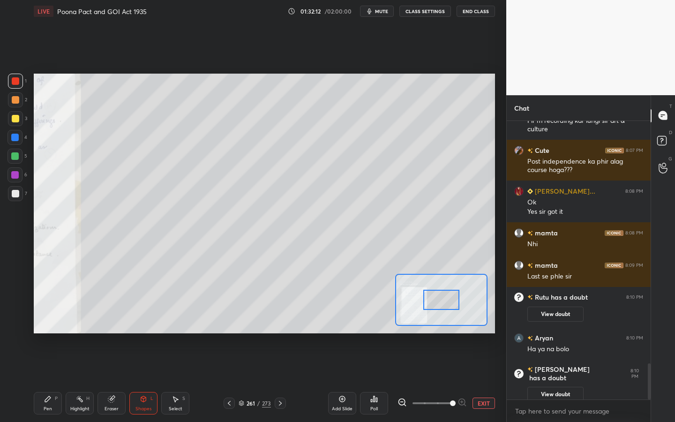
click at [446, 380] on span at bounding box center [431, 403] width 39 height 14
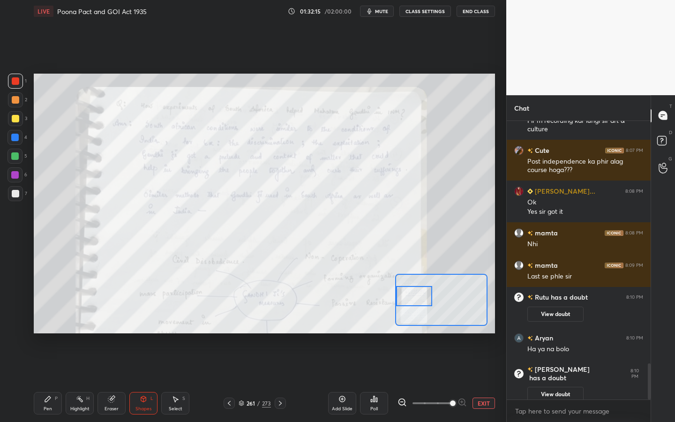
drag, startPoint x: 449, startPoint y: 299, endPoint x: 412, endPoint y: 296, distance: 36.7
click at [412, 296] on div at bounding box center [414, 296] width 36 height 20
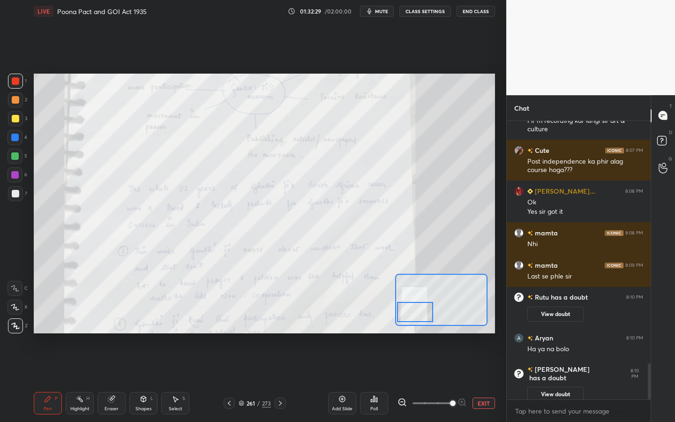
drag, startPoint x: 419, startPoint y: 297, endPoint x: 420, endPoint y: 313, distance: 16.0
click at [420, 313] on div at bounding box center [415, 312] width 36 height 20
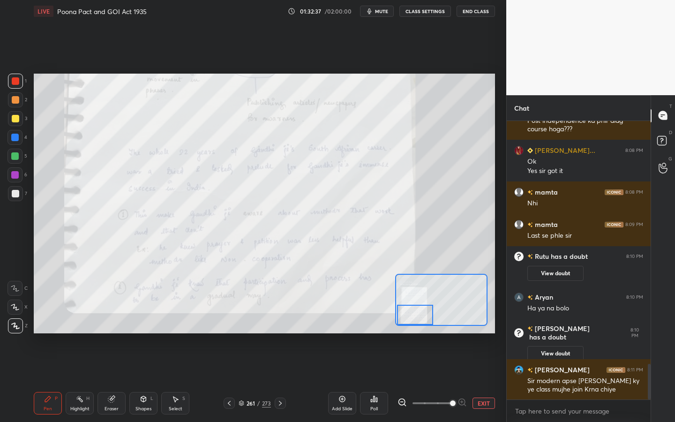
click at [404, 328] on div "Setting up your live class Poll for secs No correct answer Start poll" at bounding box center [264, 204] width 461 height 260
click at [409, 311] on div at bounding box center [415, 315] width 36 height 20
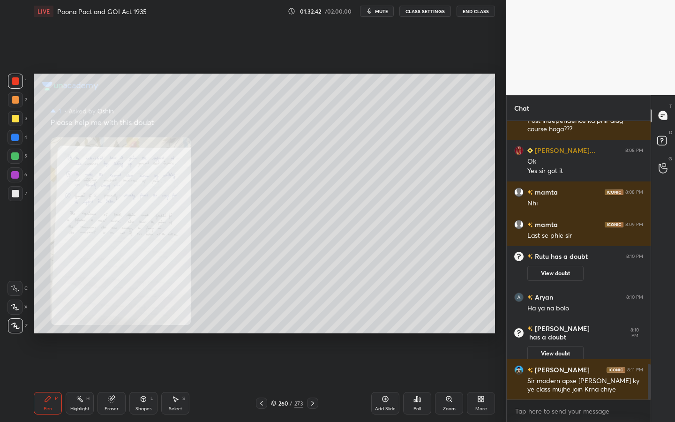
click at [443, 380] on div "Zoom" at bounding box center [449, 403] width 28 height 22
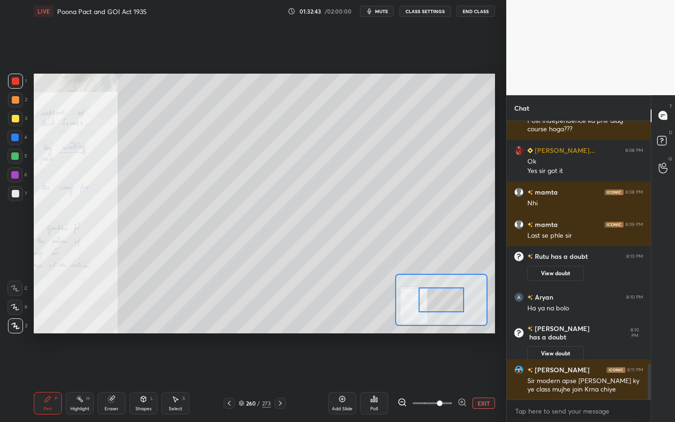
click at [443, 380] on span at bounding box center [431, 403] width 39 height 14
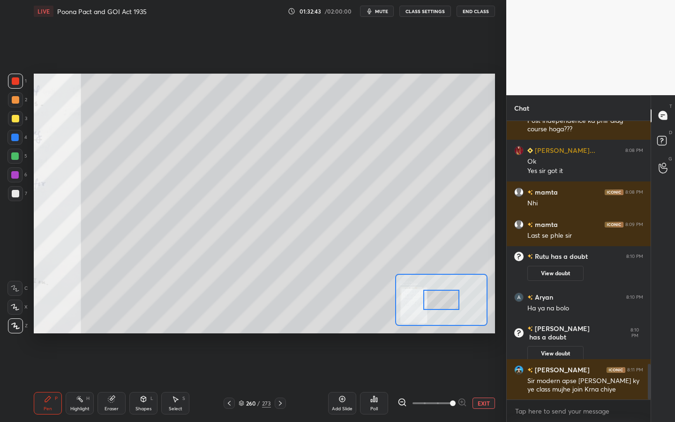
drag, startPoint x: 443, startPoint y: 404, endPoint x: 506, endPoint y: 404, distance: 62.8
click at [506, 380] on div "1 2 3 4 5 6 7 C X Z C X Z E E Erase all H H LIVE Poona Pact and GOI Act 1935 01…" at bounding box center [337, 211] width 675 height 422
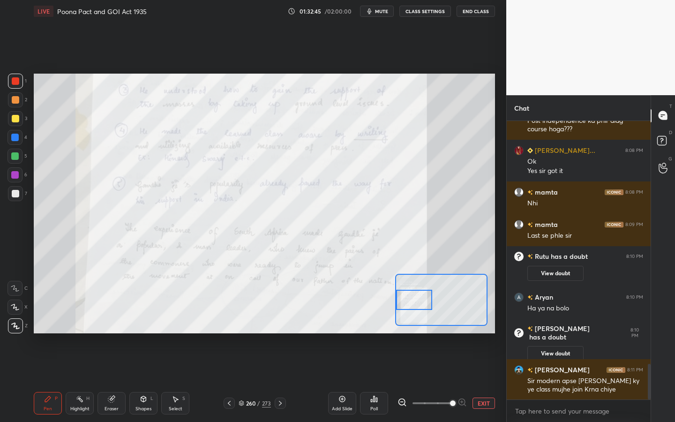
drag, startPoint x: 443, startPoint y: 300, endPoint x: 412, endPoint y: 300, distance: 31.4
click at [412, 300] on div at bounding box center [414, 300] width 36 height 20
click at [660, 138] on rect at bounding box center [661, 140] width 9 height 9
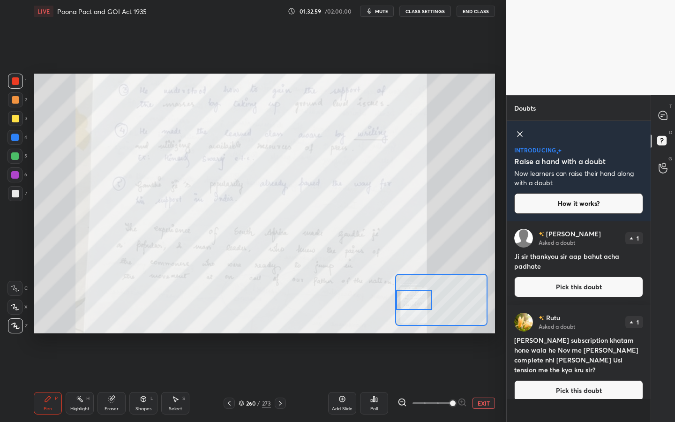
click at [596, 294] on button "Pick this doubt" at bounding box center [578, 286] width 129 height 21
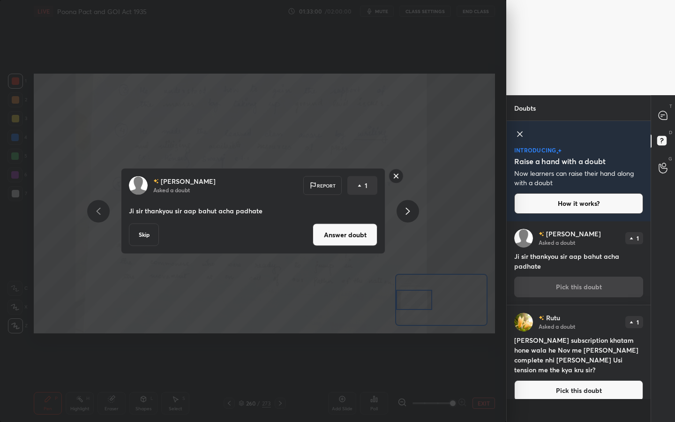
click at [357, 234] on button "Answer doubt" at bounding box center [345, 235] width 65 height 22
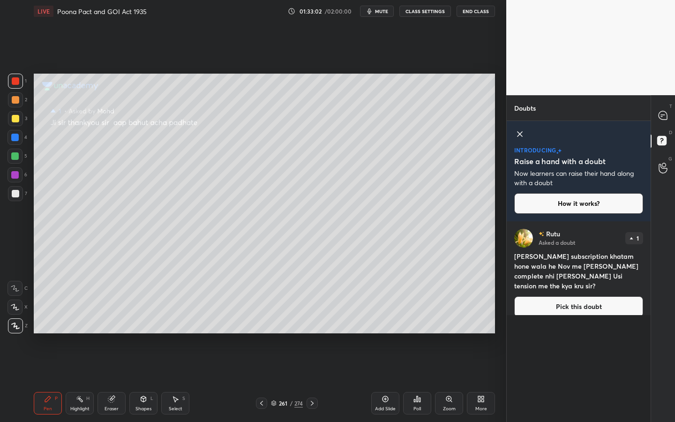
click at [580, 299] on button "Pick this doubt" at bounding box center [578, 306] width 129 height 21
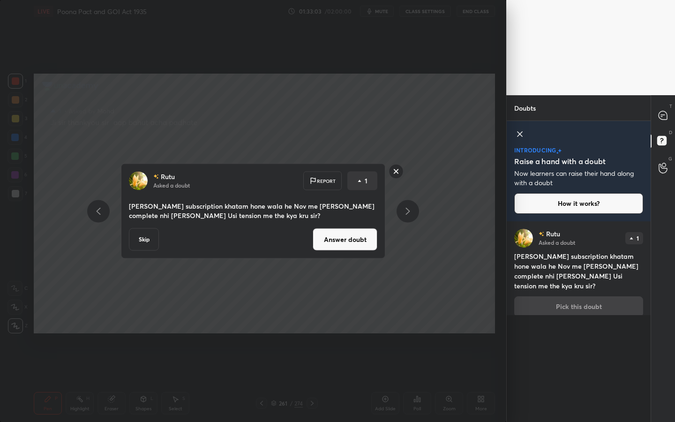
click at [347, 252] on div "Rutu Asked a doubt Report 1 [PERSON_NAME] subscription khatam hone wala he Nov …" at bounding box center [253, 211] width 264 height 95
click at [345, 246] on button "Answer doubt" at bounding box center [345, 239] width 65 height 22
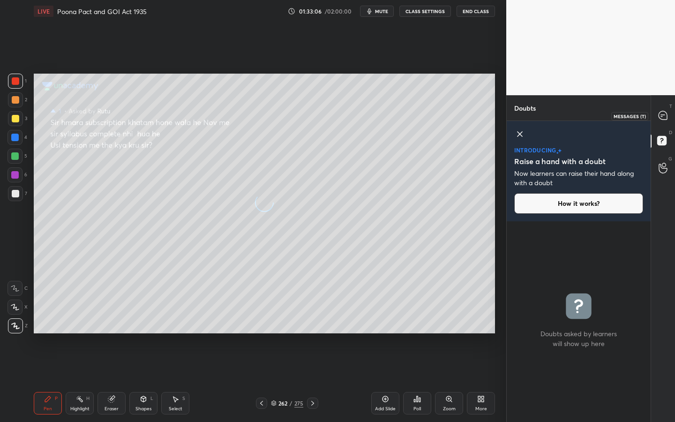
click at [664, 122] on div at bounding box center [663, 115] width 19 height 17
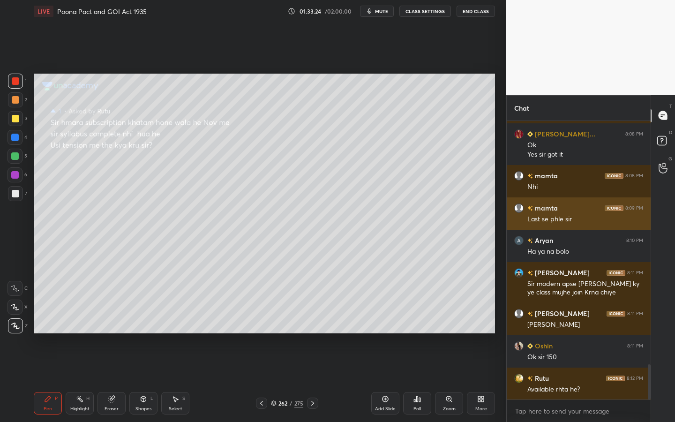
scroll to position [1968, 0]
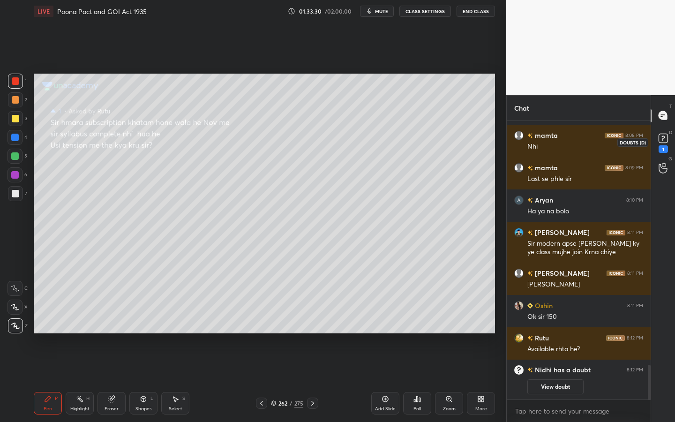
click at [659, 133] on icon at bounding box center [663, 138] width 14 height 14
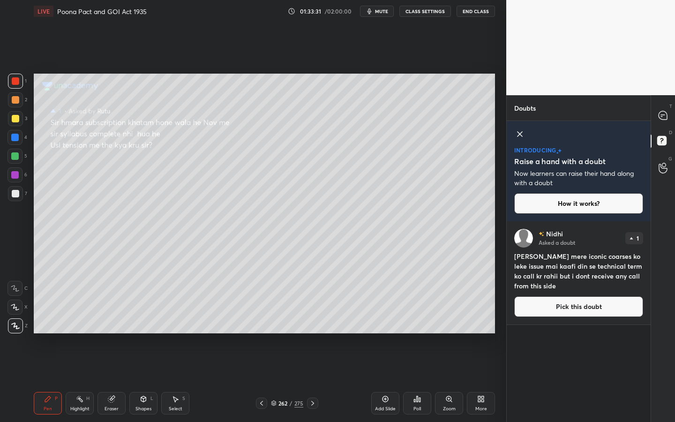
click at [579, 311] on button "Pick this doubt" at bounding box center [578, 306] width 129 height 21
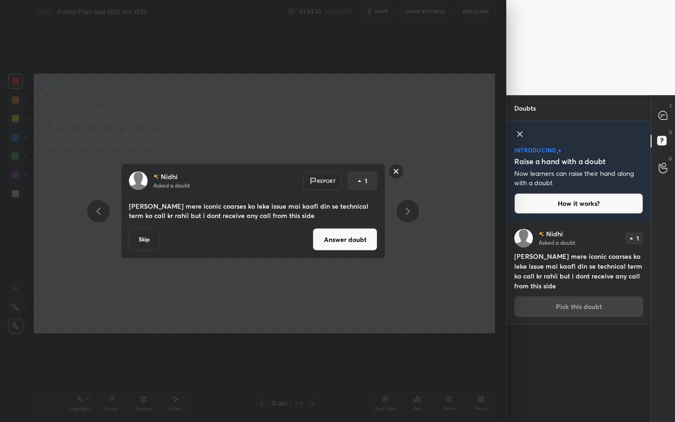
click at [370, 241] on button "Answer doubt" at bounding box center [345, 239] width 65 height 22
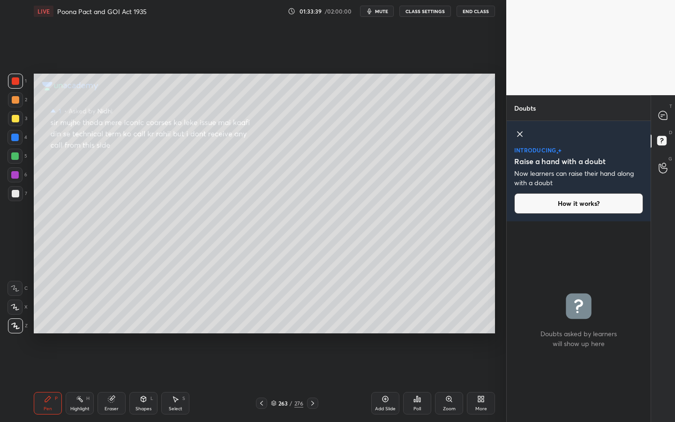
click at [649, 124] on div "introducing Raise a hand with a doubt Now learners can raise their hand along w…" at bounding box center [579, 171] width 144 height 100
click at [668, 113] on div at bounding box center [663, 115] width 19 height 17
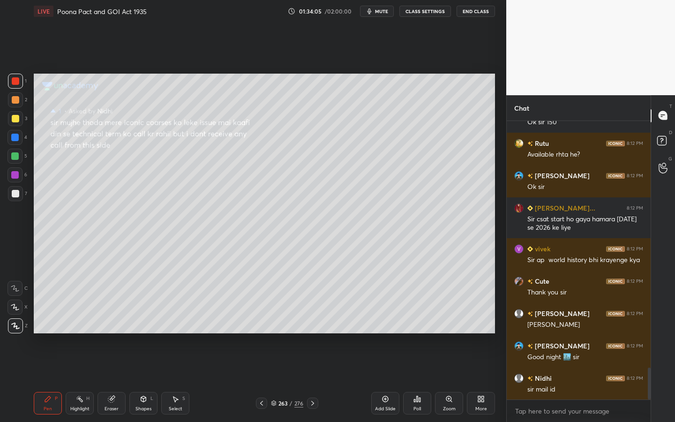
scroll to position [2185, 0]
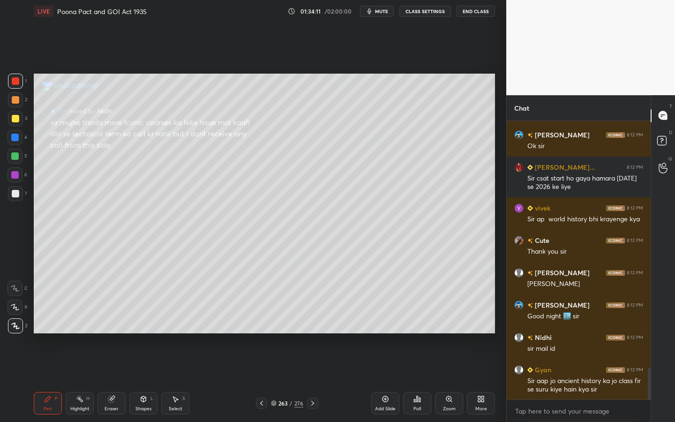
click at [478, 12] on button "End Class" at bounding box center [475, 11] width 38 height 11
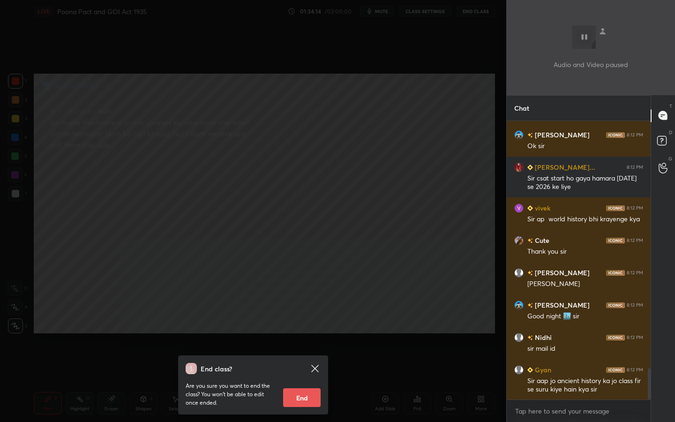
click at [317, 371] on icon at bounding box center [314, 368] width 7 height 7
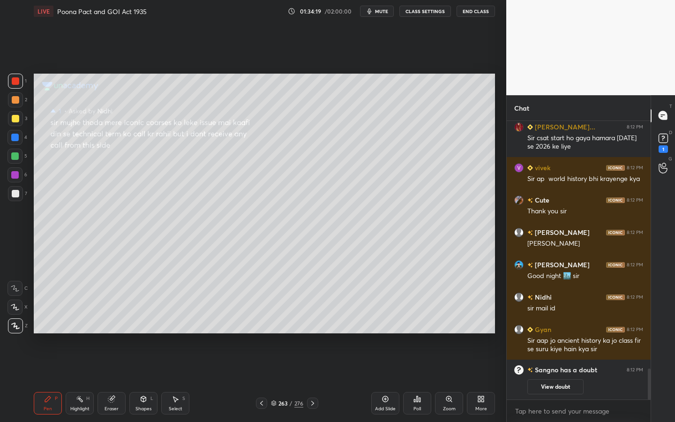
scroll to position [2062, 0]
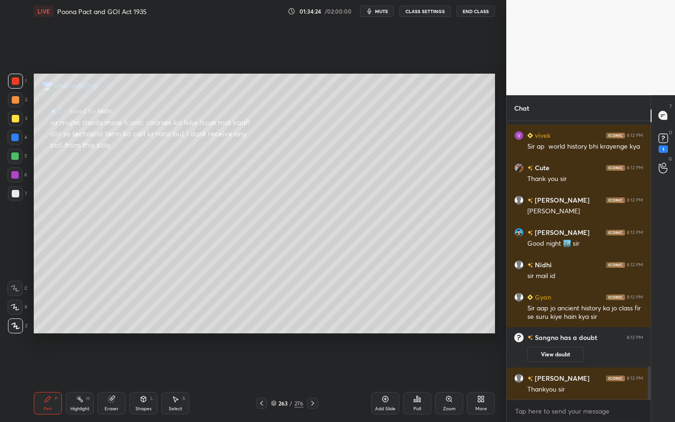
click at [673, 144] on div "D Doubts (D) 1" at bounding box center [663, 142] width 24 height 26
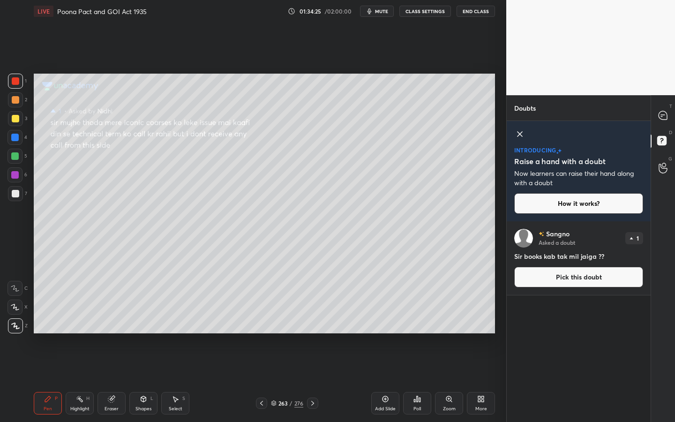
click at [585, 283] on button "Pick this doubt" at bounding box center [578, 277] width 129 height 21
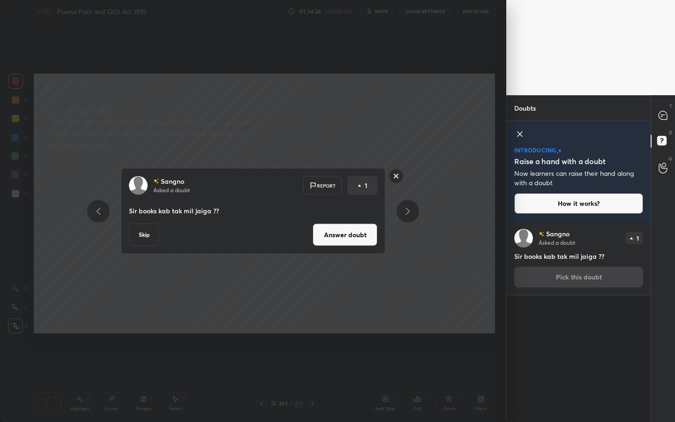
click at [358, 226] on button "Answer doubt" at bounding box center [345, 235] width 65 height 22
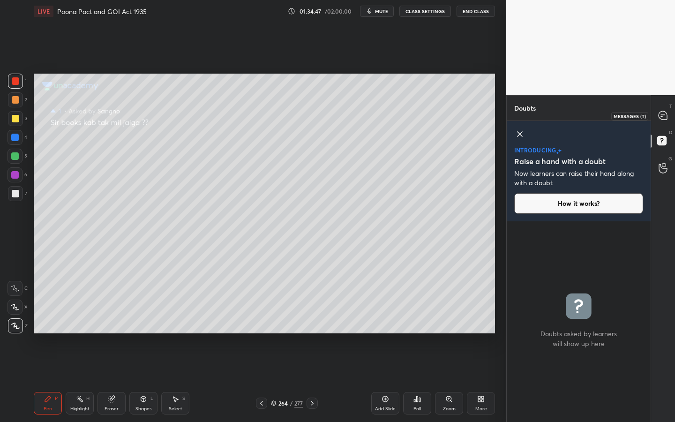
click at [663, 121] on div at bounding box center [663, 115] width 19 height 17
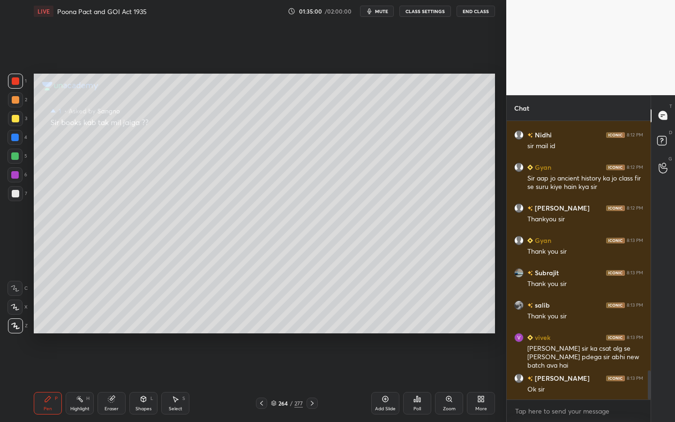
scroll to position [2438, 0]
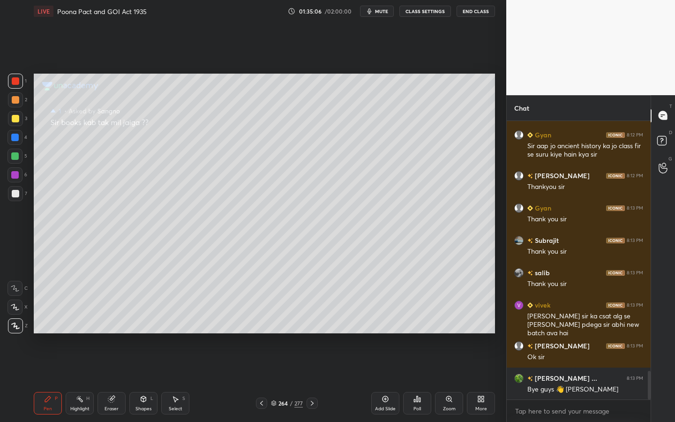
click at [480, 14] on button "End Class" at bounding box center [475, 11] width 38 height 11
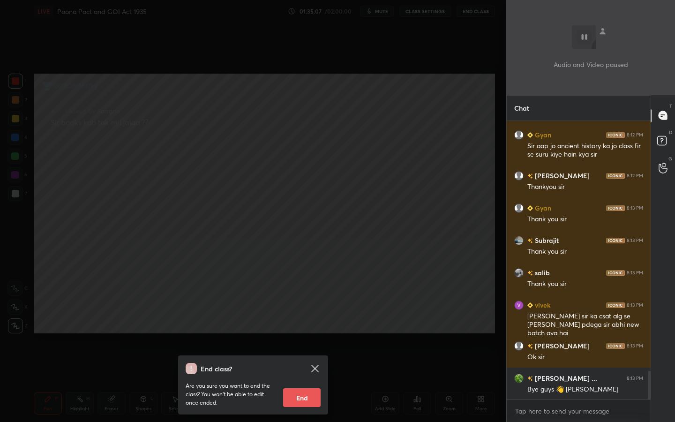
click at [319, 380] on button "End" at bounding box center [301, 397] width 37 height 19
type textarea "x"
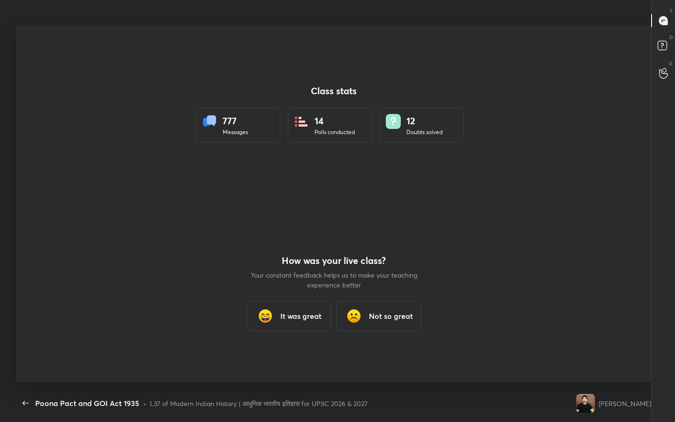
scroll to position [362, 667]
